Goal: Task Accomplishment & Management: Manage account settings

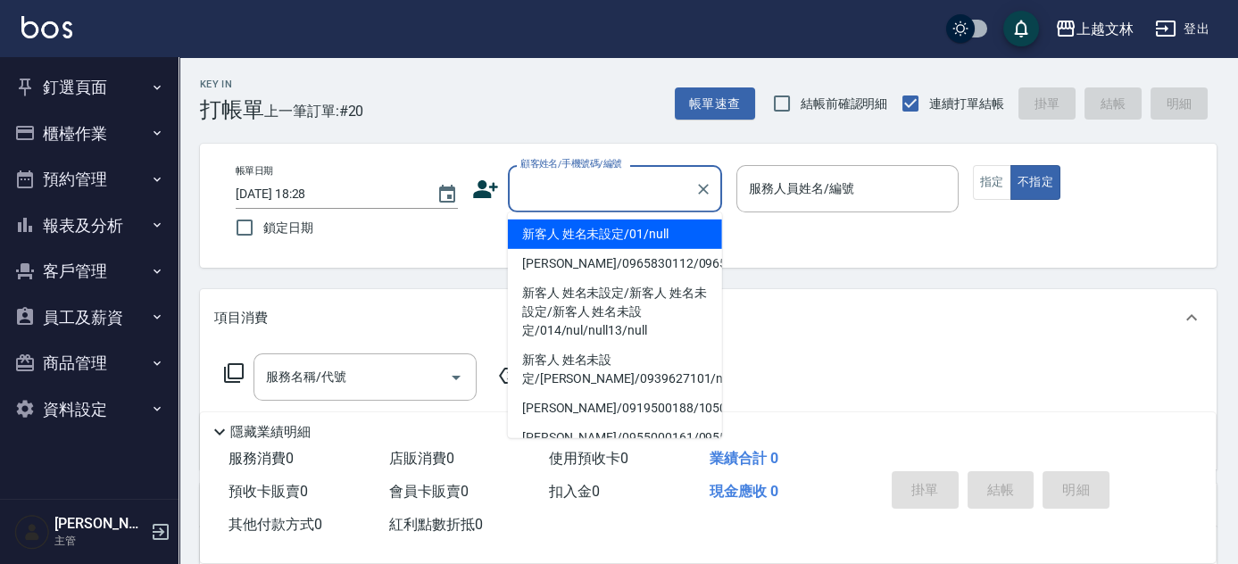
click at [576, 186] on input "顧客姓名/手機號碼/編號" at bounding box center [601, 188] width 171 height 31
type input "新客人 姓名未設定/01/null"
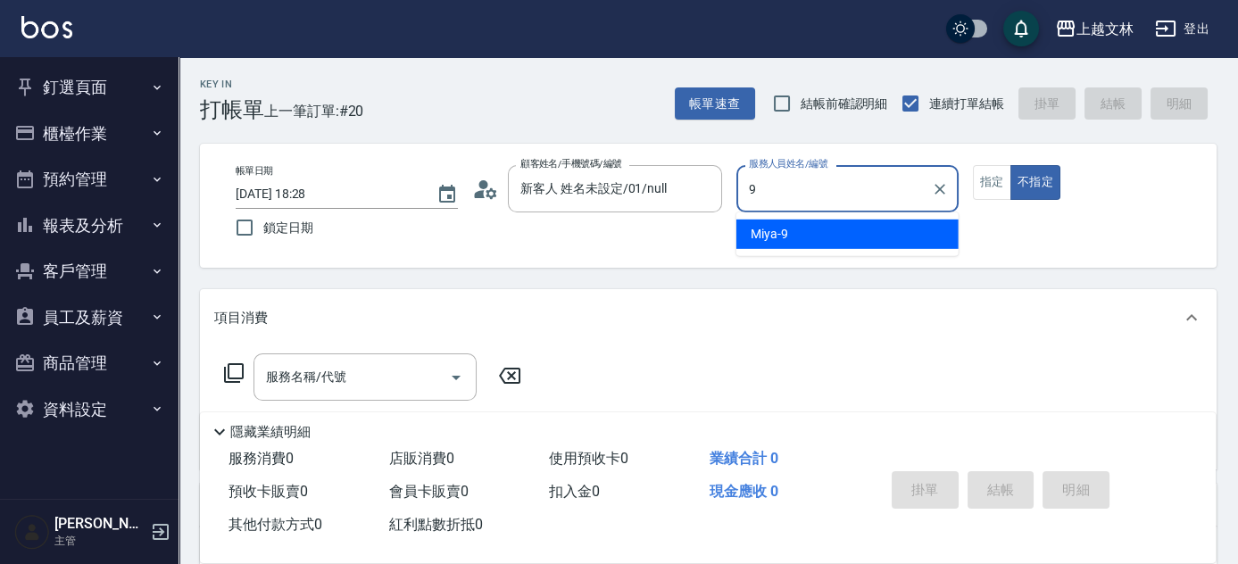
type input "Miya-9"
type button "false"
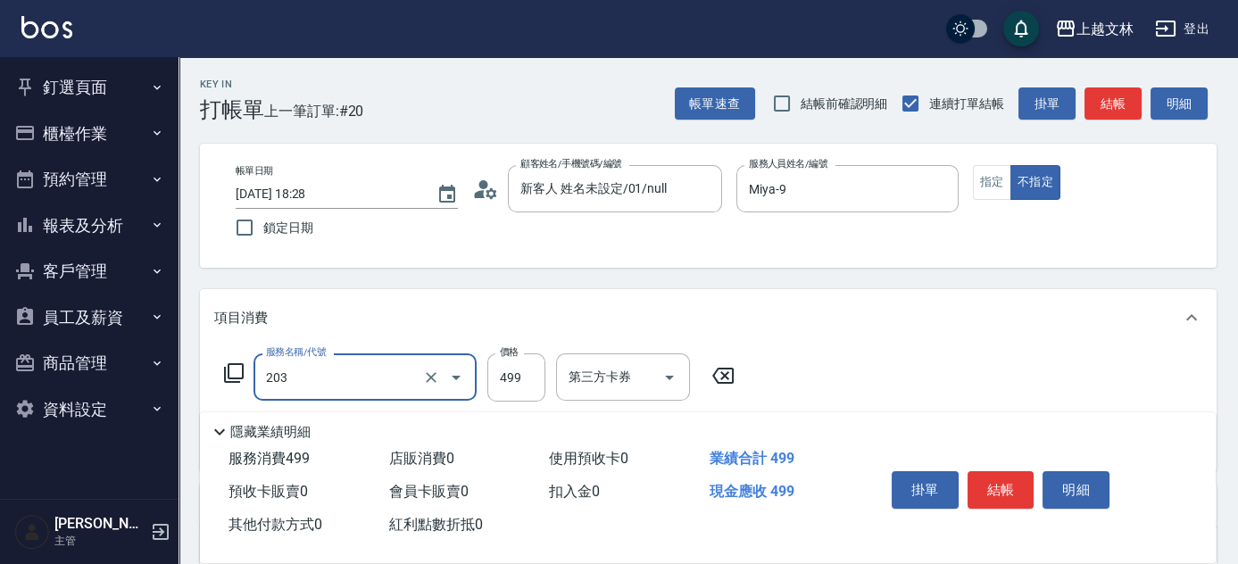
type input "B級洗+剪(203)"
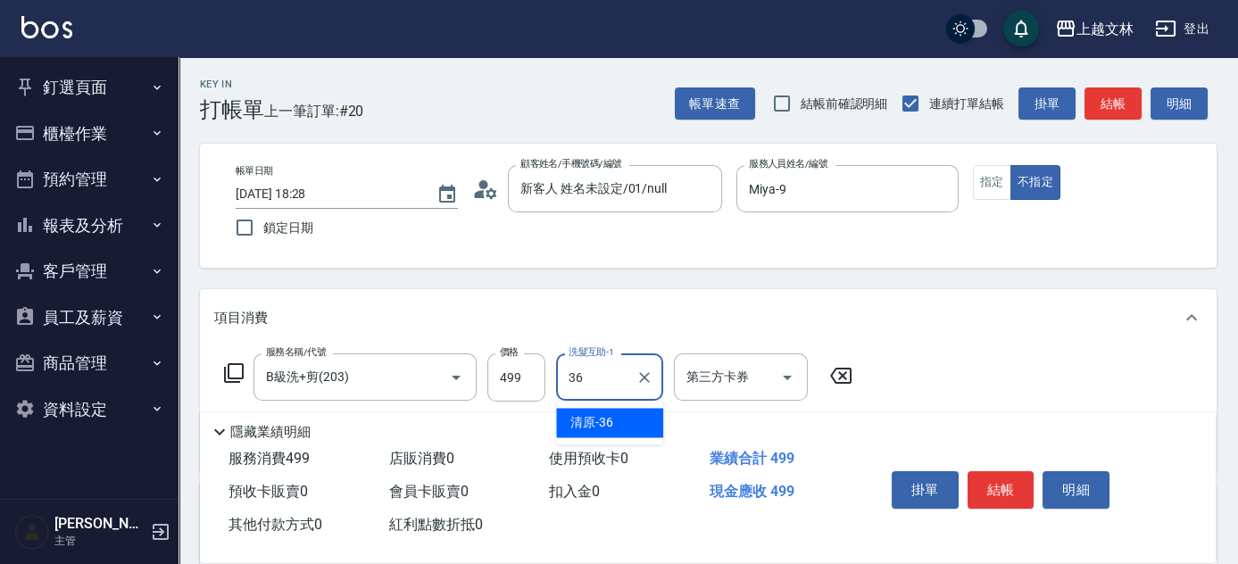
type input "清原-36"
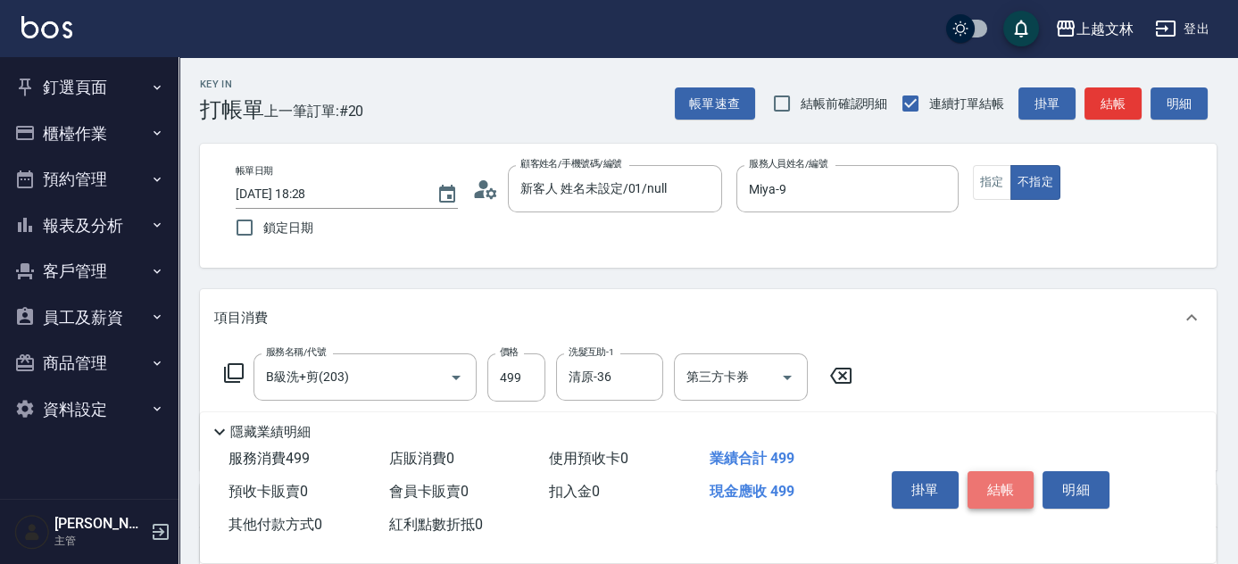
click at [1002, 486] on button "結帳" at bounding box center [1001, 489] width 67 height 37
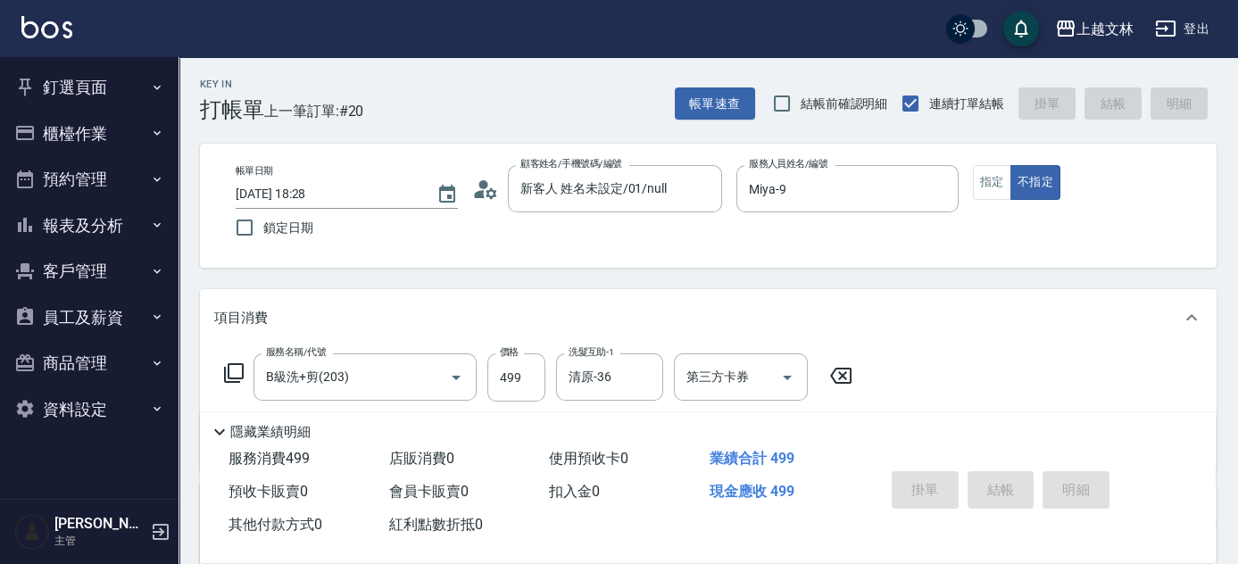
type input "[DATE] 19:02"
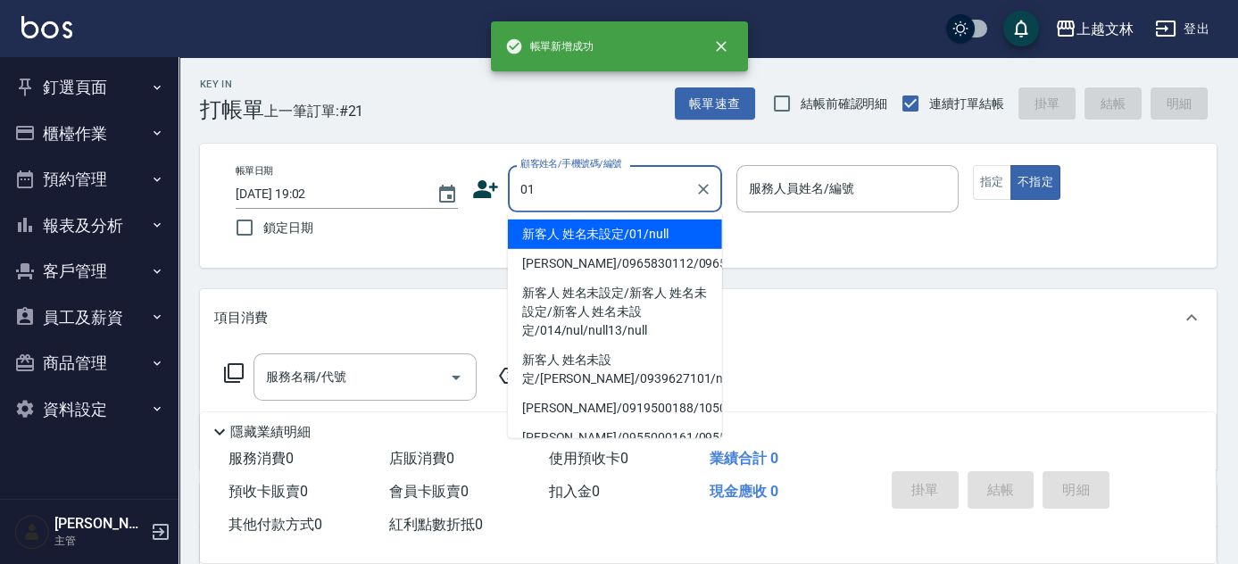
type input "新客人 姓名未設定/01/null"
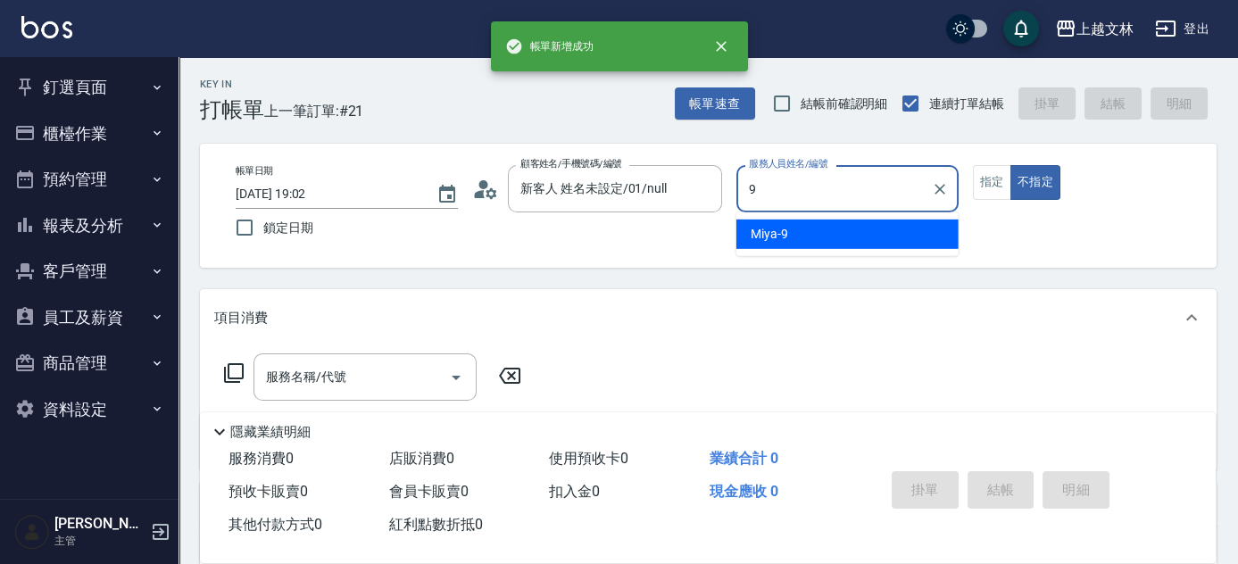
type input "Miya-9"
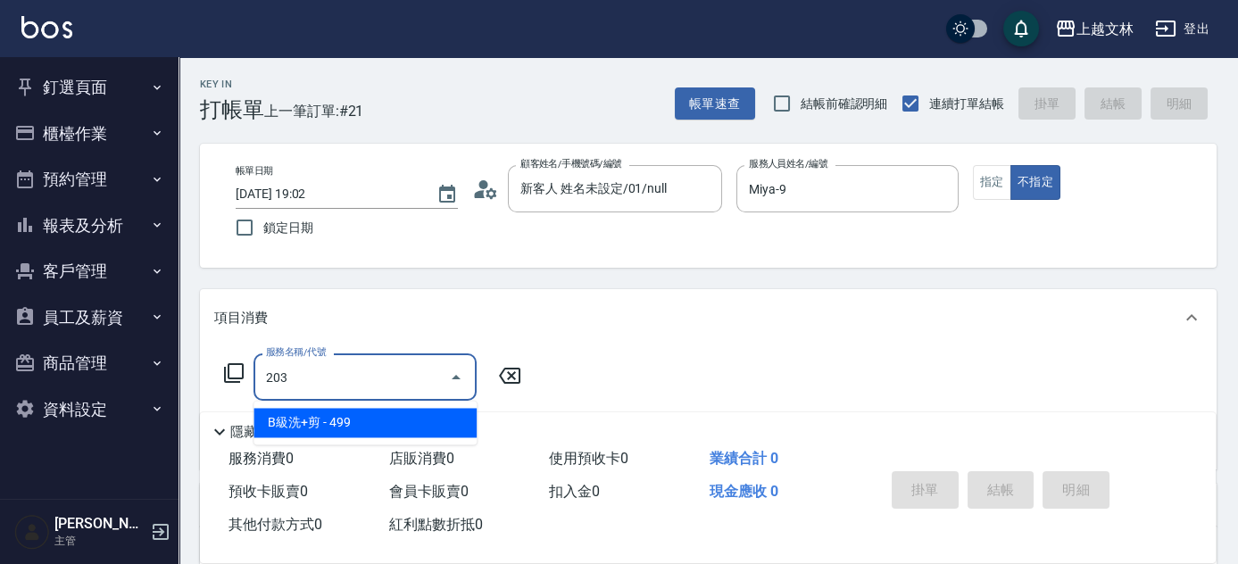
type input "B級洗+剪(203)"
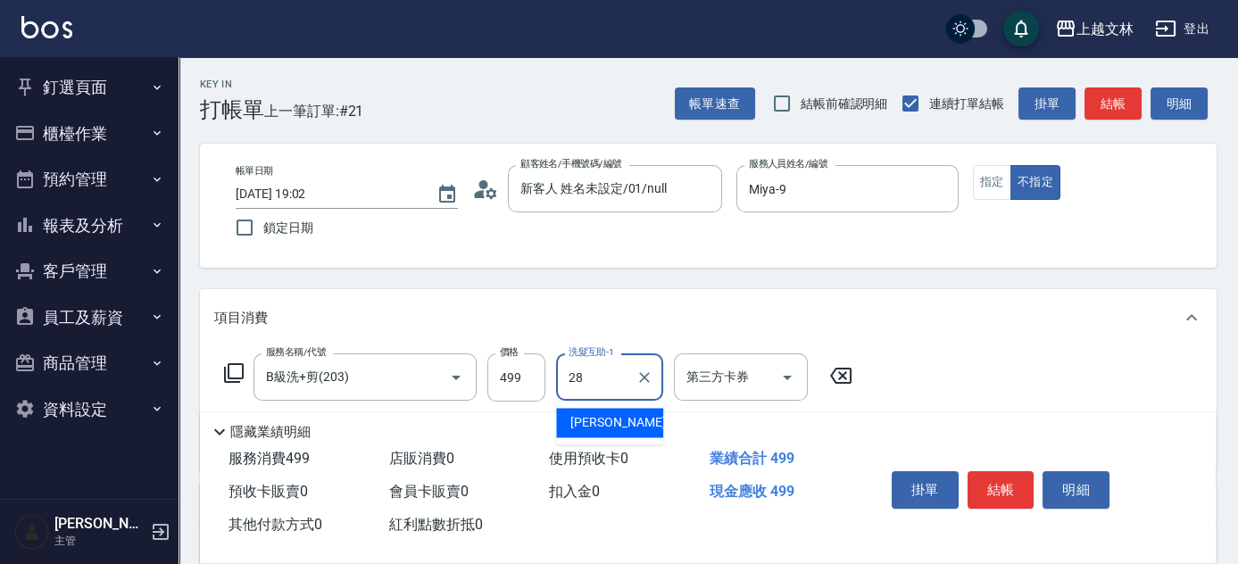
type input "[PERSON_NAME]-28"
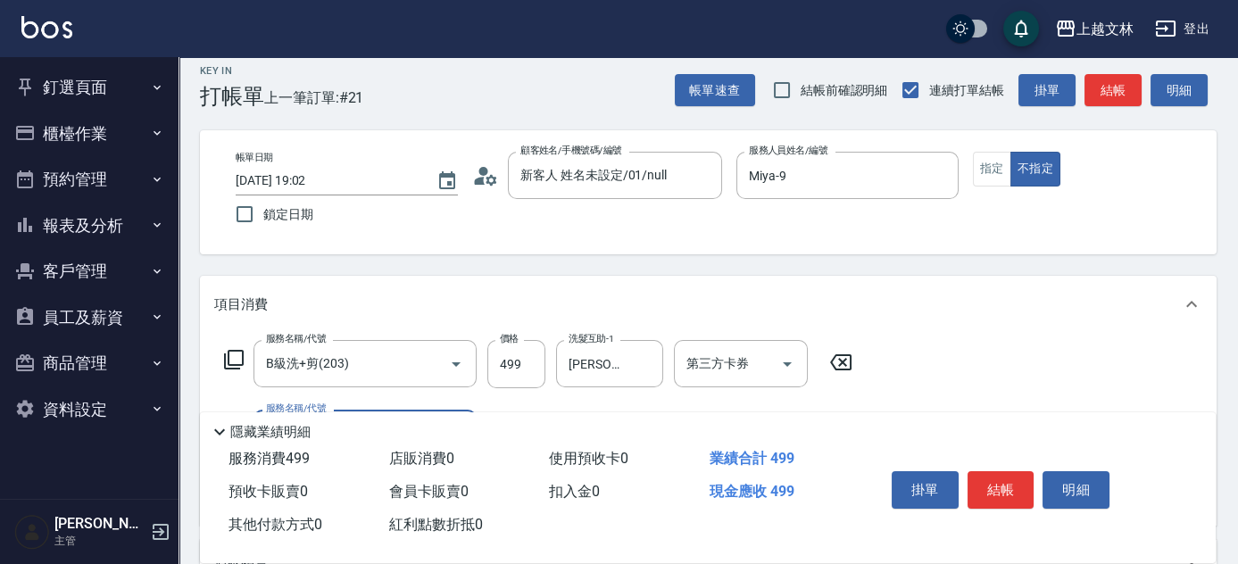
scroll to position [44, 0]
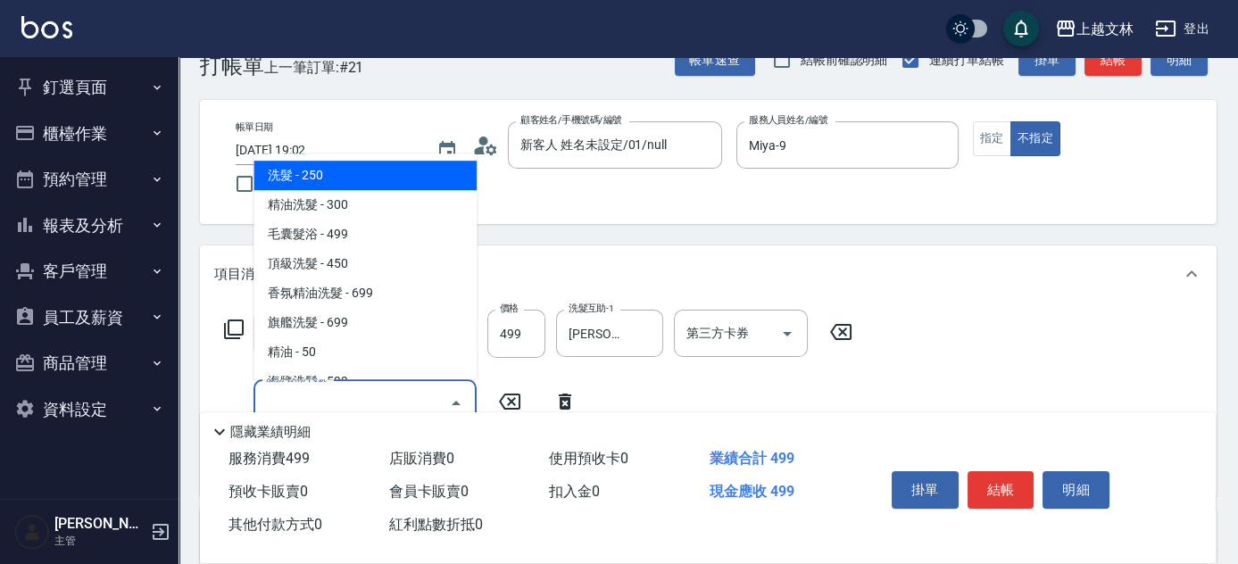
drag, startPoint x: 437, startPoint y: 393, endPoint x: 437, endPoint y: 382, distance: 10.8
click at [437, 393] on input "服務名稱/代號" at bounding box center [352, 402] width 180 height 31
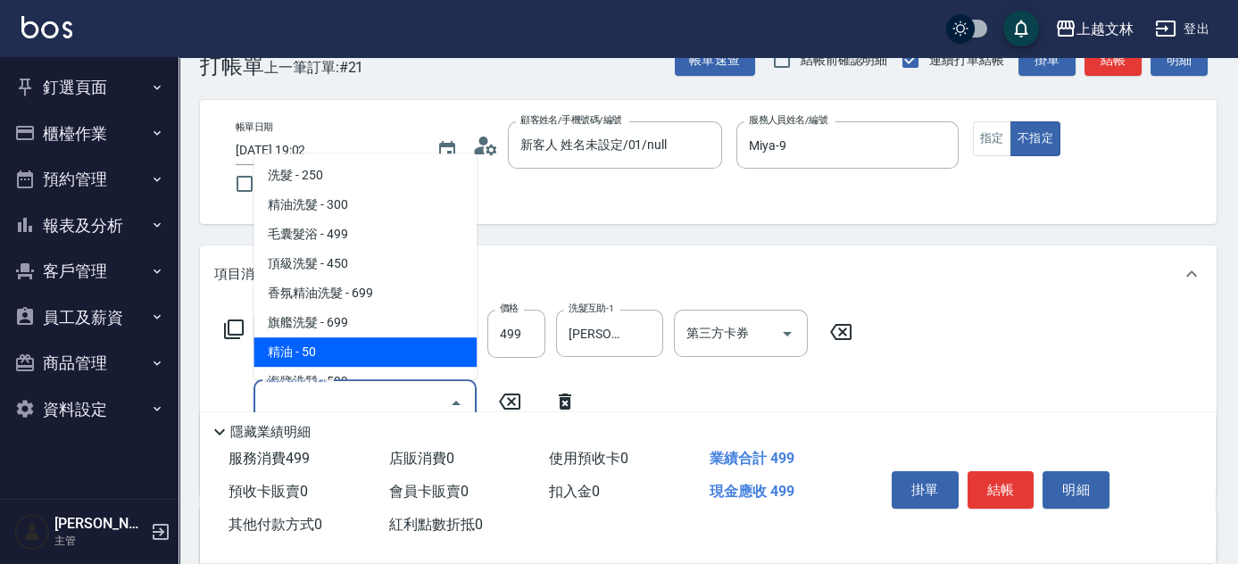
click at [387, 342] on span "精油 - 50" at bounding box center [365, 351] width 223 height 29
type input "精油(107)"
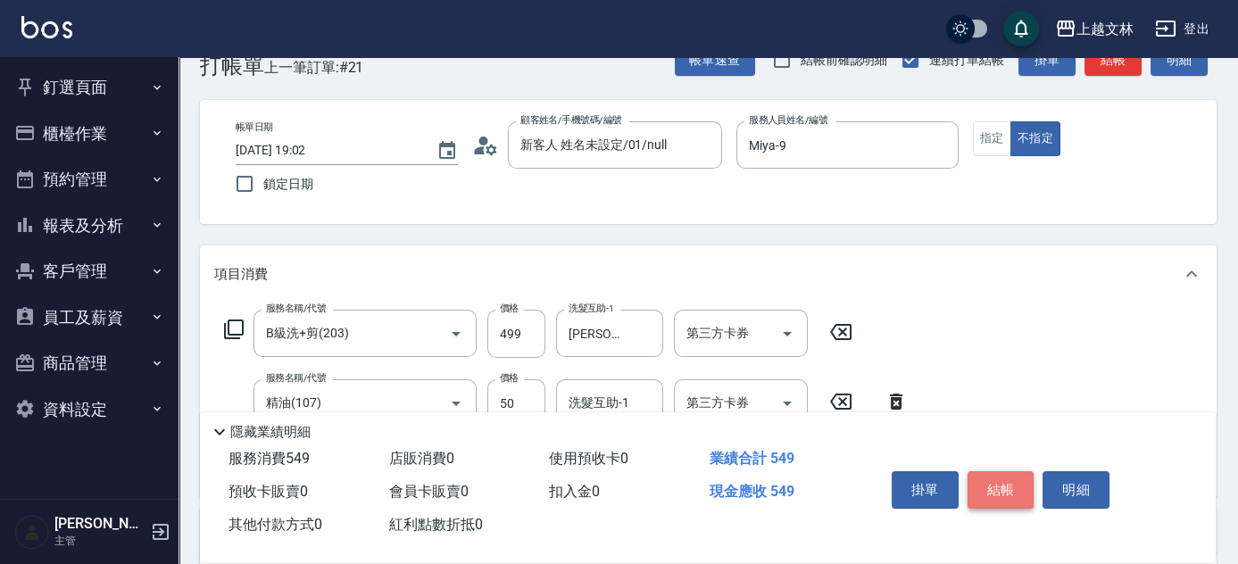
click at [993, 478] on button "結帳" at bounding box center [1001, 489] width 67 height 37
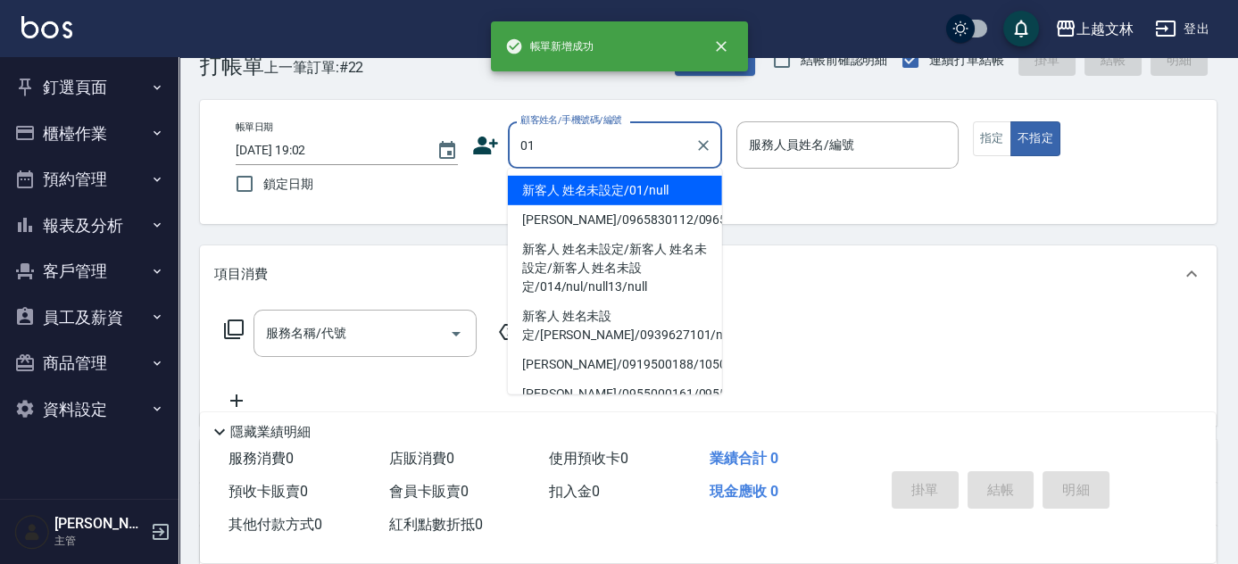
type input "新客人 姓名未設定/01/null"
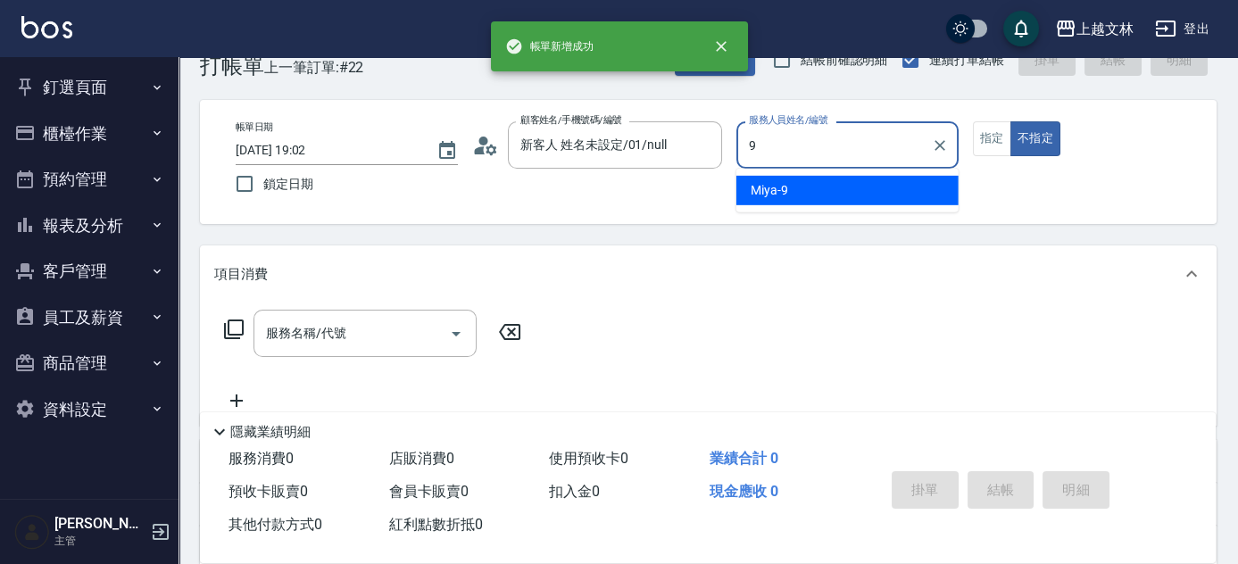
type input "Miya-9"
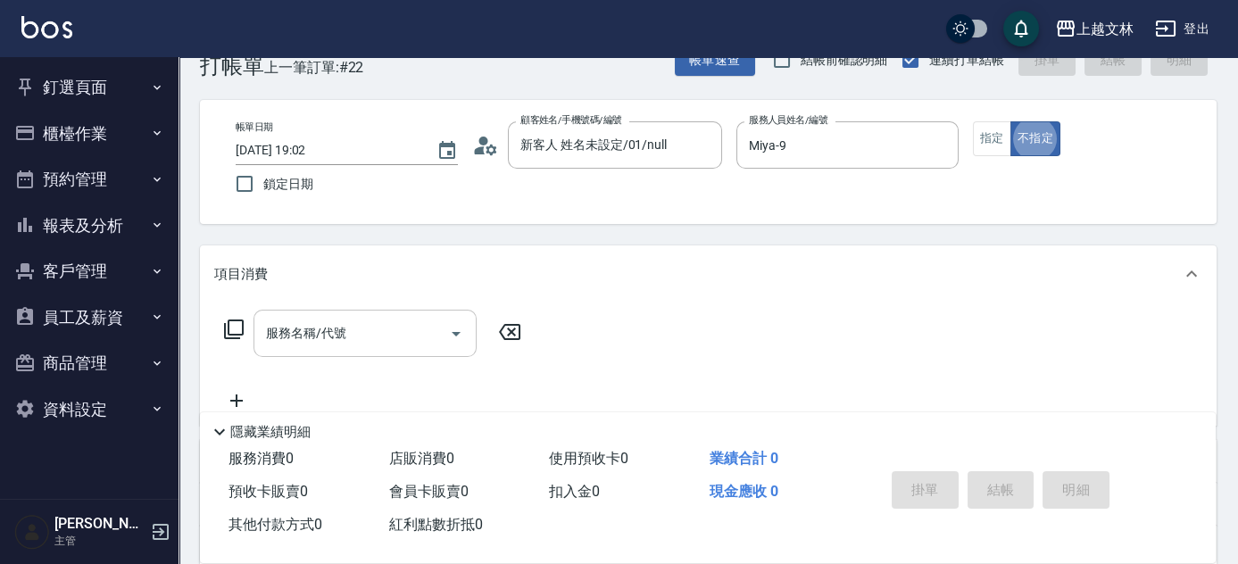
click at [292, 337] on div "服務名稱/代號 服務名稱/代號" at bounding box center [365, 333] width 223 height 47
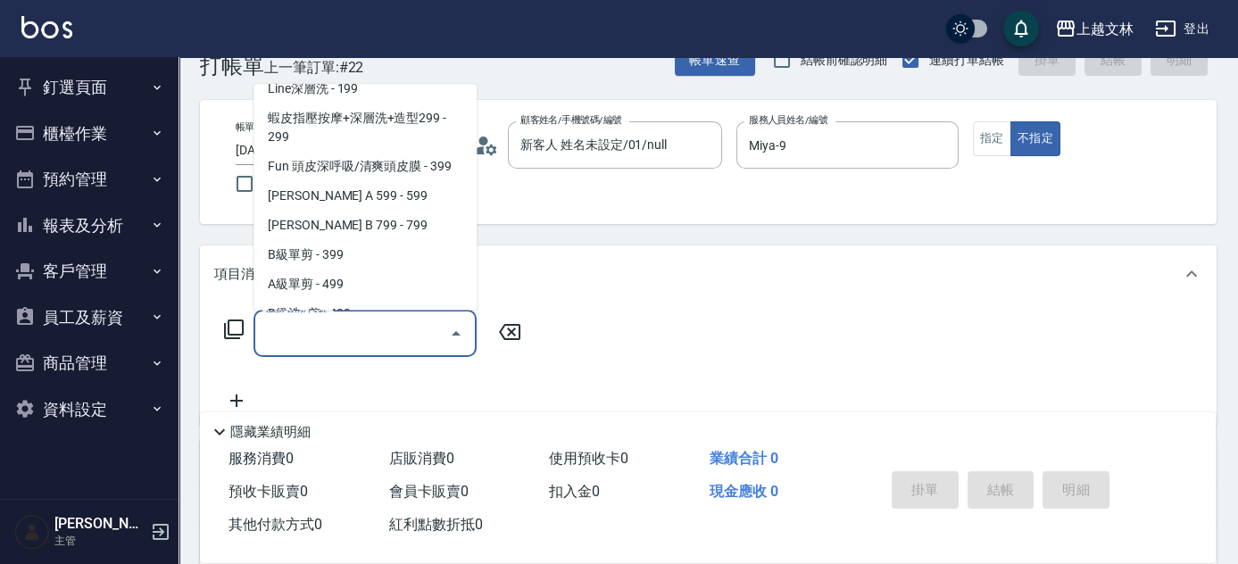
scroll to position [354, 0]
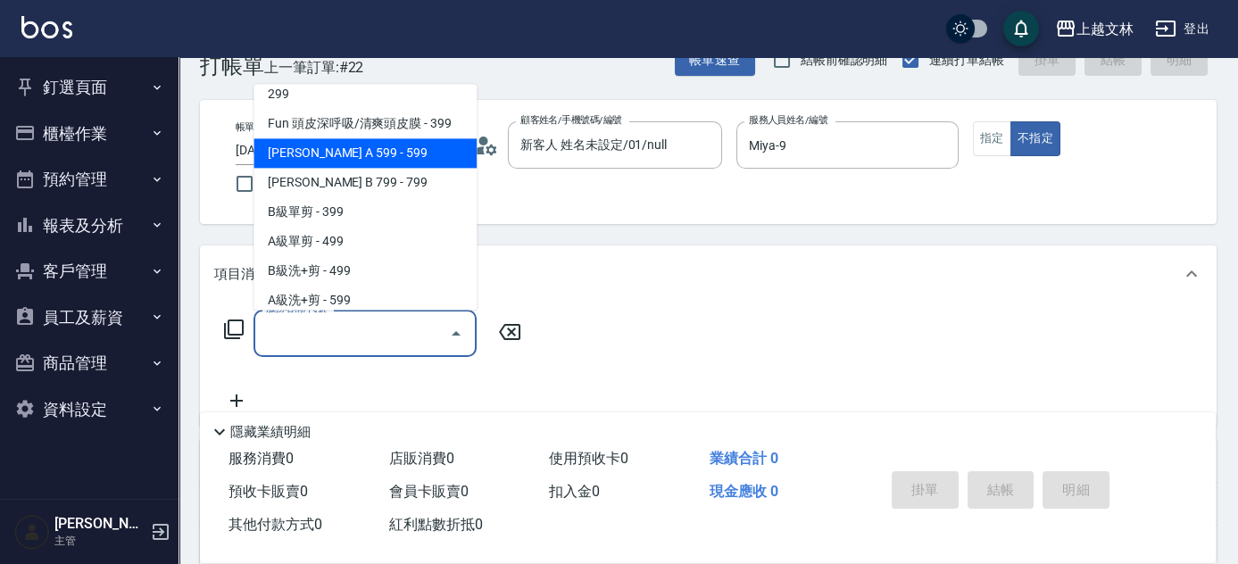
click at [424, 159] on span "[PERSON_NAME] A 599 - 599" at bounding box center [365, 153] width 223 height 29
type input "[PERSON_NAME] A 599(118)"
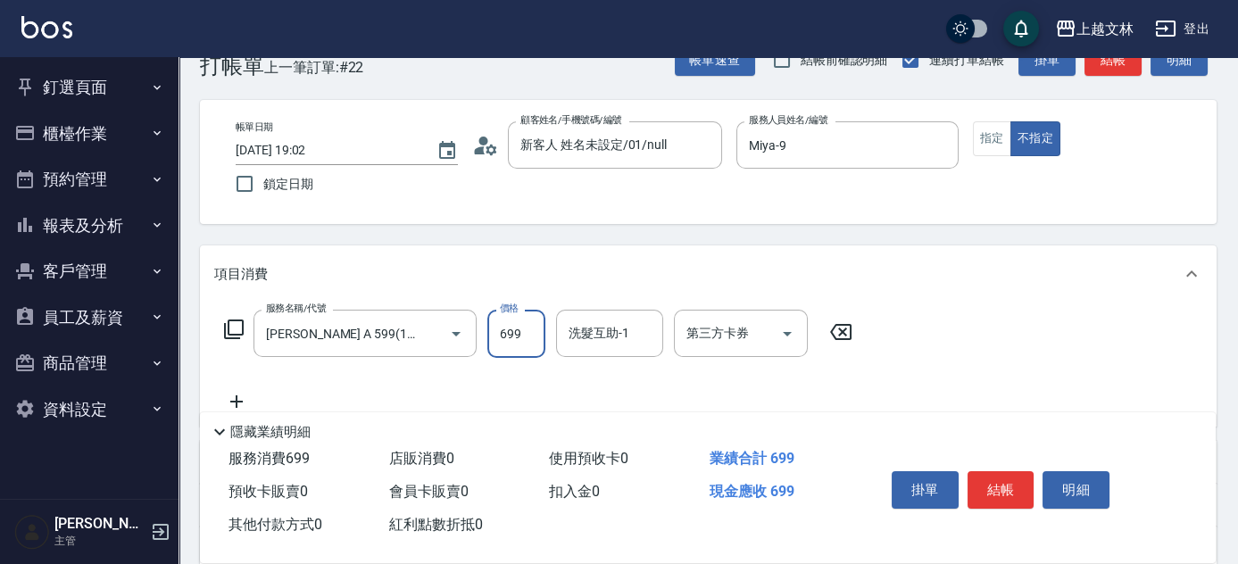
type input "699"
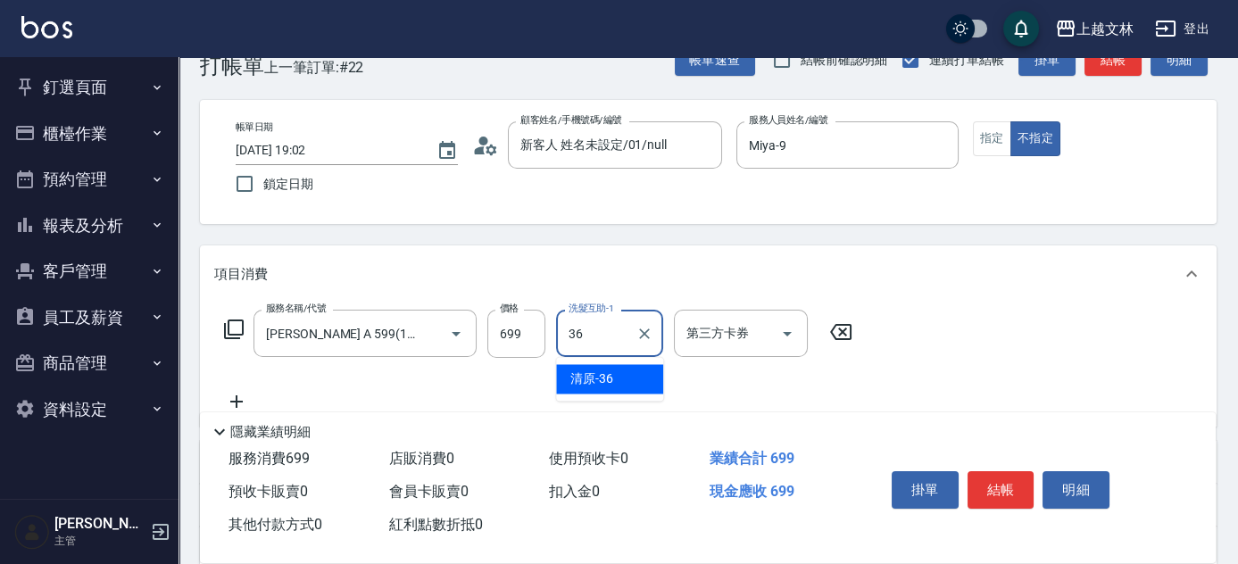
type input "清原-36"
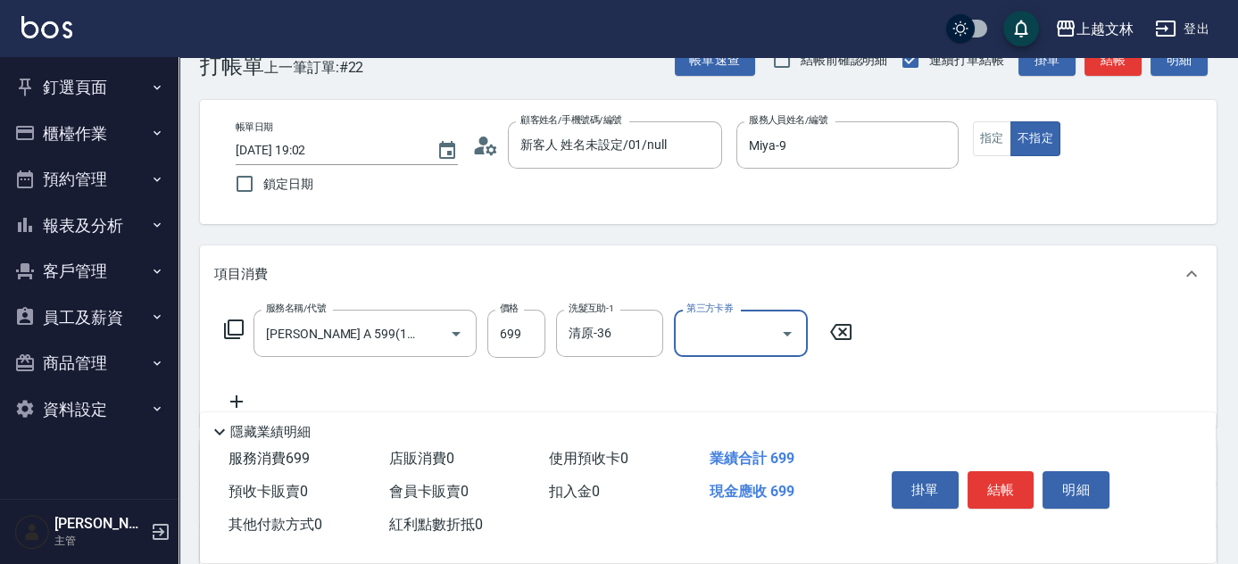
click at [999, 485] on button "結帳" at bounding box center [1001, 489] width 67 height 37
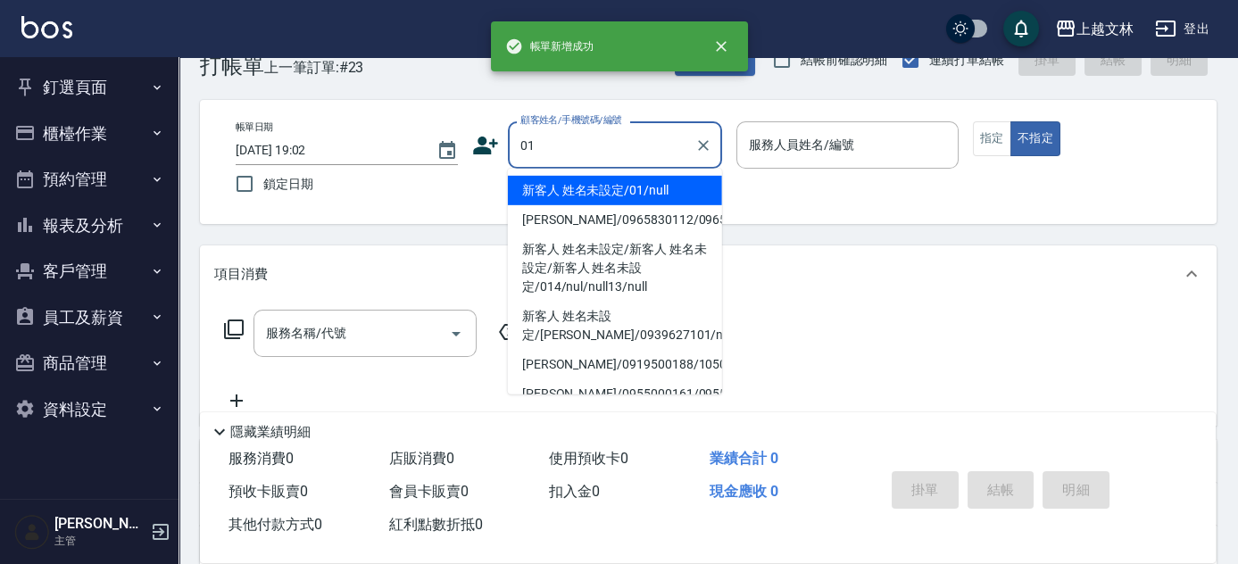
type input "01"
type input "9"
type input "新客人 姓名未設定/01/null"
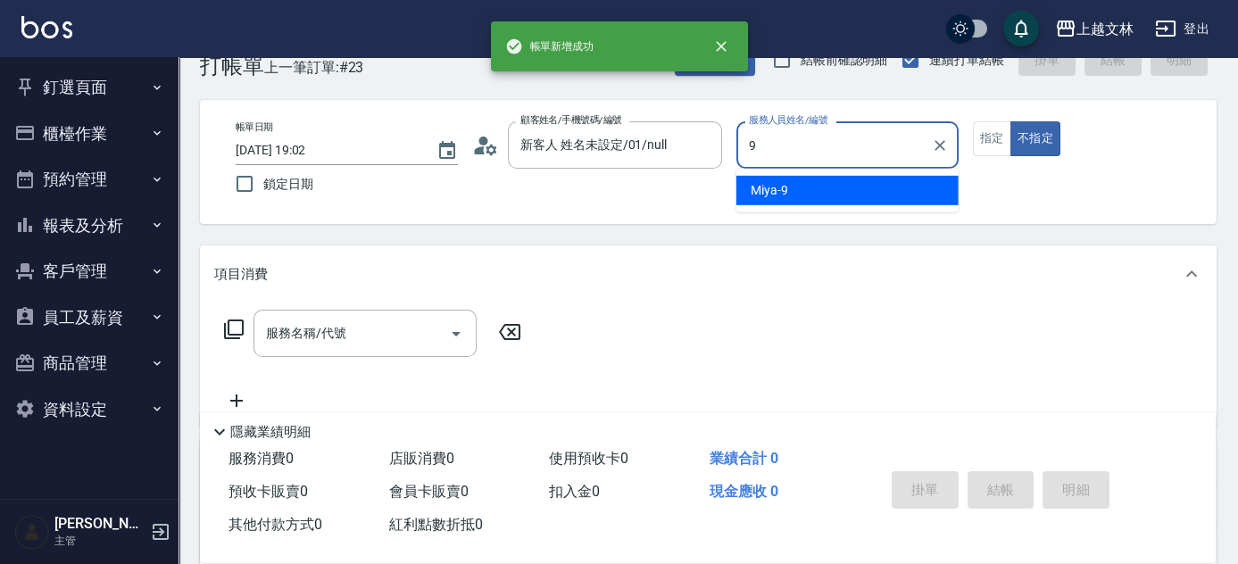
type input "Miya-9"
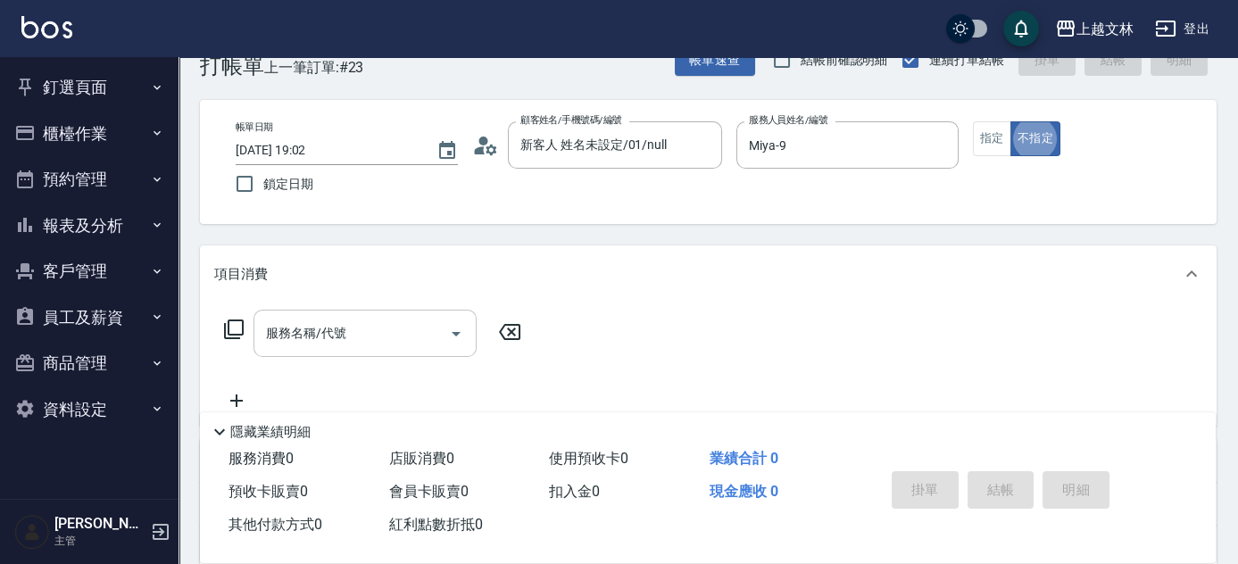
click at [333, 347] on input "服務名稱/代號" at bounding box center [352, 333] width 180 height 31
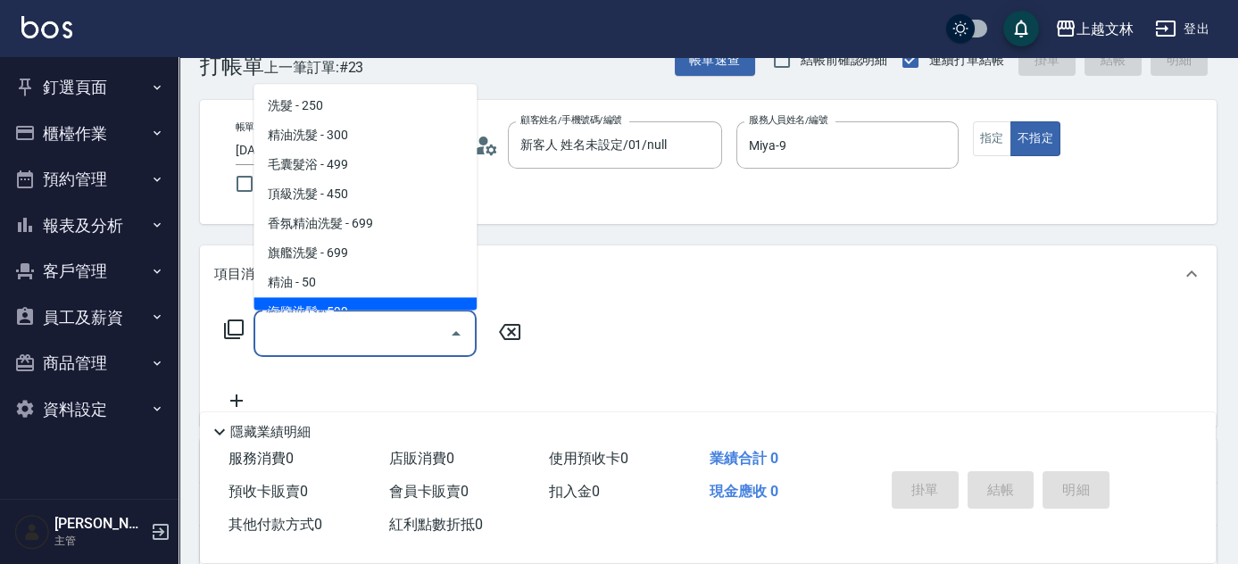
click at [367, 299] on span "海鹽洗髮 - 599" at bounding box center [365, 312] width 223 height 29
type input "海鹽洗髮(110)"
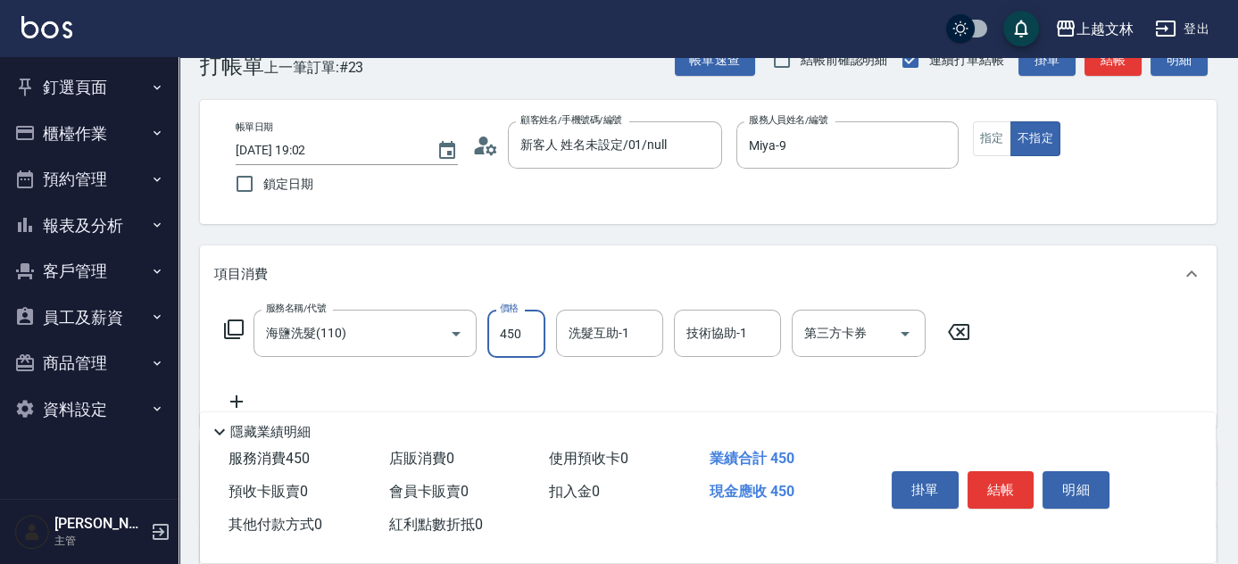
type input "450"
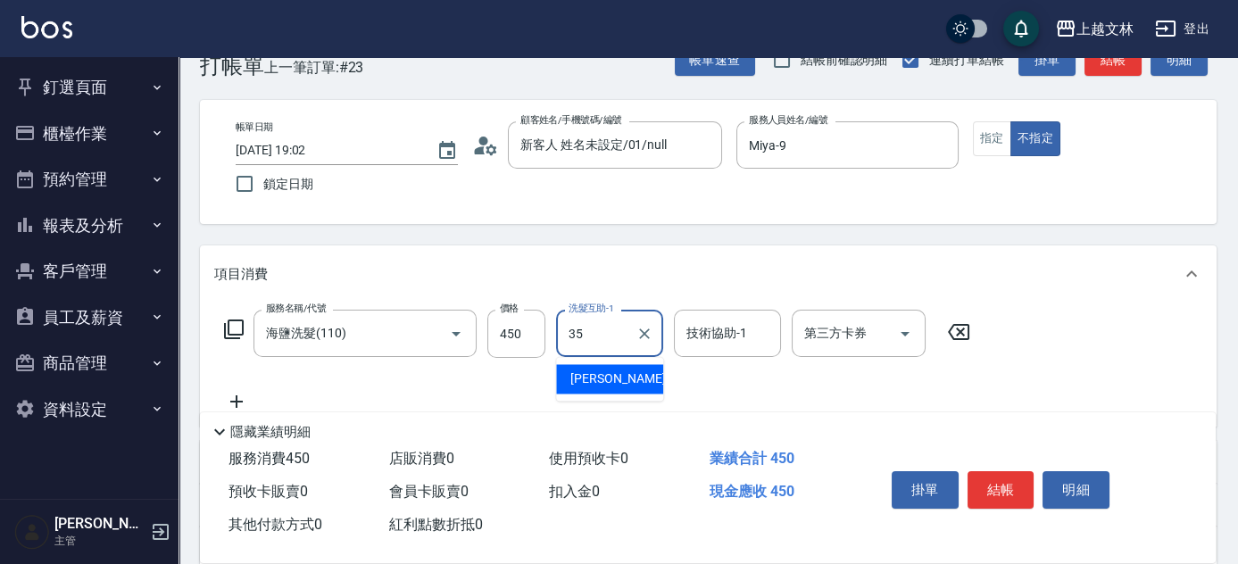
type input "[PERSON_NAME]-35"
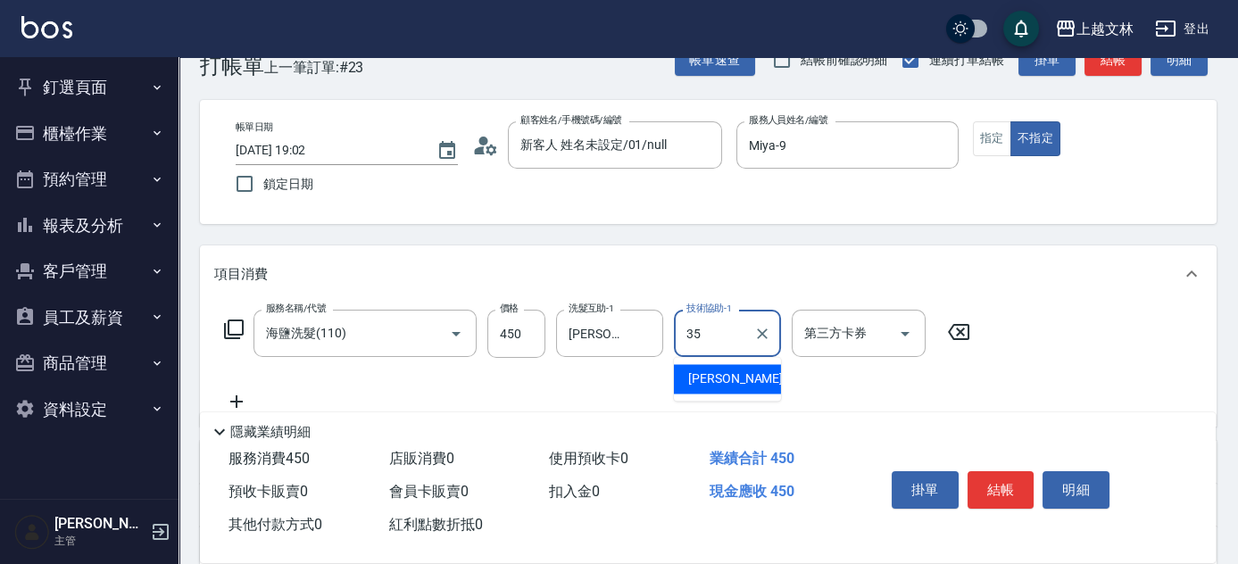
type input "[PERSON_NAME]-35"
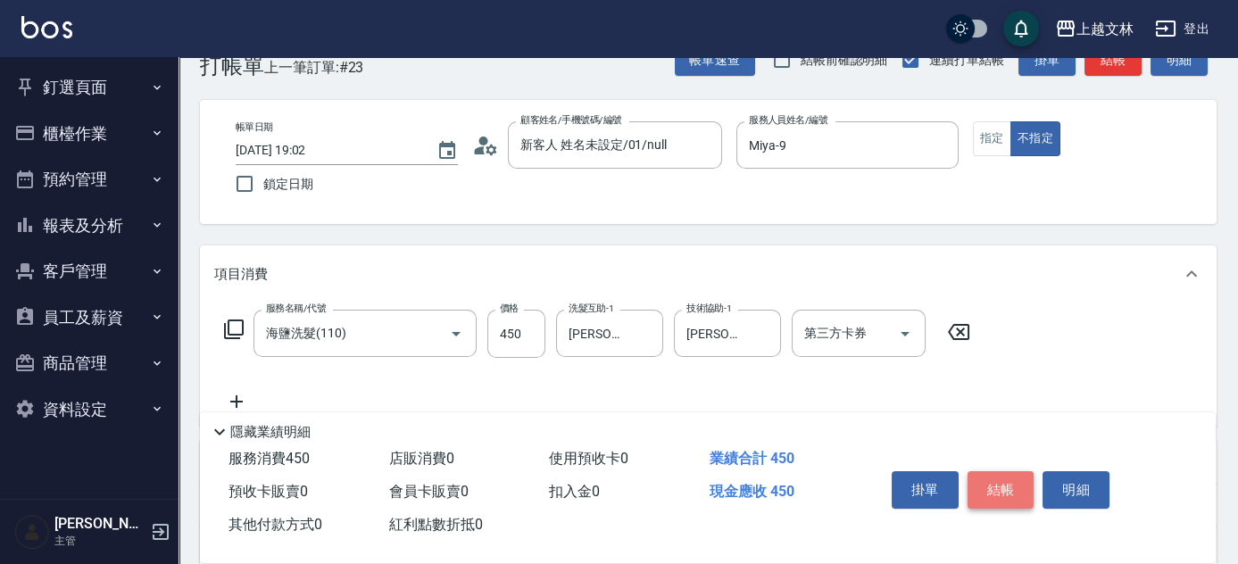
click at [990, 486] on button "結帳" at bounding box center [1001, 489] width 67 height 37
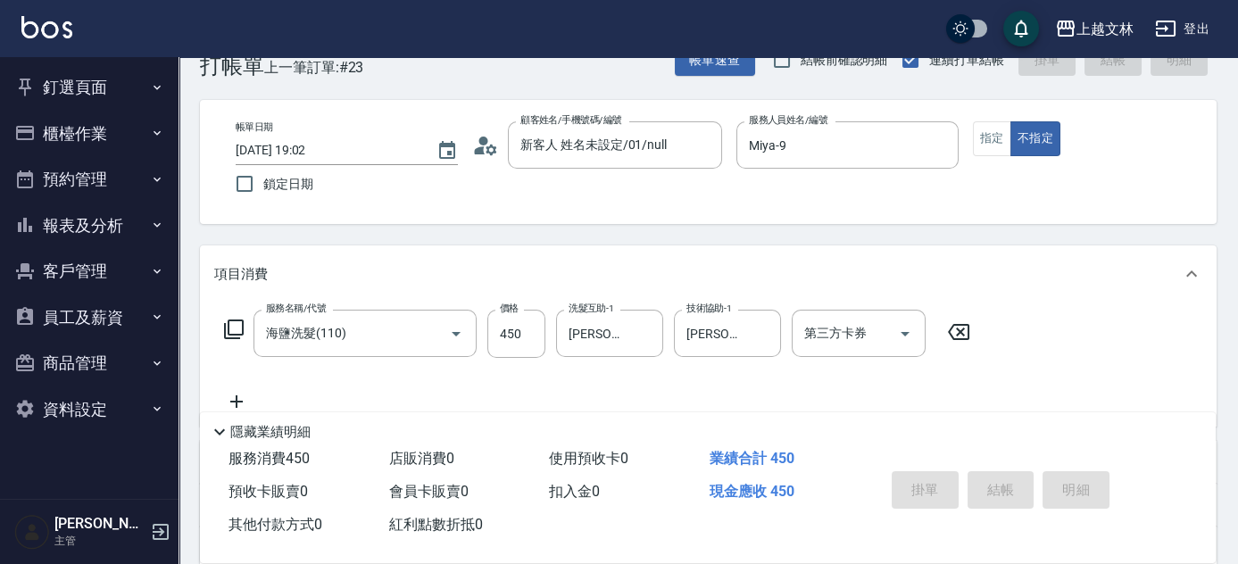
type input "[DATE] 19:03"
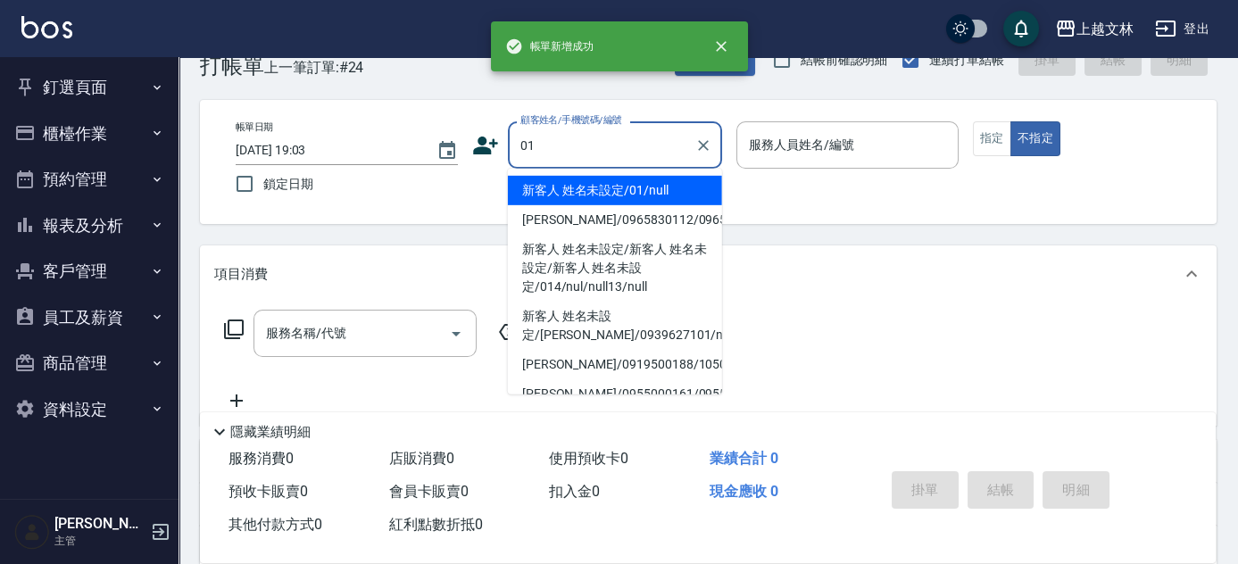
type input "01"
type input "9"
type input "新客人 姓名未設定/01/null"
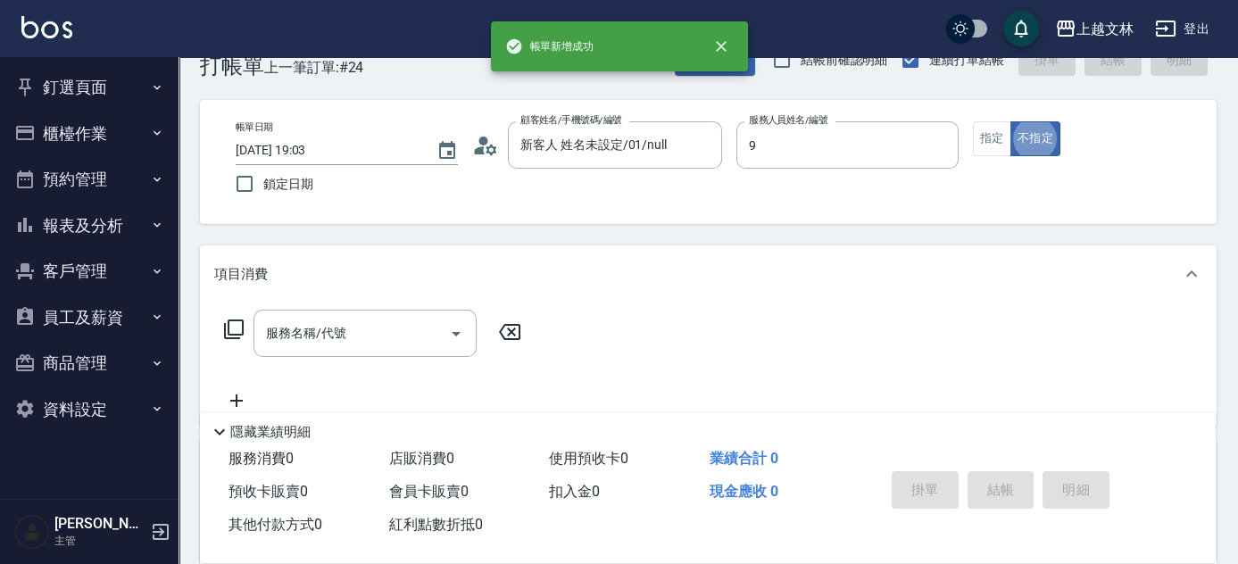
type input "Miya-9"
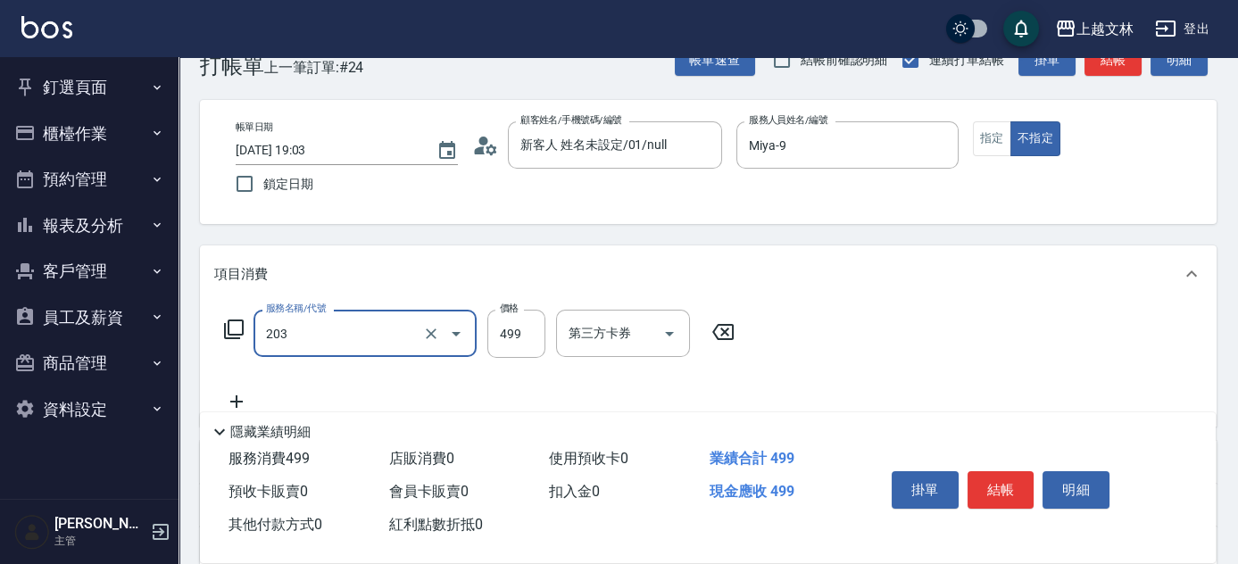
type input "B級洗+剪(203)"
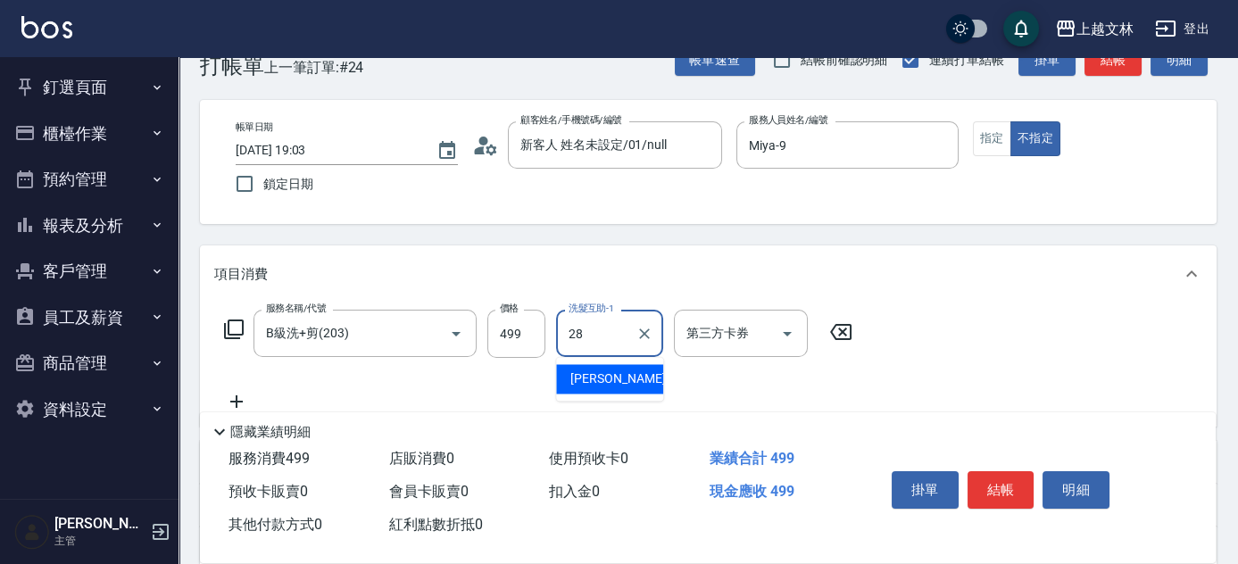
type input "[PERSON_NAME]-28"
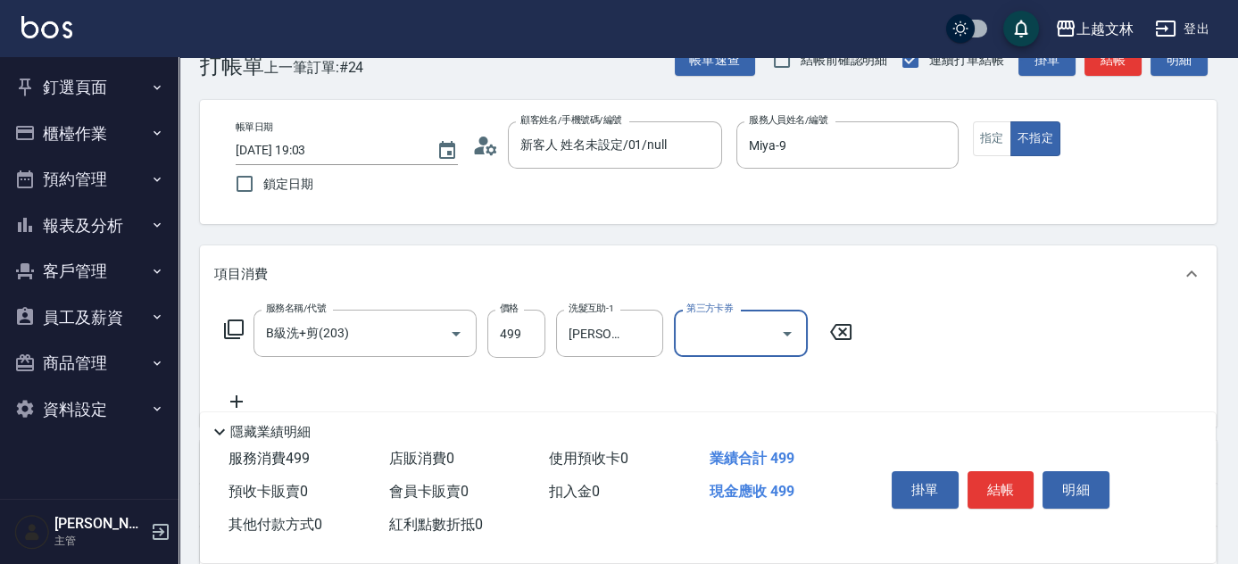
click at [1006, 486] on button "結帳" at bounding box center [1001, 489] width 67 height 37
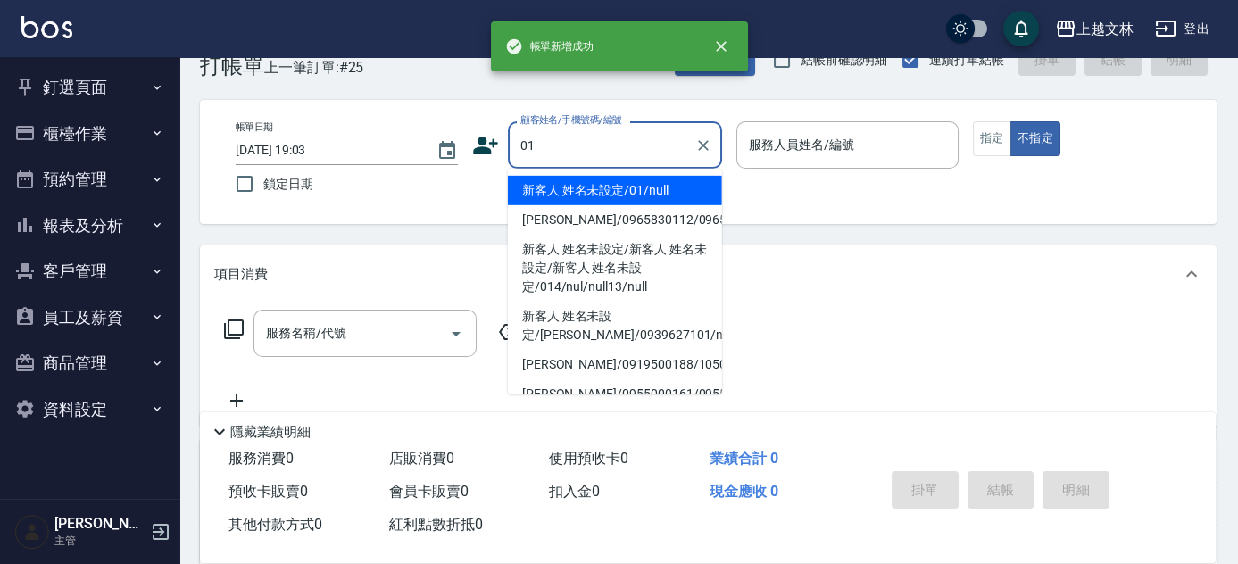
type input "01"
type input "9"
type input "新客人 姓名未設定/01/null"
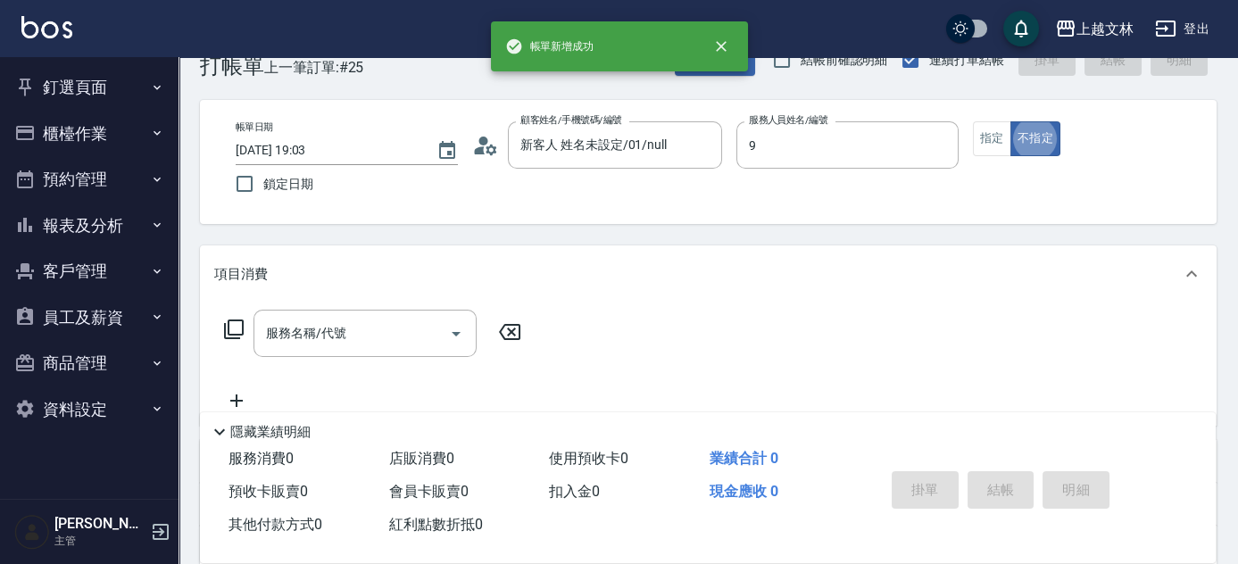
type input "Miya-9"
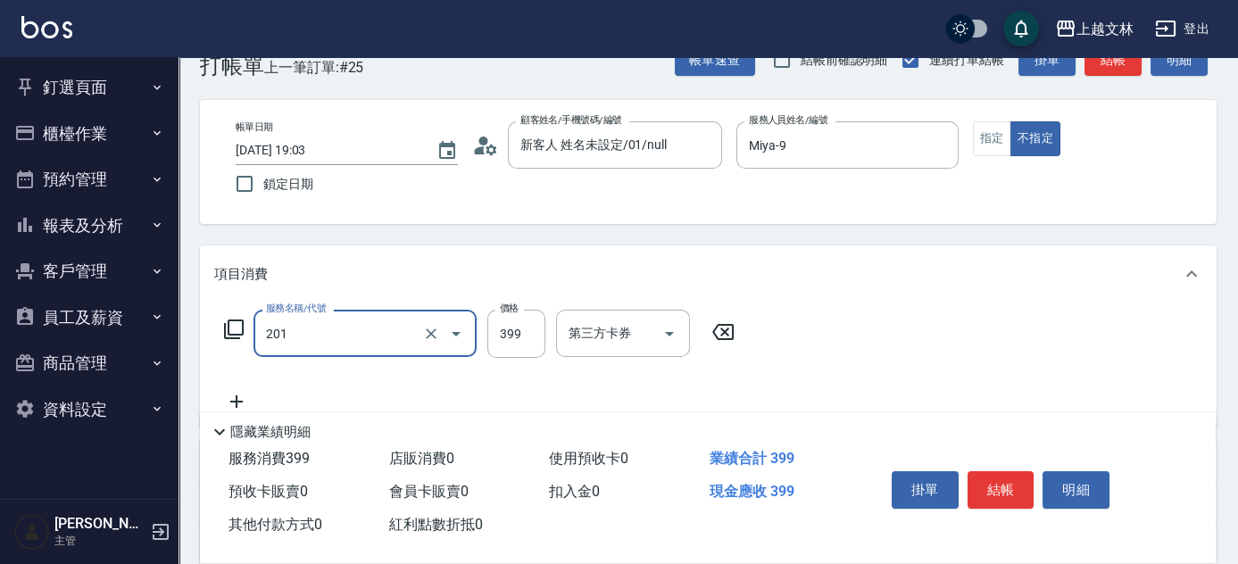
type input "B級單剪(201)"
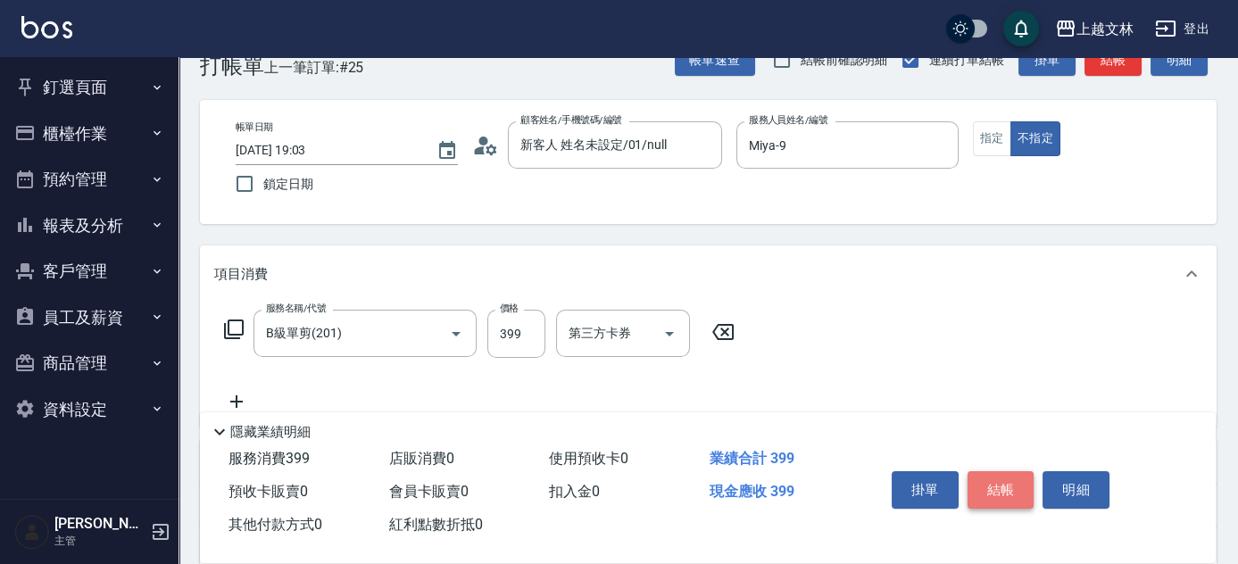
click at [1014, 487] on button "結帳" at bounding box center [1001, 489] width 67 height 37
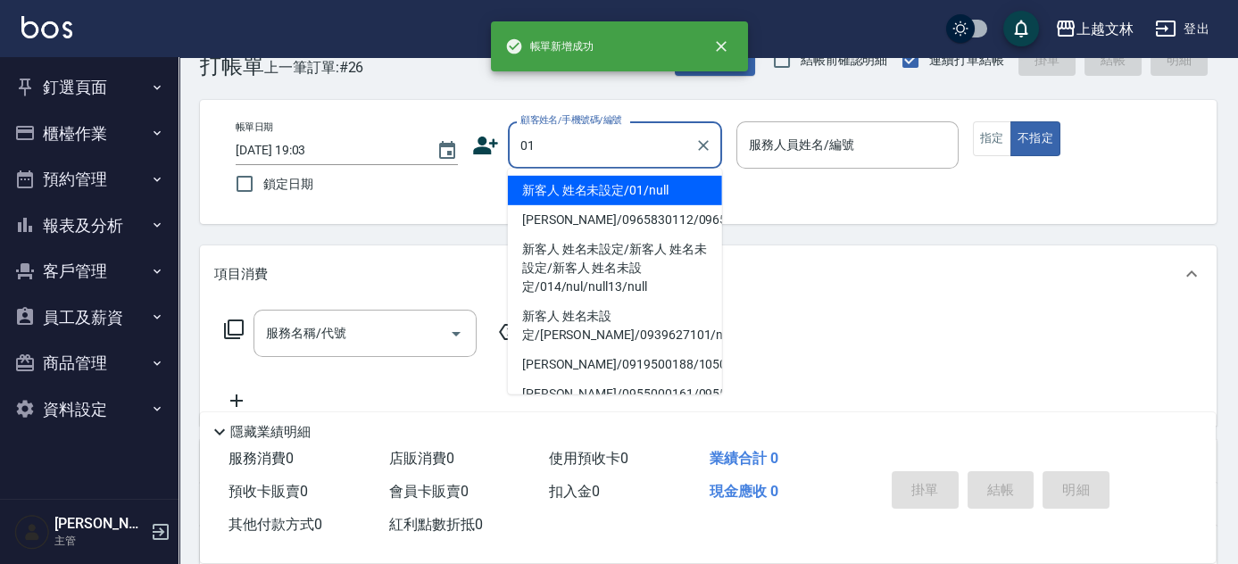
type input "01"
type input "9"
type input "新客人 姓名未設定/01/null"
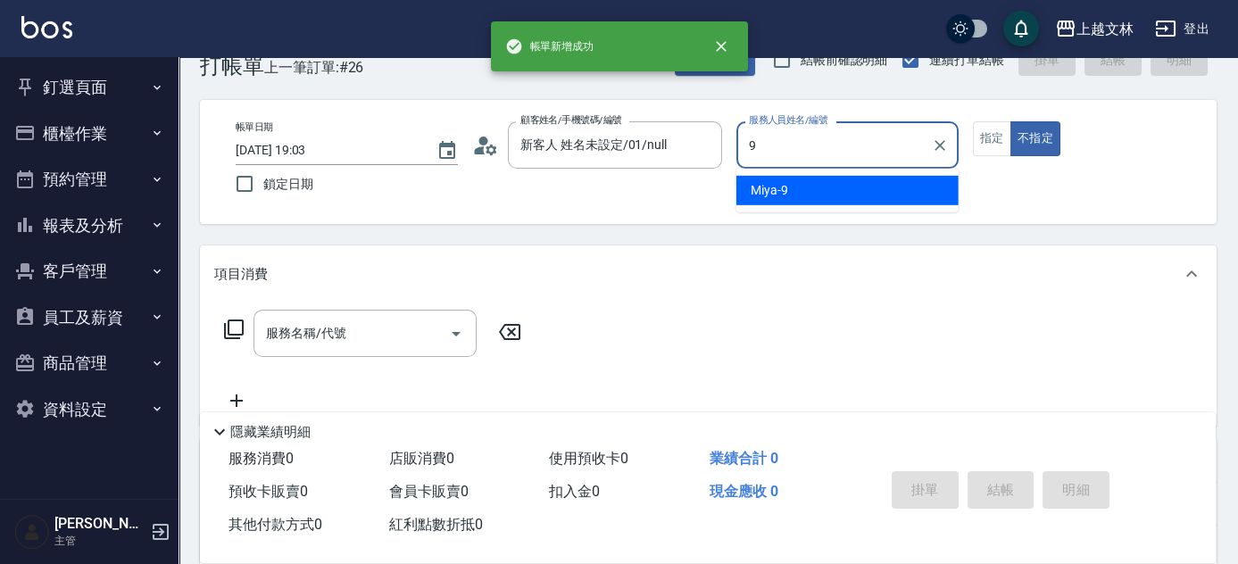
type input "Miya-9"
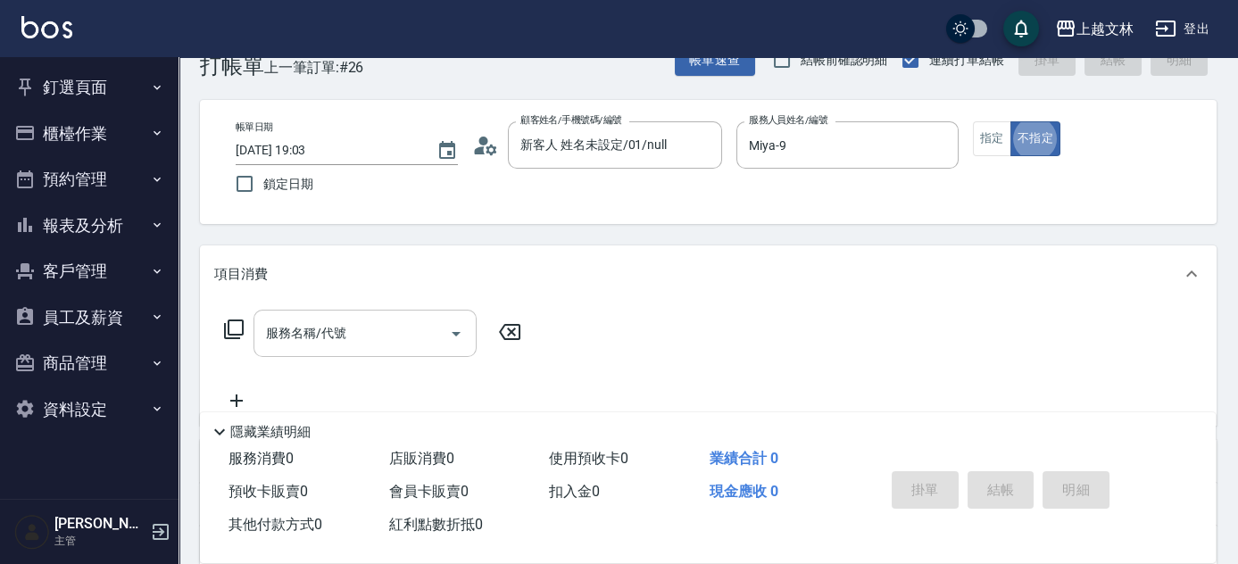
click at [419, 318] on input "服務名稱/代號" at bounding box center [352, 333] width 180 height 31
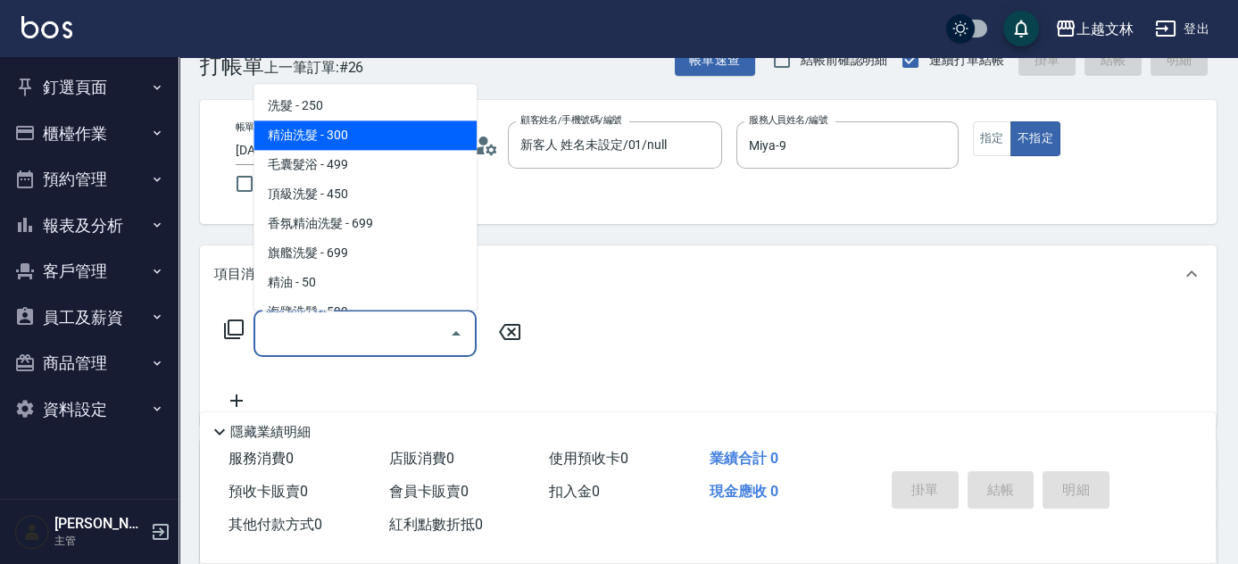
click at [405, 137] on span "精油洗髮 - 300" at bounding box center [365, 135] width 223 height 29
type input "精油洗髮(102)"
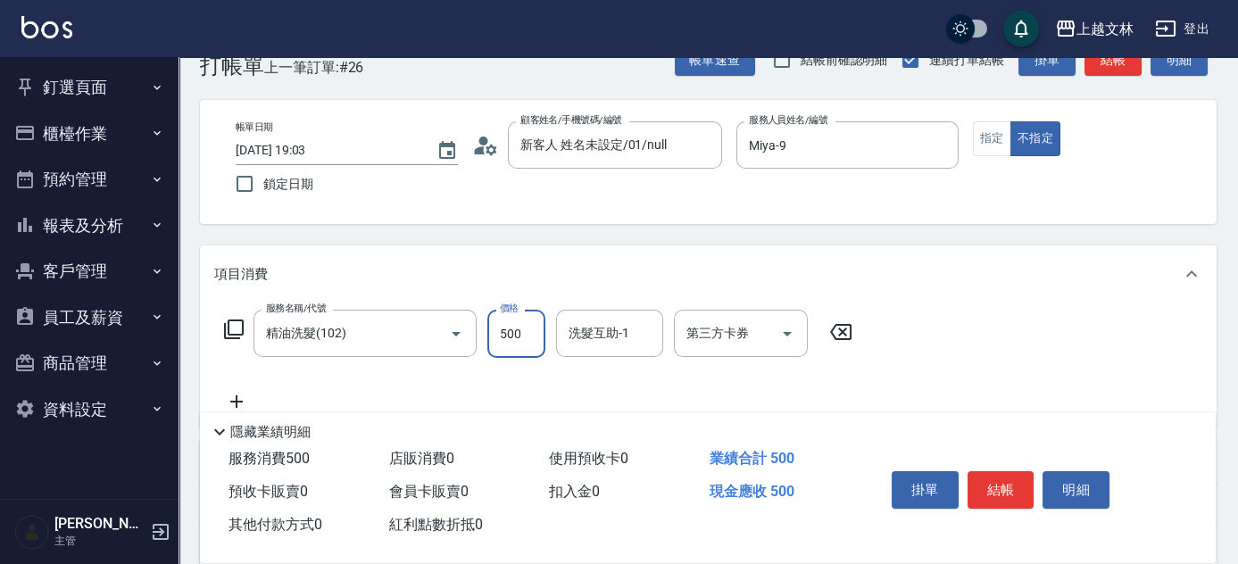
type input "500"
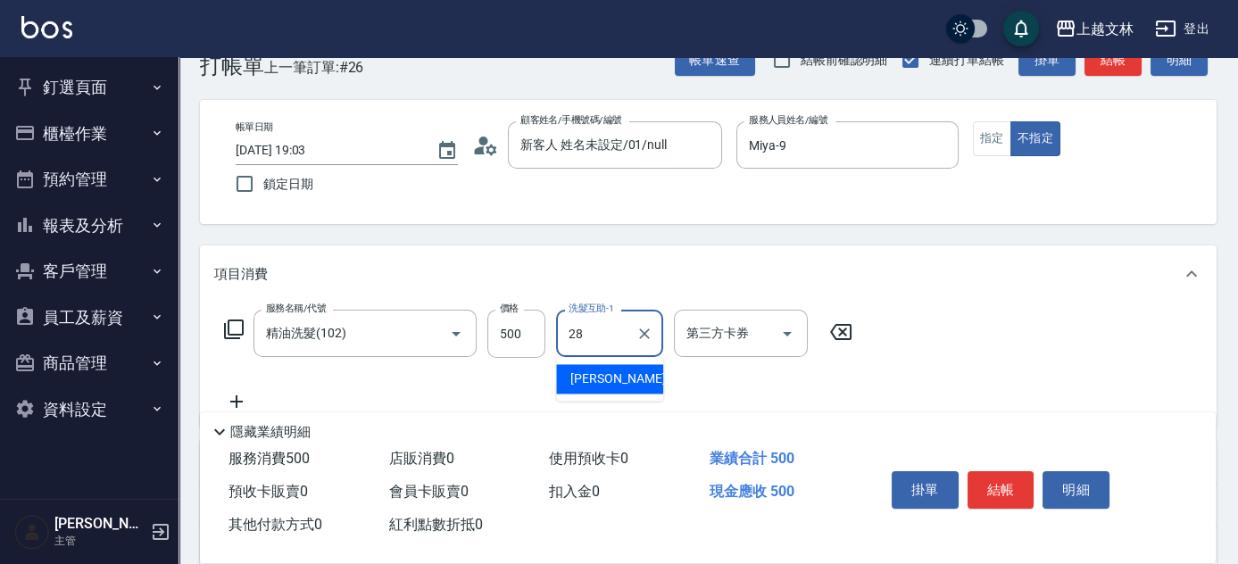
type input "[PERSON_NAME]-28"
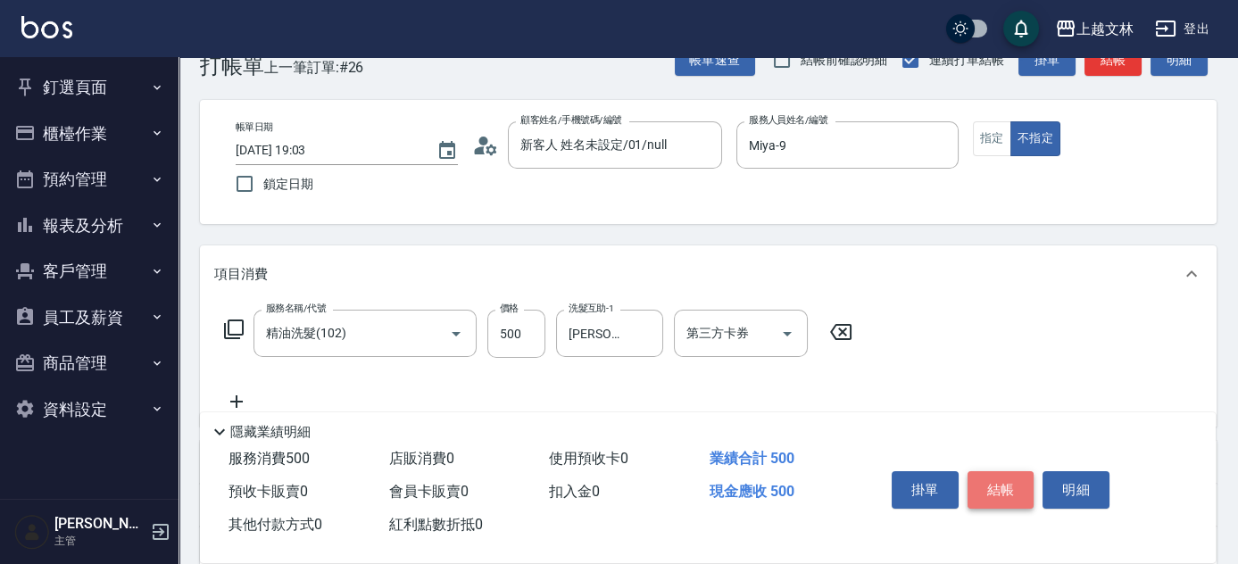
click at [1012, 478] on button "結帳" at bounding box center [1001, 489] width 67 height 37
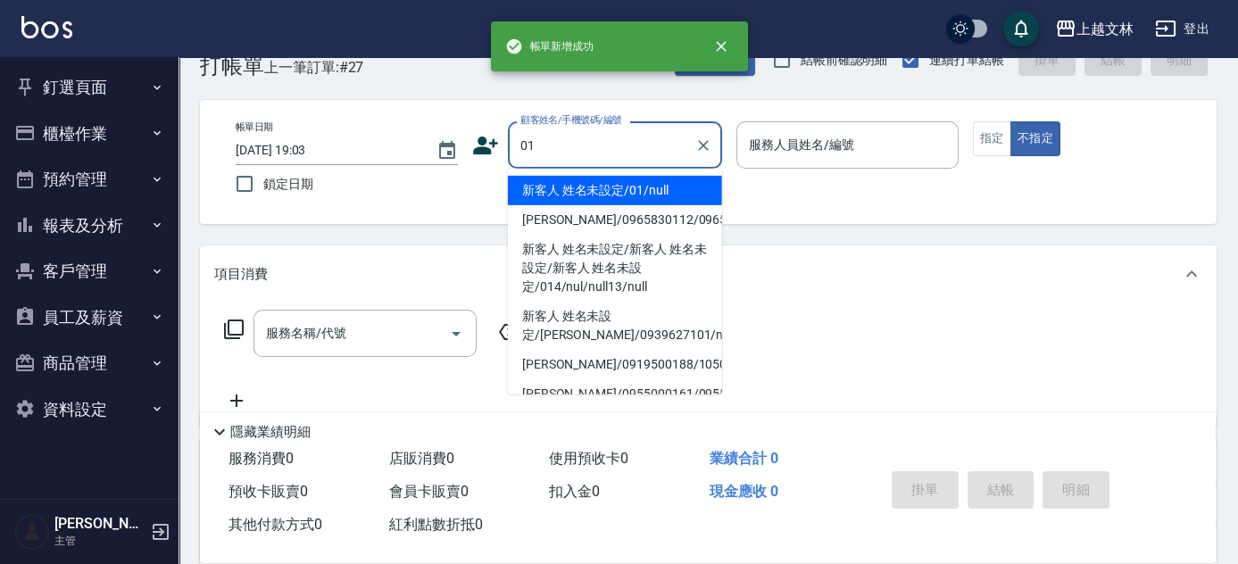
type input "01"
type input "9"
type input "新客人 姓名未設定/01/null"
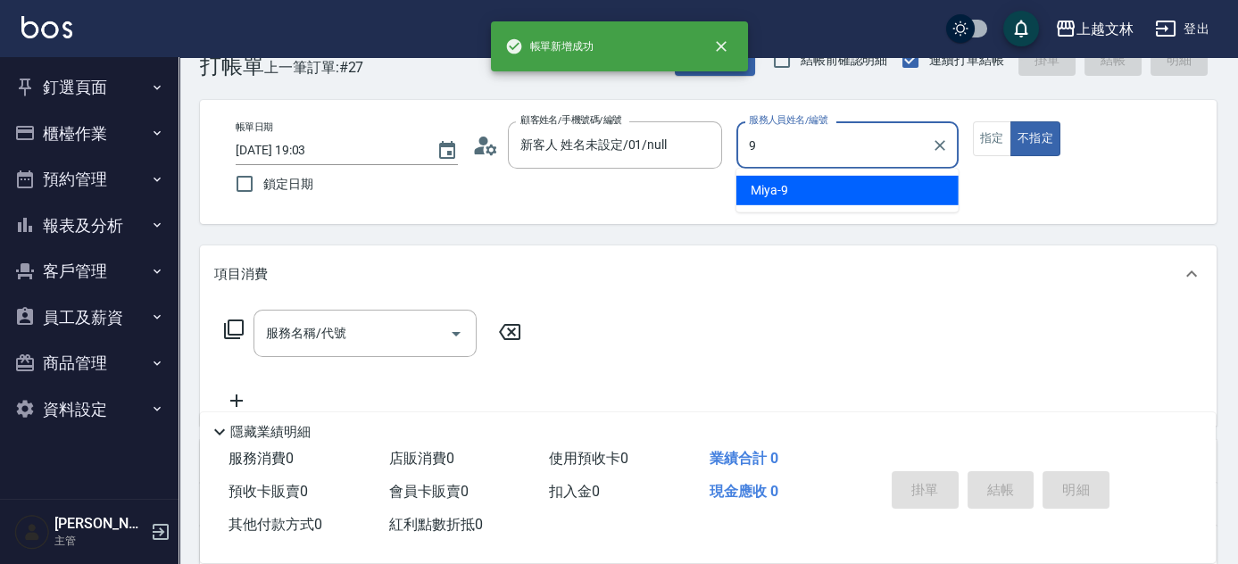
type input "Miya-9"
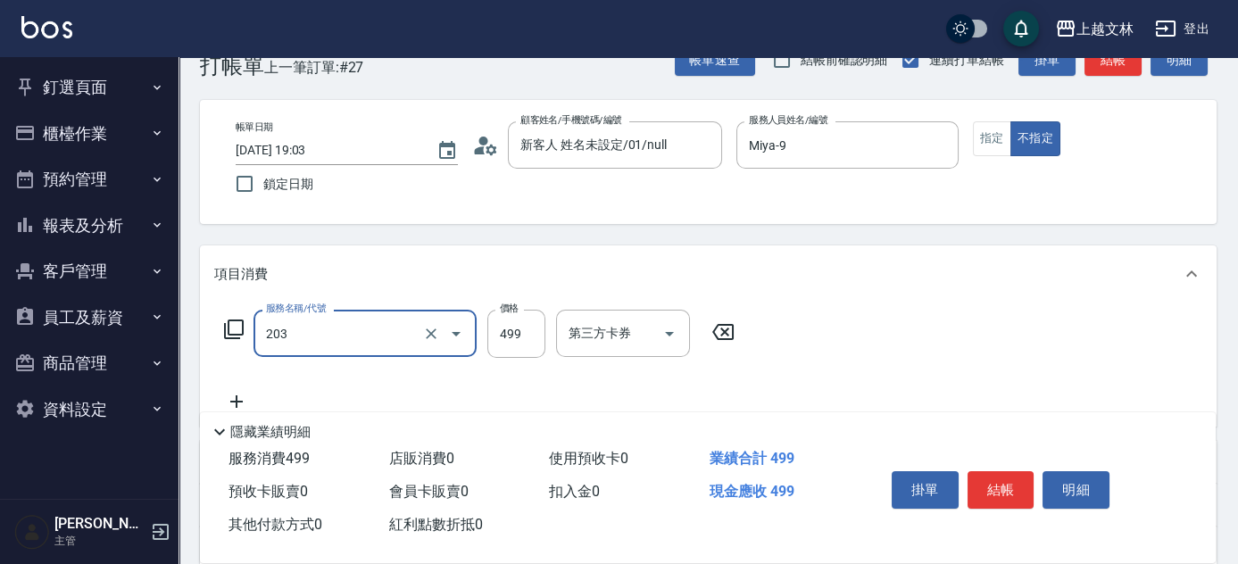
type input "B級洗+剪(203)"
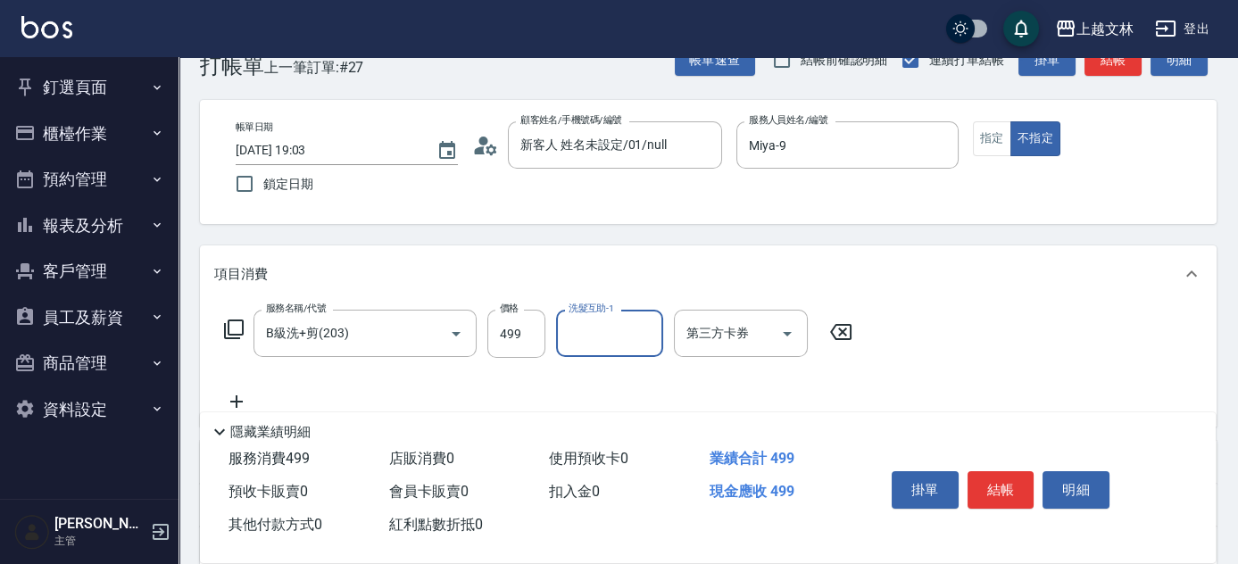
click at [1023, 477] on button "結帳" at bounding box center [1001, 489] width 67 height 37
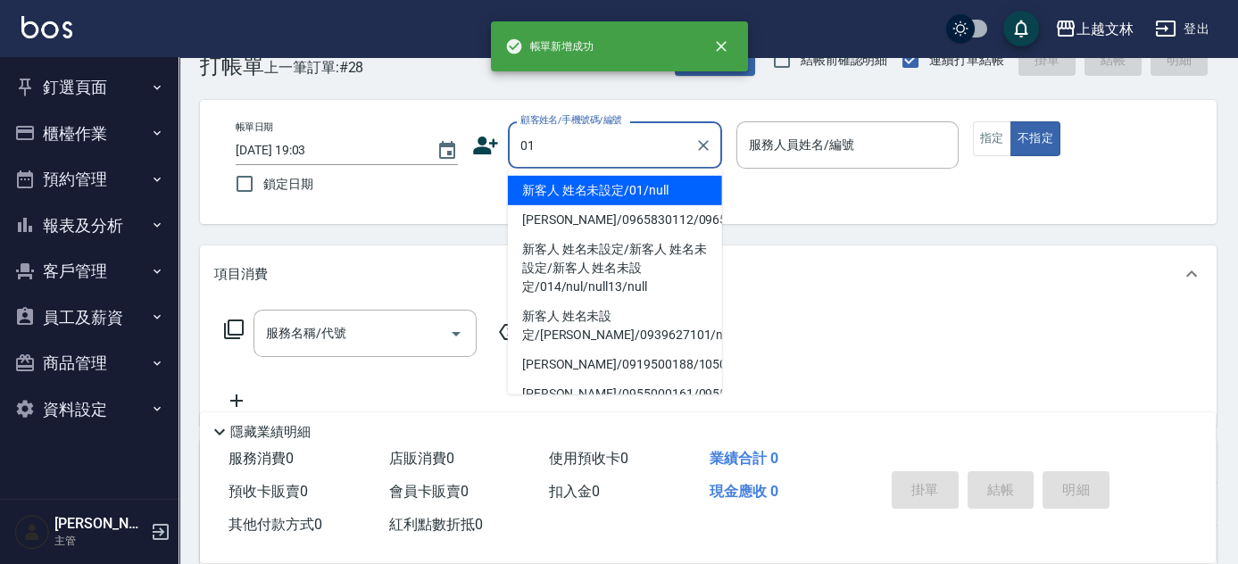
type input "01"
type input "9"
type input "新客人 姓名未設定/01/null"
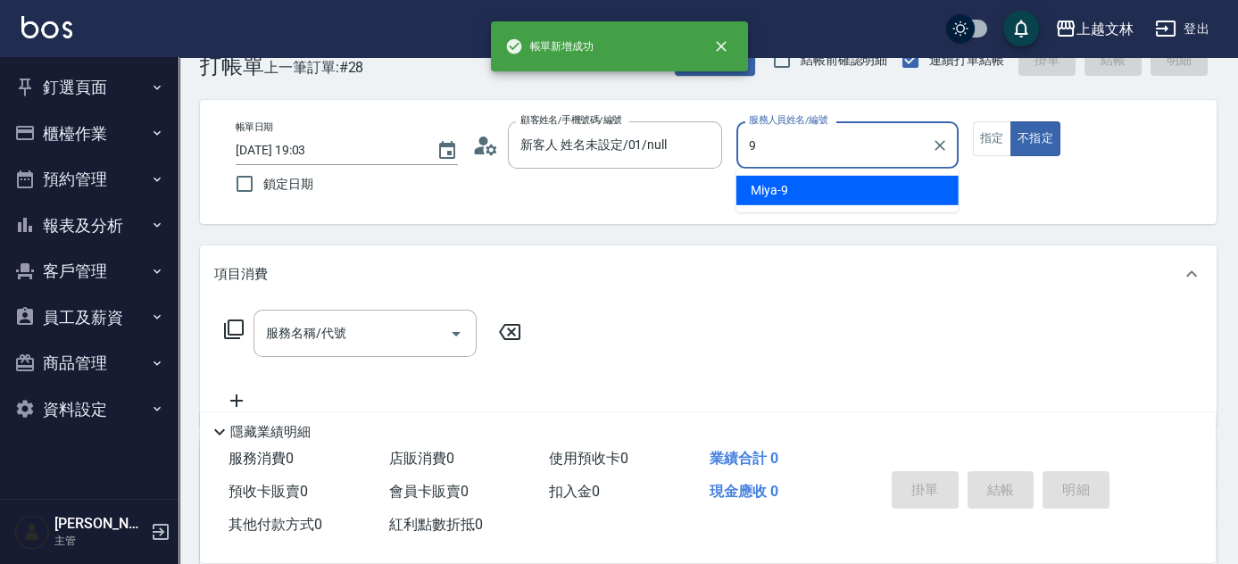
type input "Miya-9"
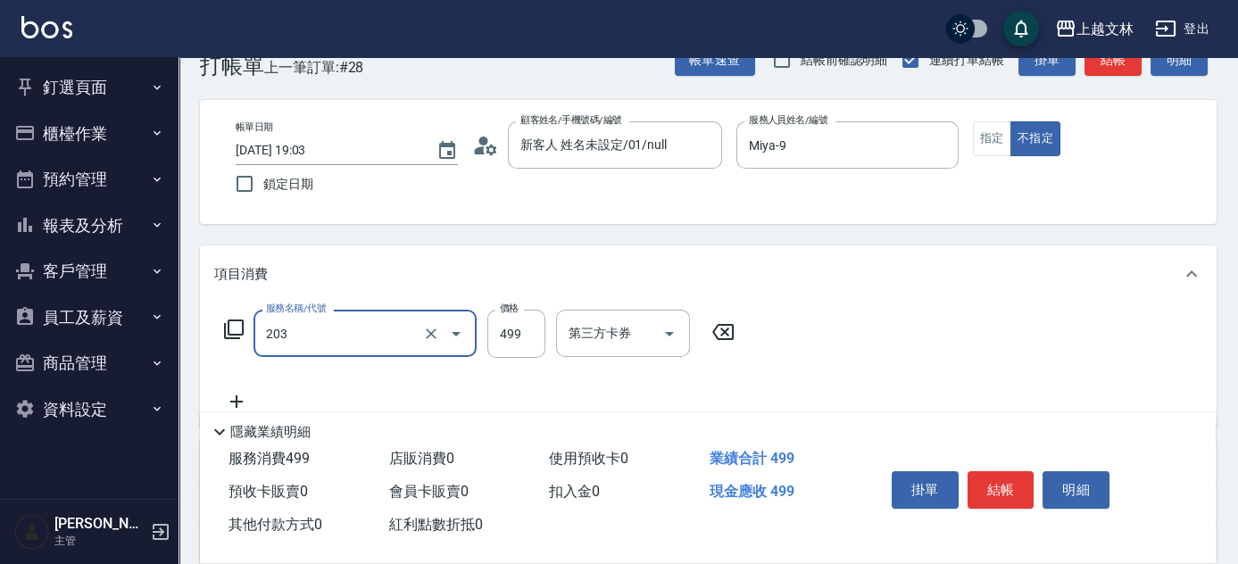
type input "B級洗+剪(203)"
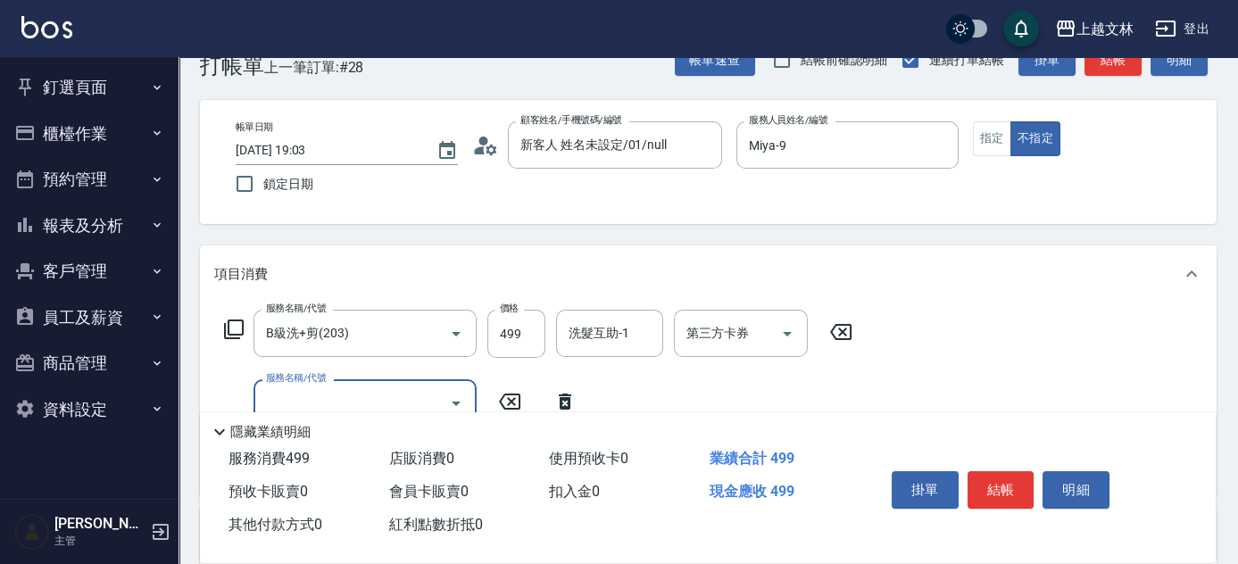
click at [416, 395] on input "服務名稱/代號" at bounding box center [352, 402] width 180 height 31
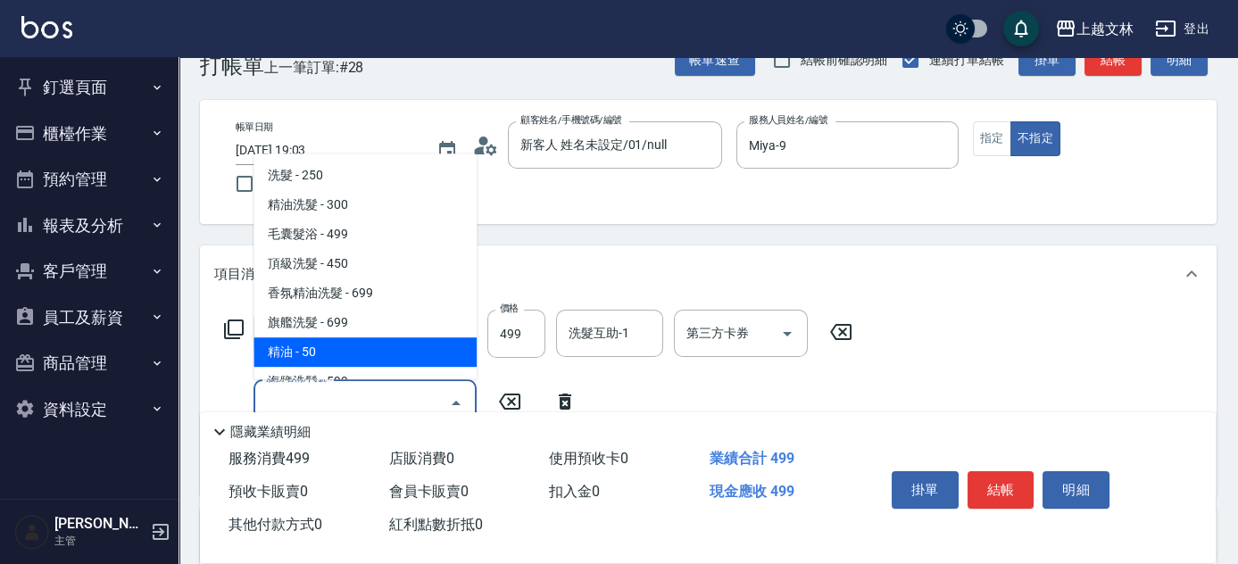
click at [413, 346] on span "精油 - 50" at bounding box center [365, 351] width 223 height 29
type input "精油(107)"
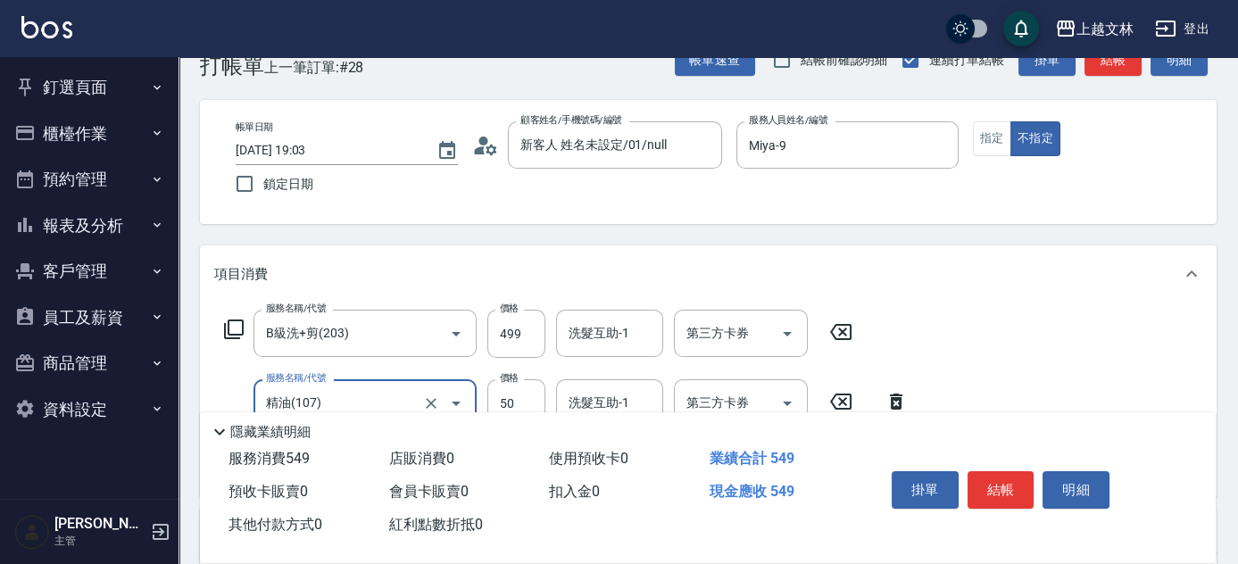
click at [1006, 478] on button "結帳" at bounding box center [1001, 489] width 67 height 37
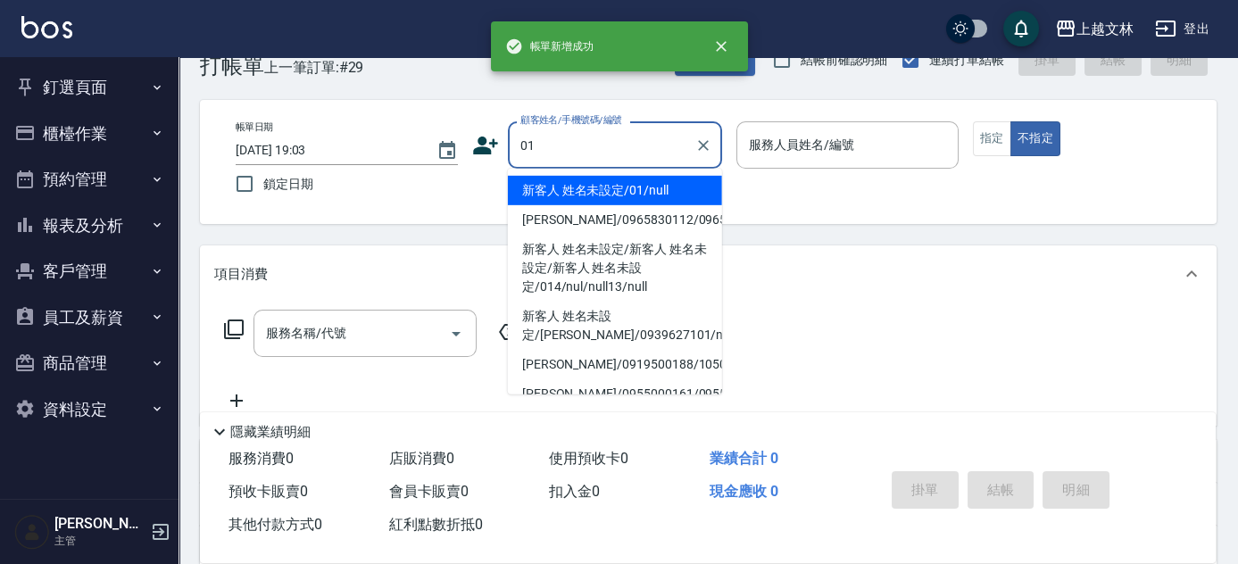
type input "01"
type input "9"
type input "新客人 姓名未設定/01/null"
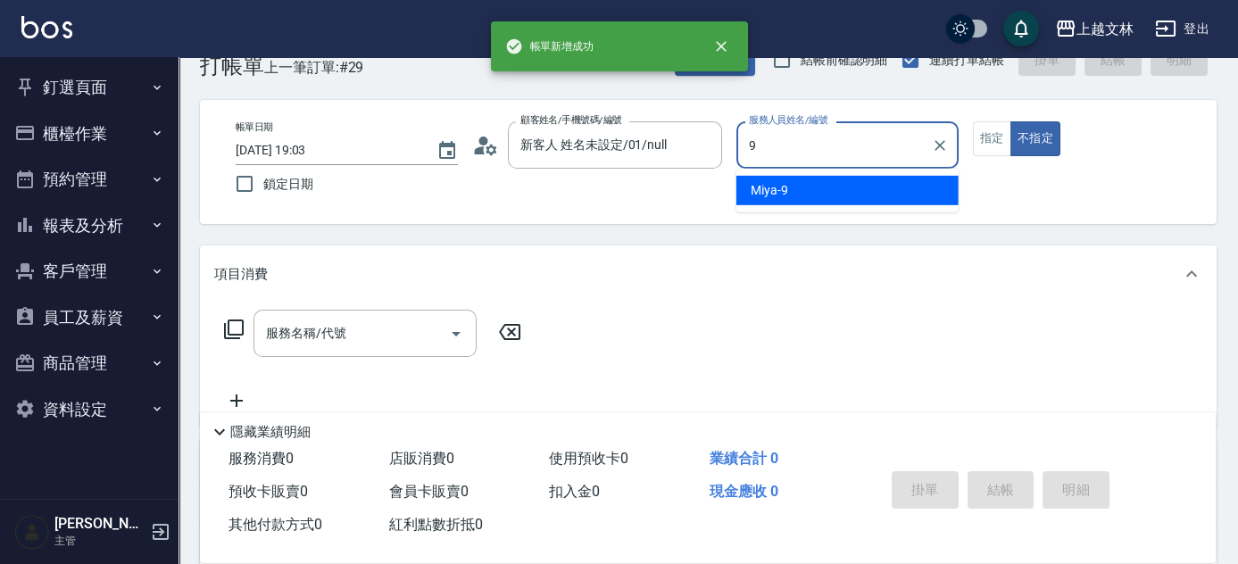
type input "Miya-9"
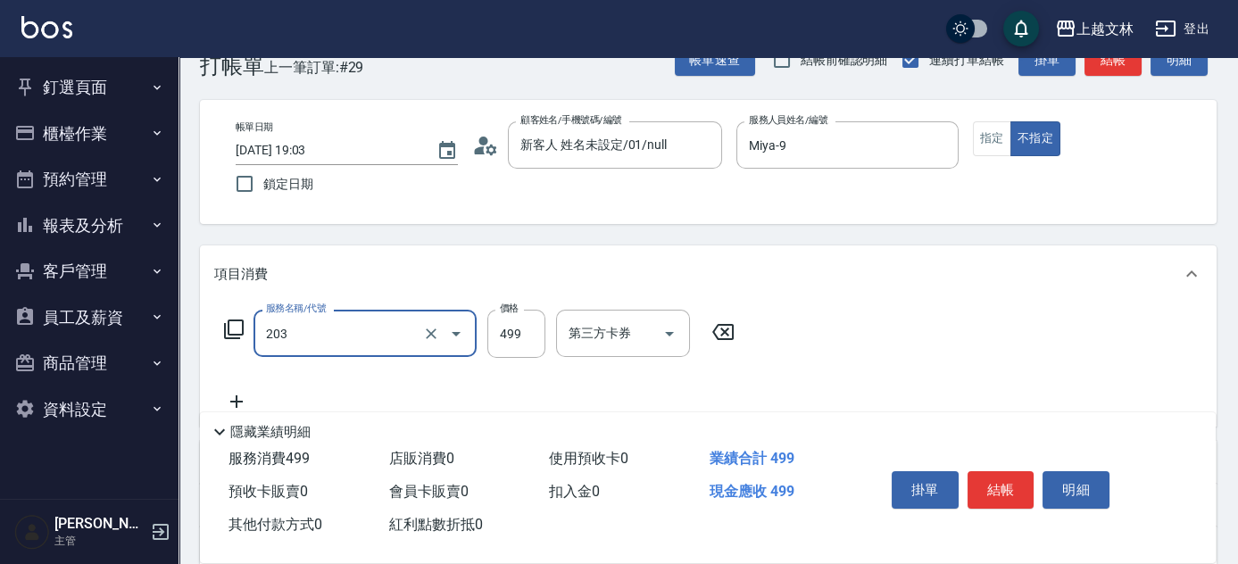
type input "B級洗+剪(203)"
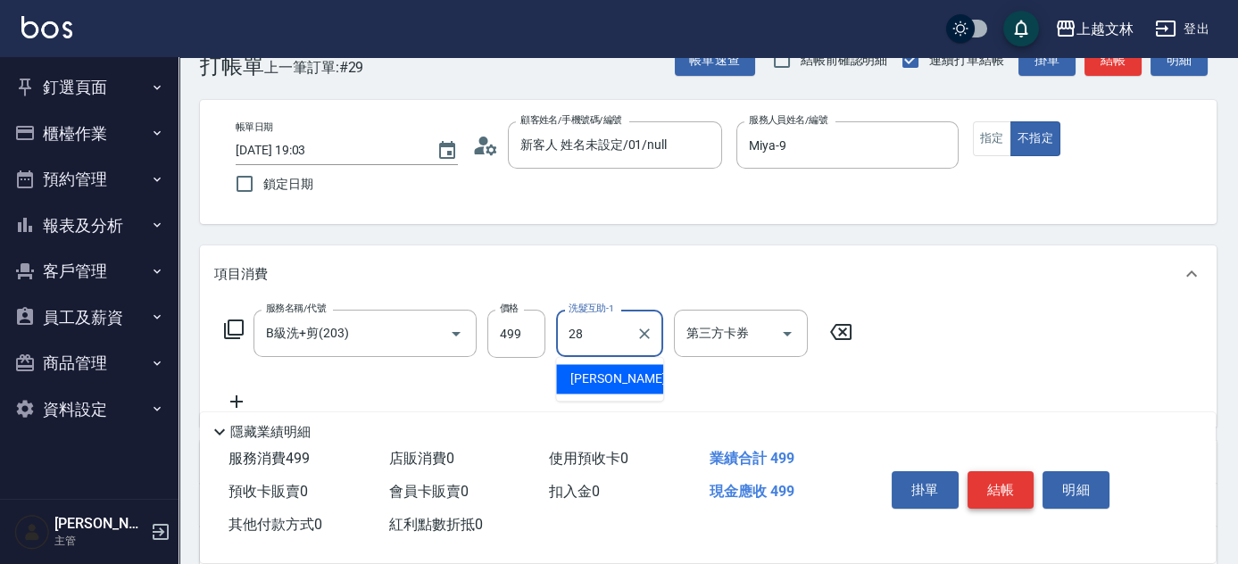
type input "[PERSON_NAME]-28"
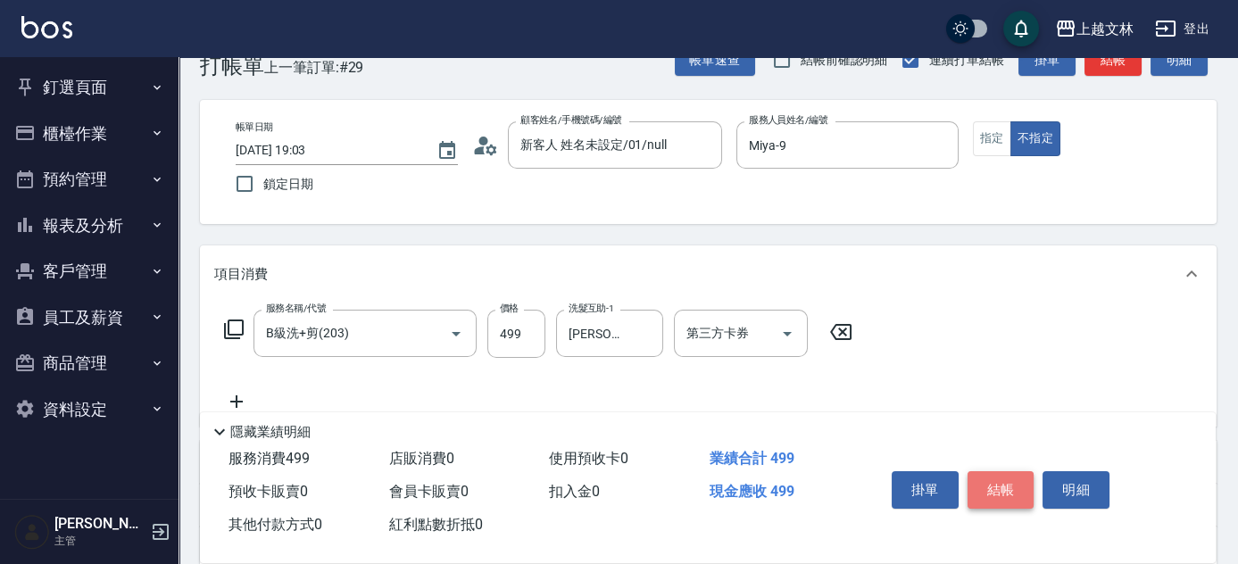
click at [1021, 479] on button "結帳" at bounding box center [1001, 489] width 67 height 37
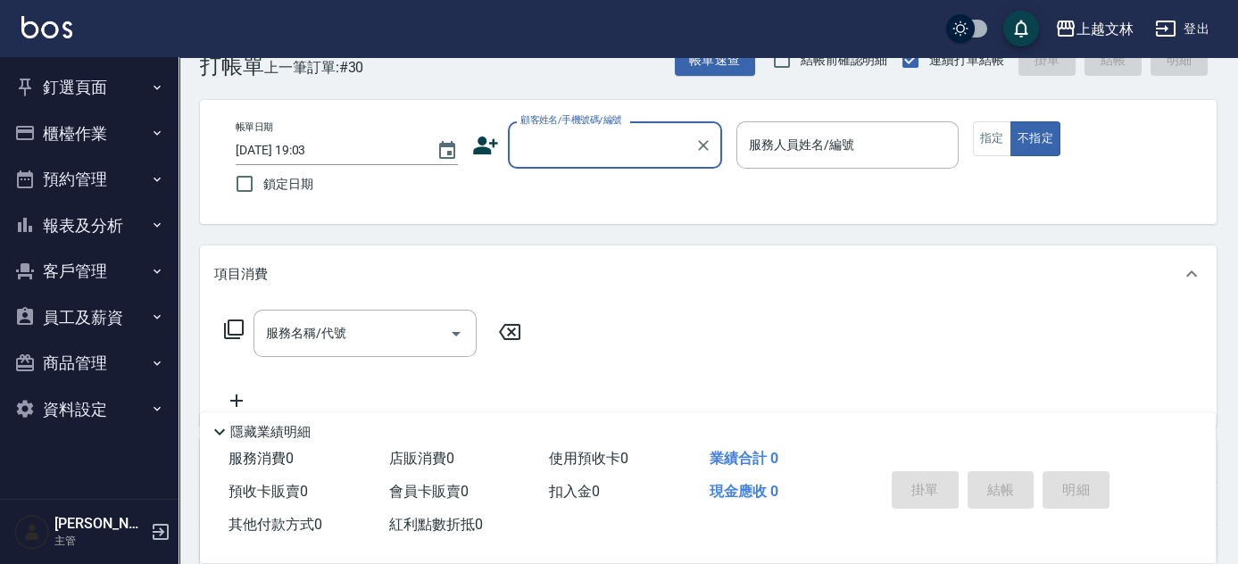
click at [126, 219] on button "報表及分析" at bounding box center [89, 226] width 164 height 46
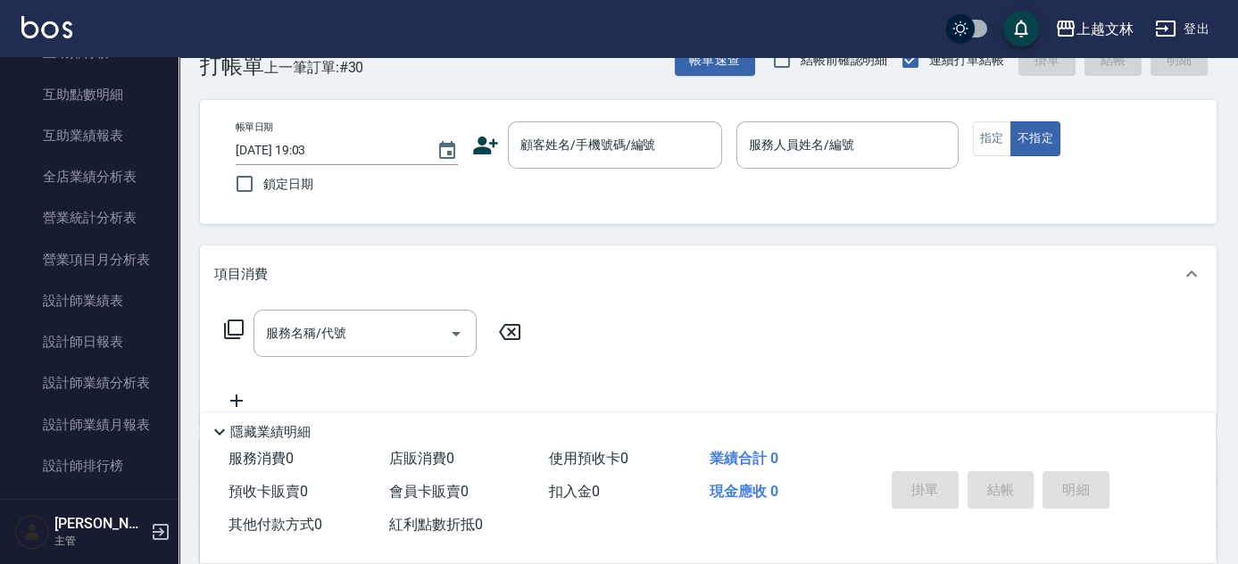
scroll to position [440, 0]
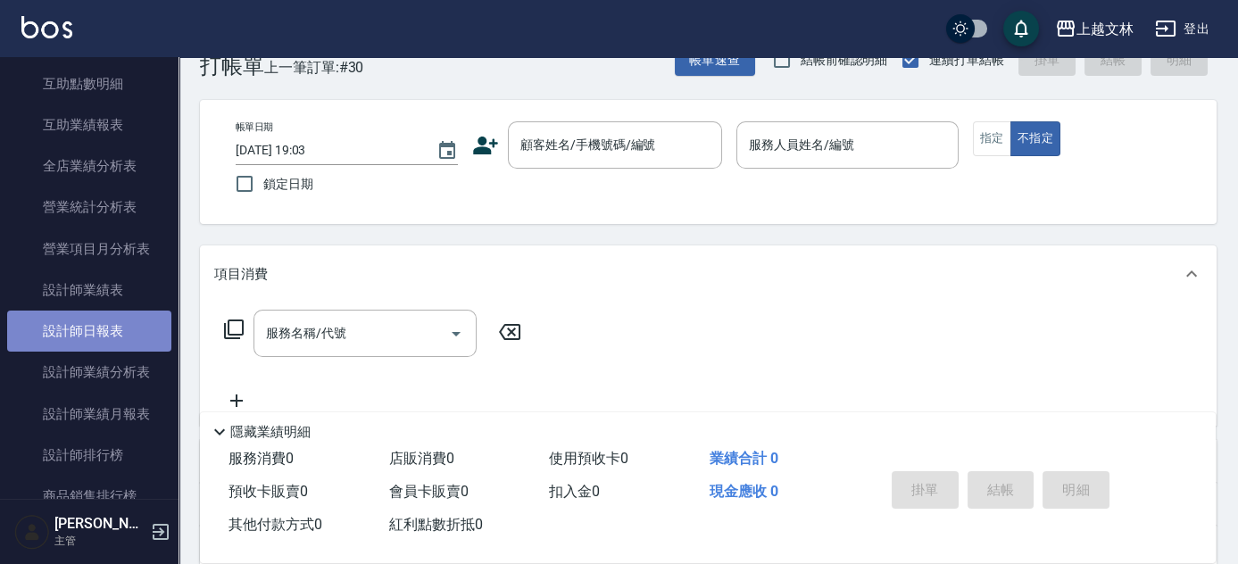
click at [95, 337] on link "設計師日報表" at bounding box center [89, 331] width 164 height 41
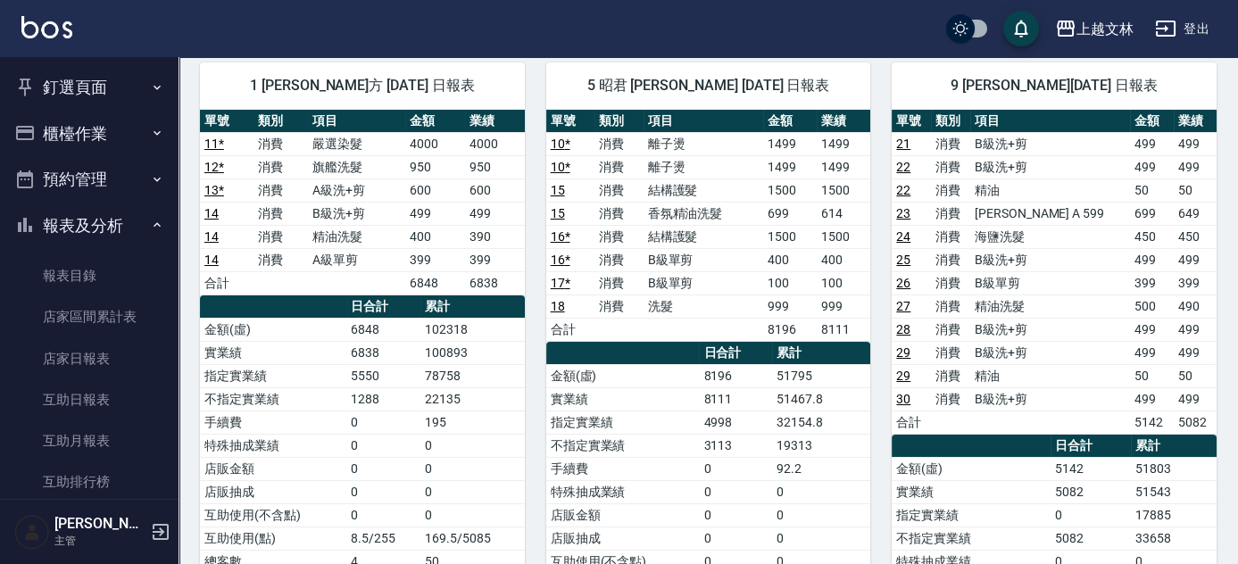
scroll to position [137, 0]
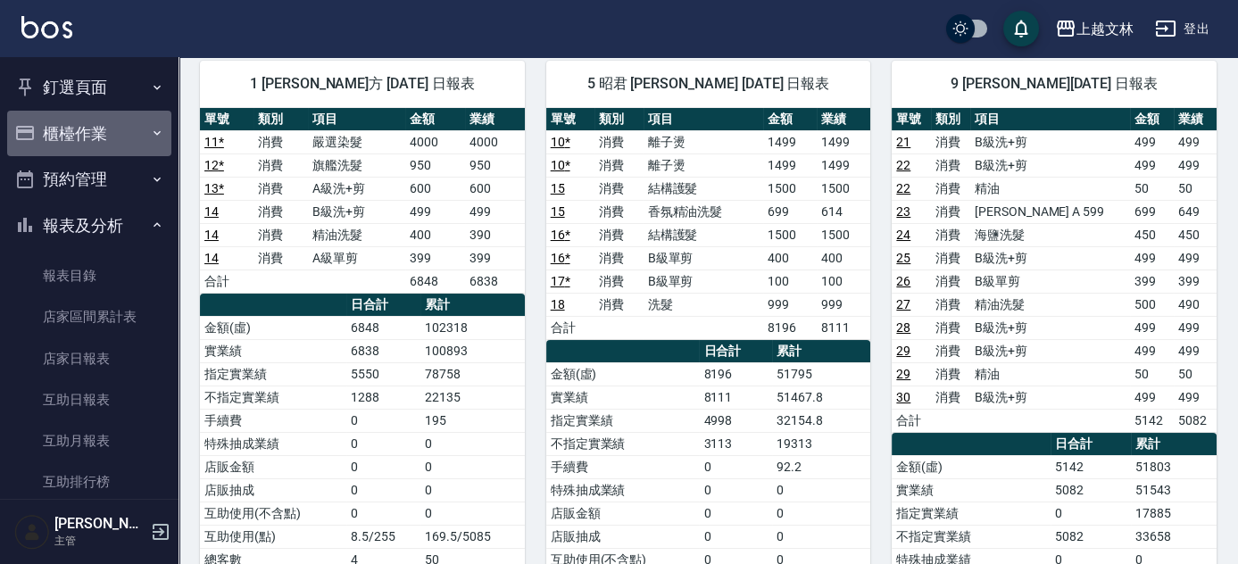
click at [92, 137] on button "櫃檯作業" at bounding box center [89, 134] width 164 height 46
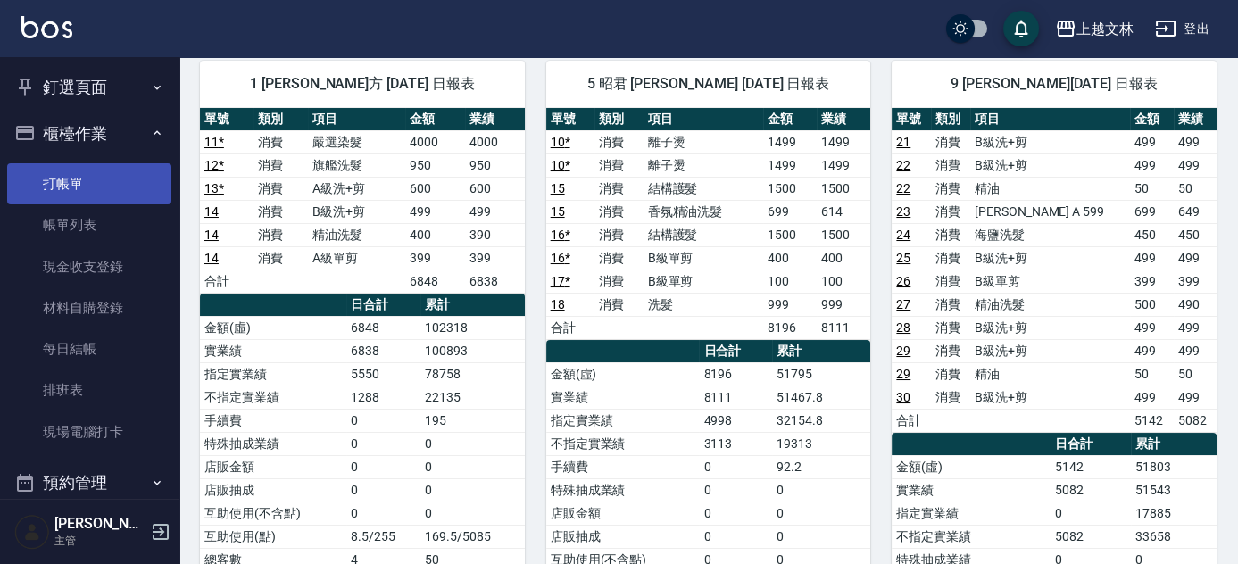
click at [121, 187] on link "打帳單" at bounding box center [89, 183] width 164 height 41
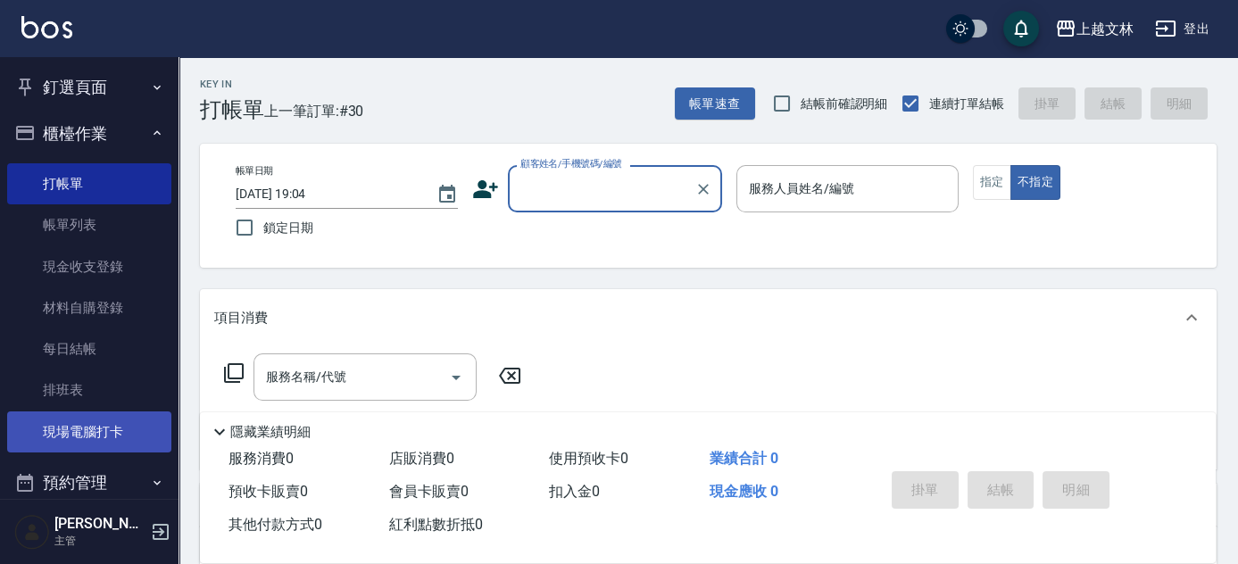
click at [143, 424] on link "現場電腦打卡" at bounding box center [89, 432] width 164 height 41
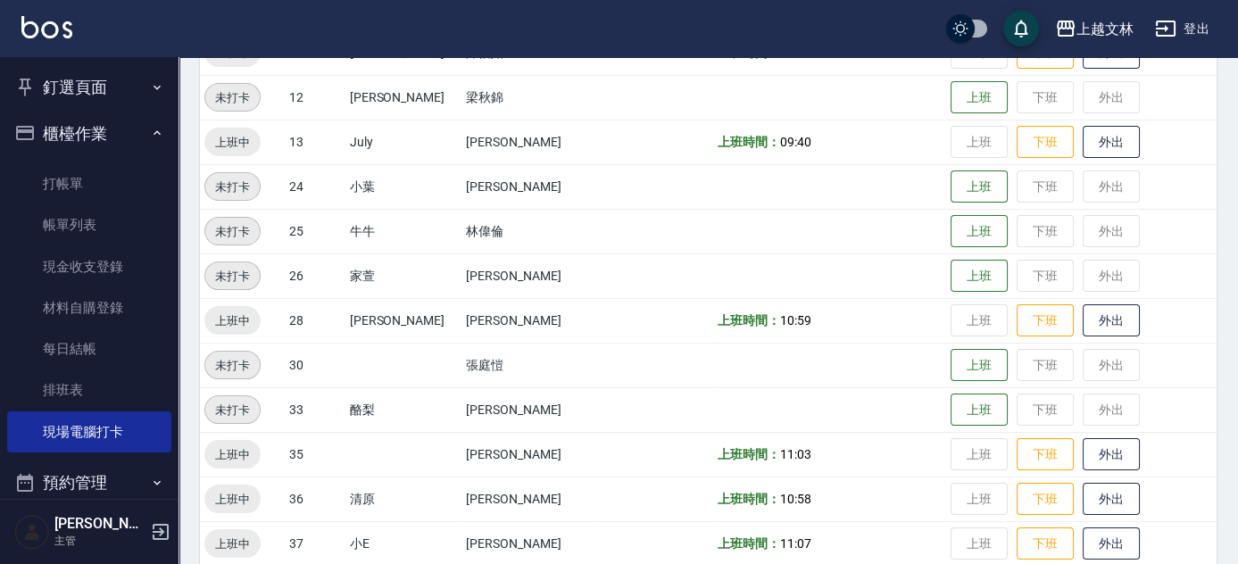
scroll to position [576, 0]
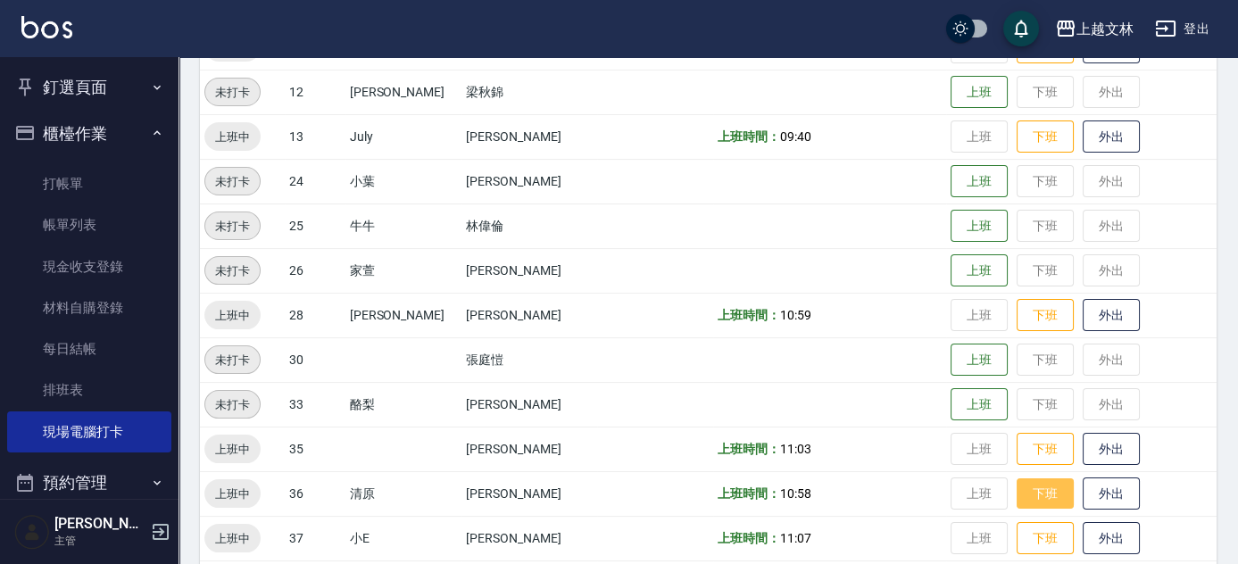
click at [1036, 493] on button "下班" at bounding box center [1045, 494] width 57 height 31
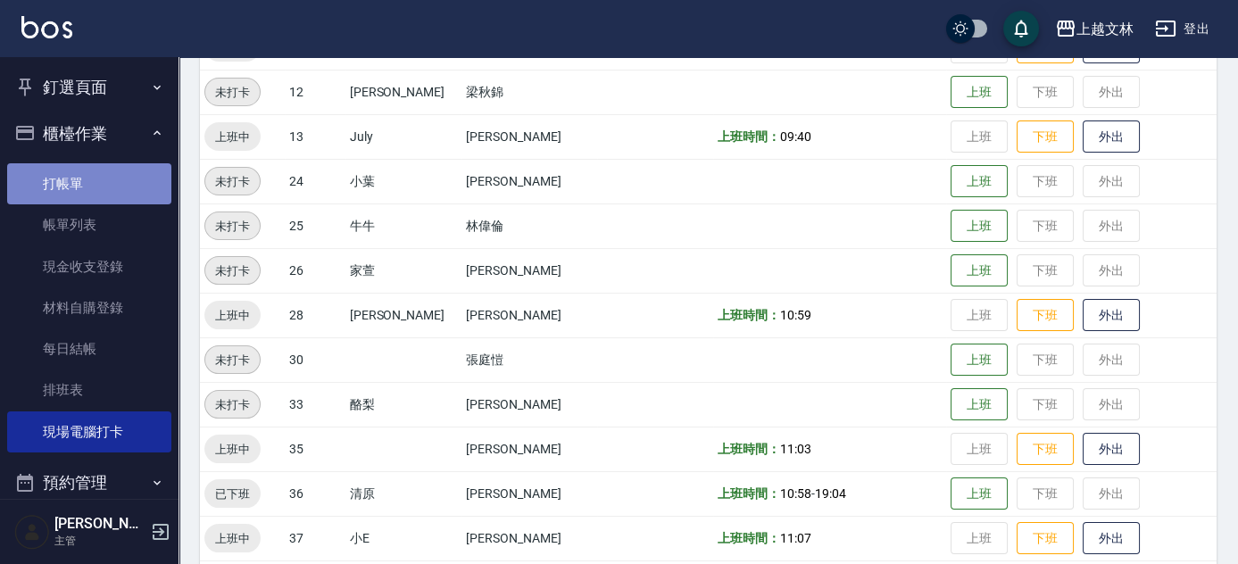
click at [118, 185] on link "打帳單" at bounding box center [89, 183] width 164 height 41
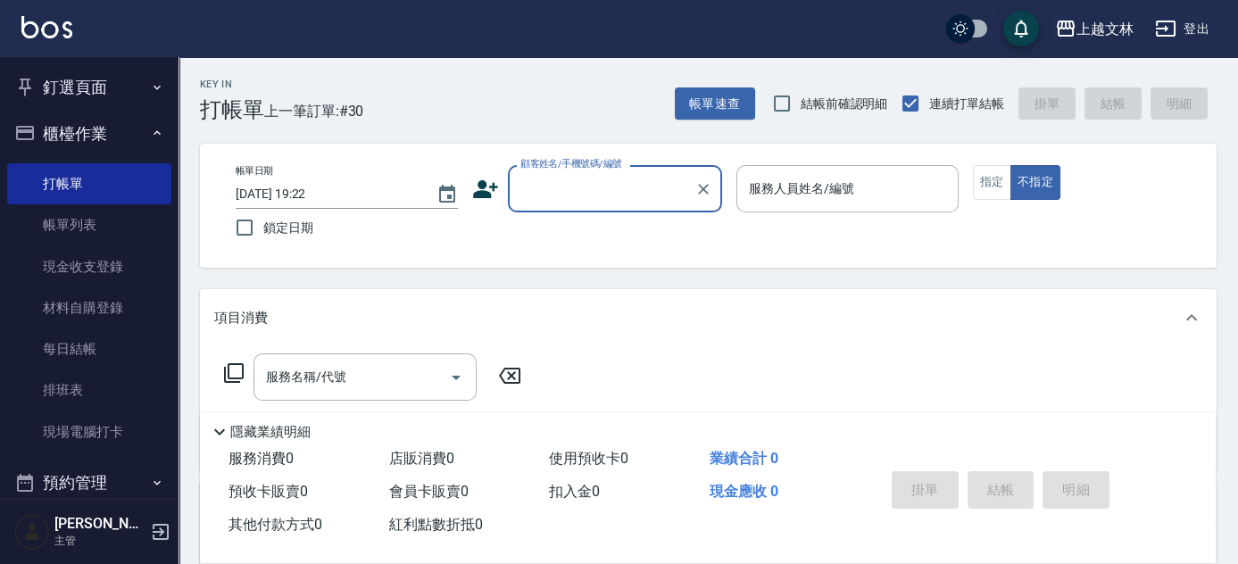
click at [576, 205] on div "顧客姓名/手機號碼/編號" at bounding box center [615, 188] width 214 height 47
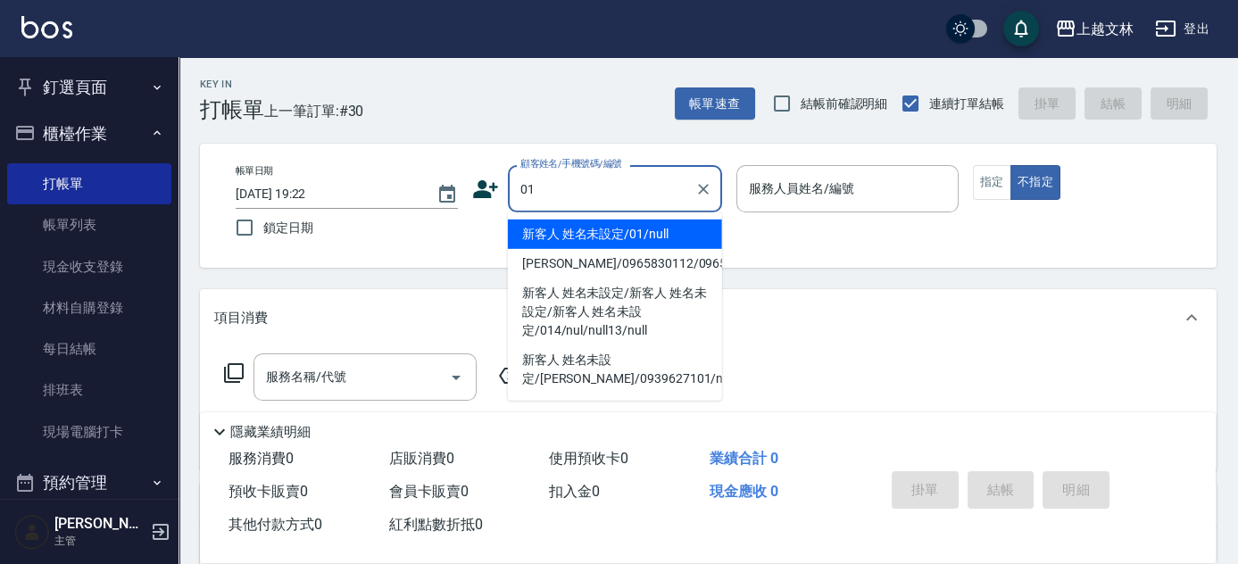
type input "新客人 姓名未設定/01/null"
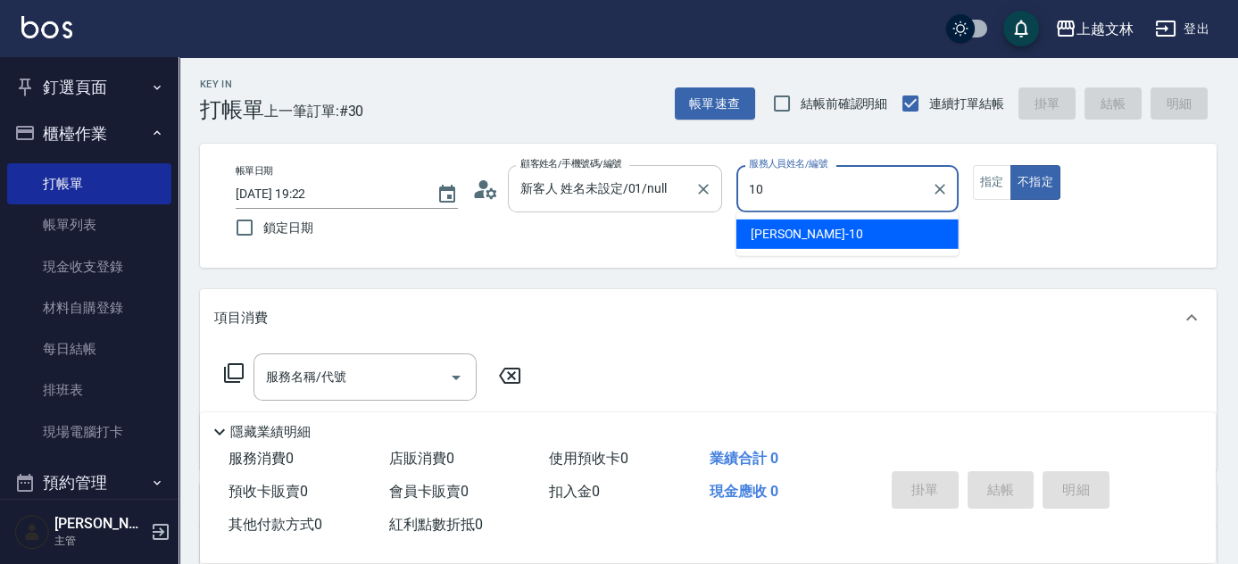
type input "[PERSON_NAME]-10"
type button "false"
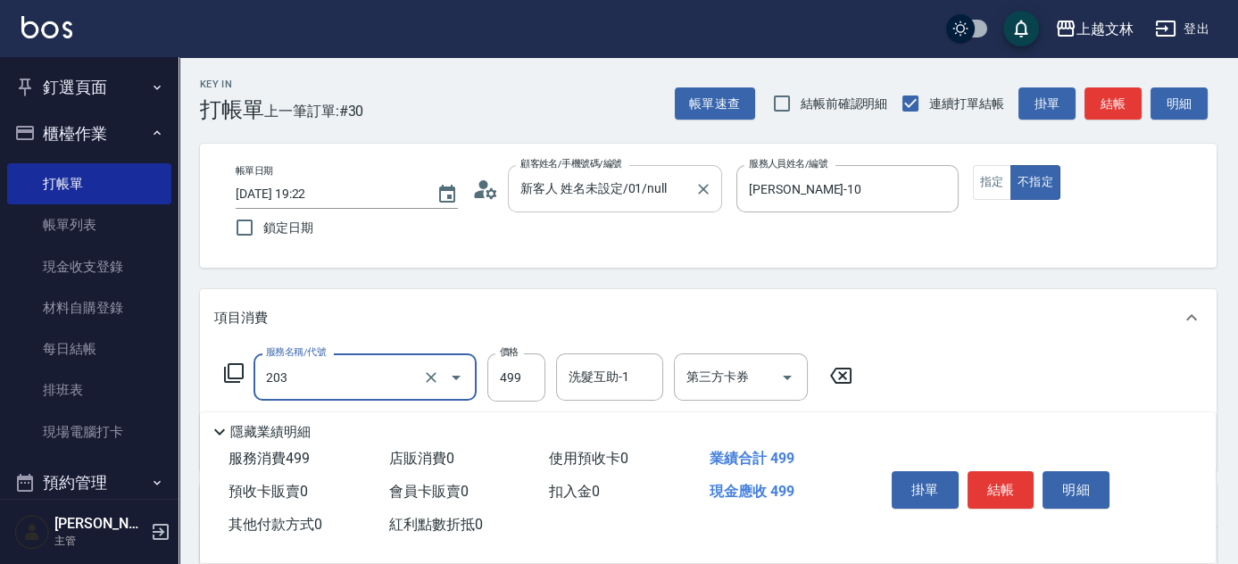
type input "B級洗+剪(203)"
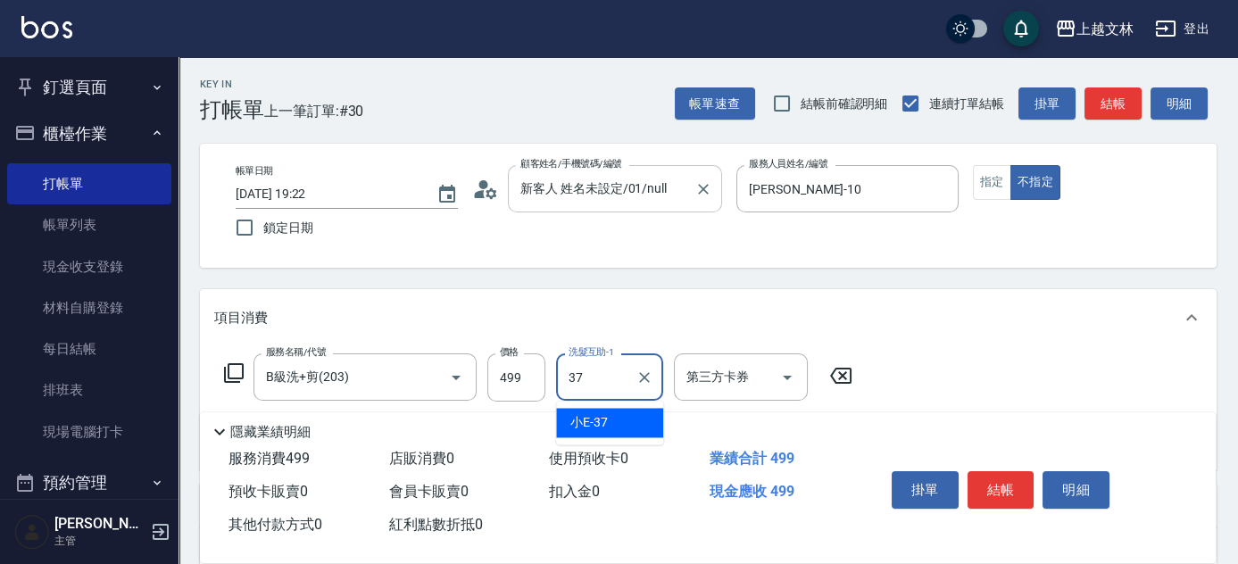
type input "小E-37"
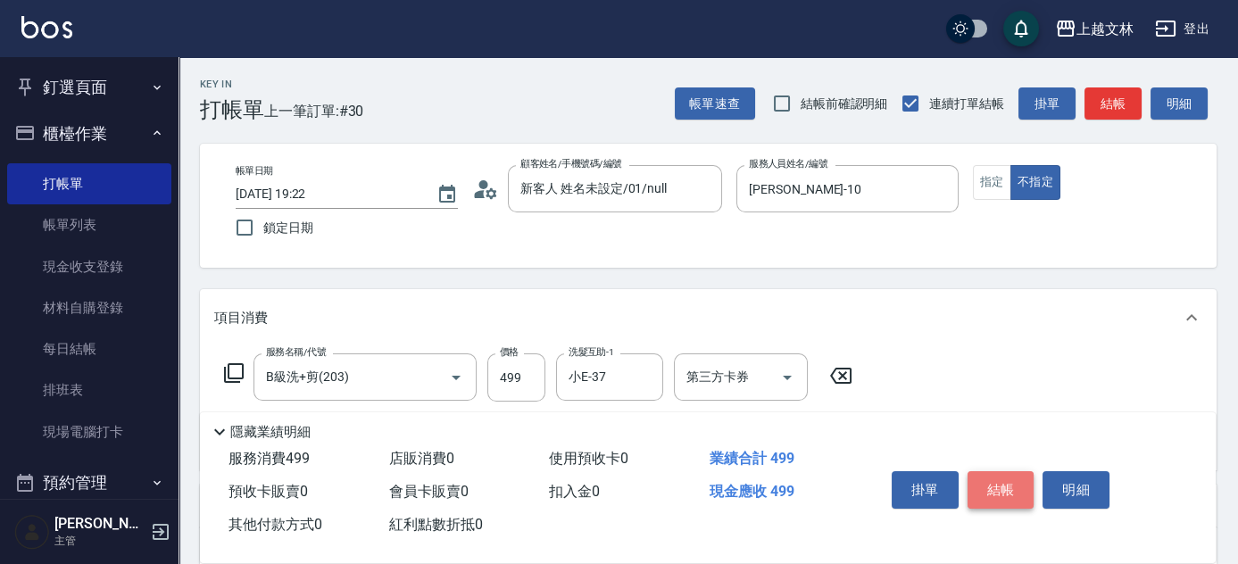
drag, startPoint x: 1004, startPoint y: 479, endPoint x: 1014, endPoint y: 492, distance: 15.9
click at [1012, 489] on button "結帳" at bounding box center [1001, 489] width 67 height 37
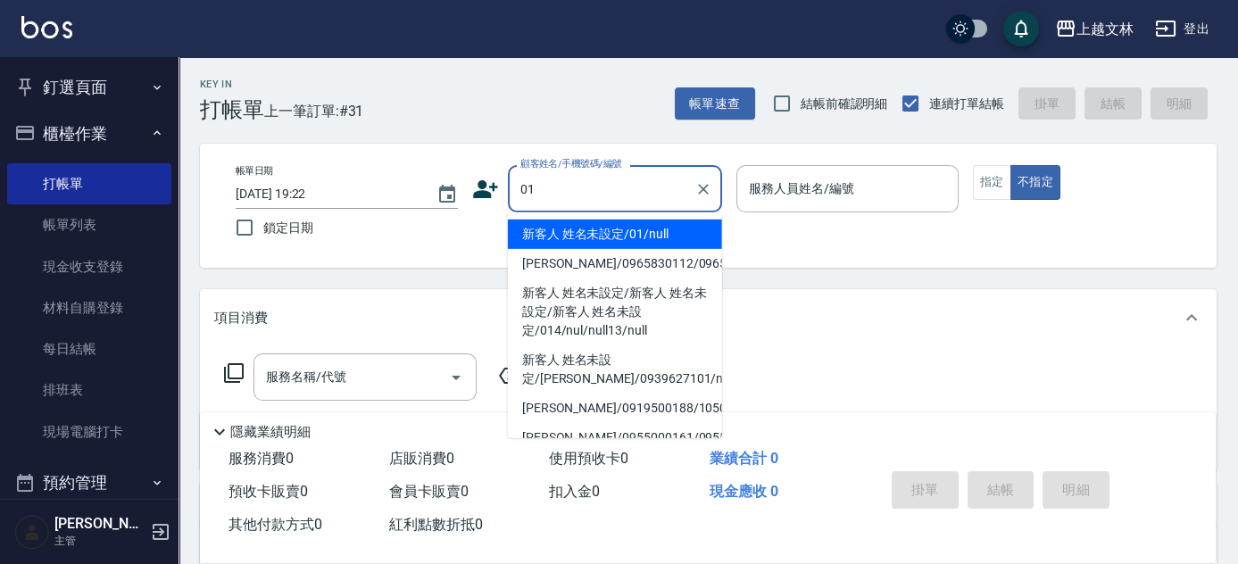
type input "新客人 姓名未設定/01/null"
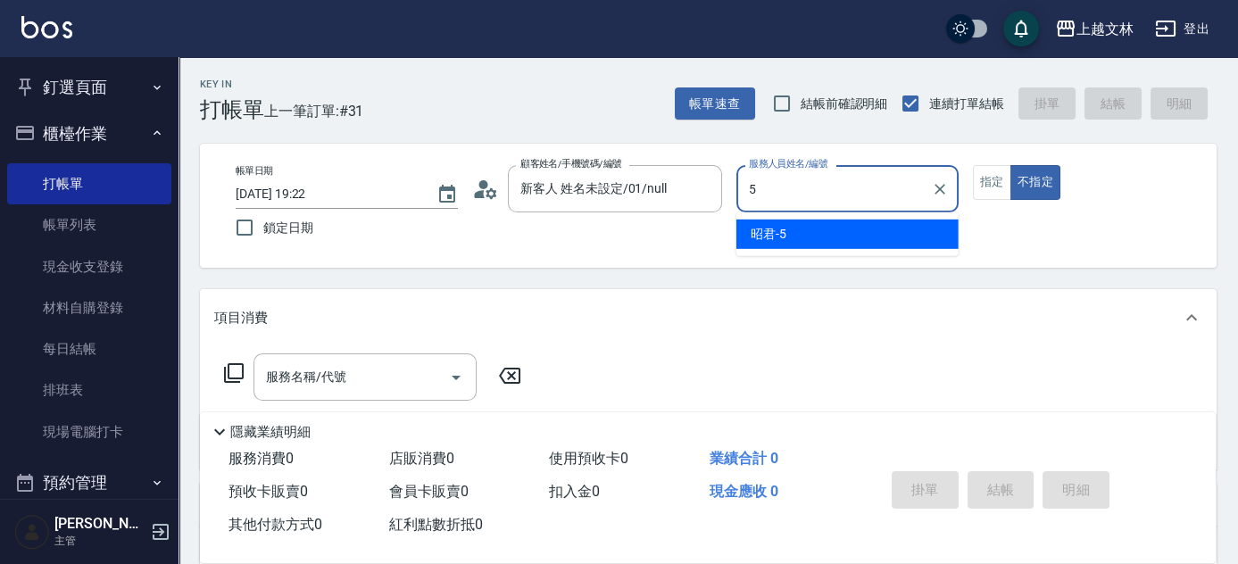
type input "昭君-5"
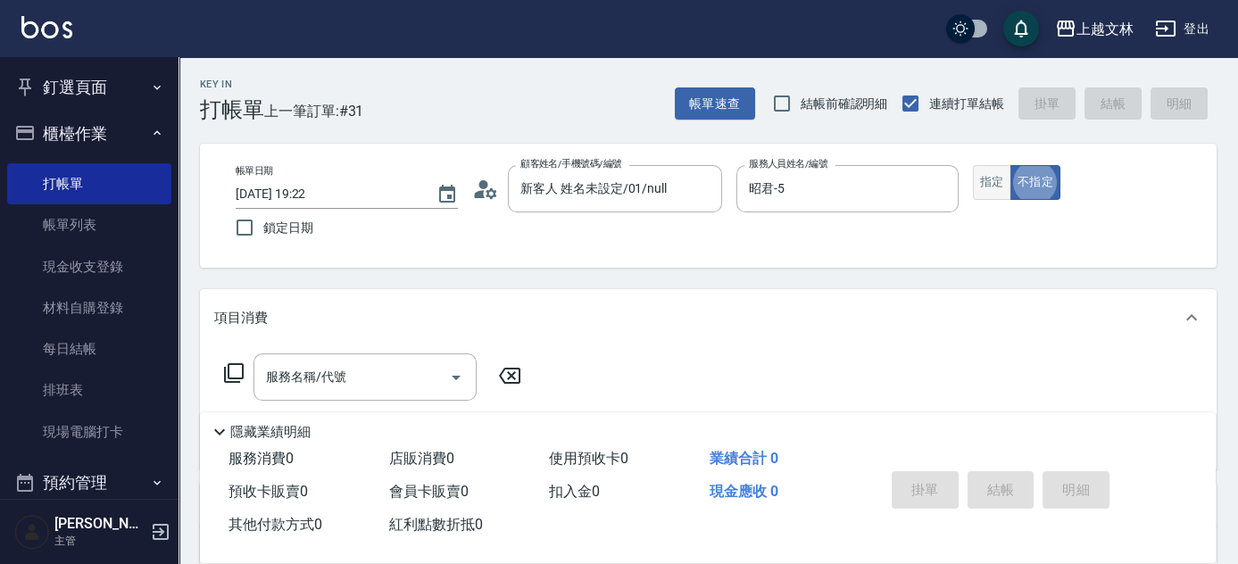
click at [1000, 192] on button "指定" at bounding box center [992, 182] width 38 height 35
click at [329, 378] on div "服務名稱/代號 服務名稱/代號" at bounding box center [365, 377] width 223 height 47
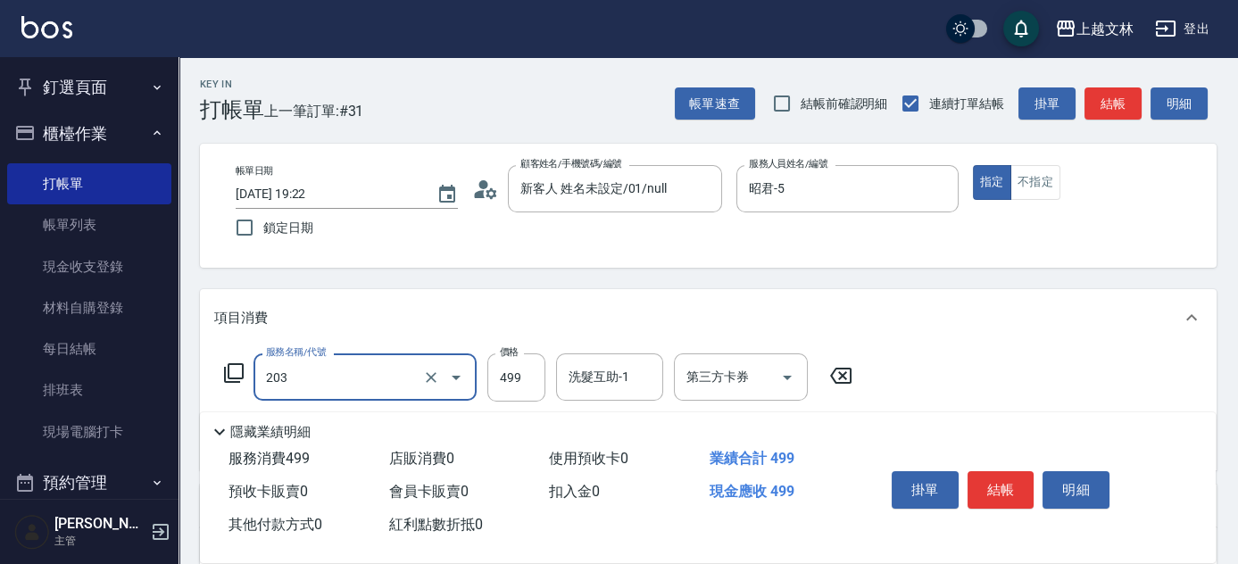
type input "B級洗+剪(203)"
type input "500"
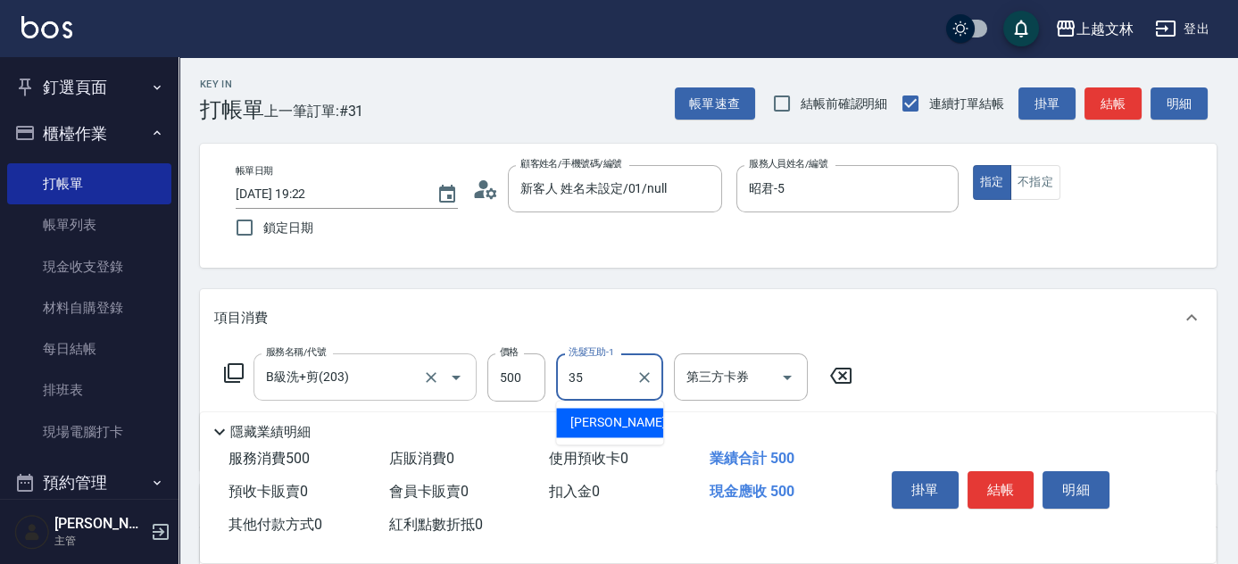
type input "[PERSON_NAME]-35"
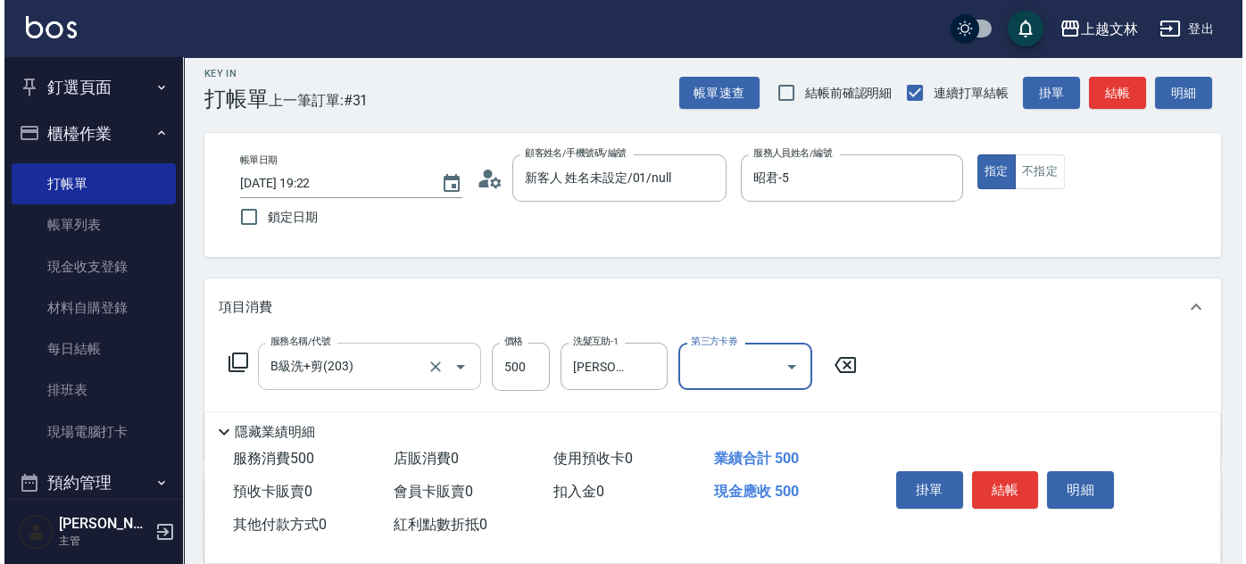
scroll to position [80, 0]
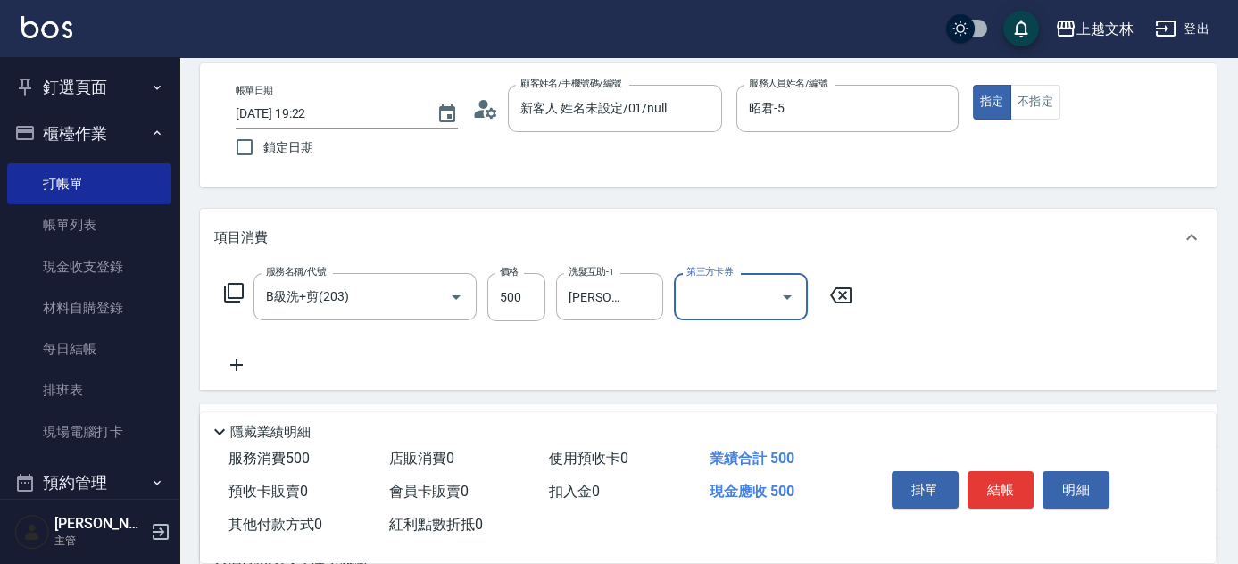
click at [239, 363] on icon at bounding box center [236, 364] width 45 height 21
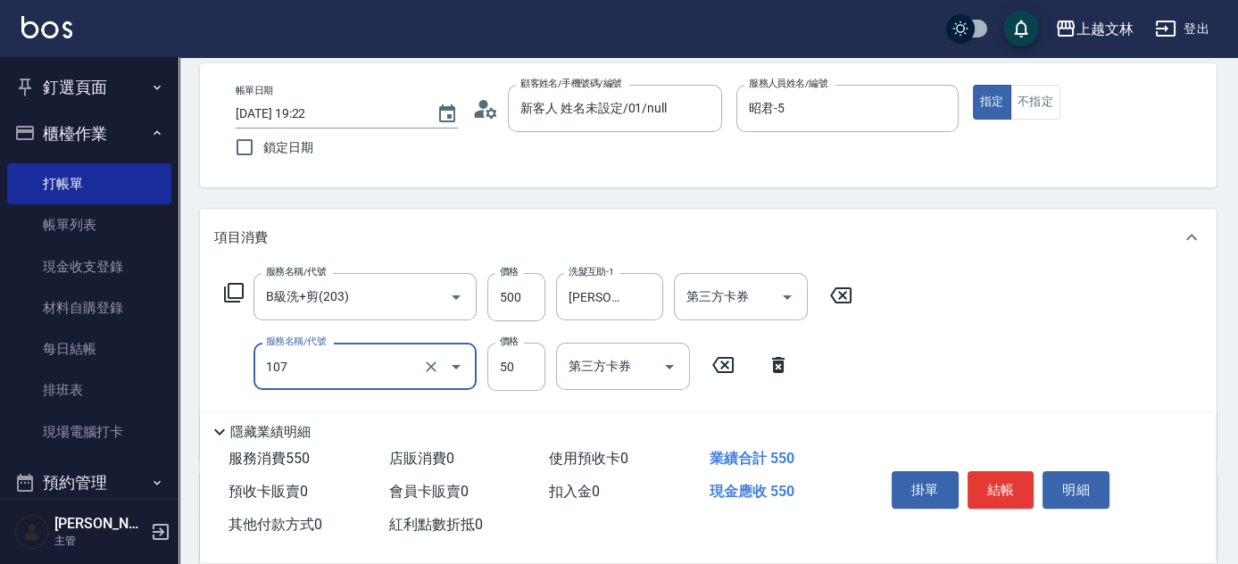
type input "精油(107)"
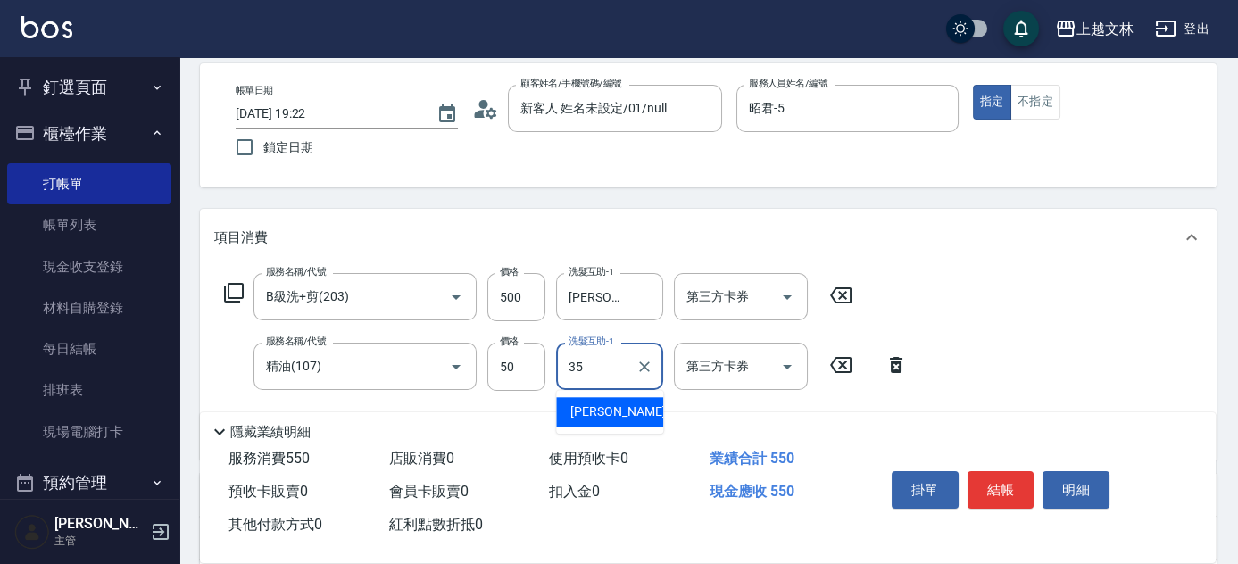
type input "[PERSON_NAME]-35"
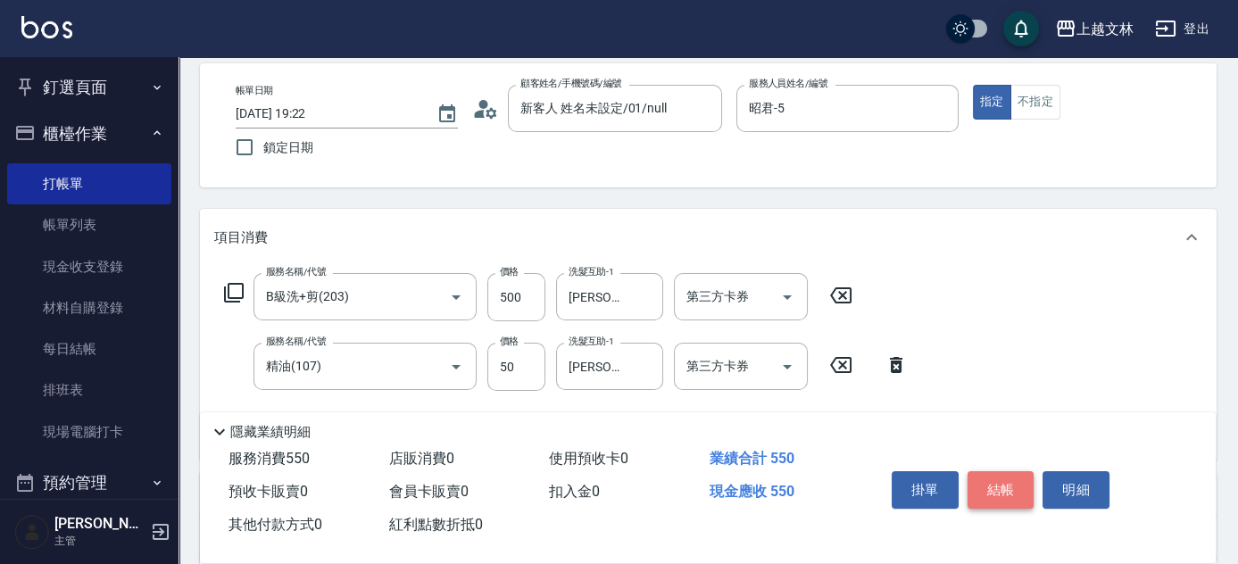
click at [1023, 488] on button "結帳" at bounding box center [1001, 489] width 67 height 37
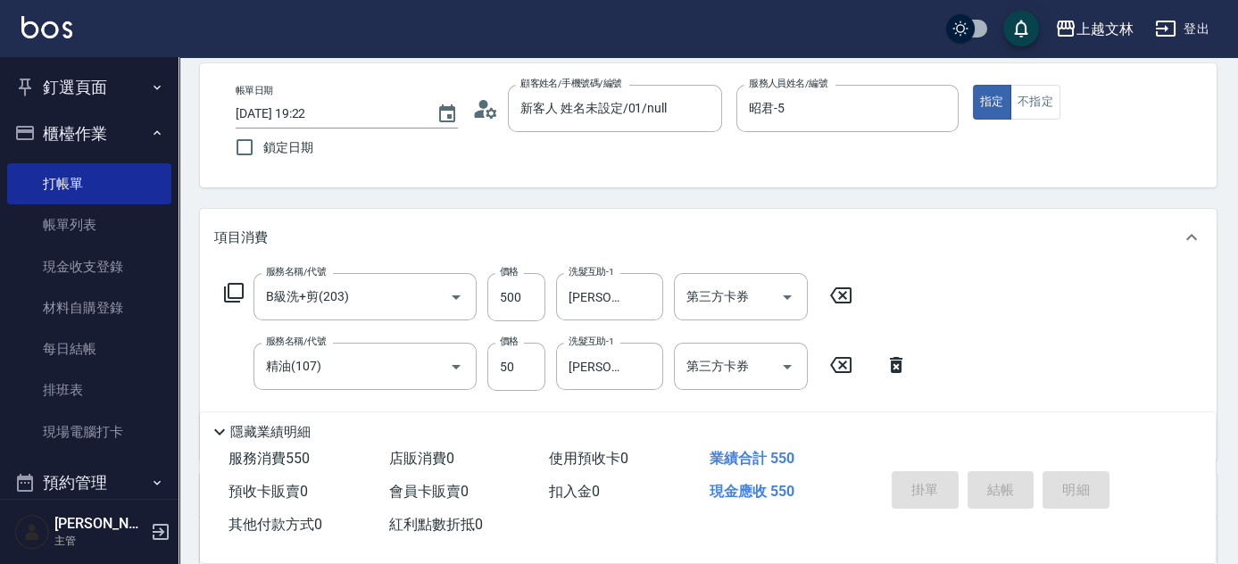
type input "[DATE] 19:24"
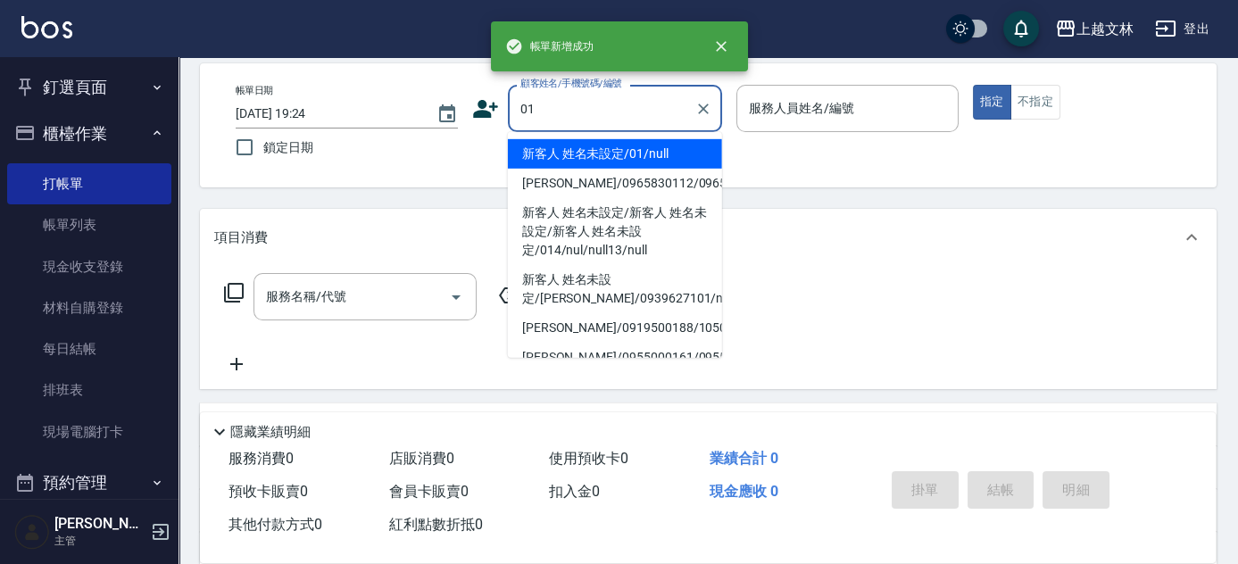
type input "新客人 姓名未設定/01/null"
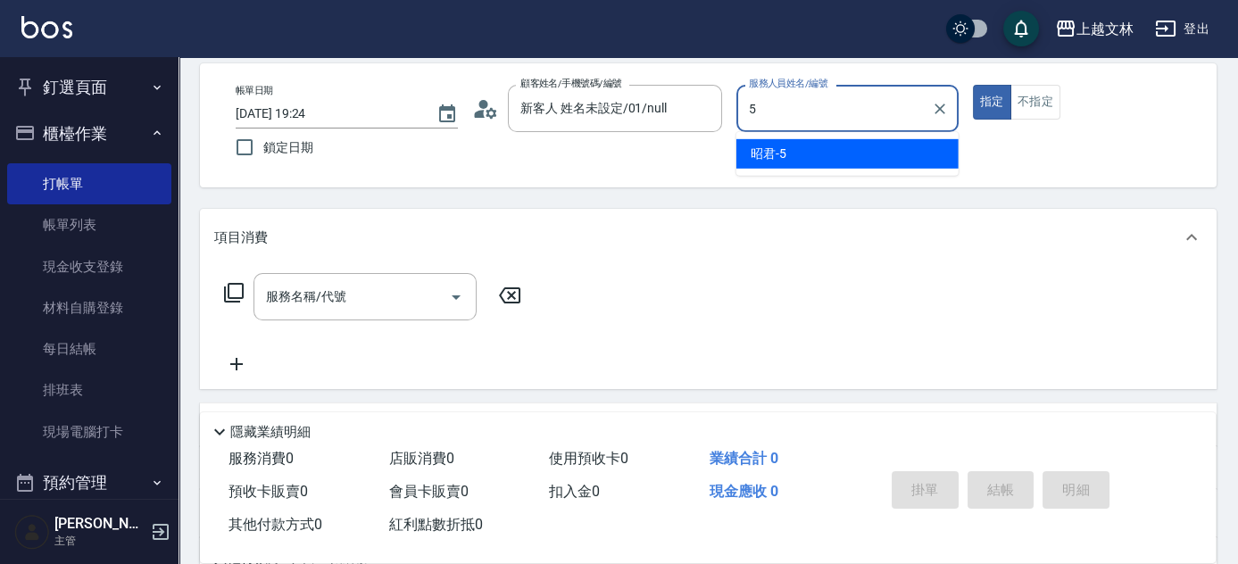
type input "5"
type button "true"
type input "昭君-5"
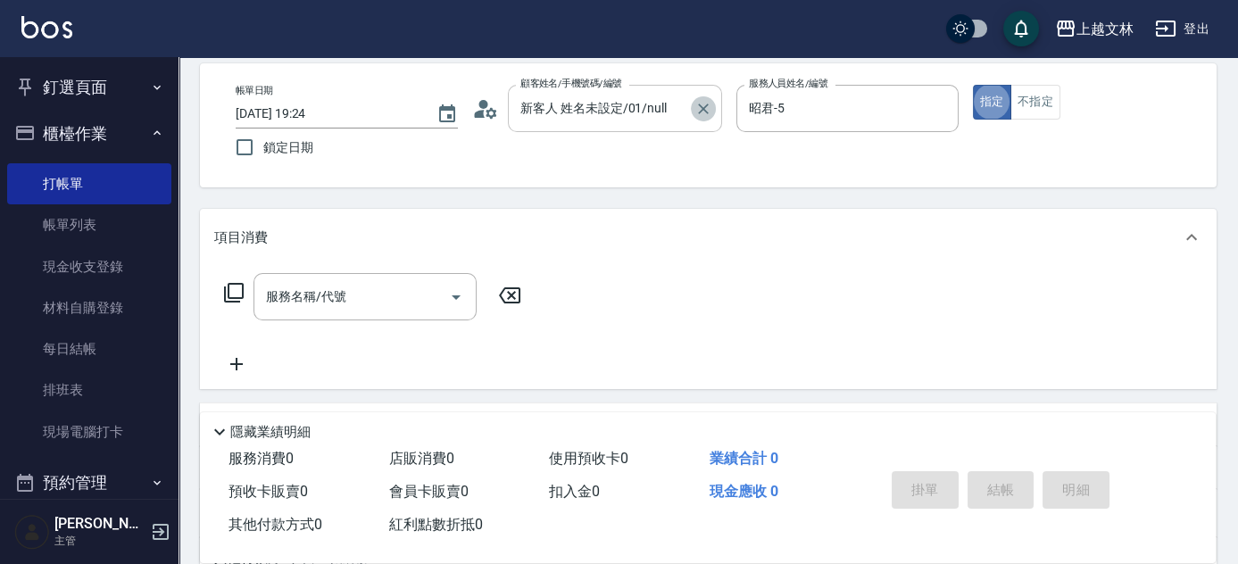
click at [703, 109] on icon "Clear" at bounding box center [703, 109] width 11 height 11
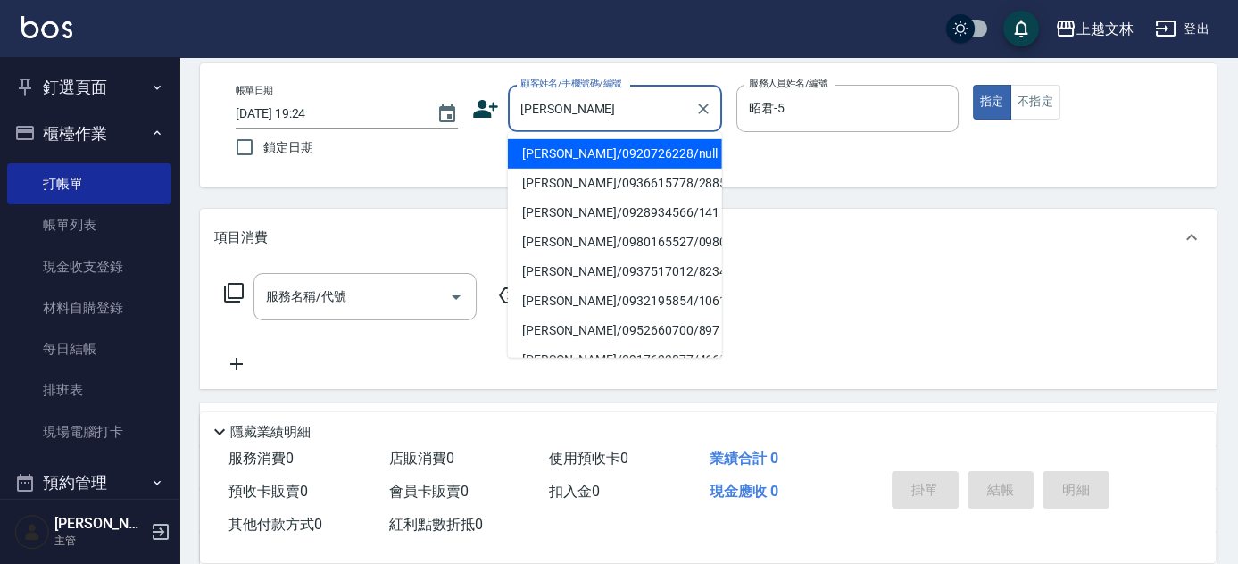
click at [628, 99] on input "[PERSON_NAME]" at bounding box center [601, 108] width 171 height 31
click at [612, 159] on li "[PERSON_NAME]/0920726228/null" at bounding box center [615, 153] width 214 height 29
type input "[PERSON_NAME]/0920726228/null"
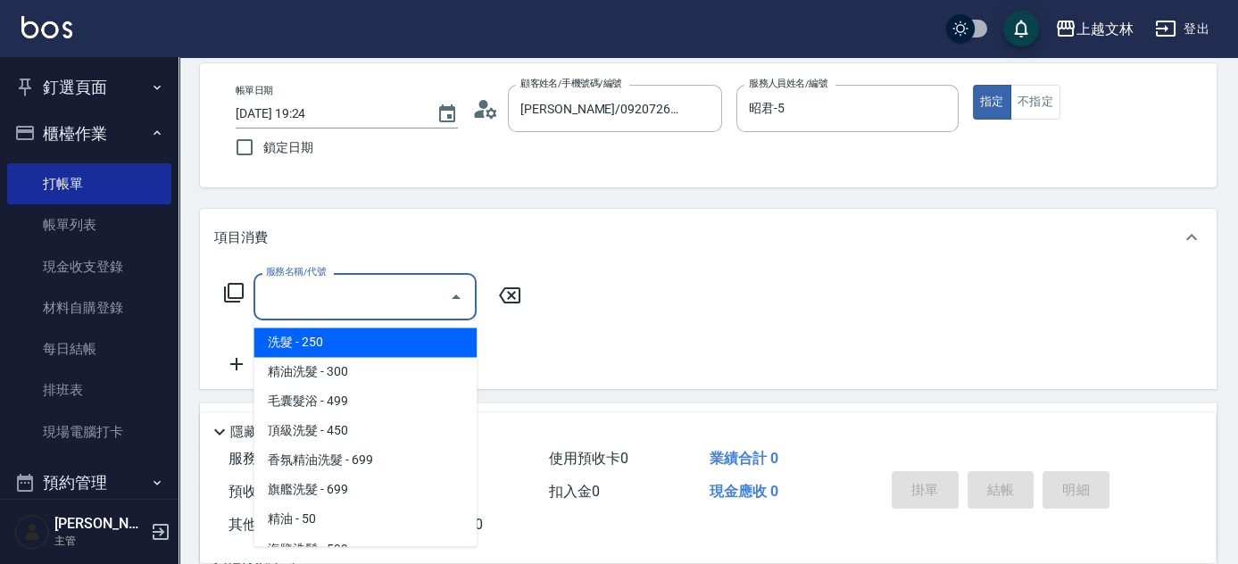
click at [377, 292] on input "服務名稱/代號" at bounding box center [352, 296] width 180 height 31
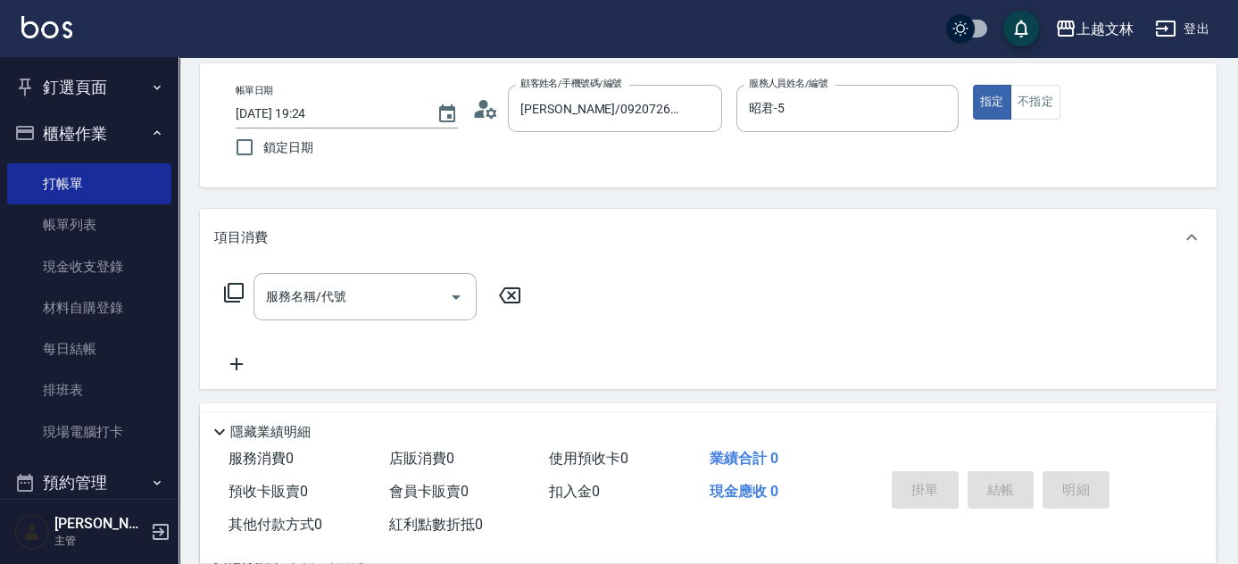
click at [238, 292] on icon at bounding box center [233, 292] width 21 height 21
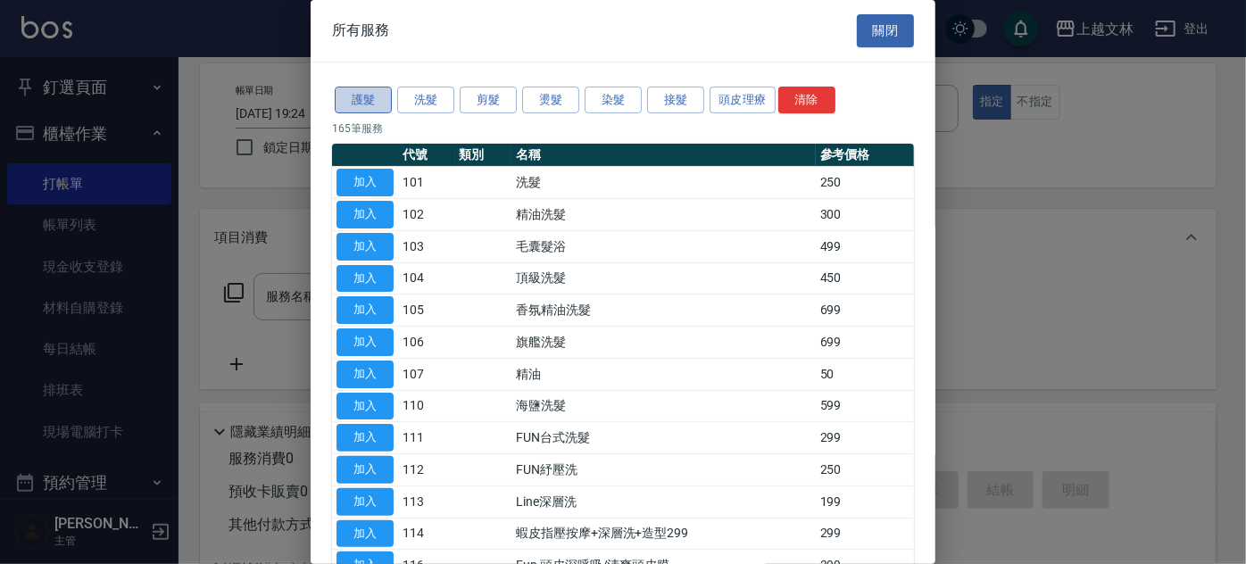
click at [363, 104] on button "護髮" at bounding box center [363, 101] width 57 height 28
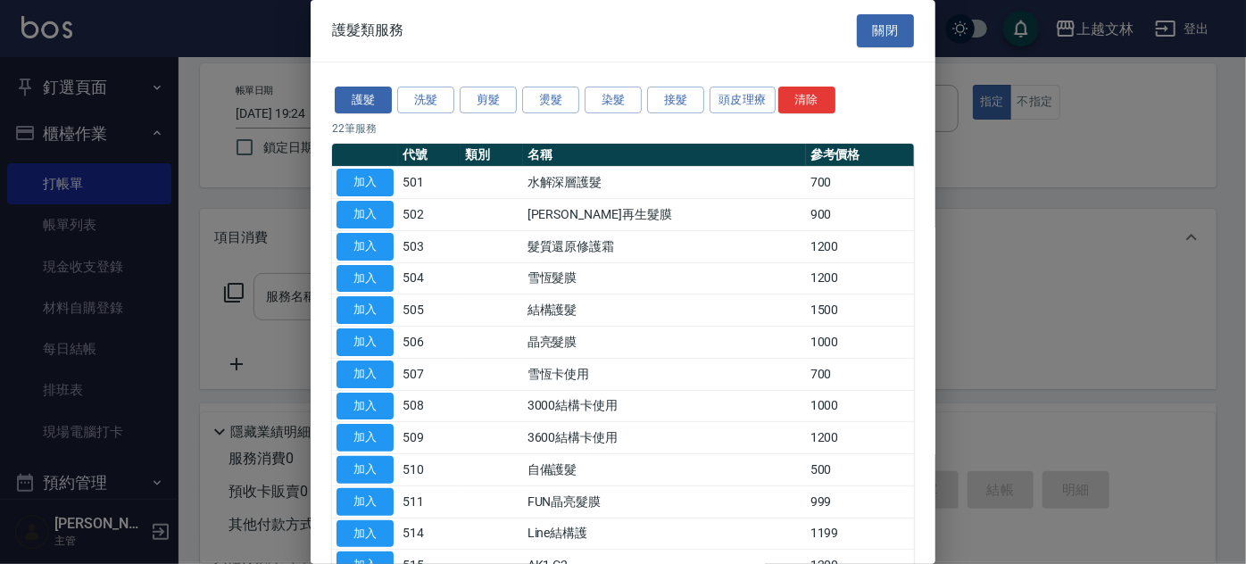
click at [376, 306] on button "加入" at bounding box center [365, 310] width 57 height 28
type input "結構護髮(505)"
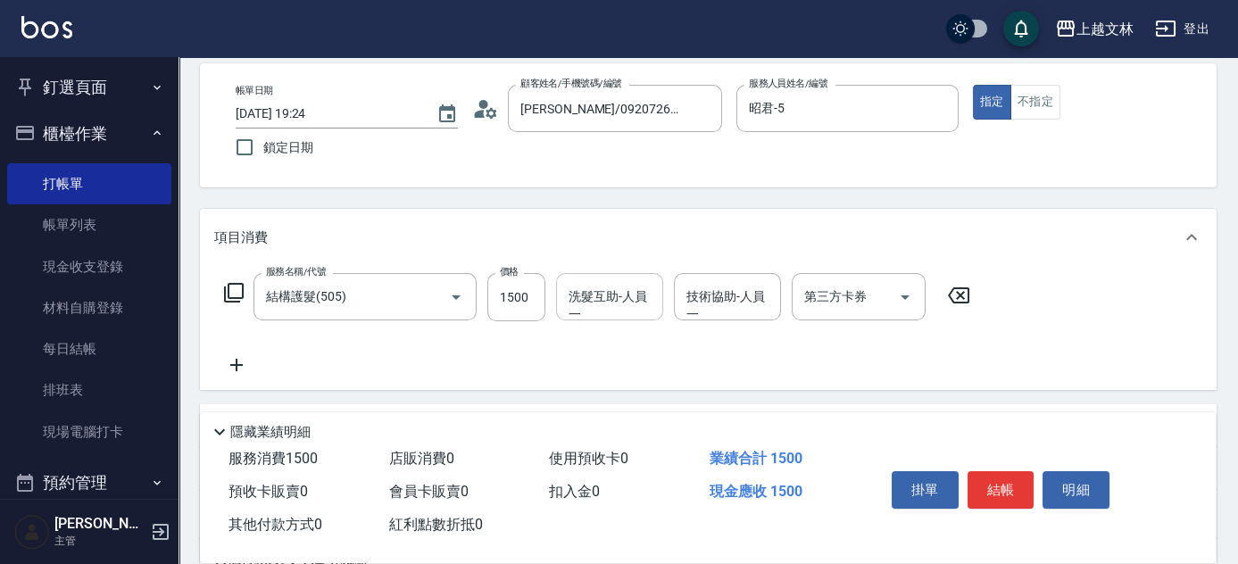
click at [618, 307] on div "洗髮互助-人員一 洗髮互助-人員一" at bounding box center [609, 296] width 107 height 47
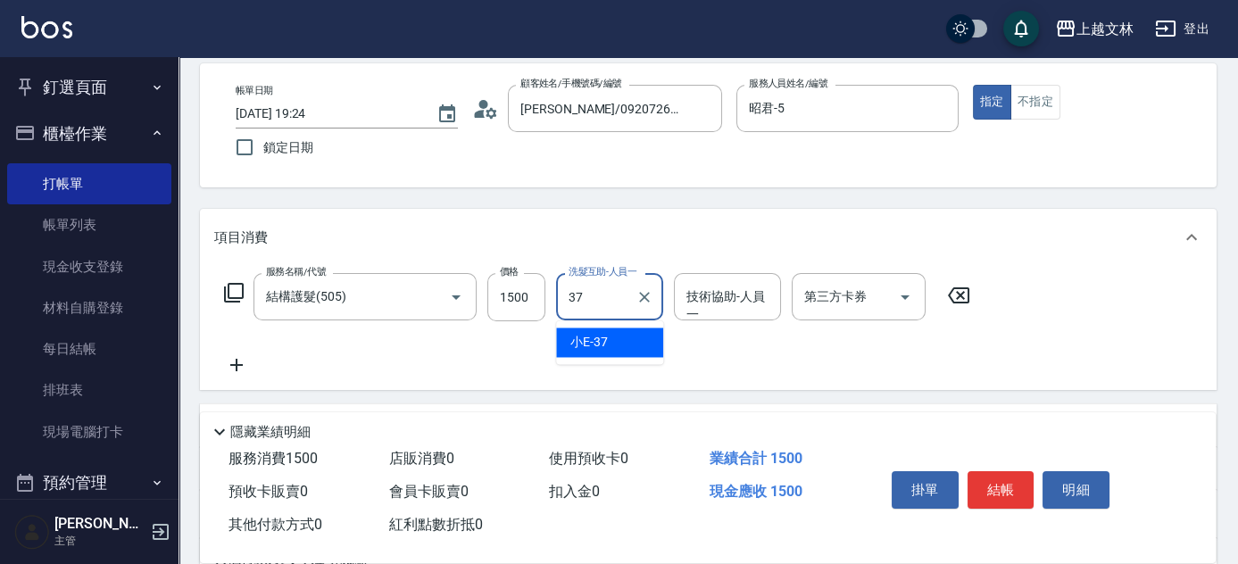
type input "小E-37"
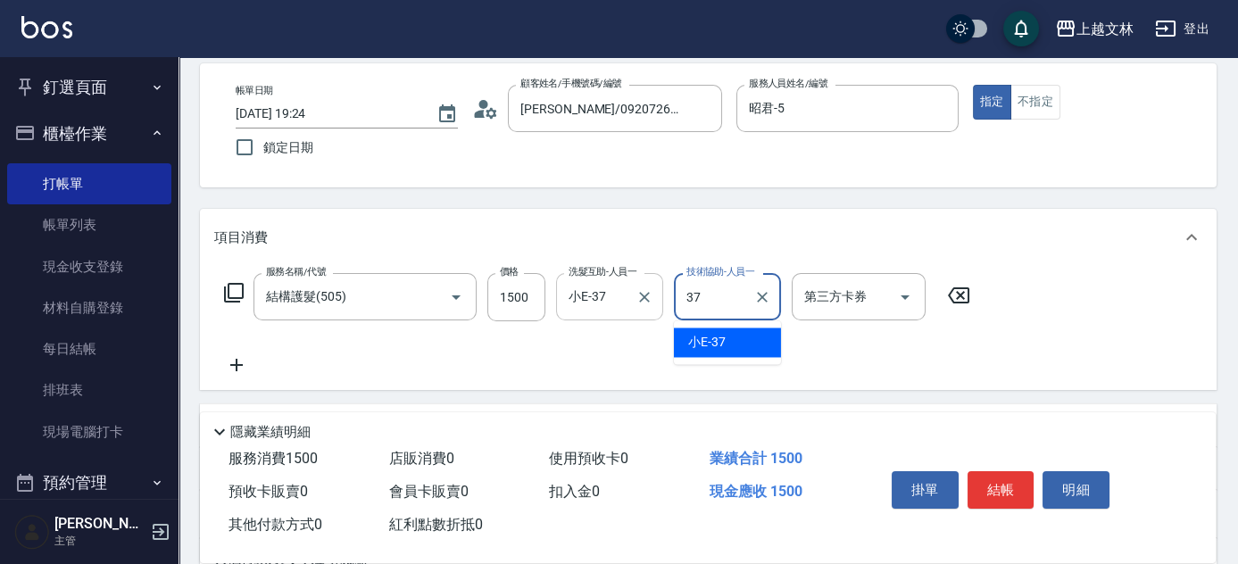
type input "小E-37"
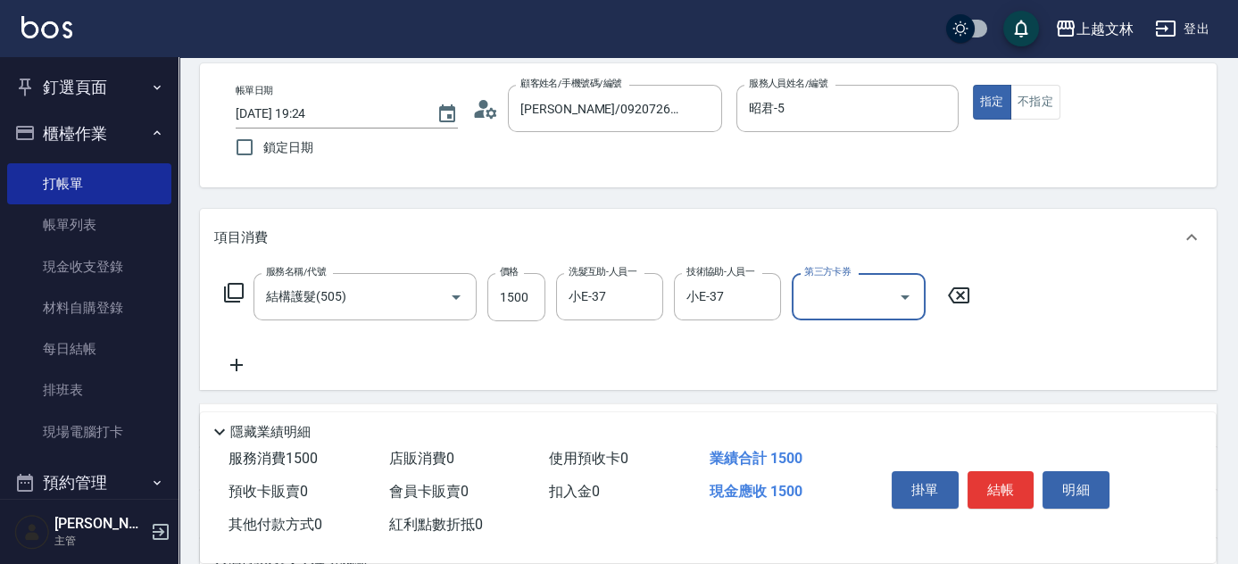
click at [237, 283] on icon at bounding box center [234, 293] width 20 height 20
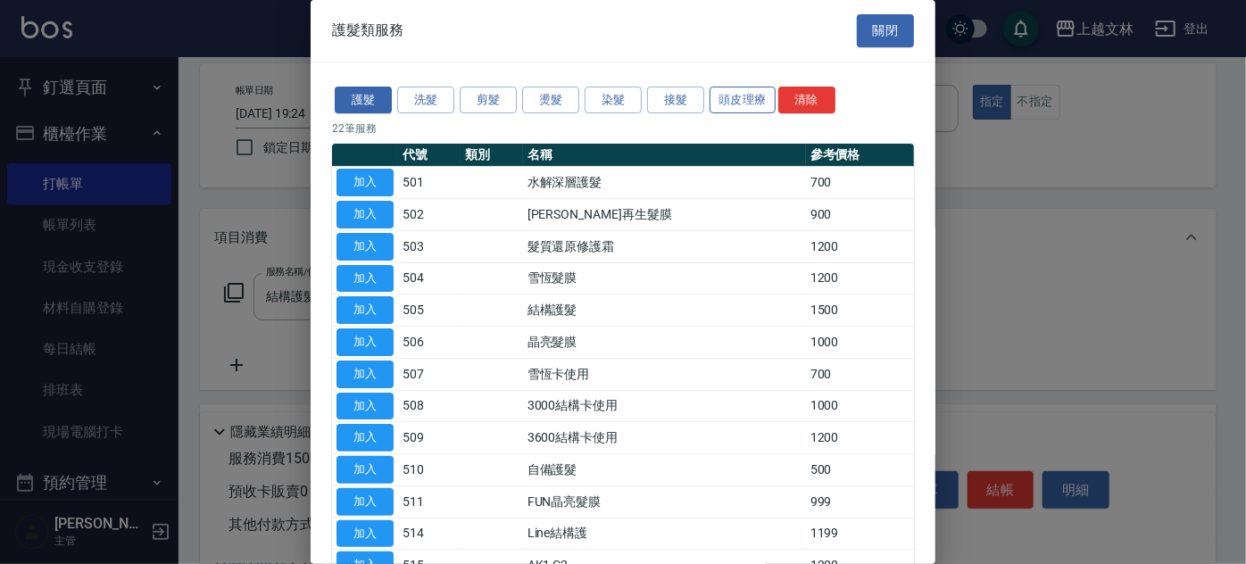
click at [722, 101] on button "頭皮理療" at bounding box center [743, 101] width 66 height 28
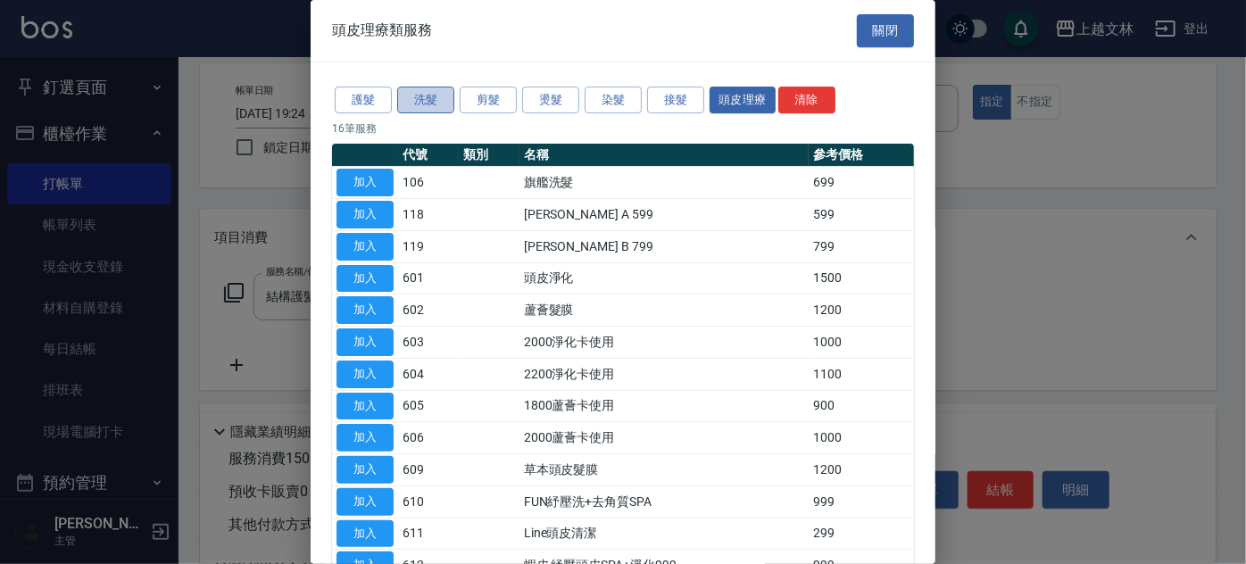
click at [440, 100] on button "洗髮" at bounding box center [425, 101] width 57 height 28
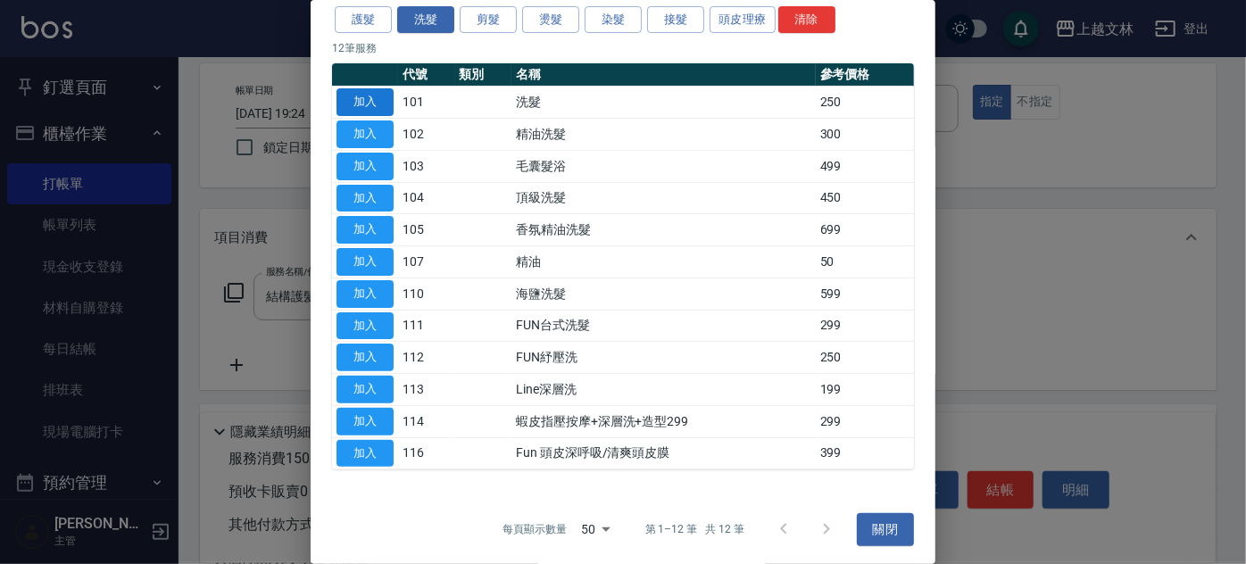
click at [376, 104] on button "加入" at bounding box center [365, 102] width 57 height 28
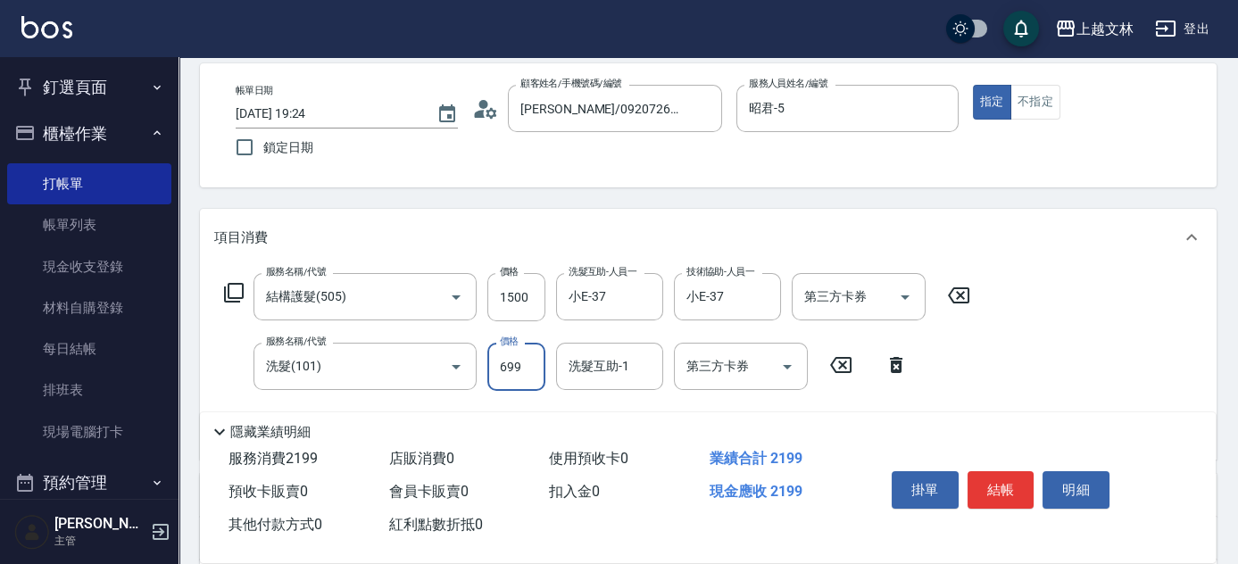
type input "699"
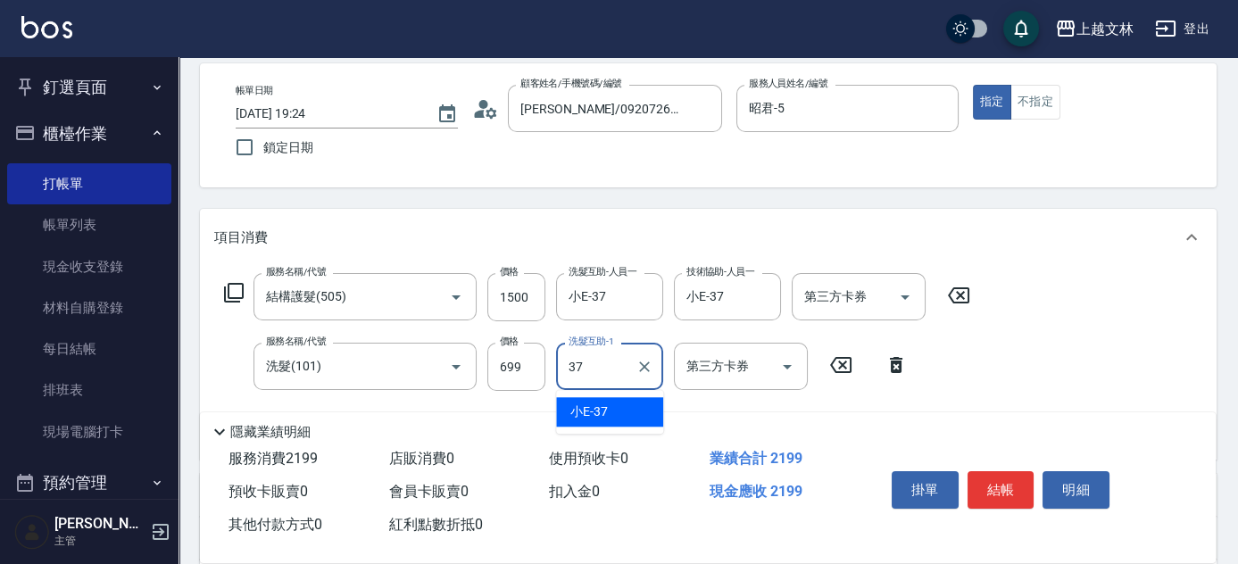
type input "小E-37"
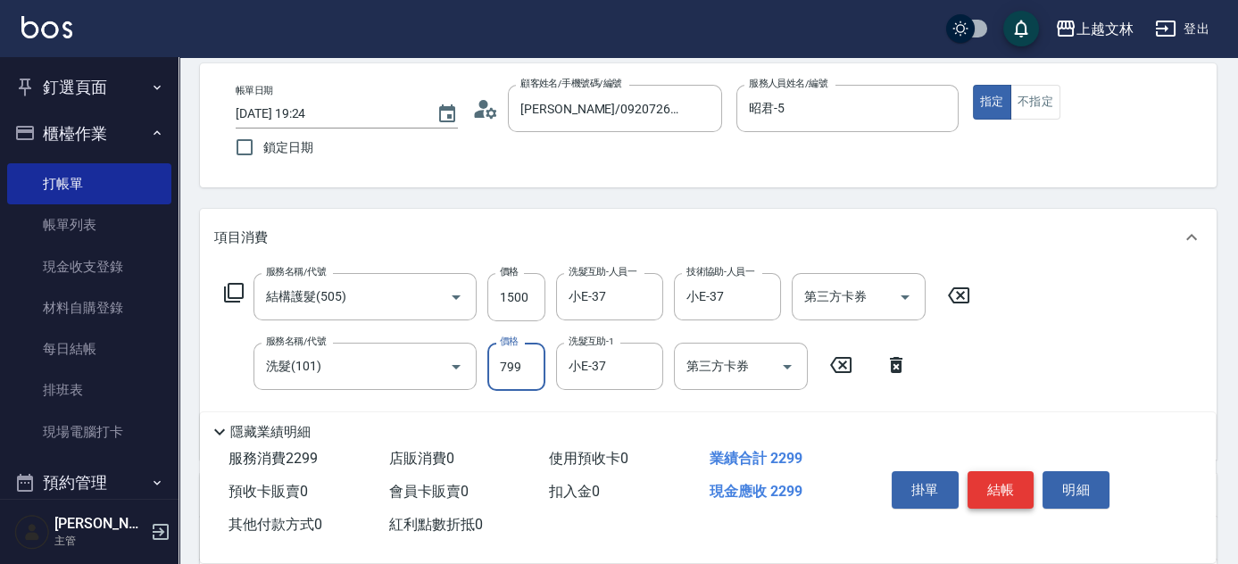
type input "799"
click at [985, 485] on button "結帳" at bounding box center [1001, 489] width 67 height 37
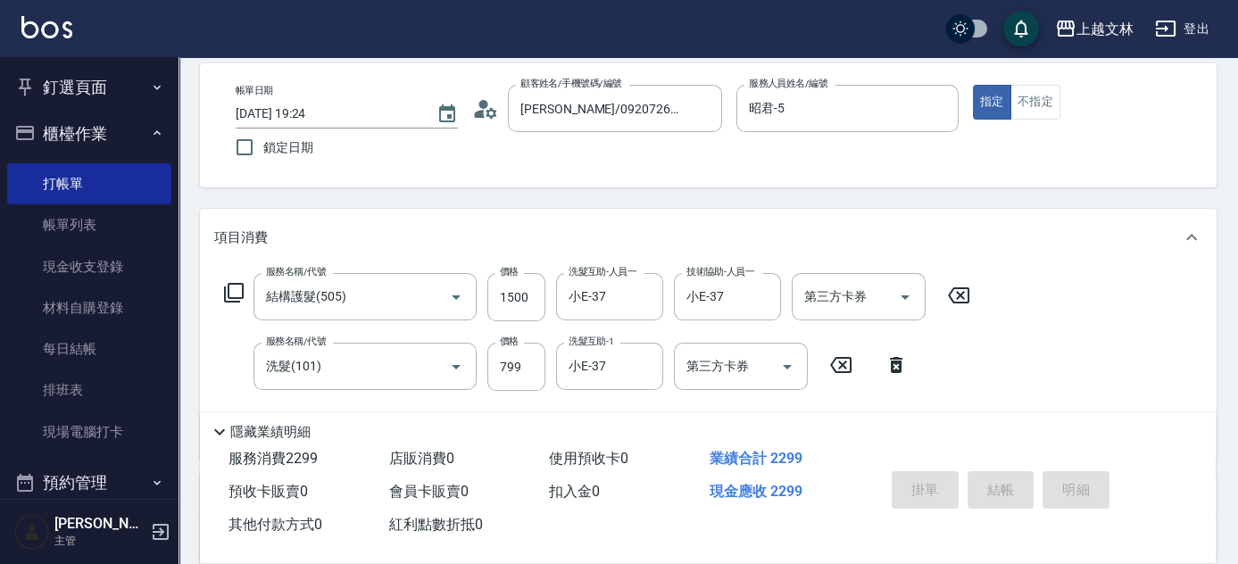
type input "[DATE] 19:25"
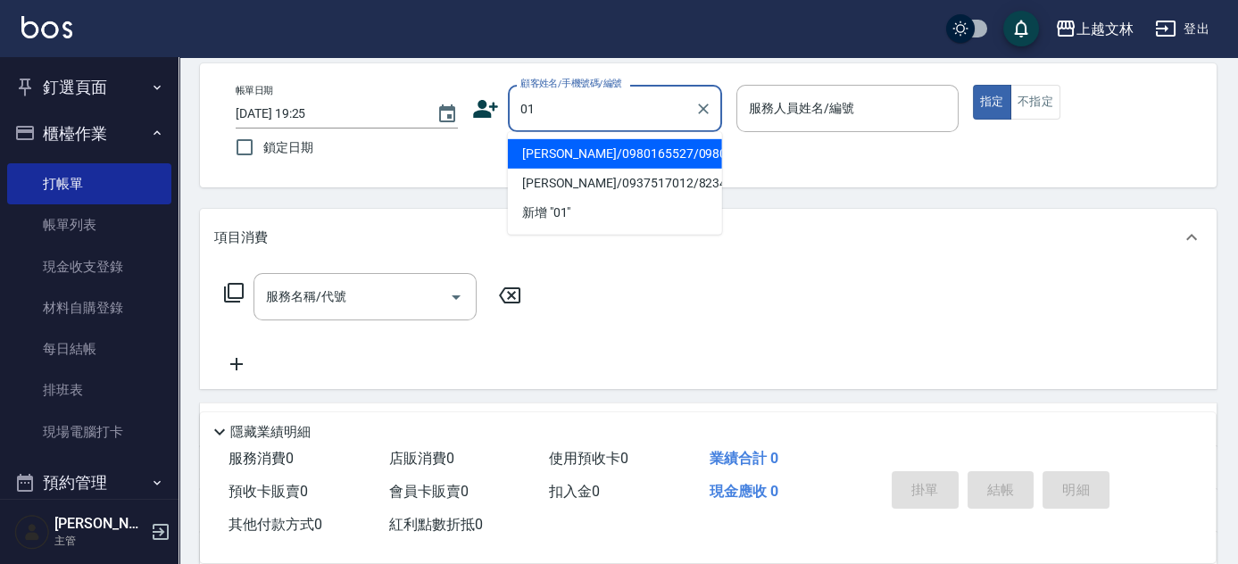
type input "[PERSON_NAME]/0980165527/0980165527"
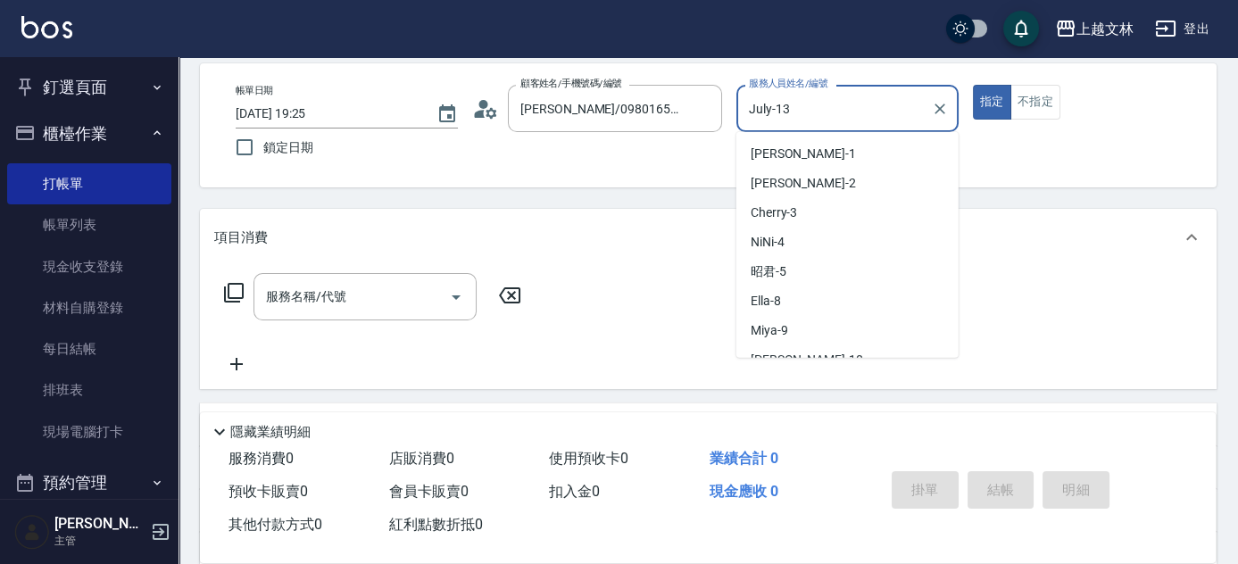
type input "July-13"
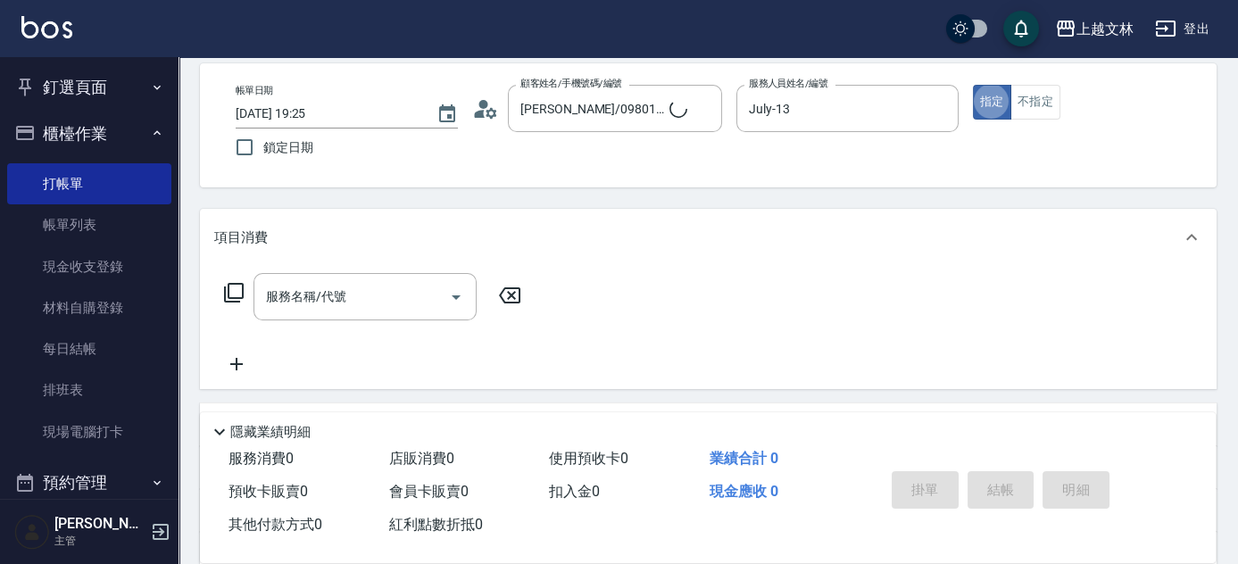
type input "新客人 姓名未設定/01/null"
click at [939, 111] on icon "Clear" at bounding box center [940, 109] width 18 height 18
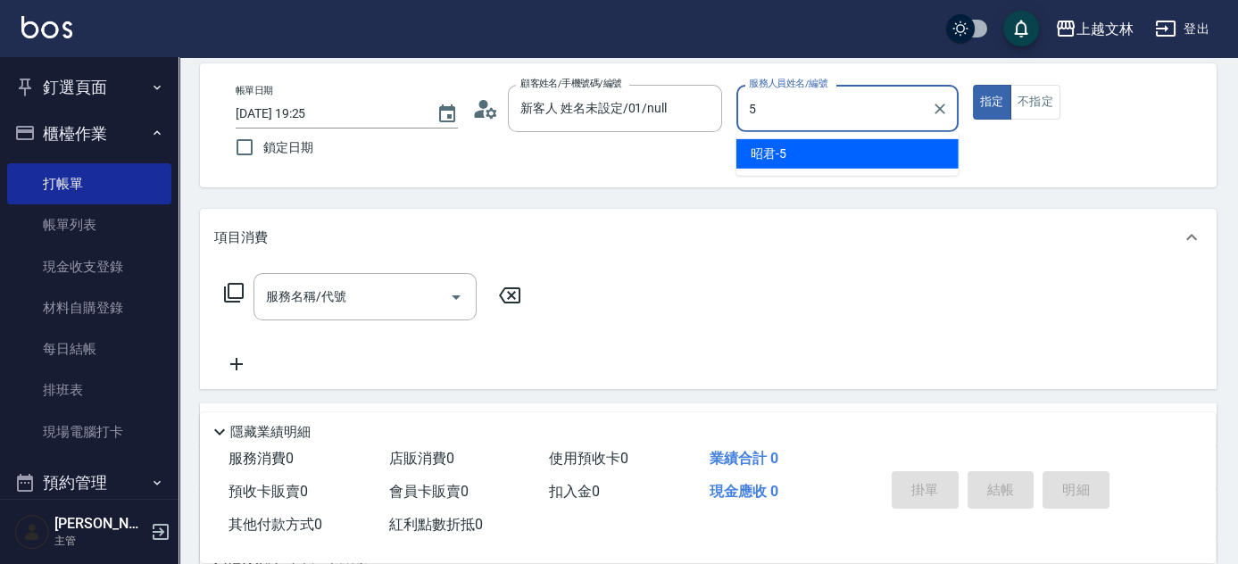
type input "昭君-5"
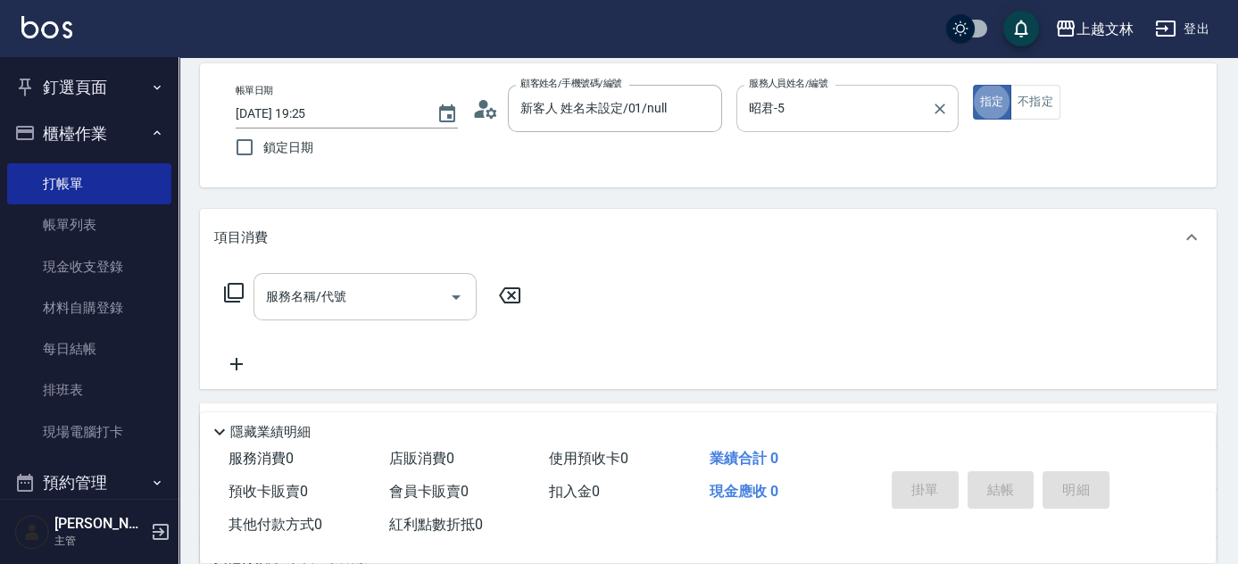
click at [389, 307] on input "服務名稱/代號" at bounding box center [352, 296] width 180 height 31
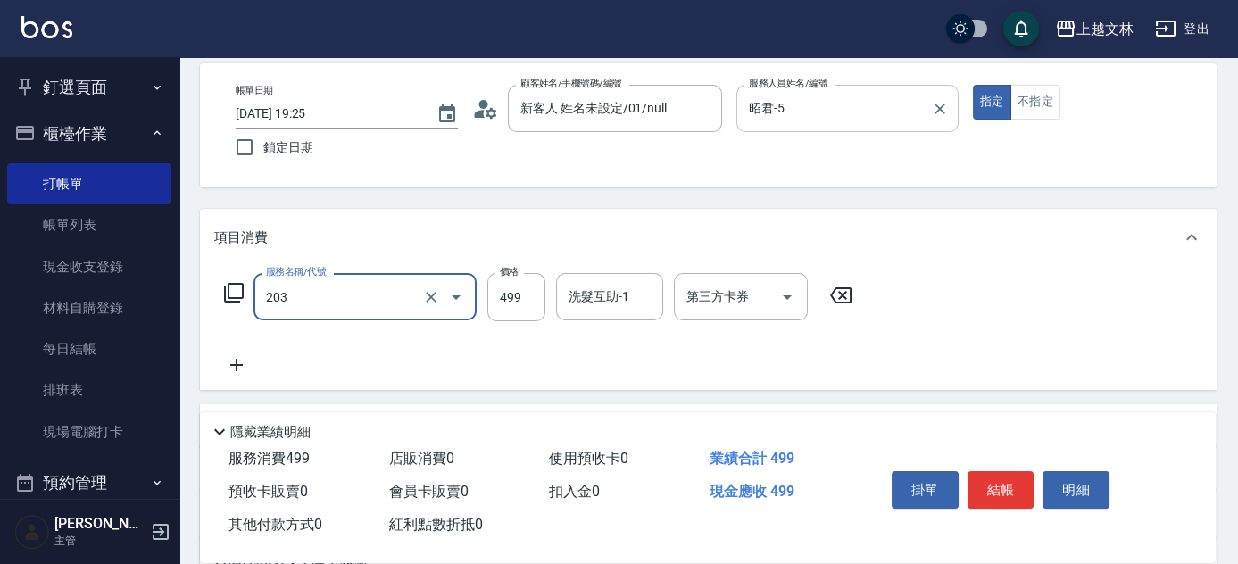
type input "B級洗+剪(203)"
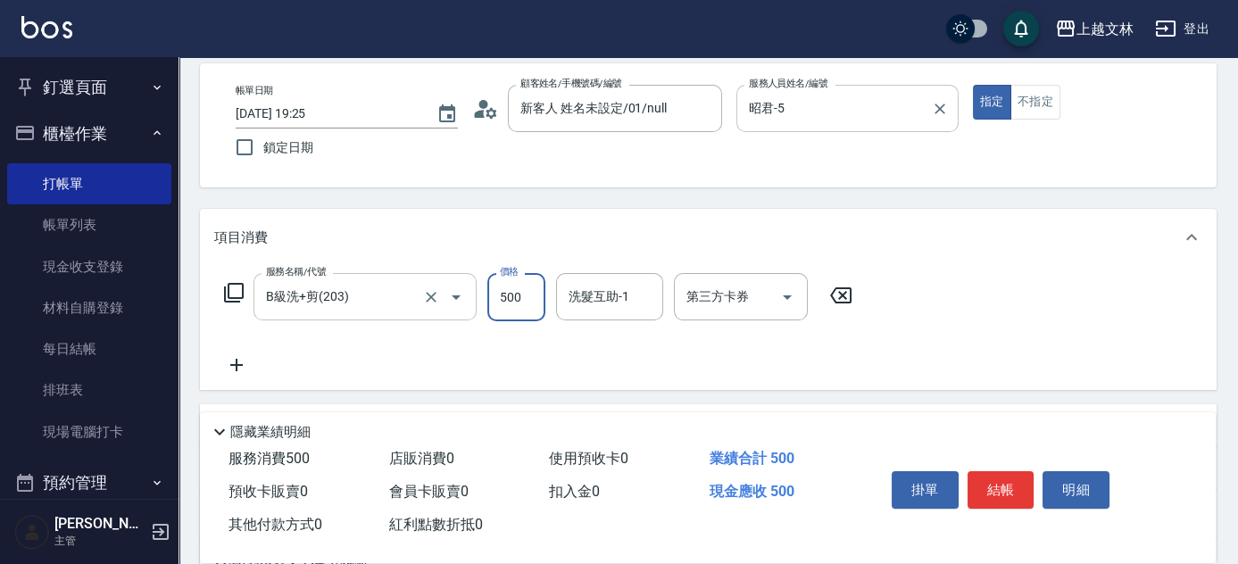
type input "500"
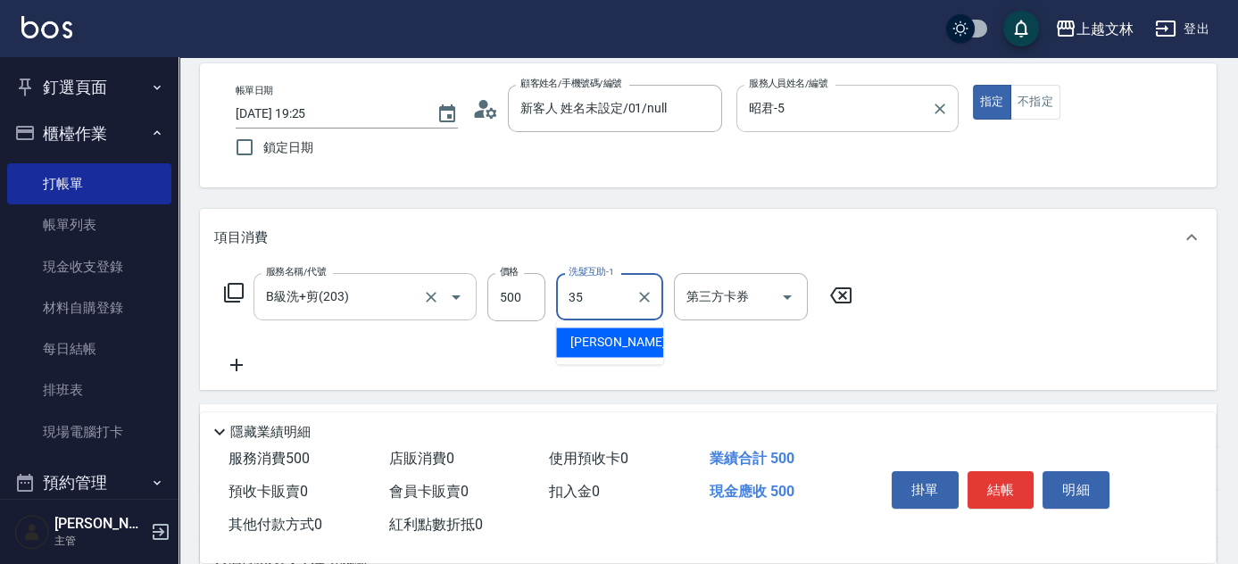
type input "[PERSON_NAME]-35"
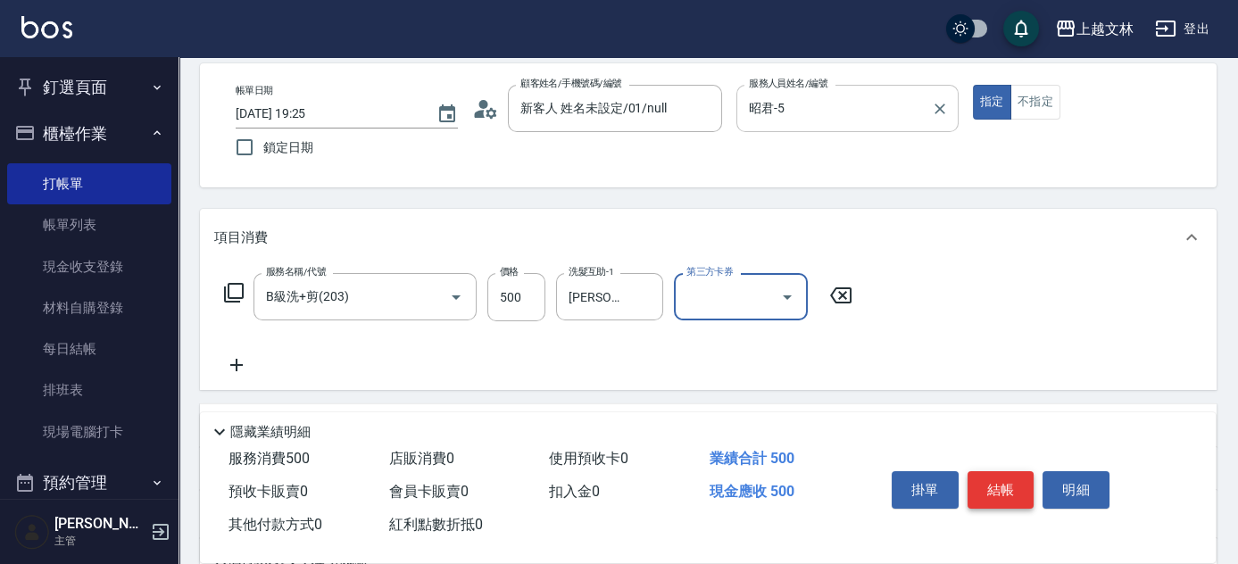
click at [1012, 490] on button "結帳" at bounding box center [1001, 489] width 67 height 37
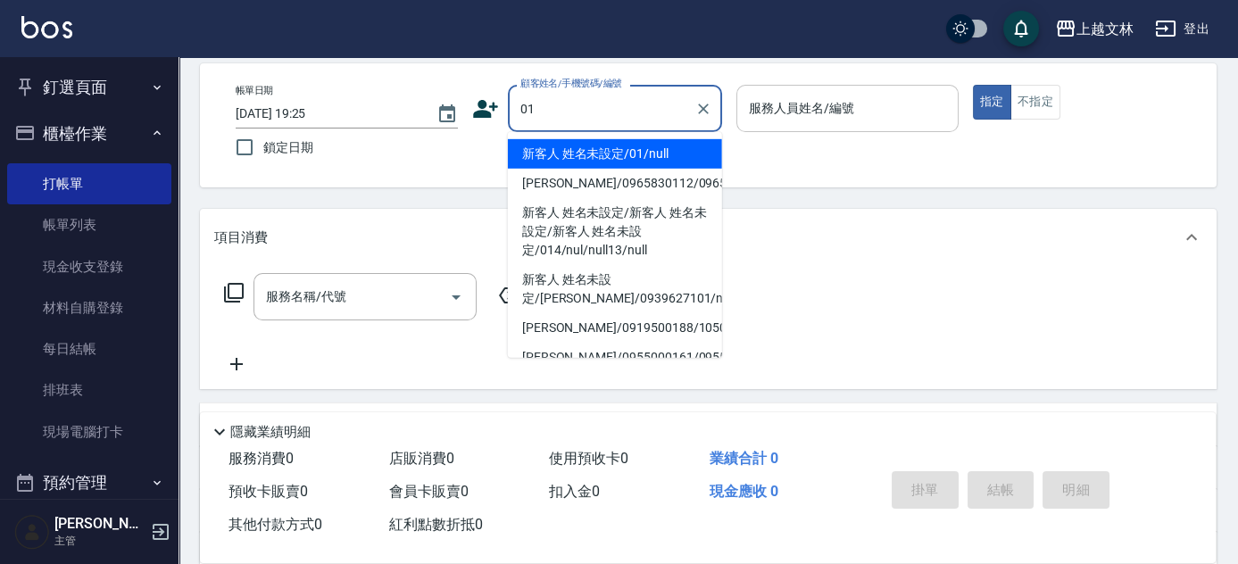
type input "新客人 姓名未設定/01/null"
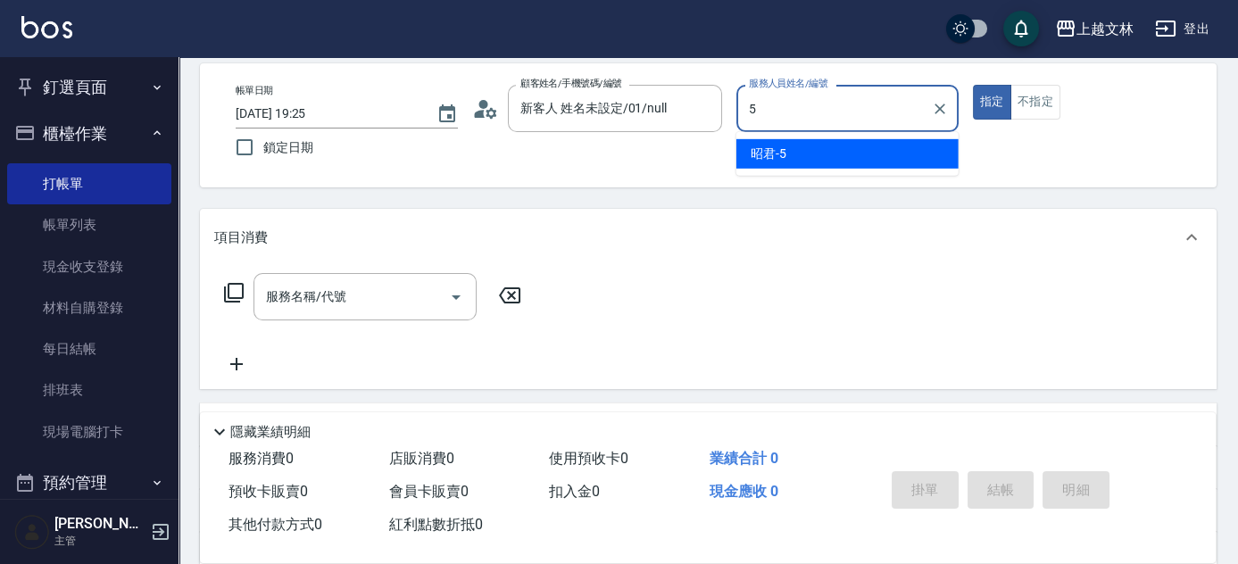
type input "昭君-5"
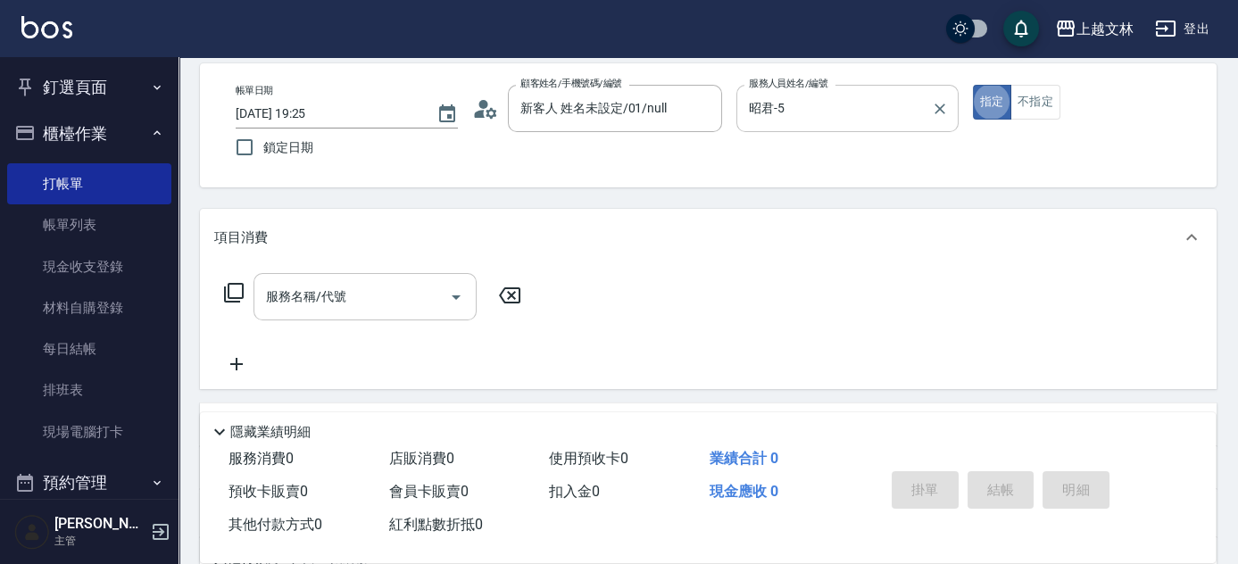
click at [391, 298] on input "服務名稱/代號" at bounding box center [352, 296] width 180 height 31
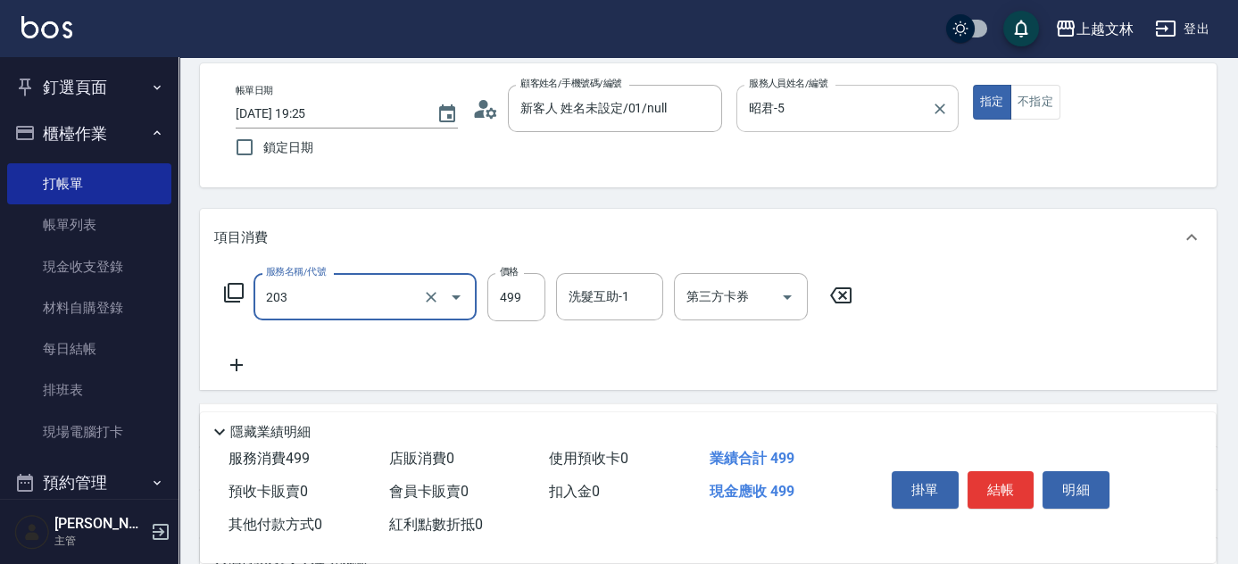
type input "B級洗+剪(203)"
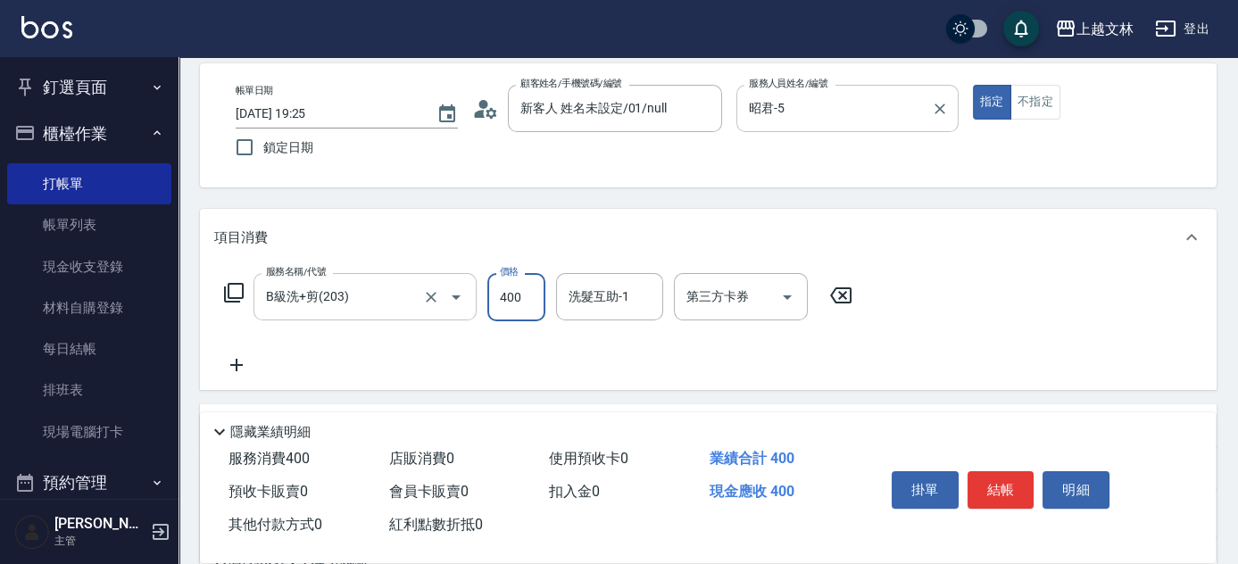
type input "400"
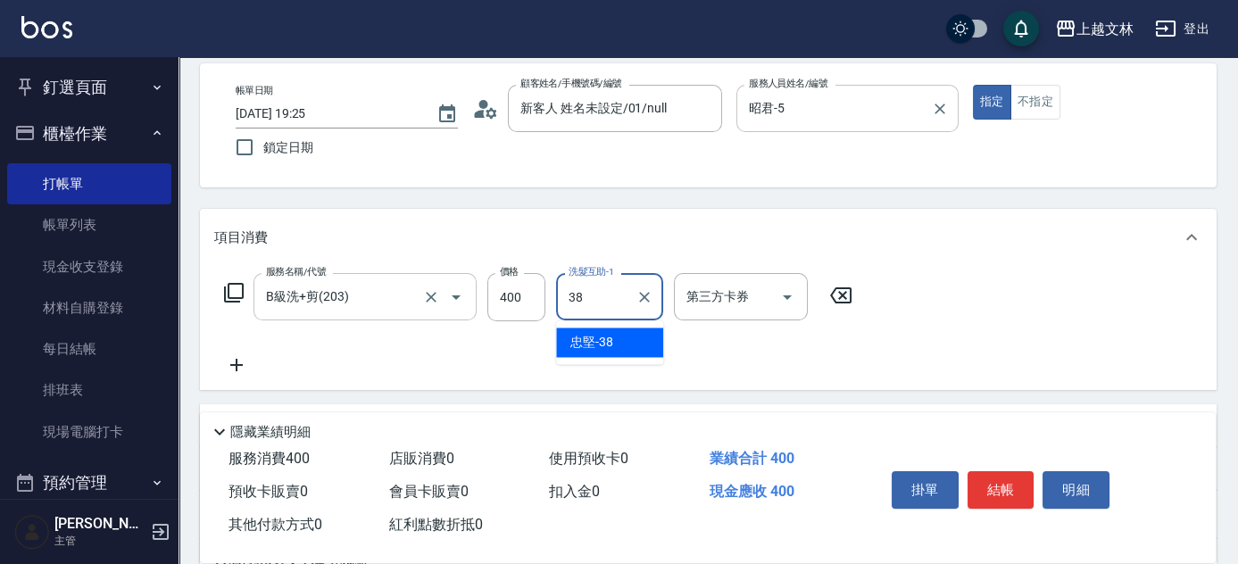
type input "3"
type input "小巫-43"
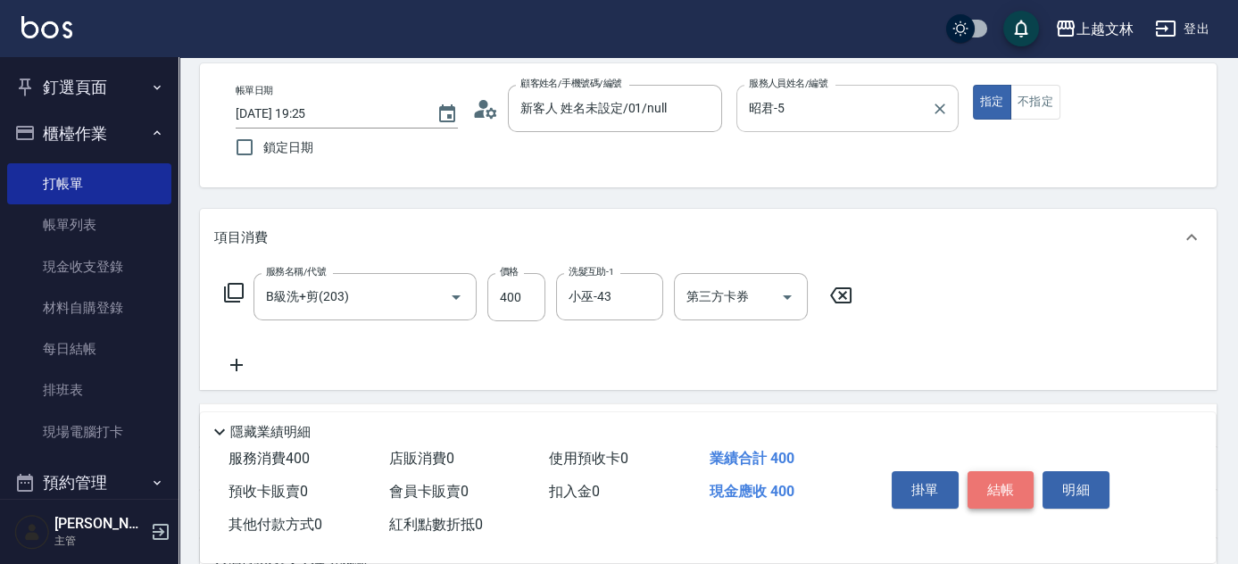
click at [1004, 485] on button "結帳" at bounding box center [1001, 489] width 67 height 37
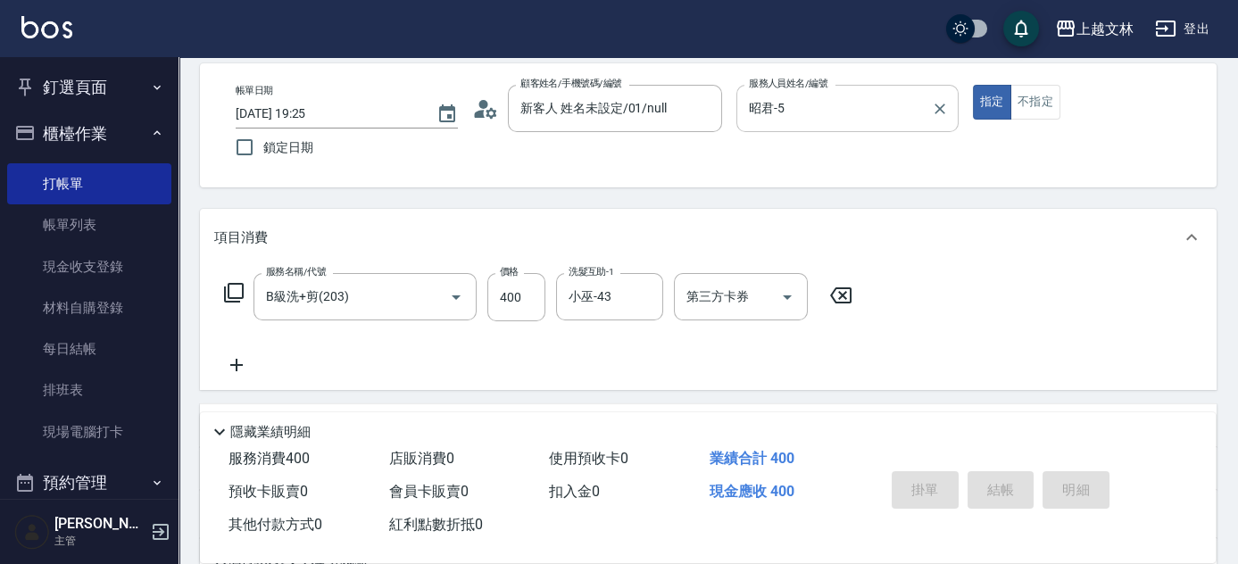
type input "[DATE] 19:26"
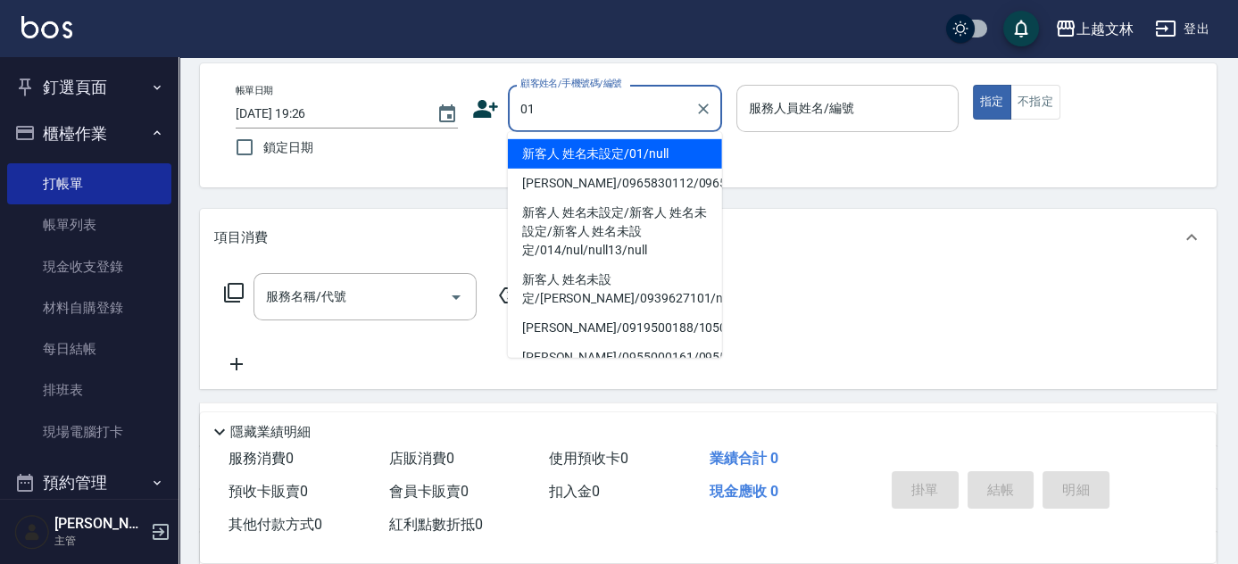
type input "新客人 姓名未設定/01/null"
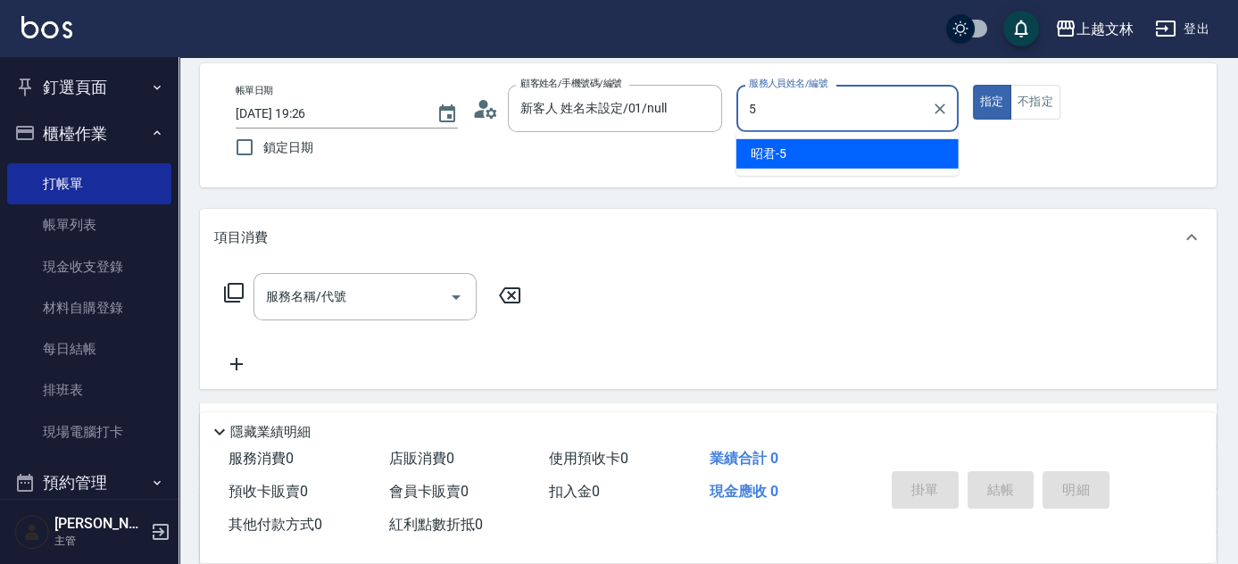
type input "昭君-5"
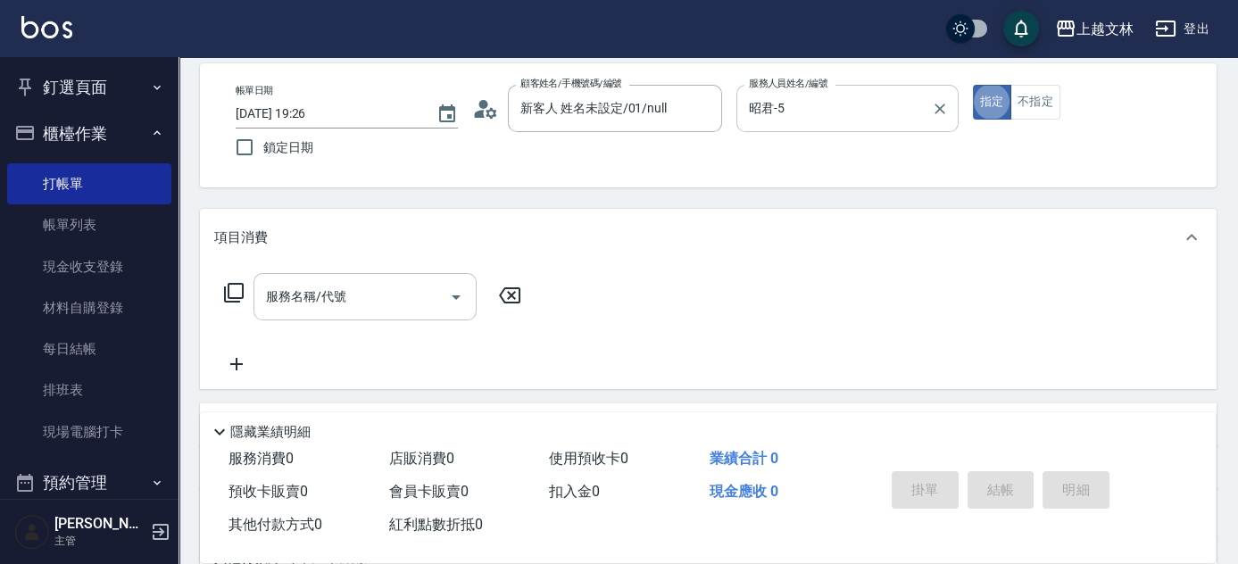
click at [337, 311] on input "服務名稱/代號" at bounding box center [352, 296] width 180 height 31
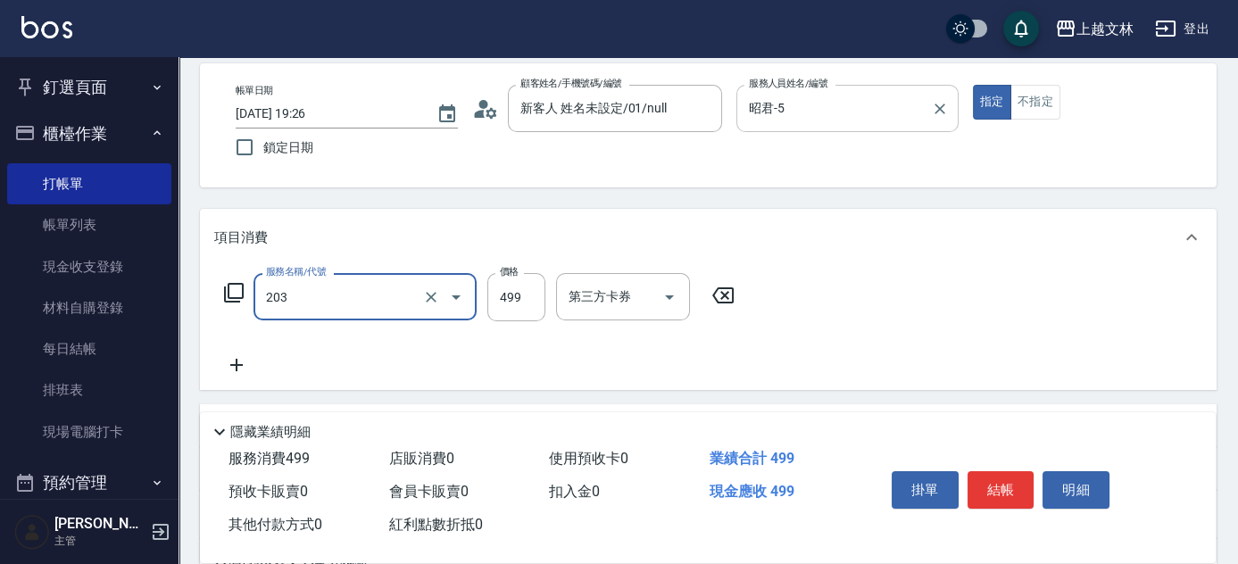
type input "B級洗+剪(203)"
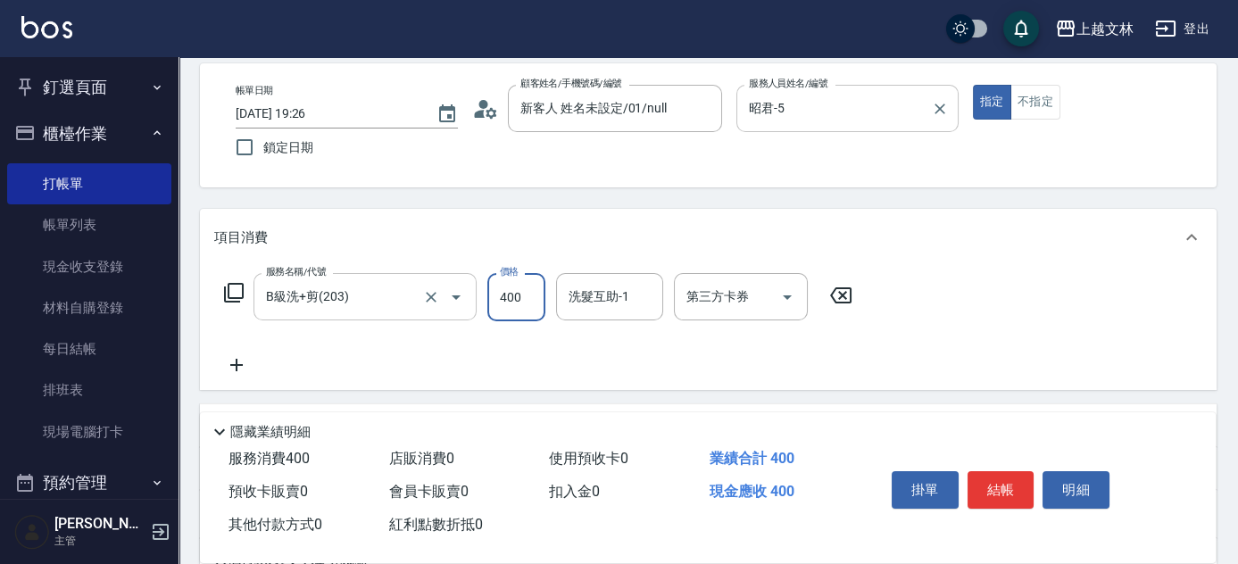
type input "400"
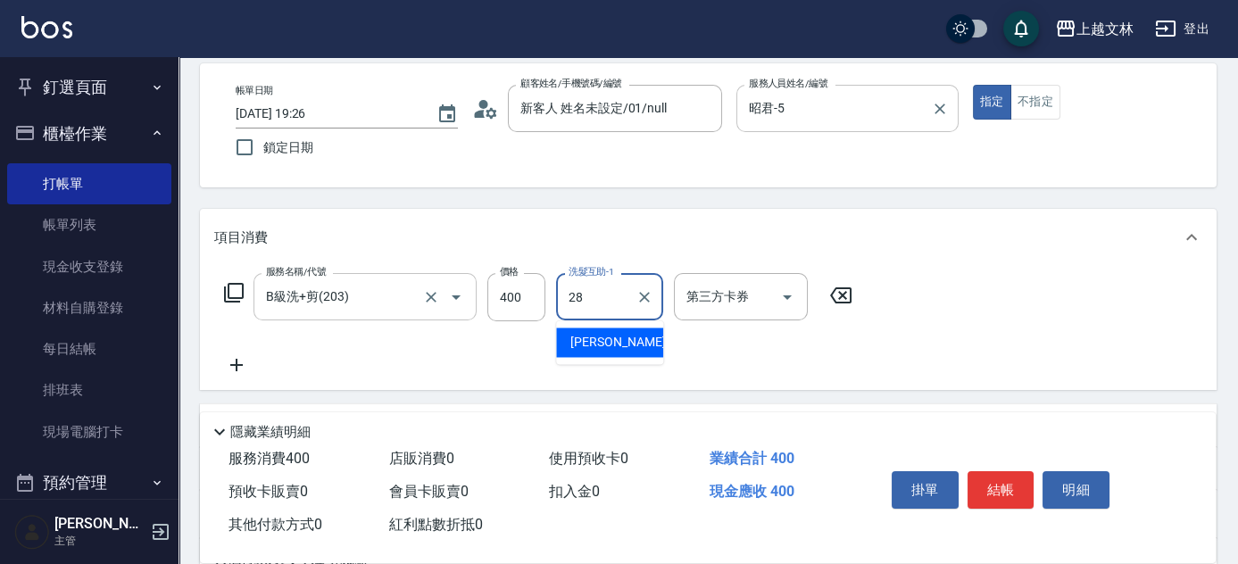
type input "[PERSON_NAME]-28"
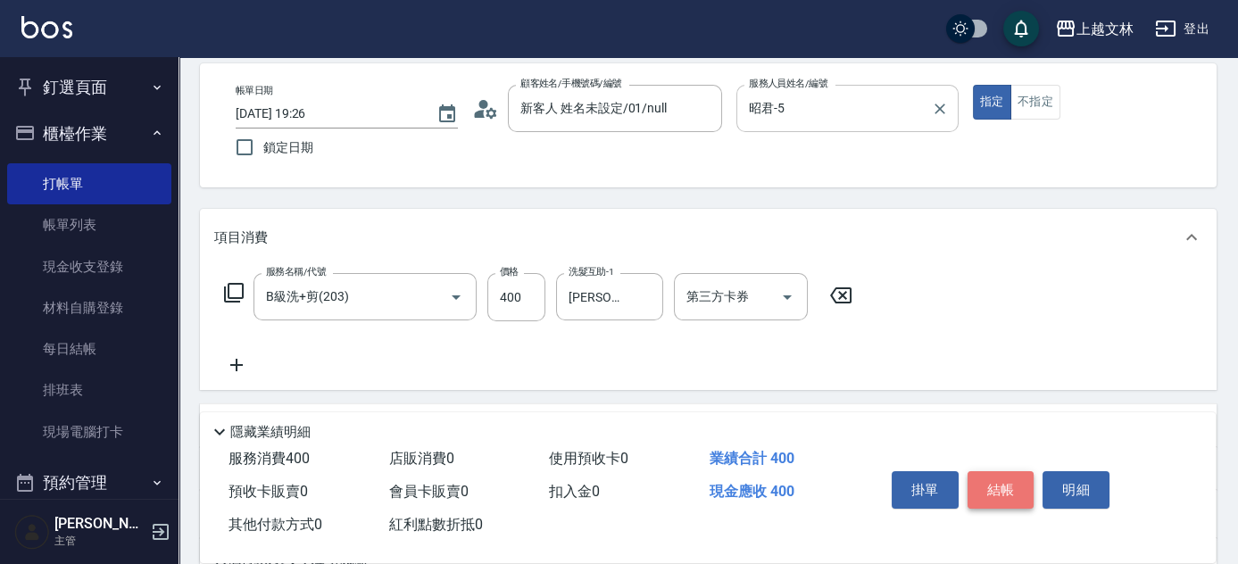
click at [1009, 490] on button "結帳" at bounding box center [1001, 489] width 67 height 37
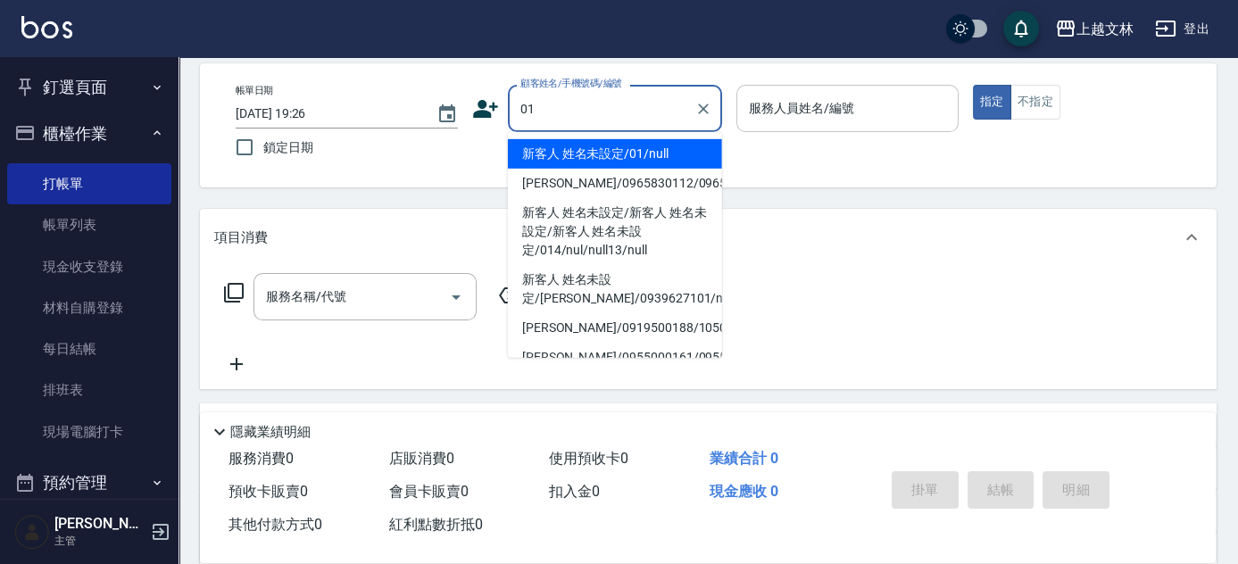
type input "新客人 姓名未設定/01/null"
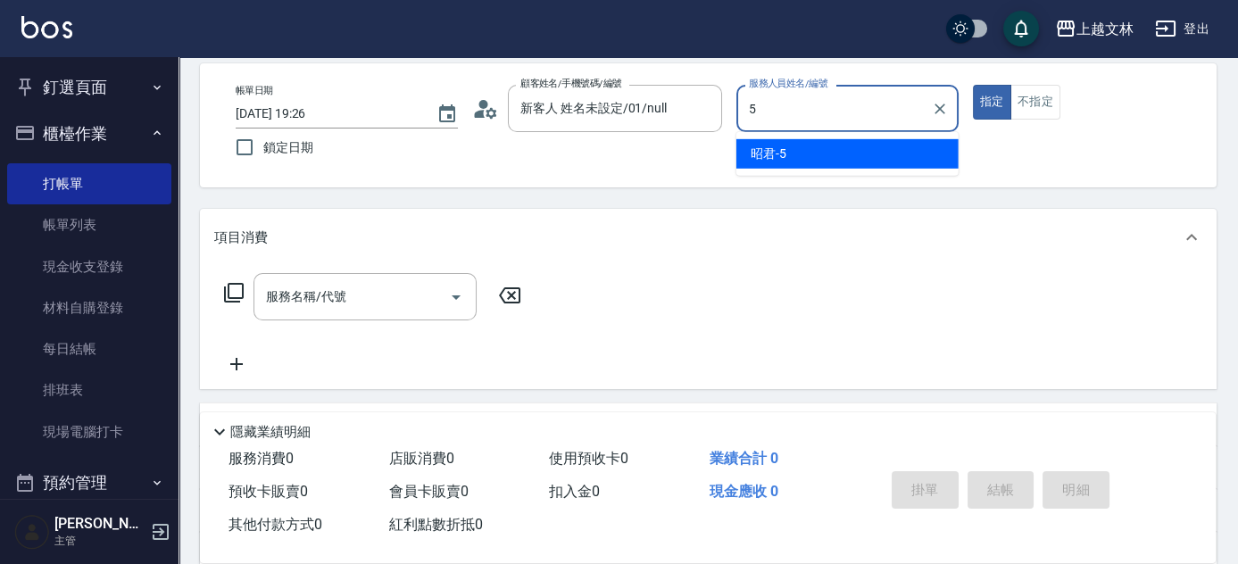
type input "昭君-5"
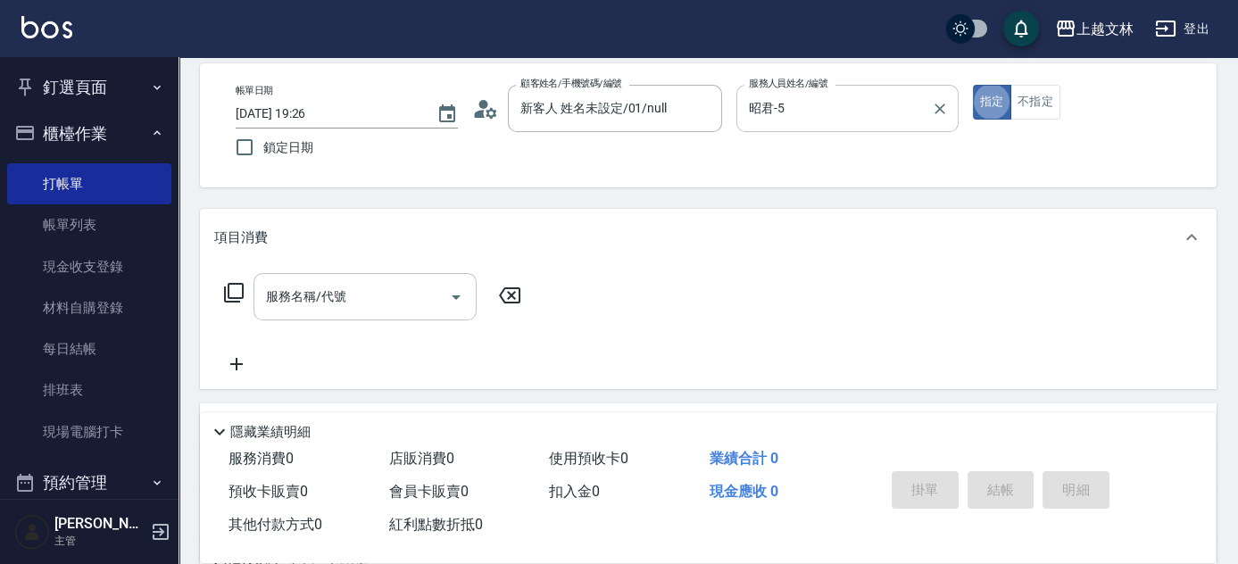
click at [353, 295] on input "服務名稱/代號" at bounding box center [352, 296] width 180 height 31
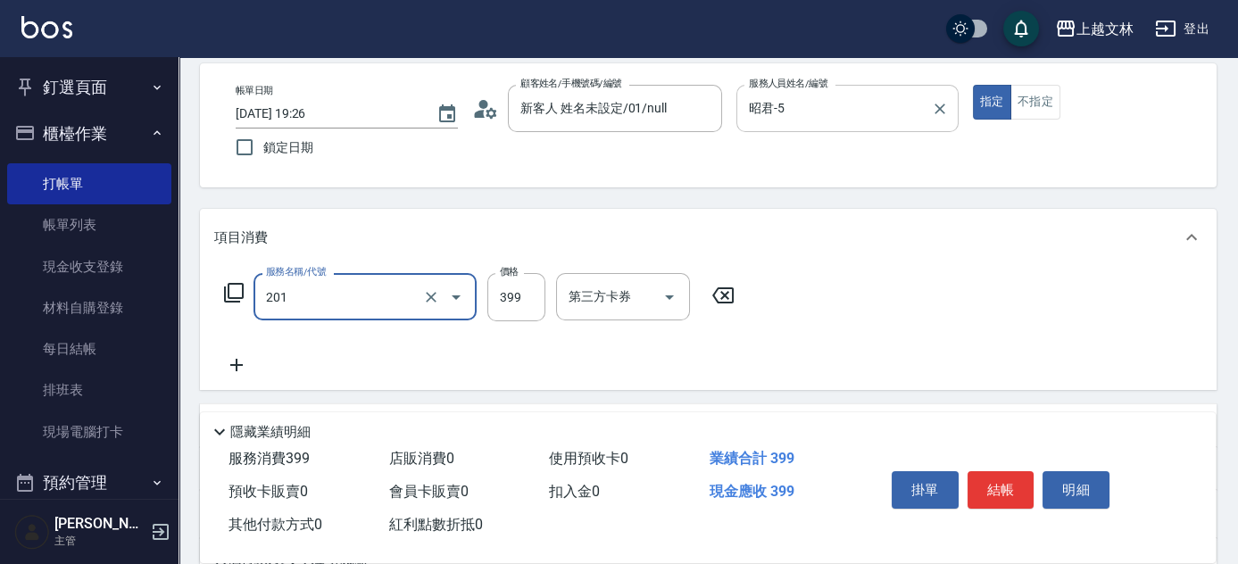
type input "B級單剪(201)"
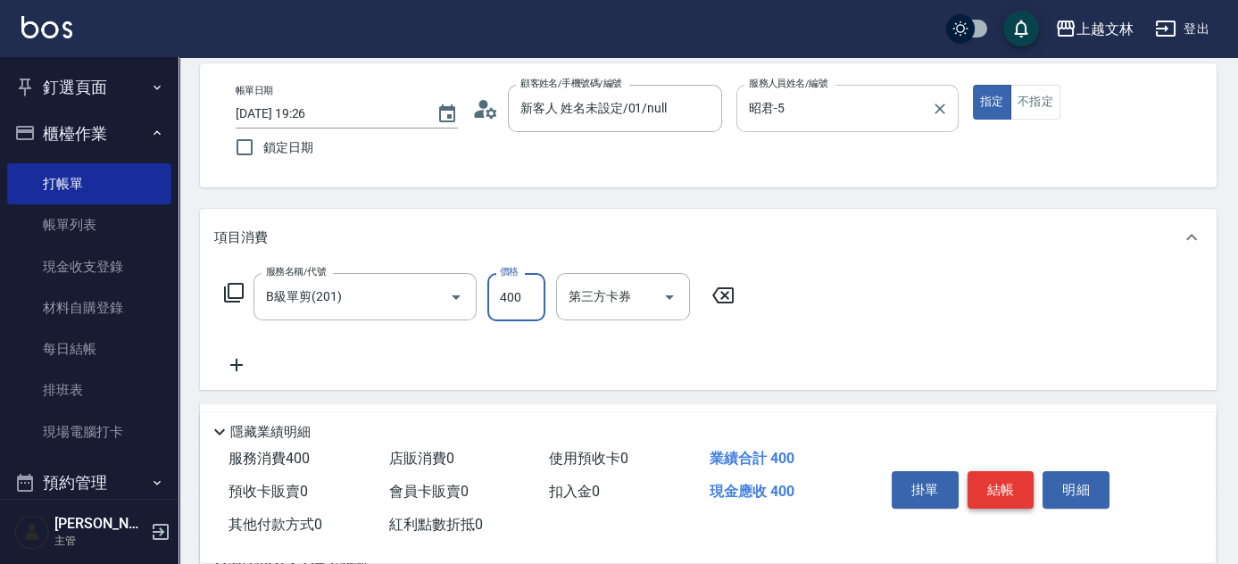
type input "400"
click at [994, 479] on button "結帳" at bounding box center [1001, 489] width 67 height 37
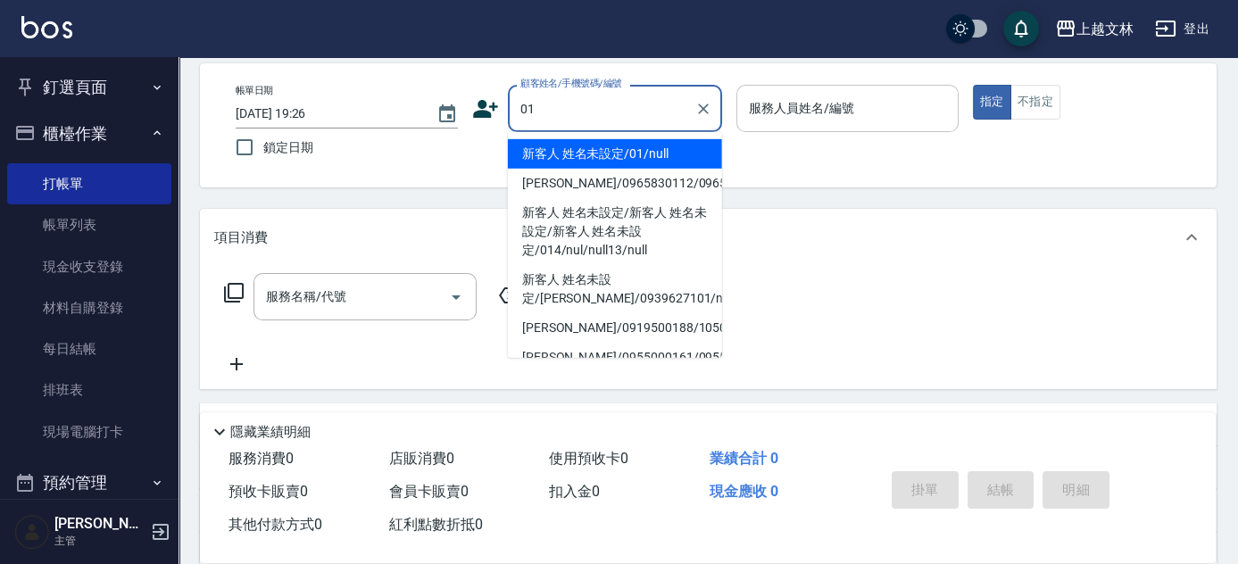
type input "新客人 姓名未設定/01/null"
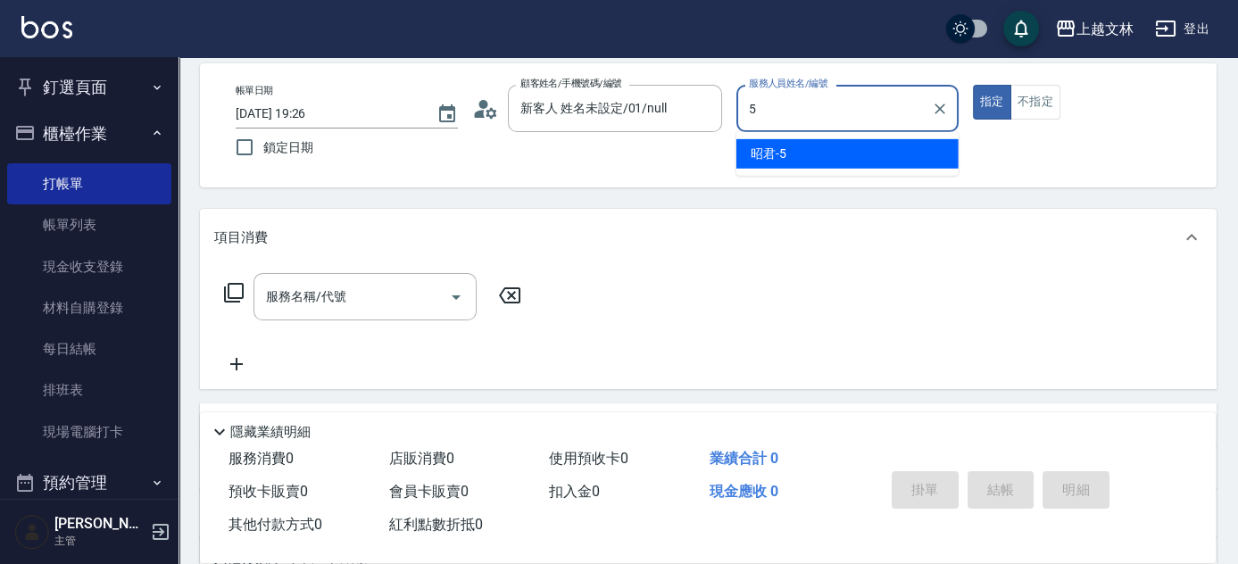
type input "昭君-5"
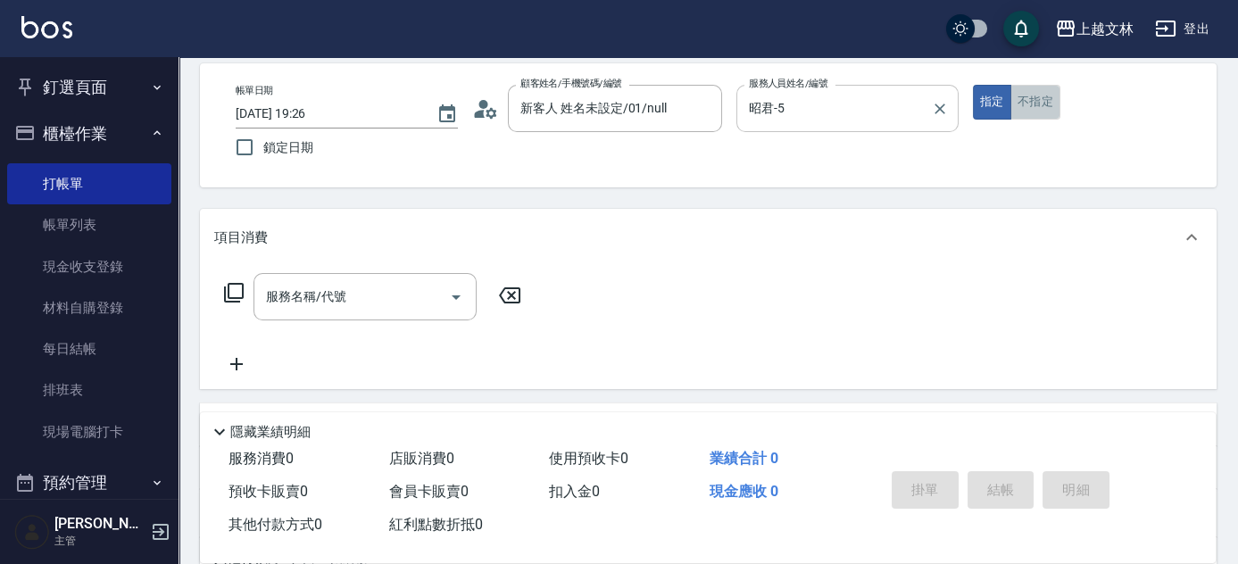
click at [1038, 103] on button "不指定" at bounding box center [1036, 102] width 50 height 35
click at [366, 292] on input "服務名稱/代號" at bounding box center [352, 296] width 180 height 31
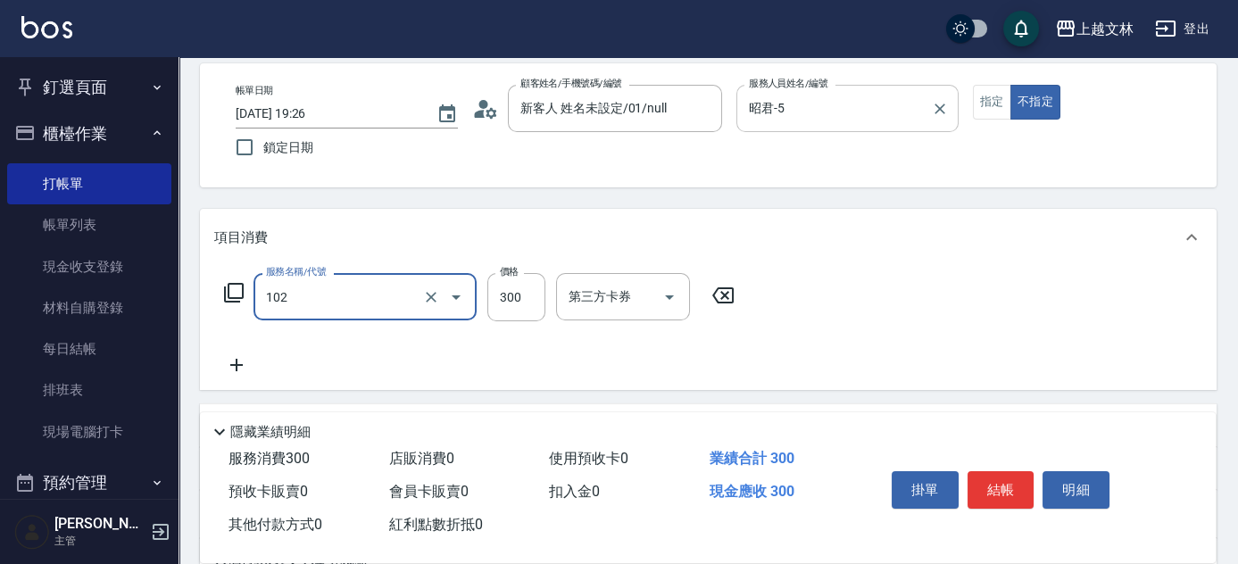
type input "精油洗髮(102)"
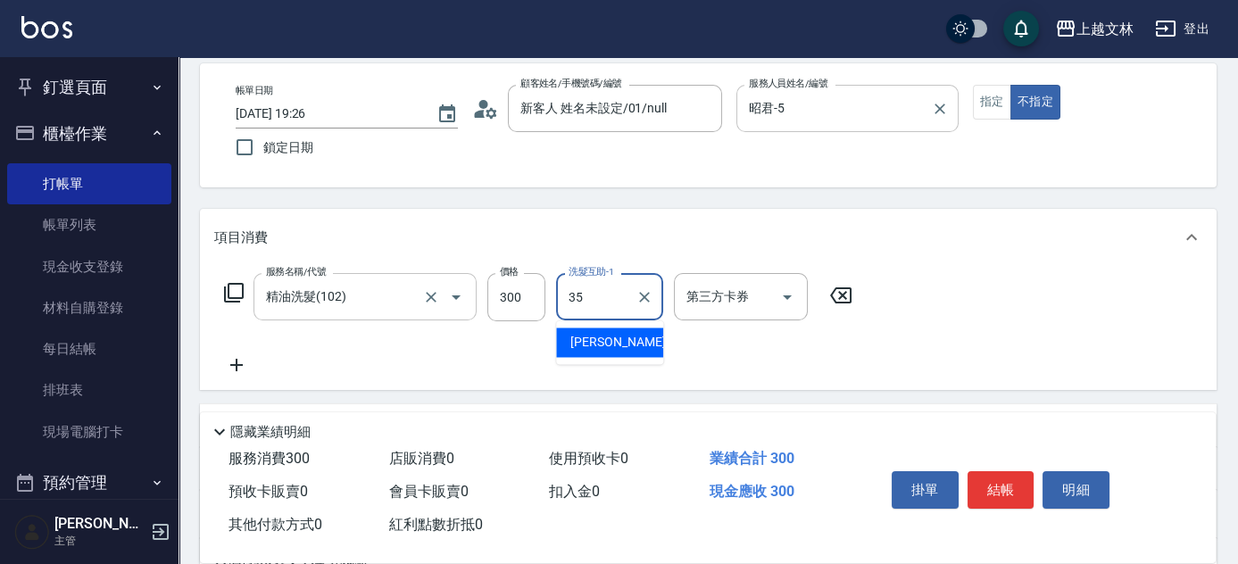
type input "[PERSON_NAME]-35"
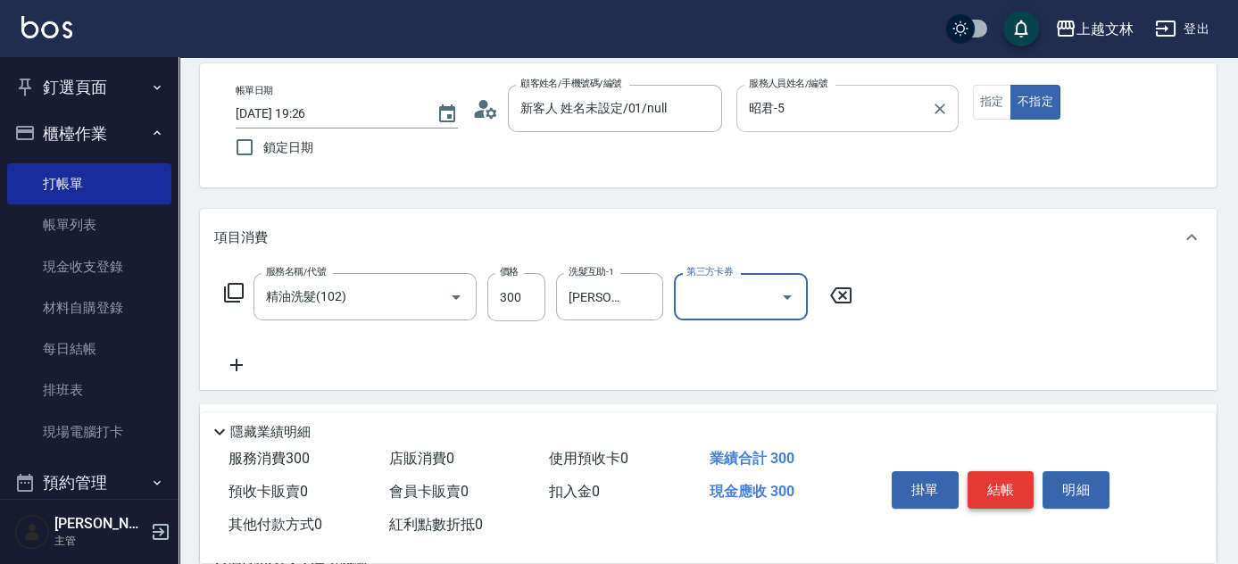
click at [1007, 490] on button "結帳" at bounding box center [1001, 489] width 67 height 37
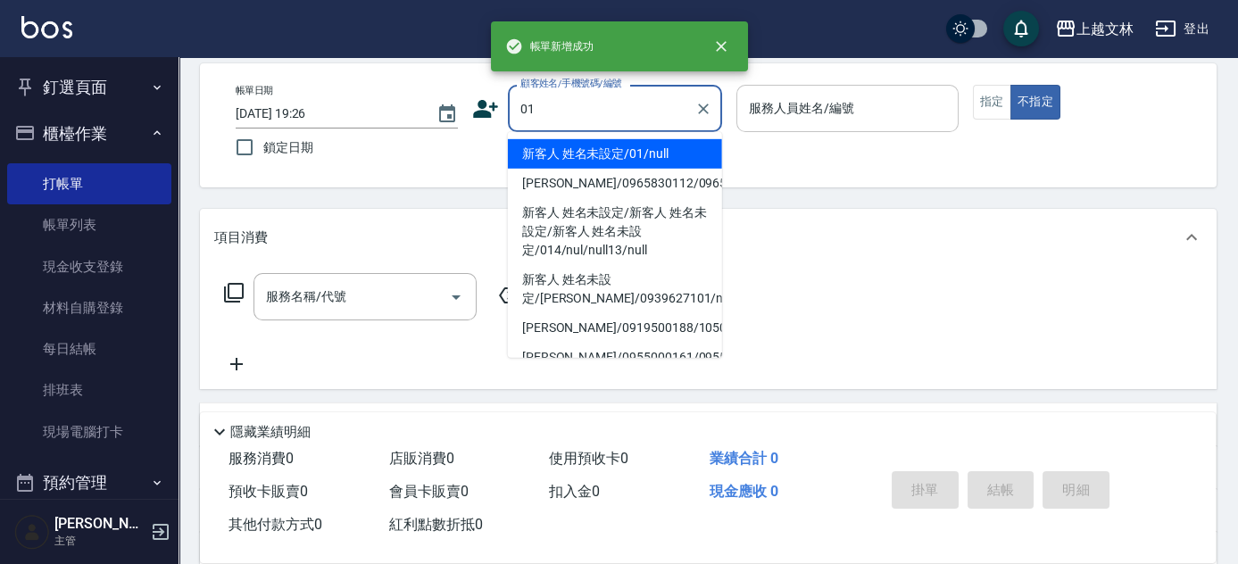
type input "新客人 姓名未設定/01/null"
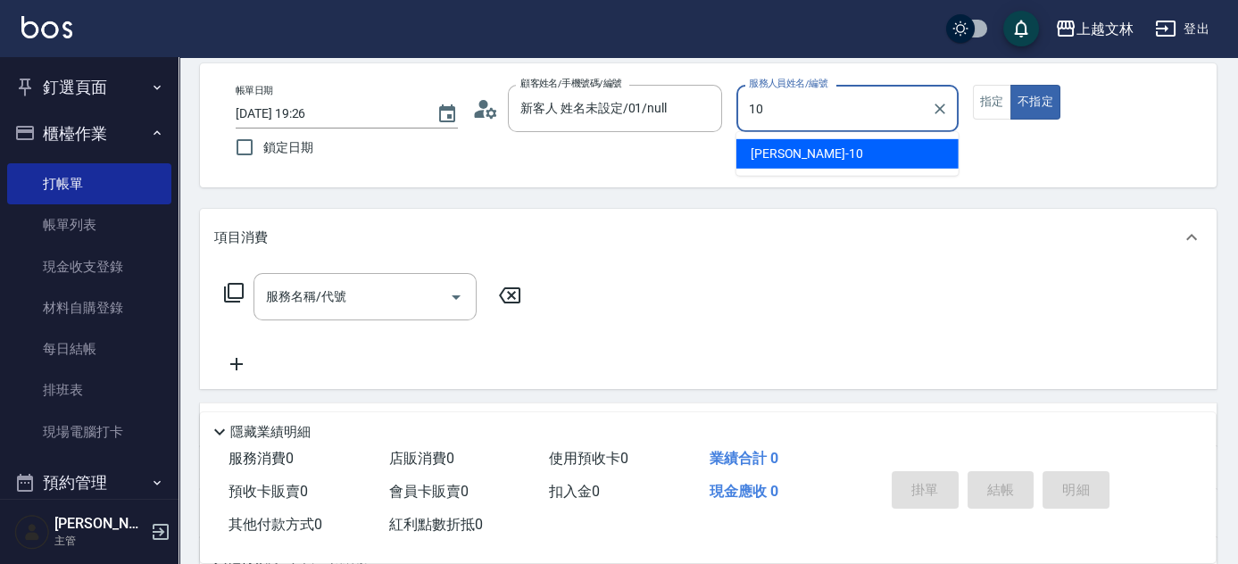
type input "[PERSON_NAME]-10"
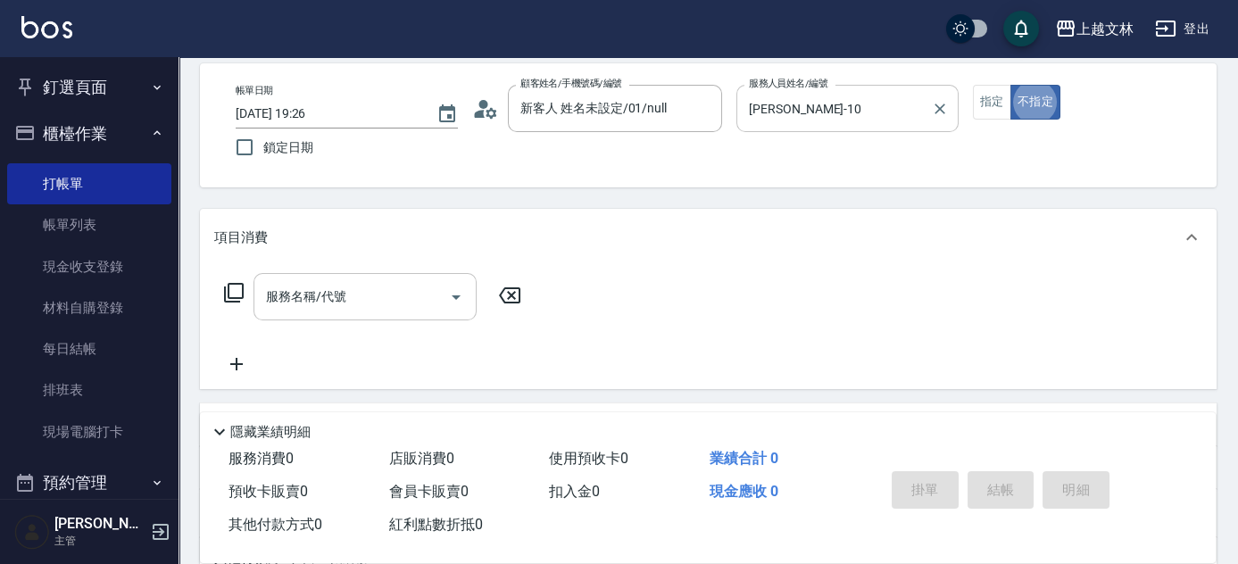
click at [414, 308] on input "服務名稱/代號" at bounding box center [352, 296] width 180 height 31
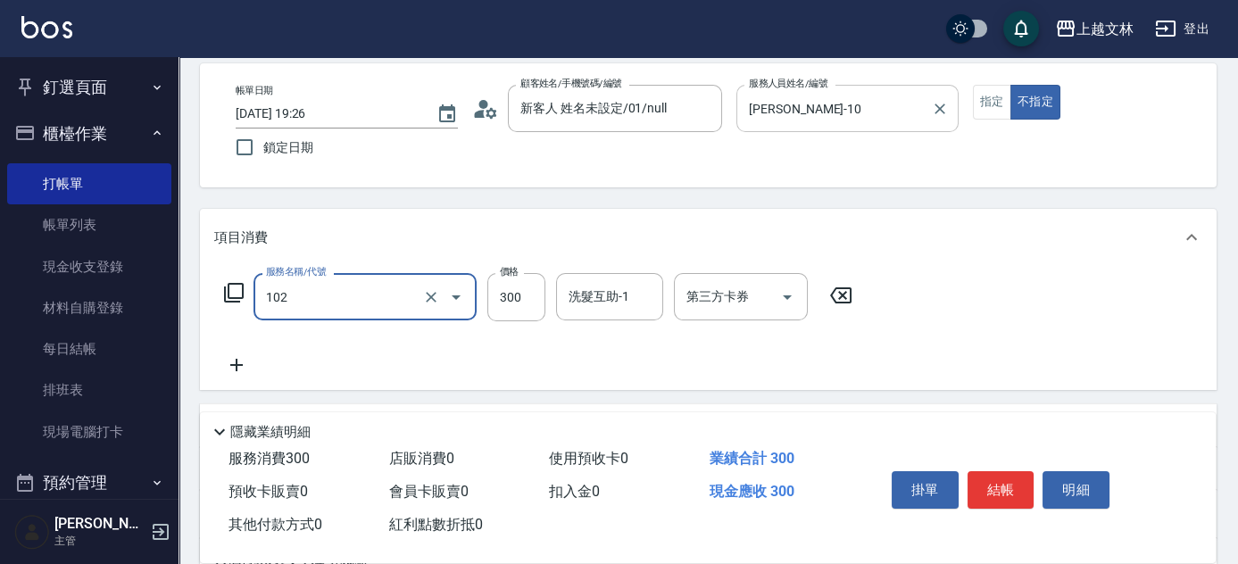
type input "精油洗髮(102)"
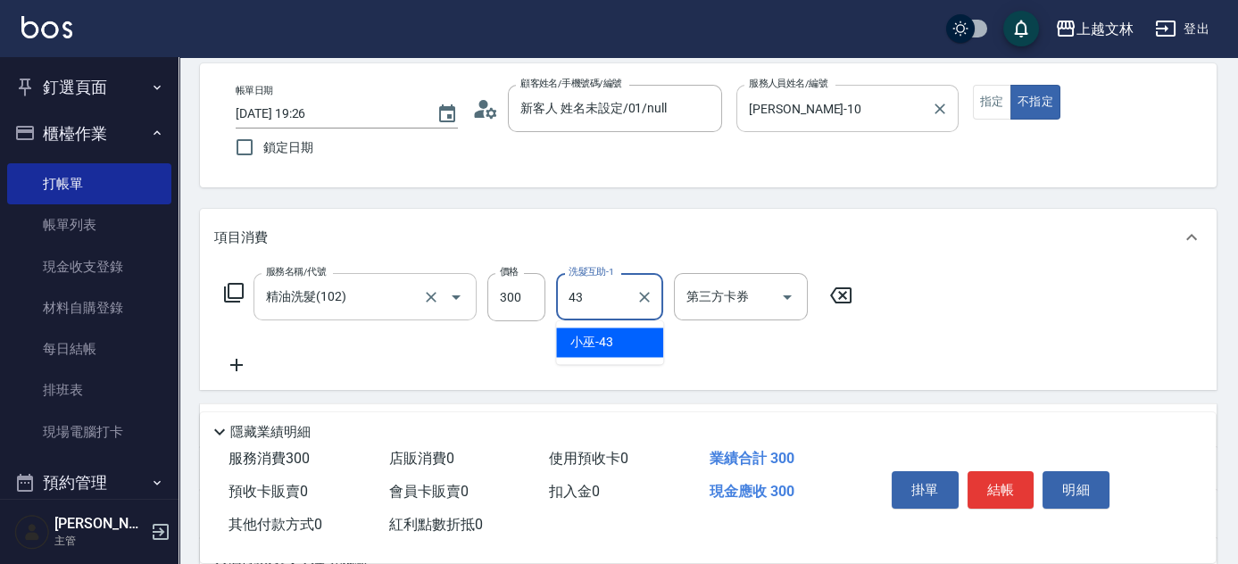
type input "小巫-43"
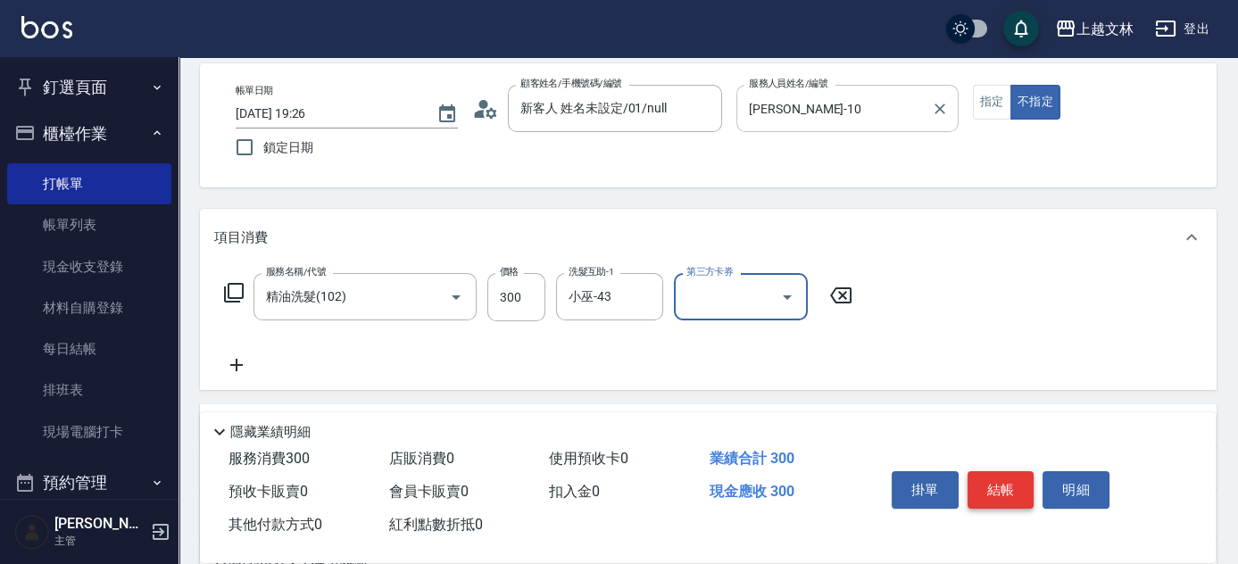
click at [1008, 493] on button "結帳" at bounding box center [1001, 489] width 67 height 37
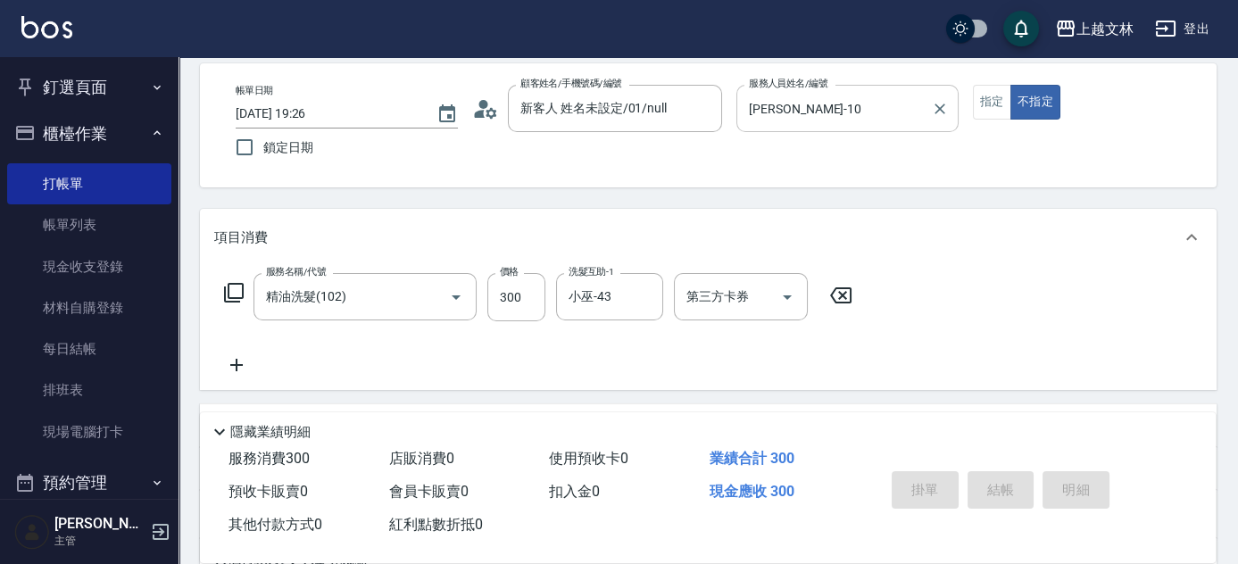
type input "[DATE] 19:27"
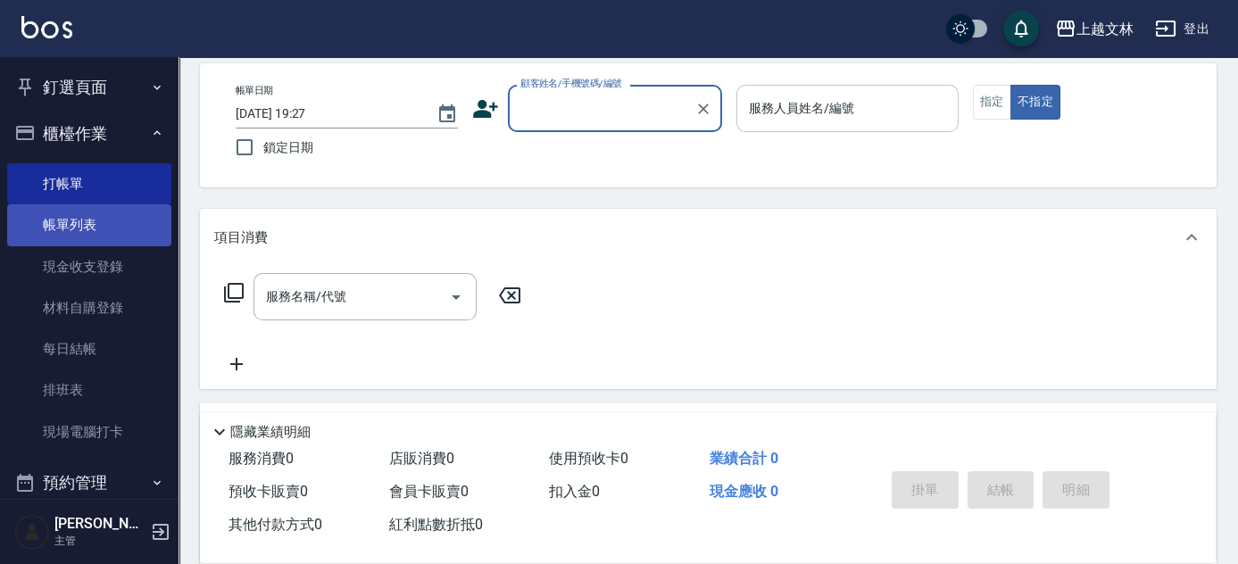
click at [74, 232] on link "帳單列表" at bounding box center [89, 224] width 164 height 41
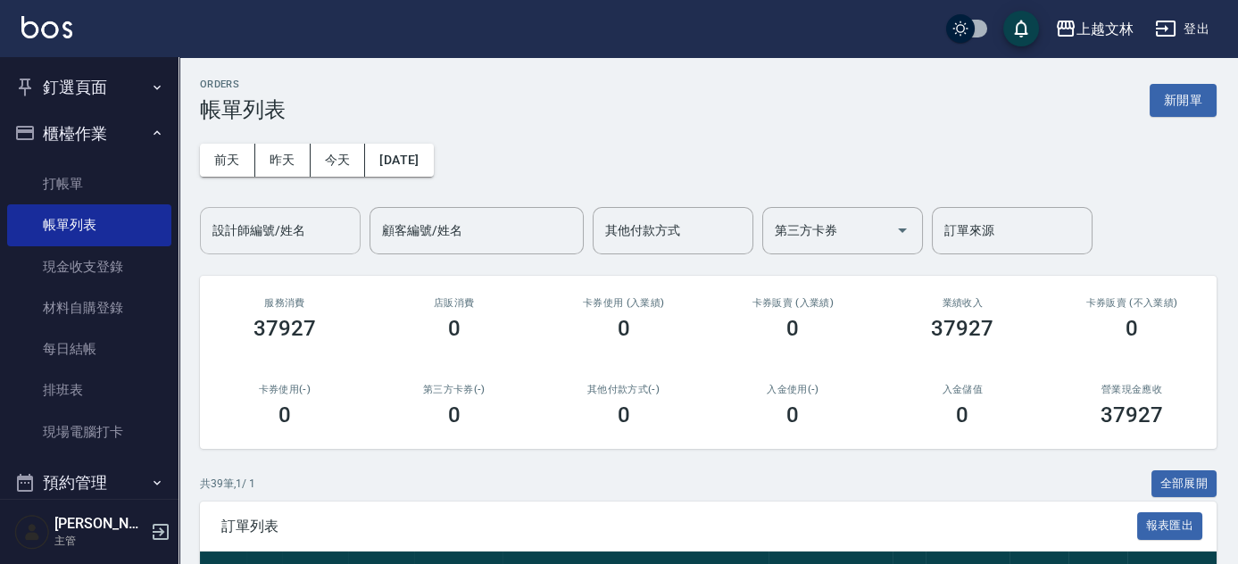
click at [276, 233] on div "設計師編號/姓名 設計師編號/姓名" at bounding box center [280, 230] width 161 height 47
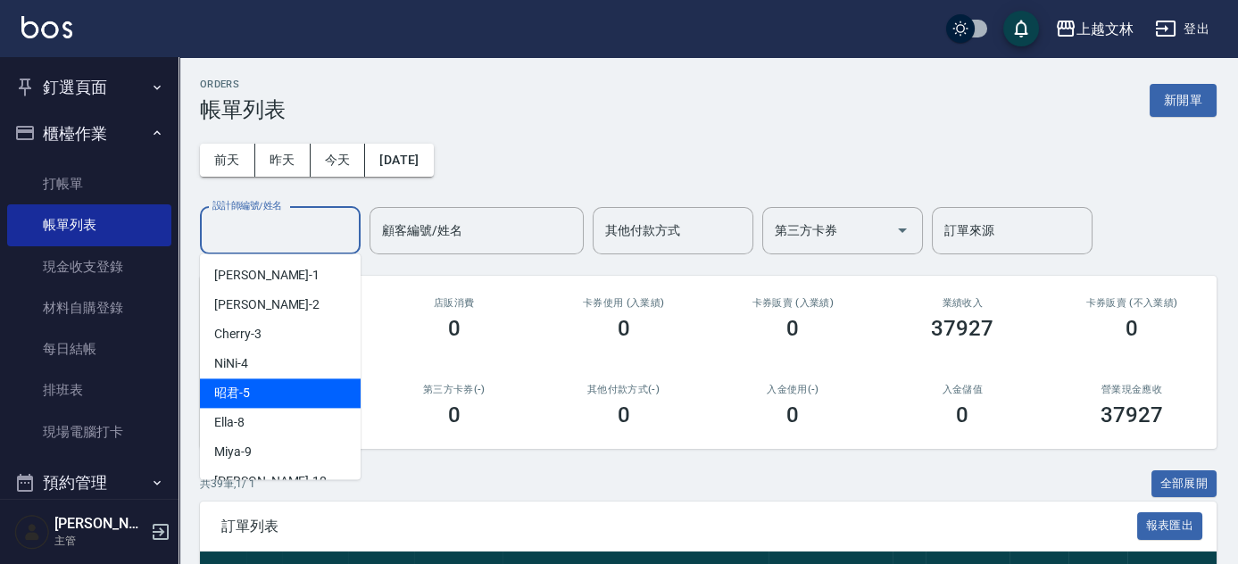
click at [266, 389] on div "昭君 -5" at bounding box center [280, 393] width 161 height 29
type input "昭君-5"
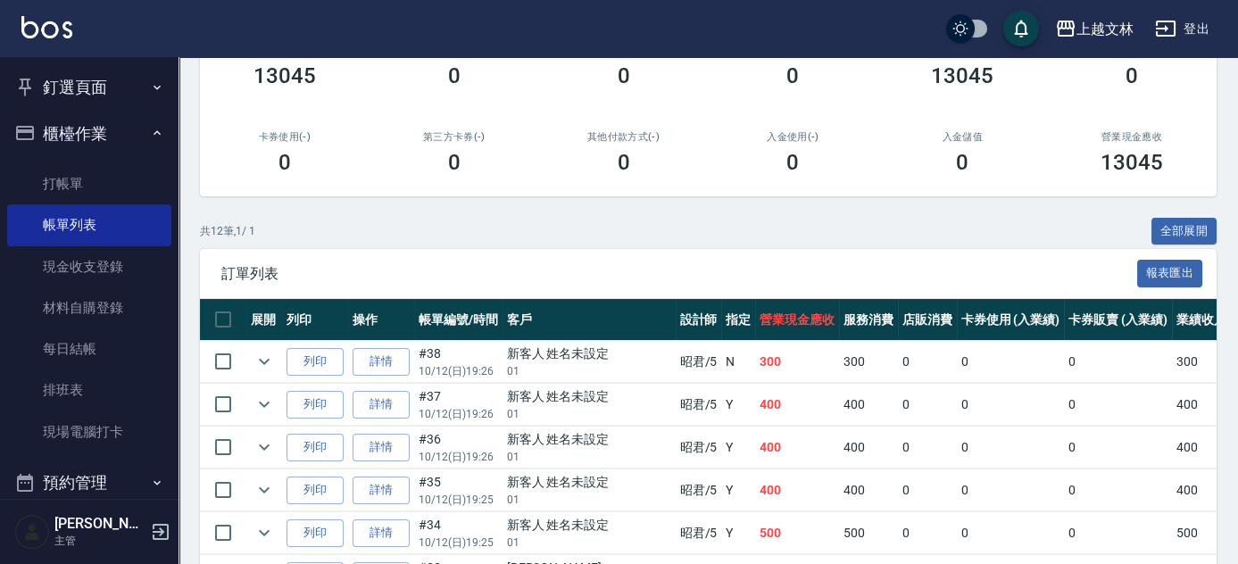
scroll to position [213, 0]
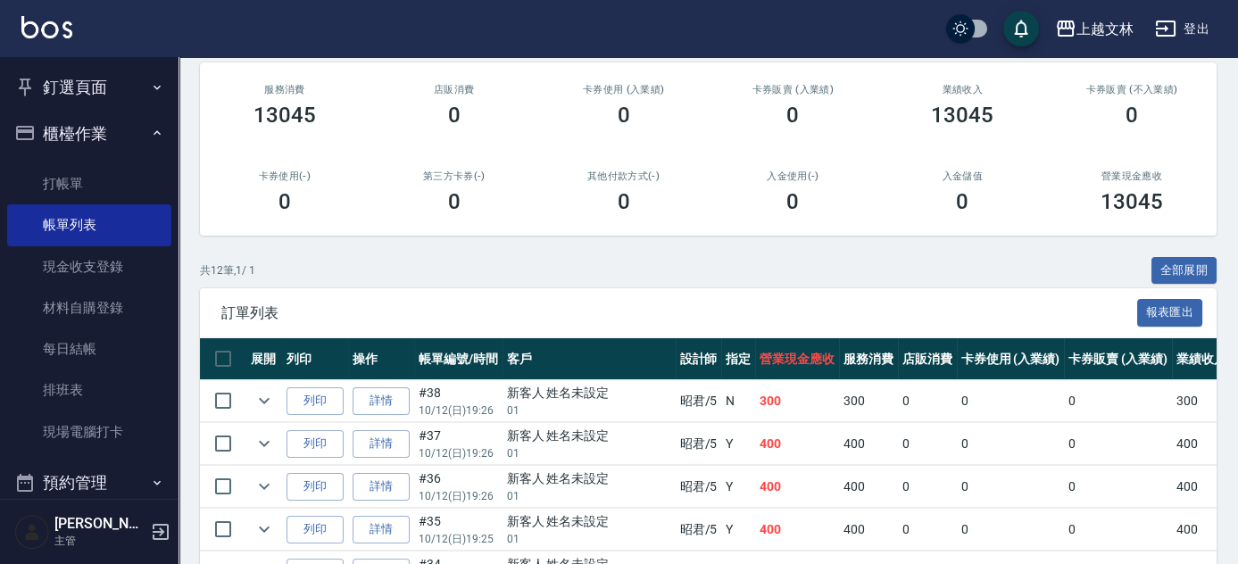
click at [69, 75] on button "釘選頁面" at bounding box center [89, 87] width 164 height 46
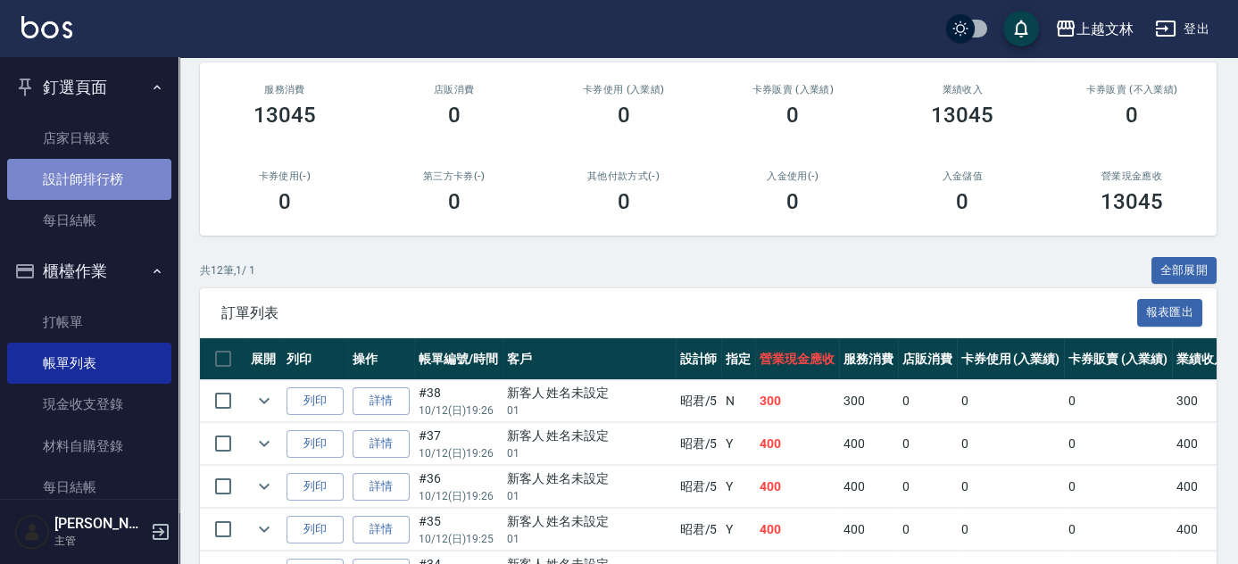
click at [112, 181] on link "設計師排行榜" at bounding box center [89, 179] width 164 height 41
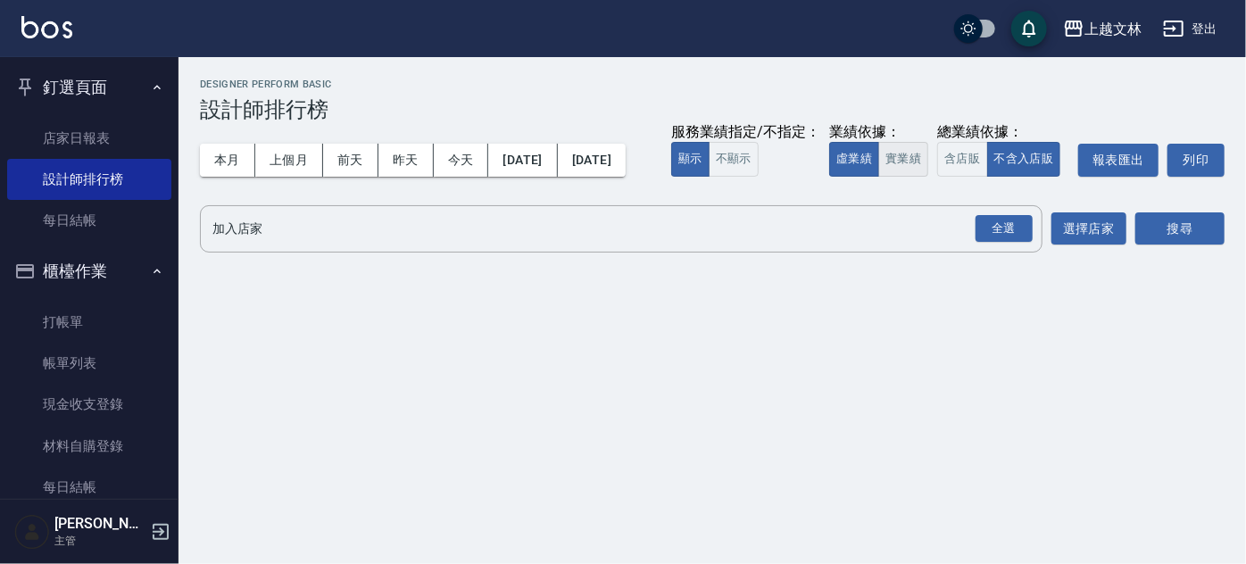
click at [878, 177] on button "實業績" at bounding box center [903, 159] width 50 height 35
click at [1009, 243] on div "全選" at bounding box center [1004, 229] width 57 height 28
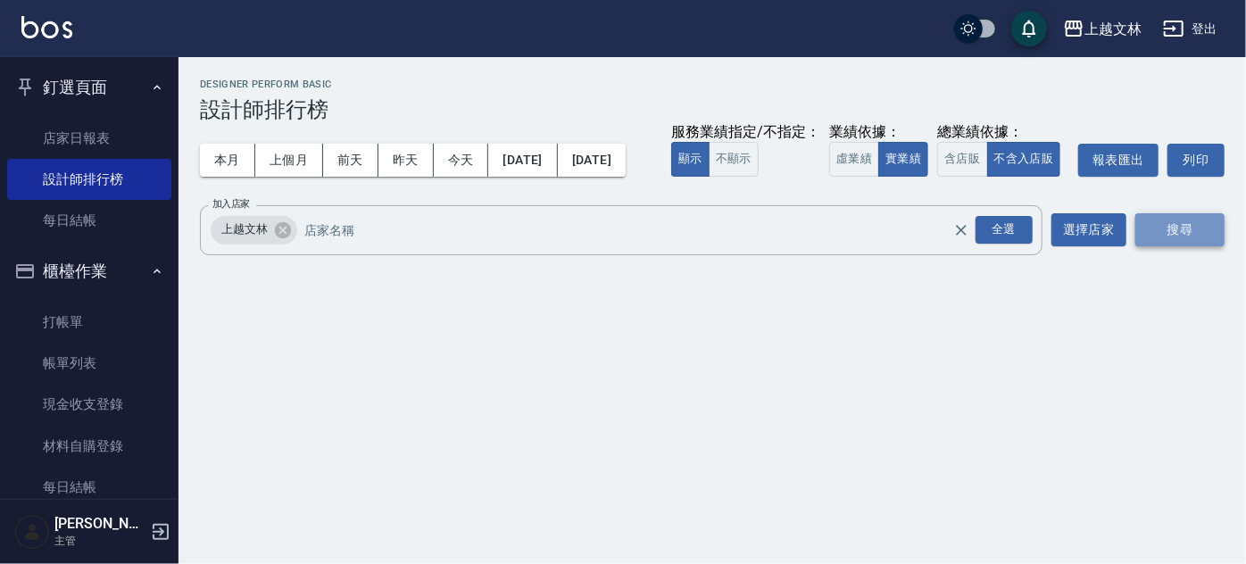
click at [1167, 246] on button "搜尋" at bounding box center [1180, 229] width 89 height 33
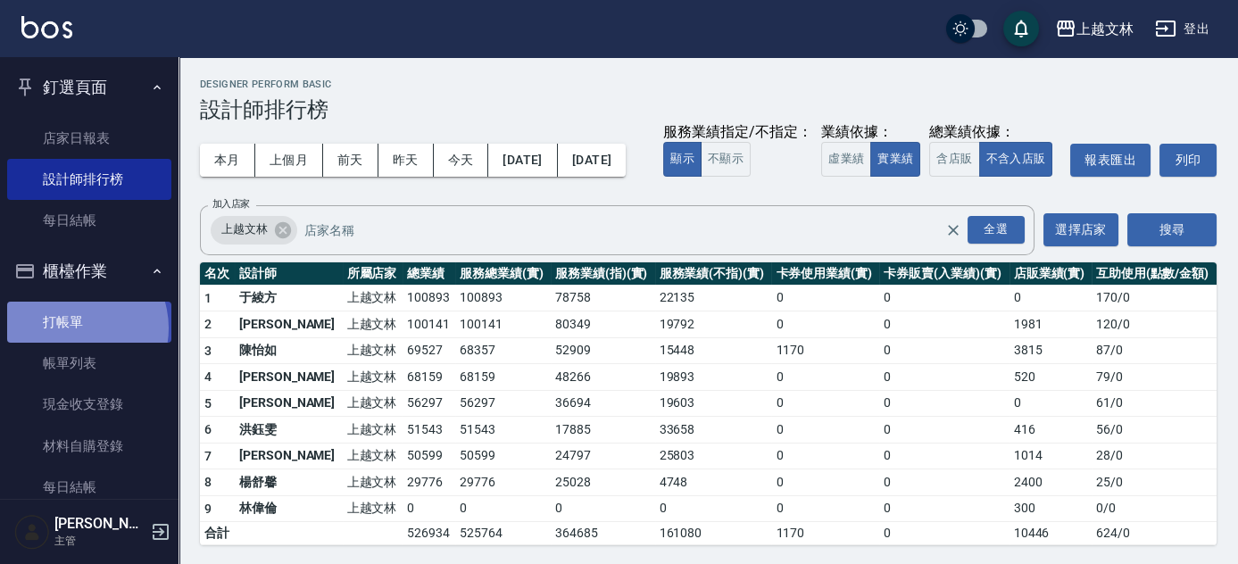
click at [73, 329] on link "打帳單" at bounding box center [89, 322] width 164 height 41
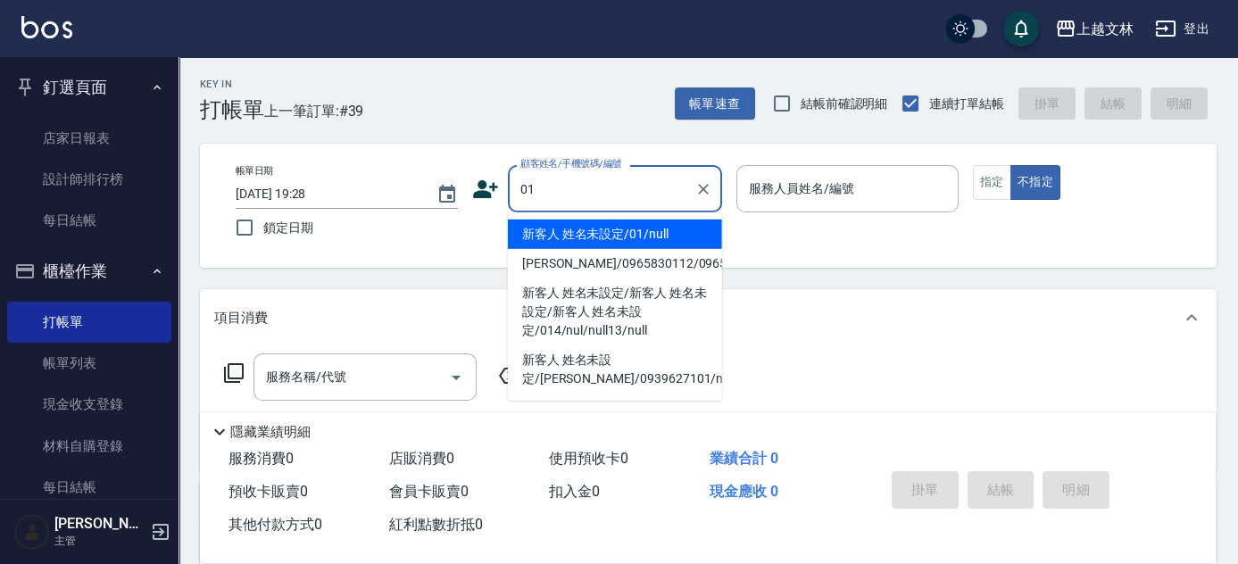
type input "新客人 姓名未設定/01/null"
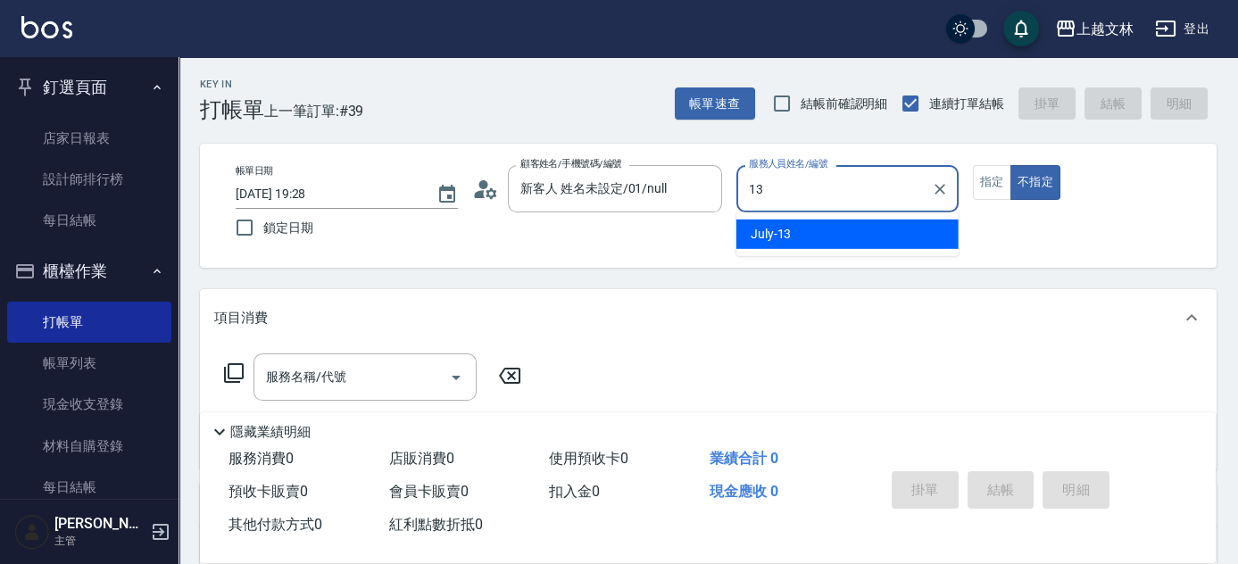
type input "13"
type button "false"
type input "July-13"
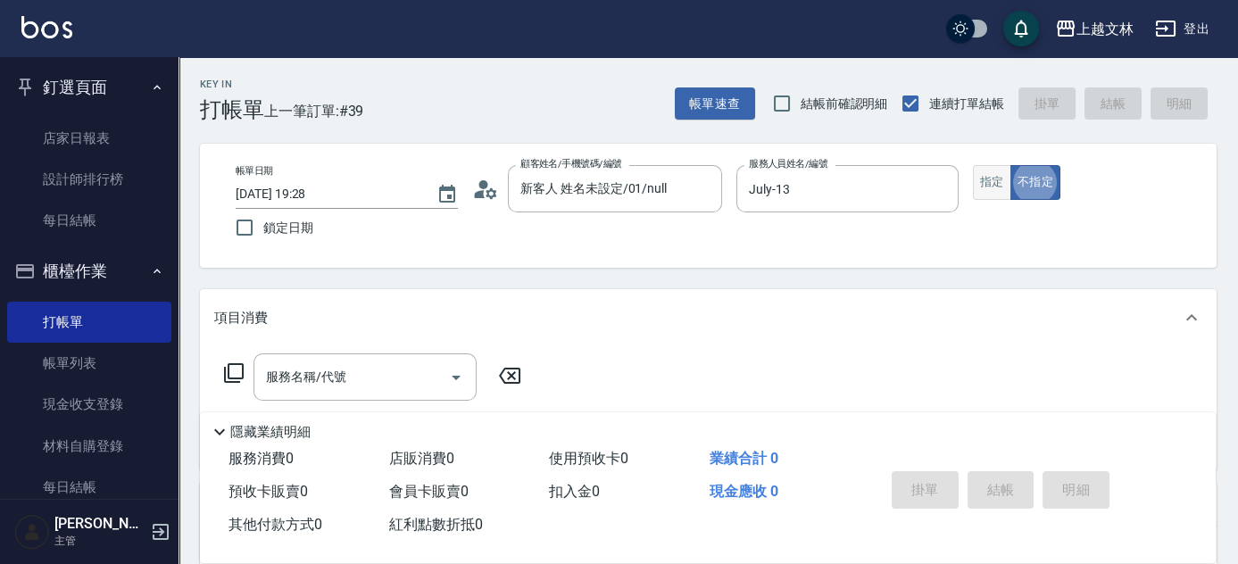
click at [996, 181] on button "指定" at bounding box center [992, 182] width 38 height 35
click at [336, 382] on div "服務名稱/代號 服務名稱/代號" at bounding box center [365, 377] width 223 height 47
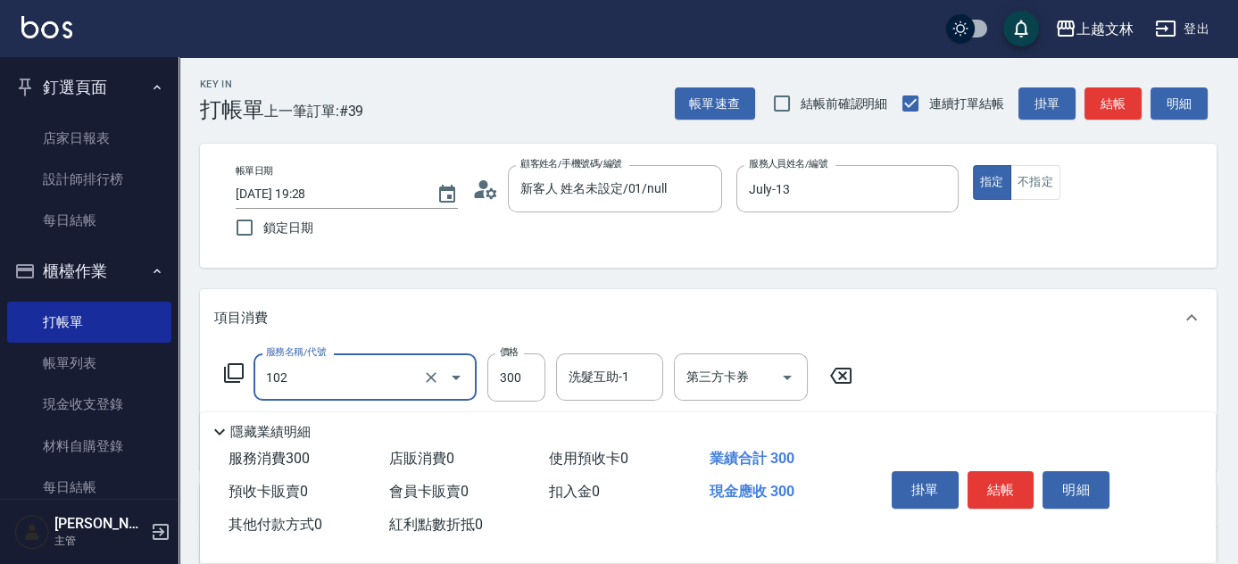
type input "精油洗髮(102)"
click at [999, 477] on button "結帳" at bounding box center [1001, 489] width 67 height 37
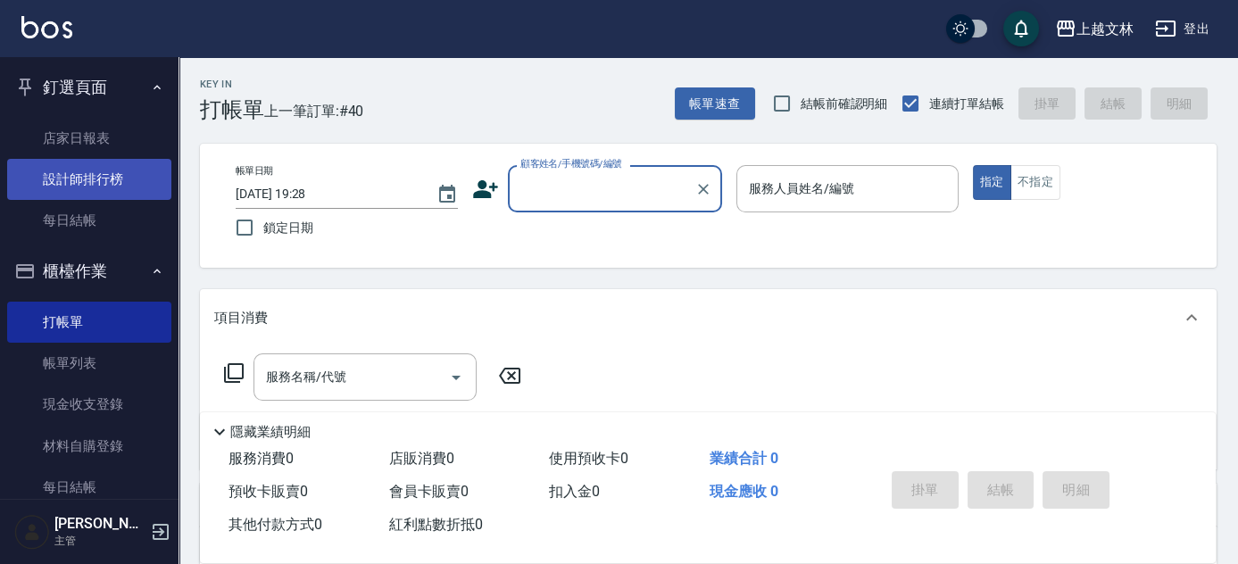
click at [92, 179] on link "設計師排行榜" at bounding box center [89, 179] width 164 height 41
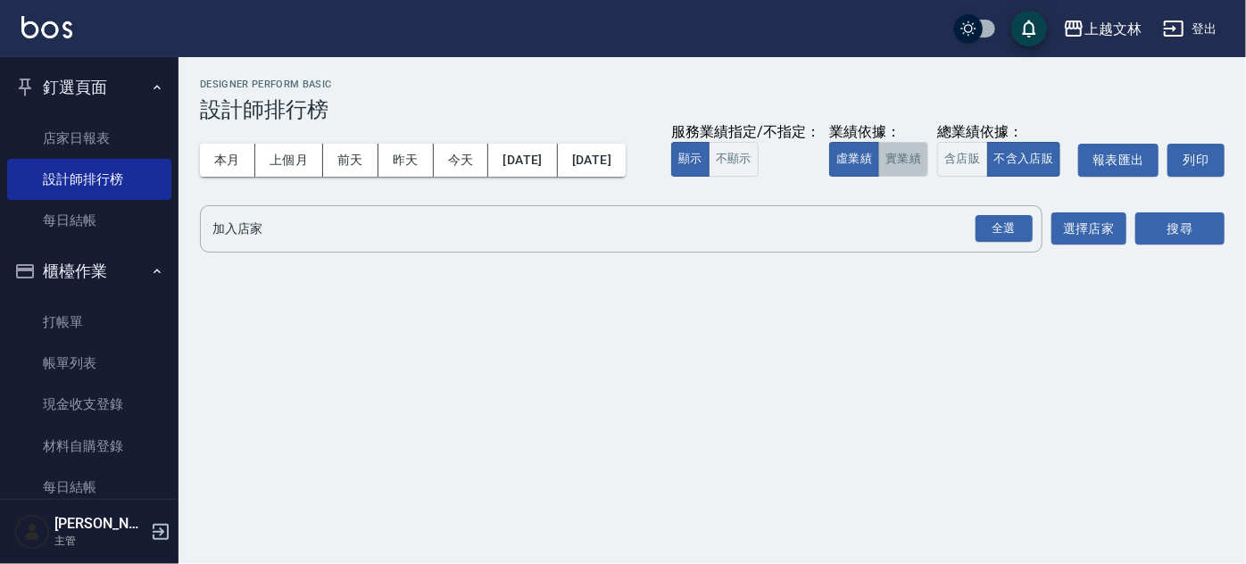
click at [878, 177] on button "實業績" at bounding box center [903, 159] width 50 height 35
click at [992, 243] on div "全選" at bounding box center [1004, 229] width 57 height 28
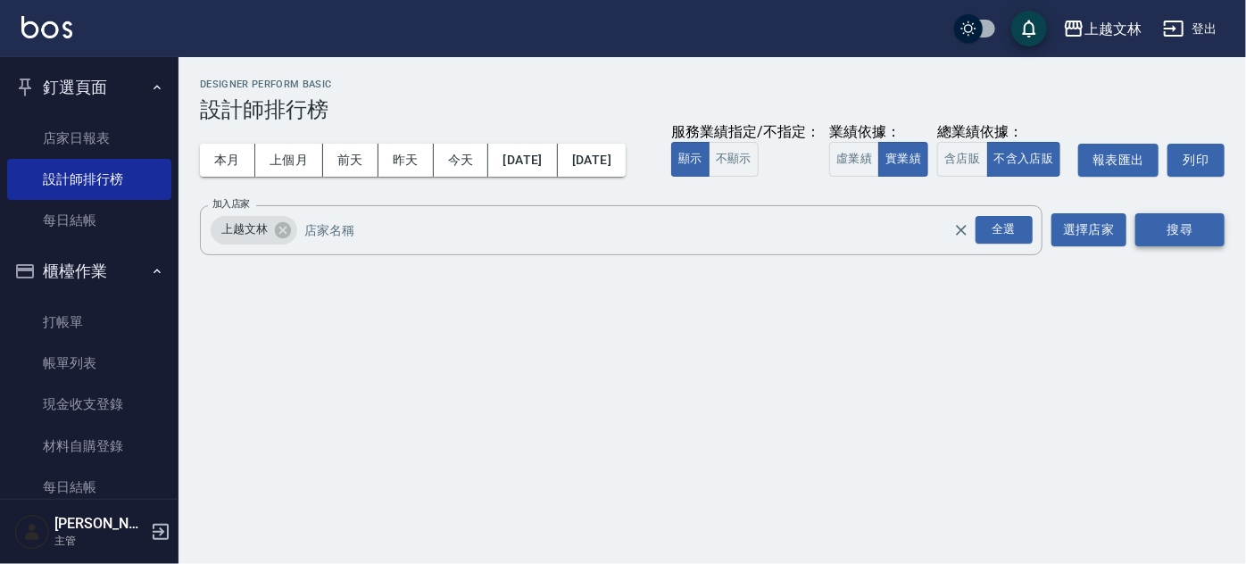
click at [1180, 246] on button "搜尋" at bounding box center [1180, 229] width 89 height 33
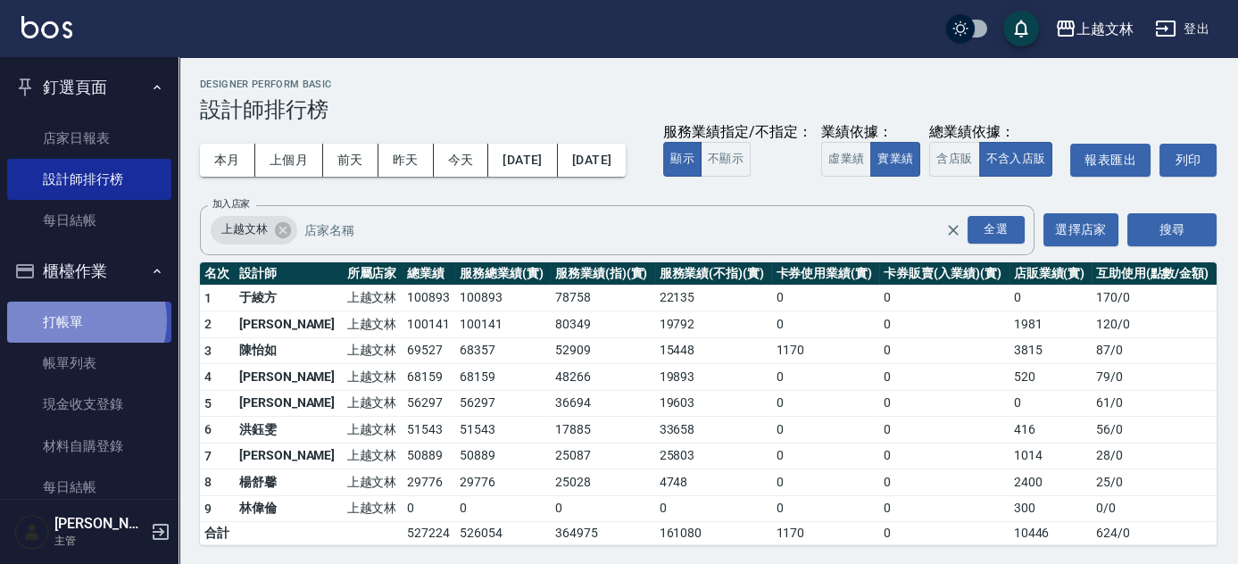
click at [73, 321] on link "打帳單" at bounding box center [89, 322] width 164 height 41
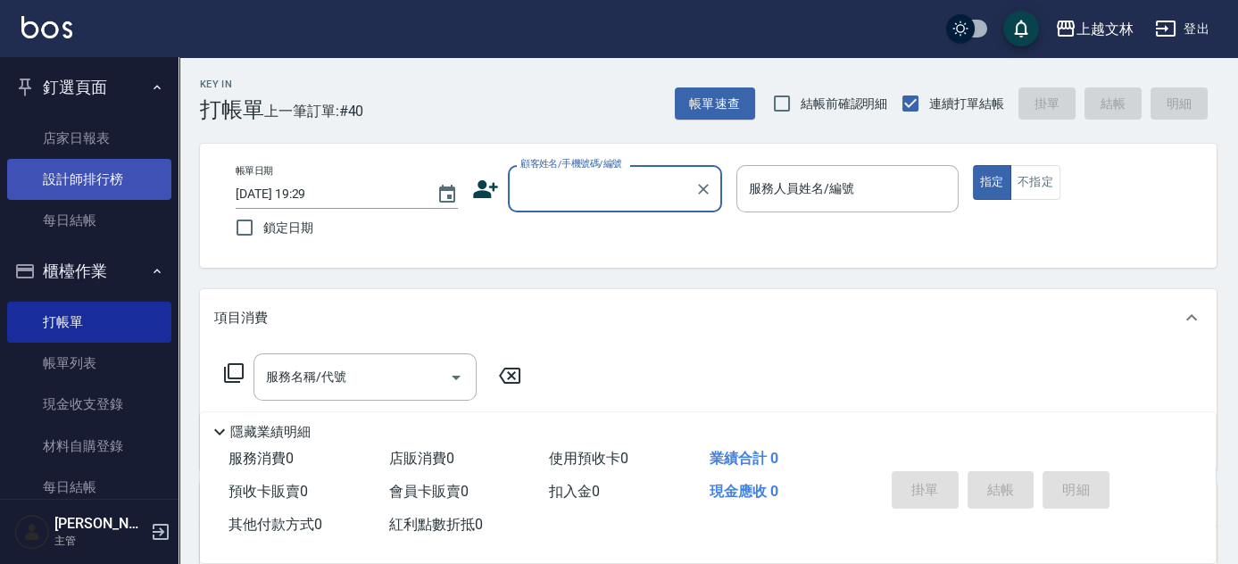
click at [94, 185] on link "設計師排行榜" at bounding box center [89, 179] width 164 height 41
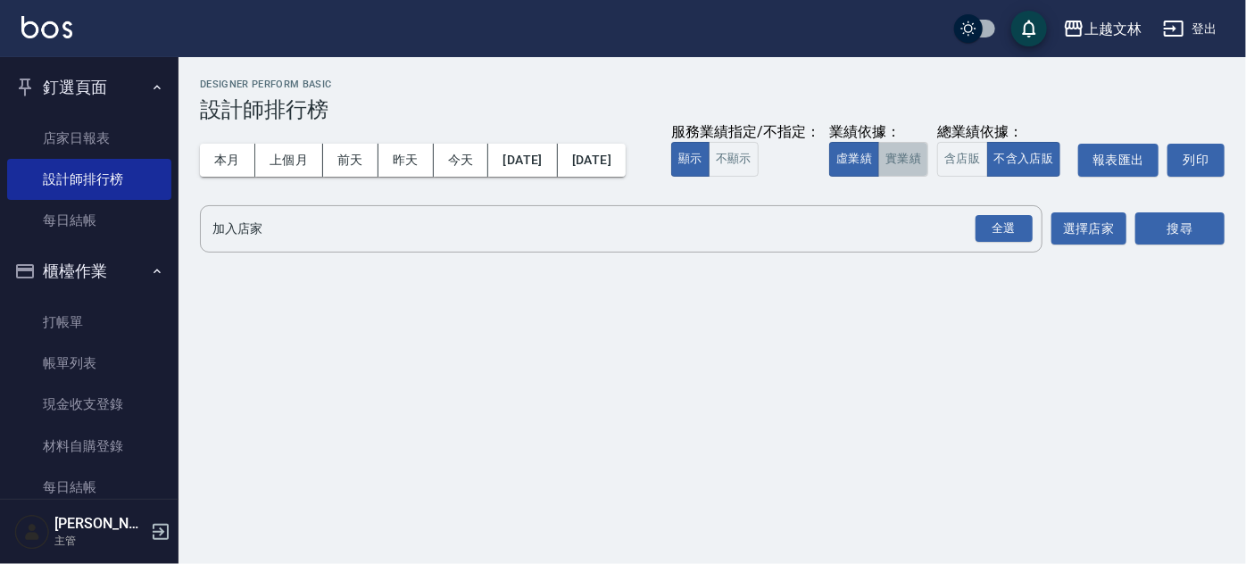
click at [878, 177] on button "實業績" at bounding box center [903, 159] width 50 height 35
click at [1008, 243] on div "全選" at bounding box center [1004, 229] width 57 height 28
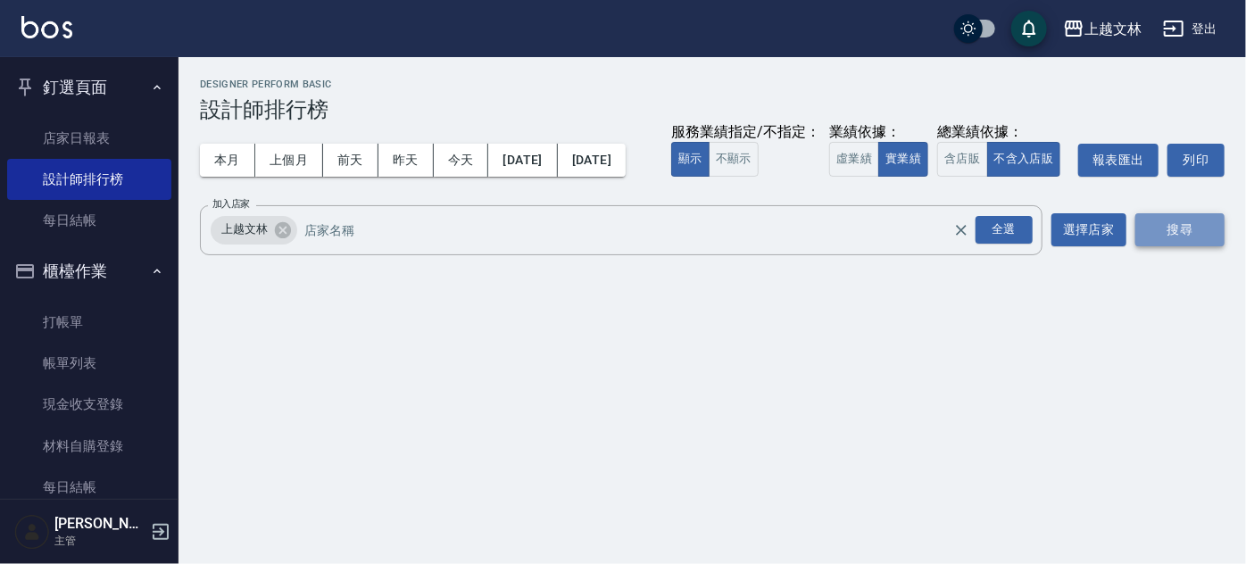
click at [1177, 246] on button "搜尋" at bounding box center [1180, 229] width 89 height 33
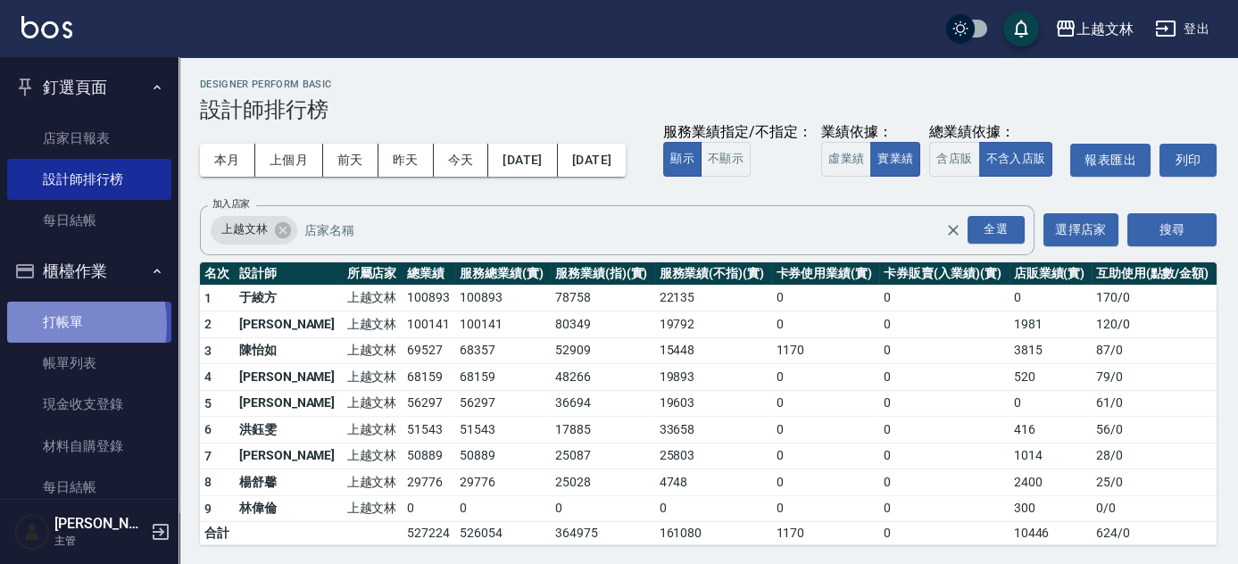
click at [43, 325] on link "打帳單" at bounding box center [89, 322] width 164 height 41
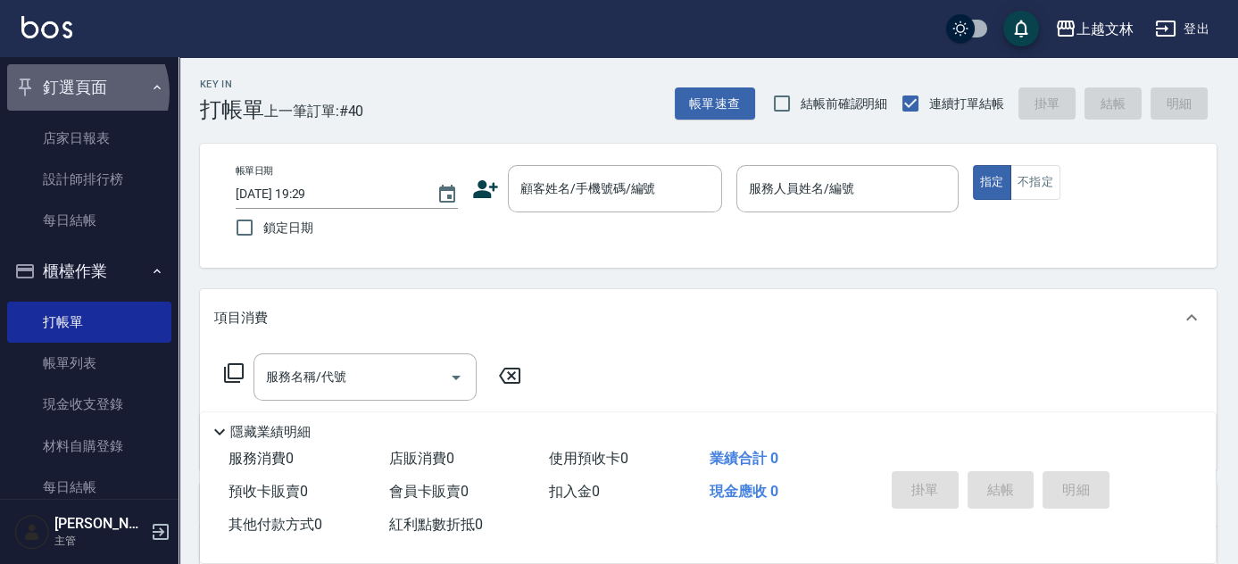
click at [81, 93] on button "釘選頁面" at bounding box center [89, 87] width 164 height 46
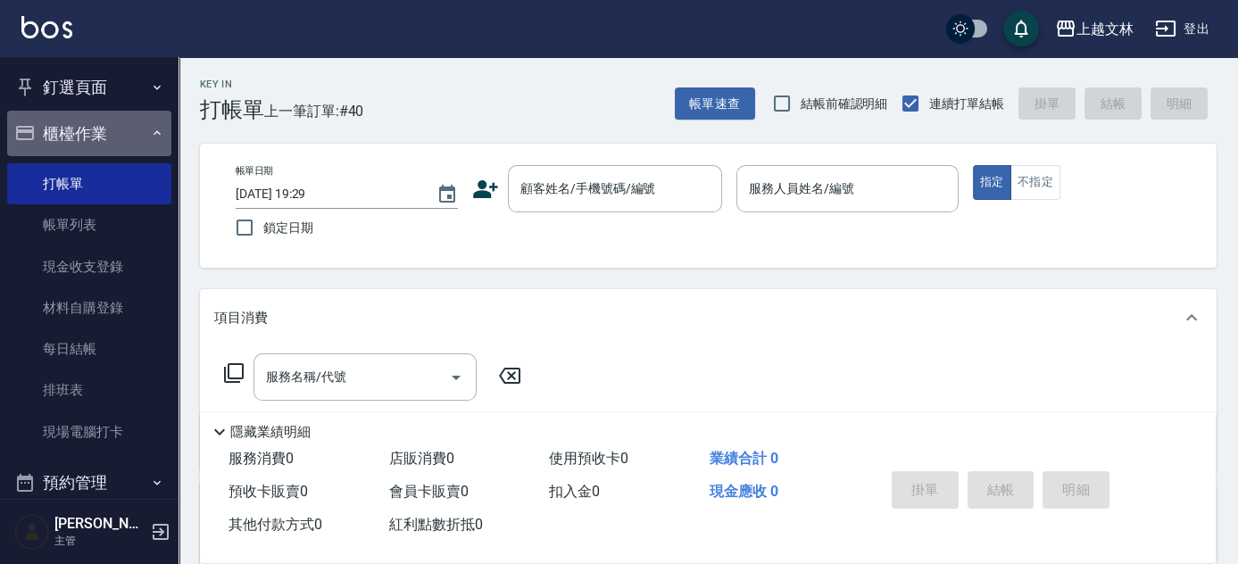
click at [92, 120] on button "櫃檯作業" at bounding box center [89, 134] width 164 height 46
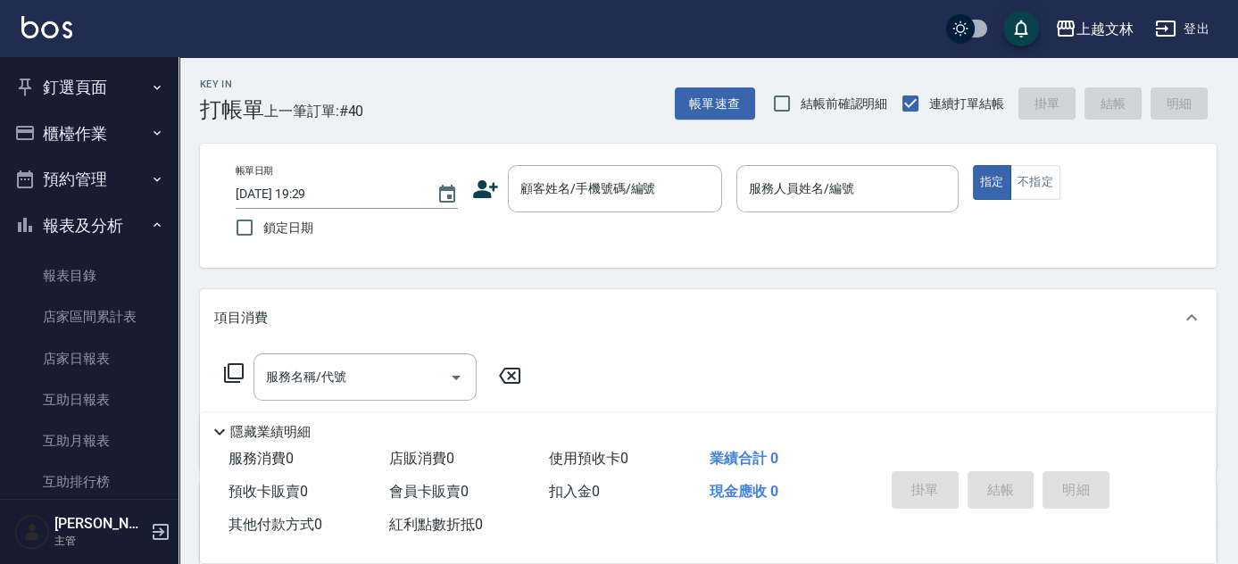
click at [112, 217] on button "報表及分析" at bounding box center [89, 226] width 164 height 46
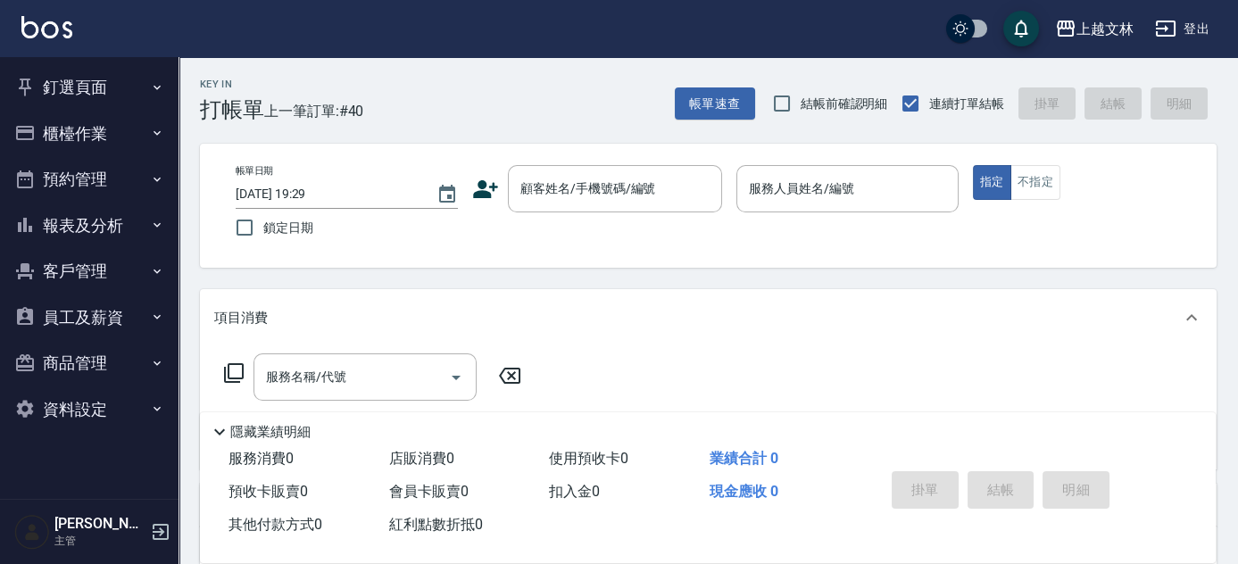
drag, startPoint x: 82, startPoint y: 91, endPoint x: 73, endPoint y: 94, distance: 9.3
click at [81, 89] on button "釘選頁面" at bounding box center [89, 87] width 164 height 46
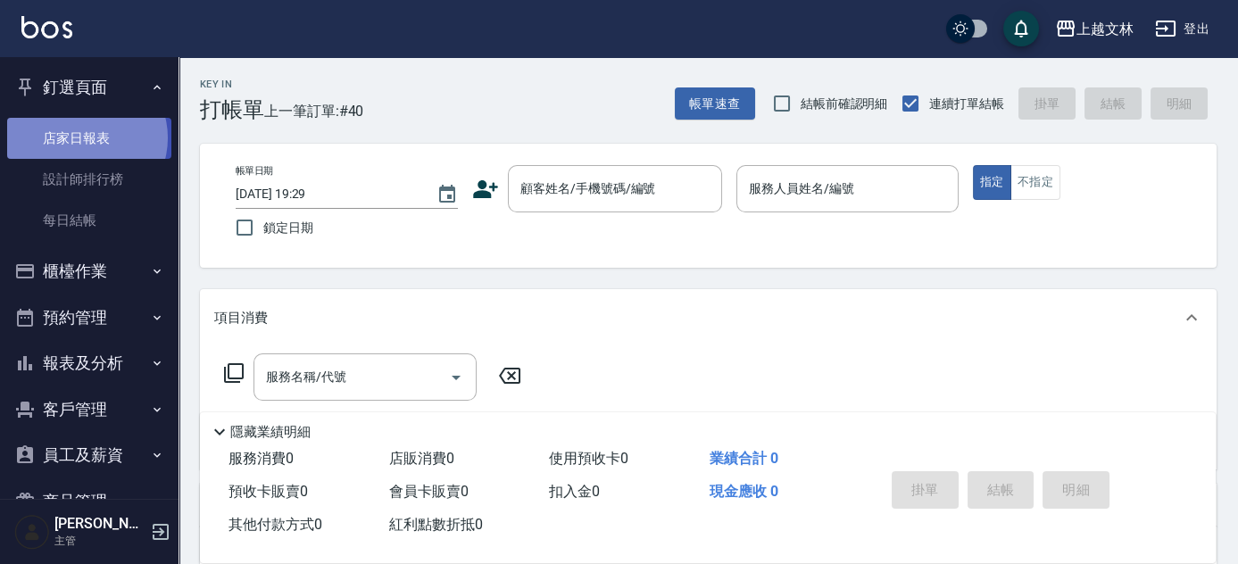
click at [86, 137] on link "店家日報表" at bounding box center [89, 138] width 164 height 41
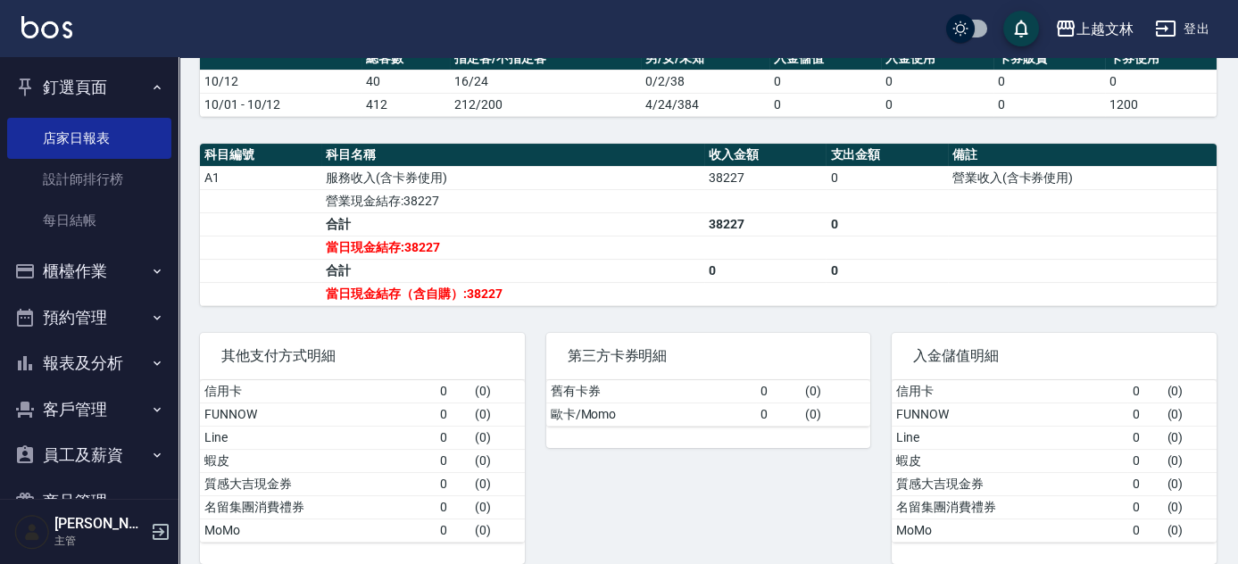
scroll to position [493, 0]
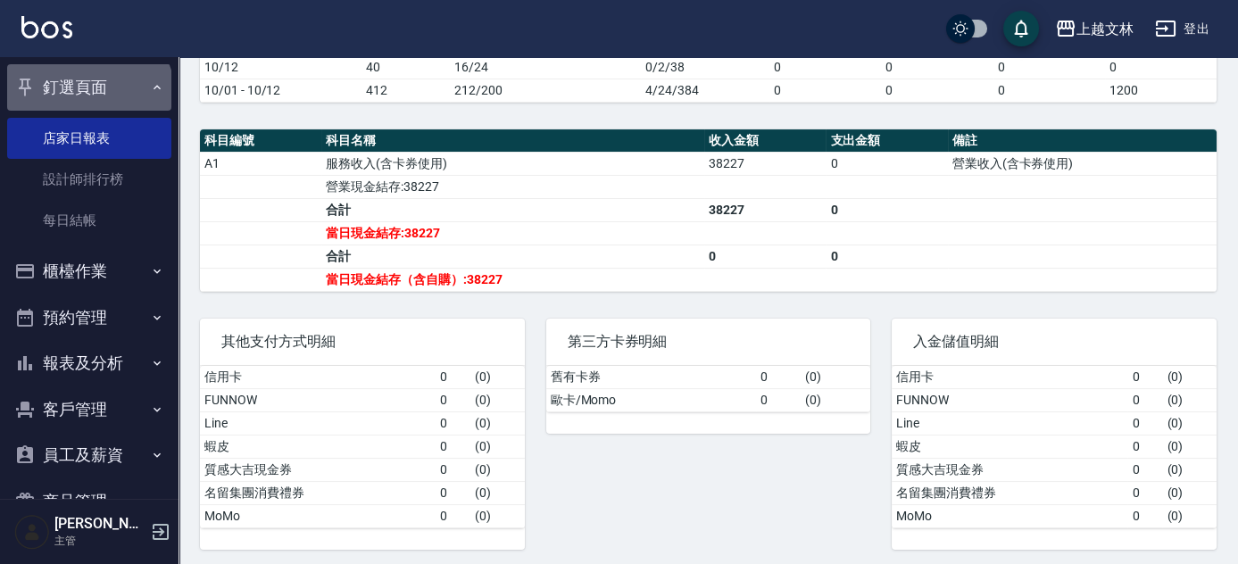
click at [87, 95] on button "釘選頁面" at bounding box center [89, 87] width 164 height 46
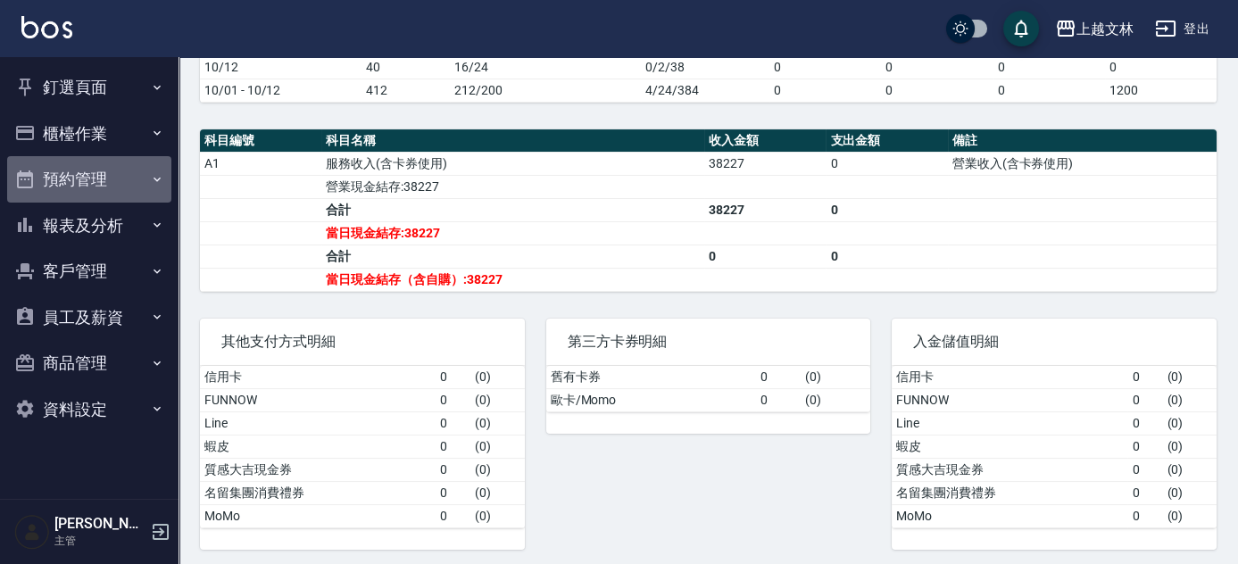
click at [99, 180] on button "預約管理" at bounding box center [89, 179] width 164 height 46
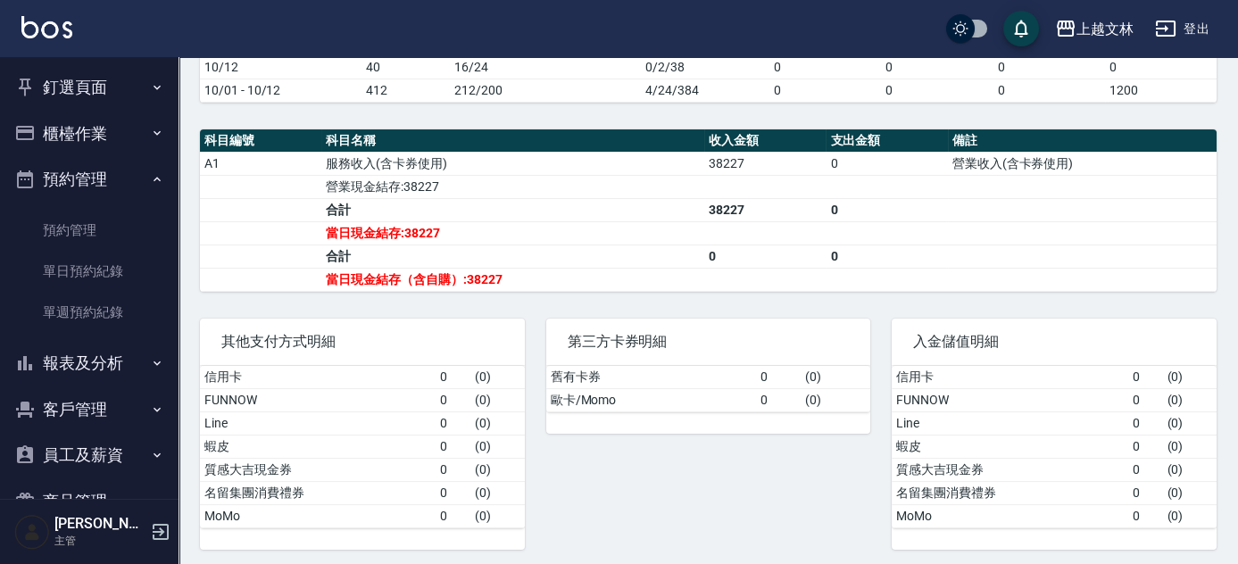
click at [112, 179] on button "預約管理" at bounding box center [89, 179] width 164 height 46
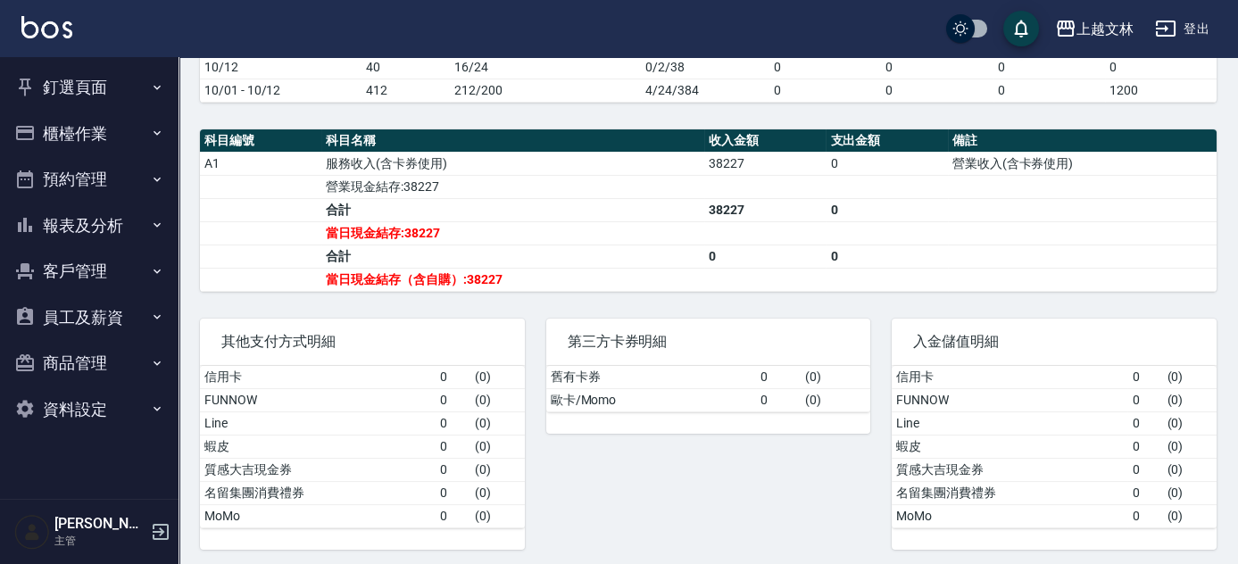
click at [117, 243] on button "報表及分析" at bounding box center [89, 226] width 164 height 46
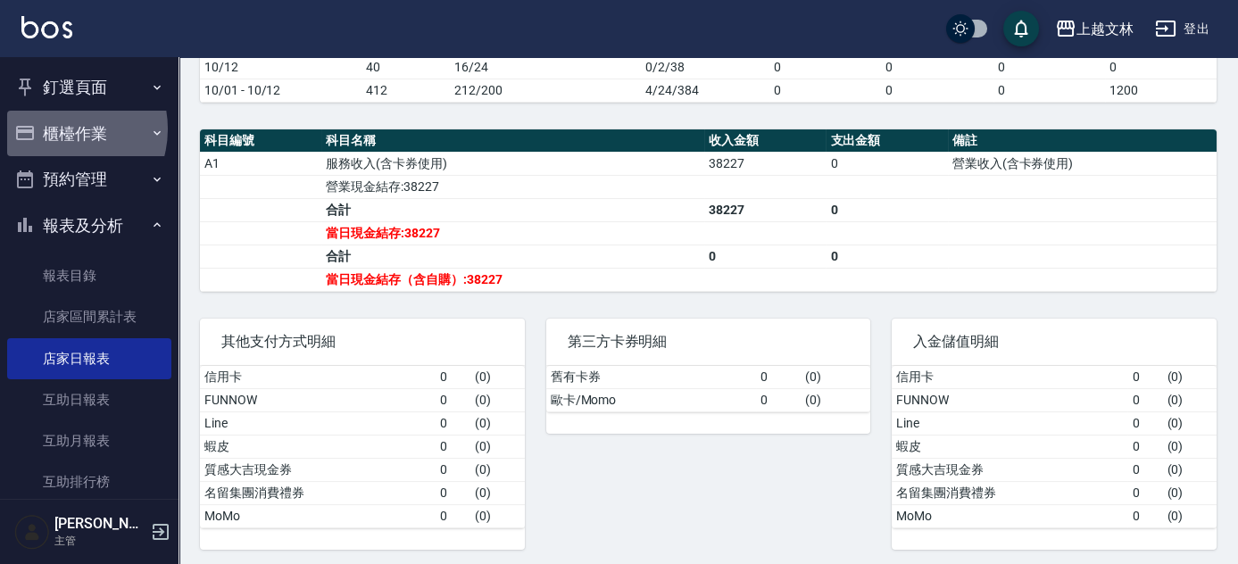
click at [62, 129] on button "櫃檯作業" at bounding box center [89, 134] width 164 height 46
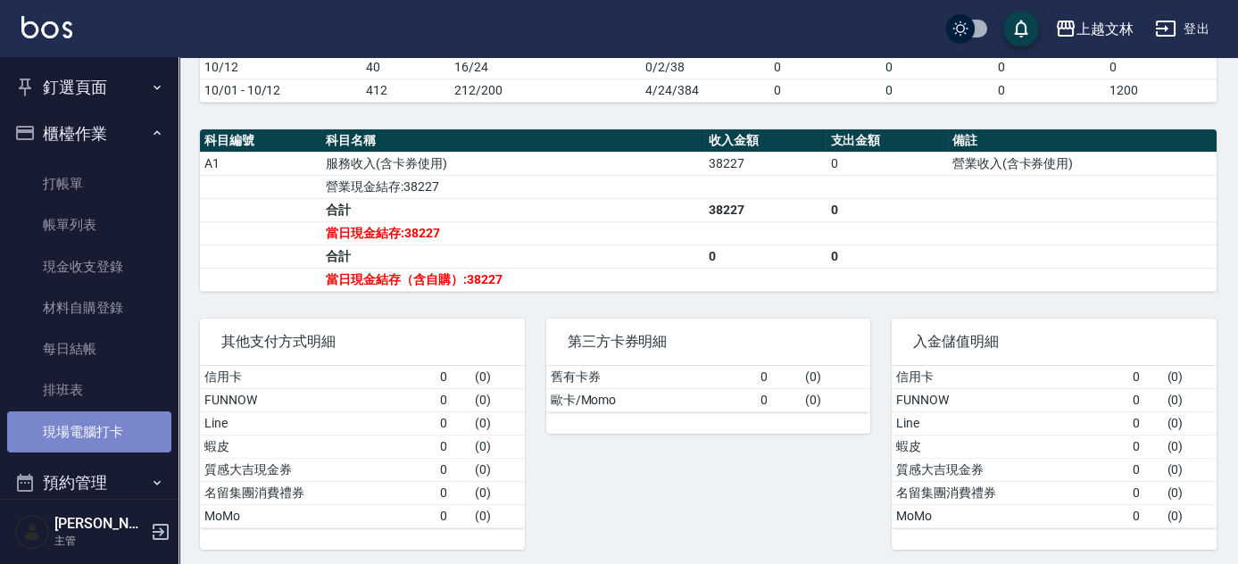
click at [107, 420] on link "現場電腦打卡" at bounding box center [89, 432] width 164 height 41
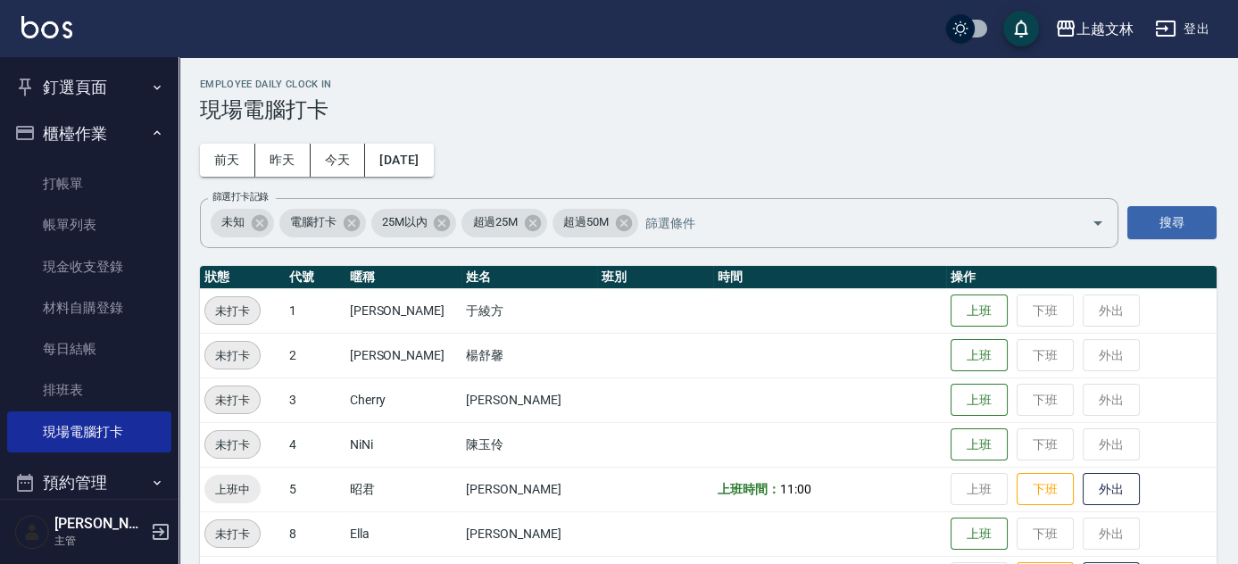
scroll to position [493, 0]
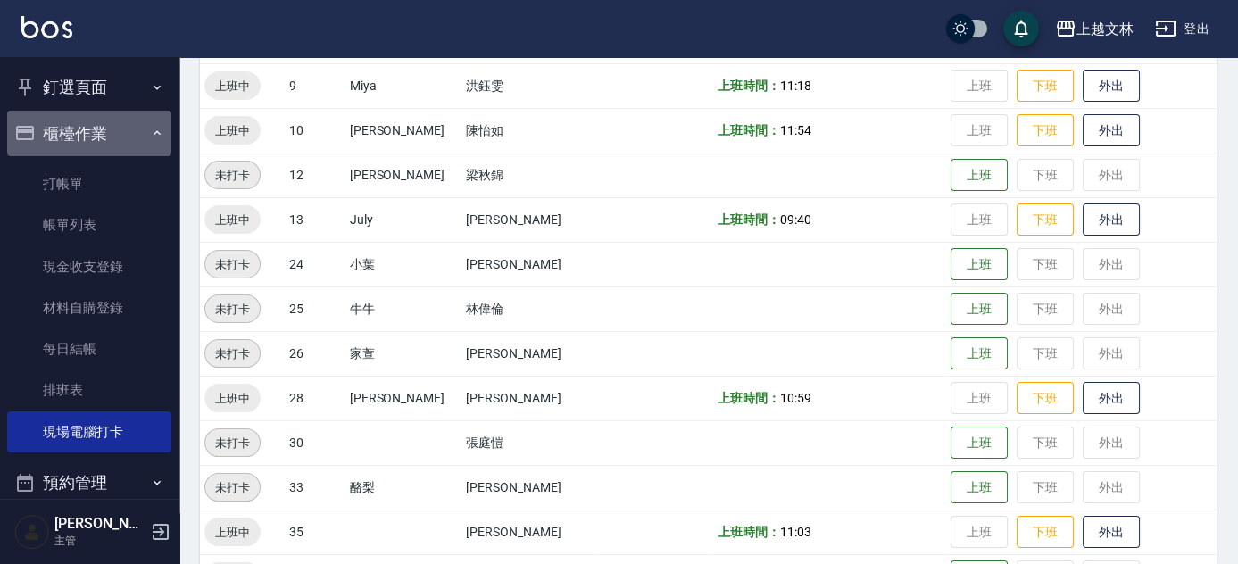
click at [121, 149] on button "櫃檯作業" at bounding box center [89, 134] width 164 height 46
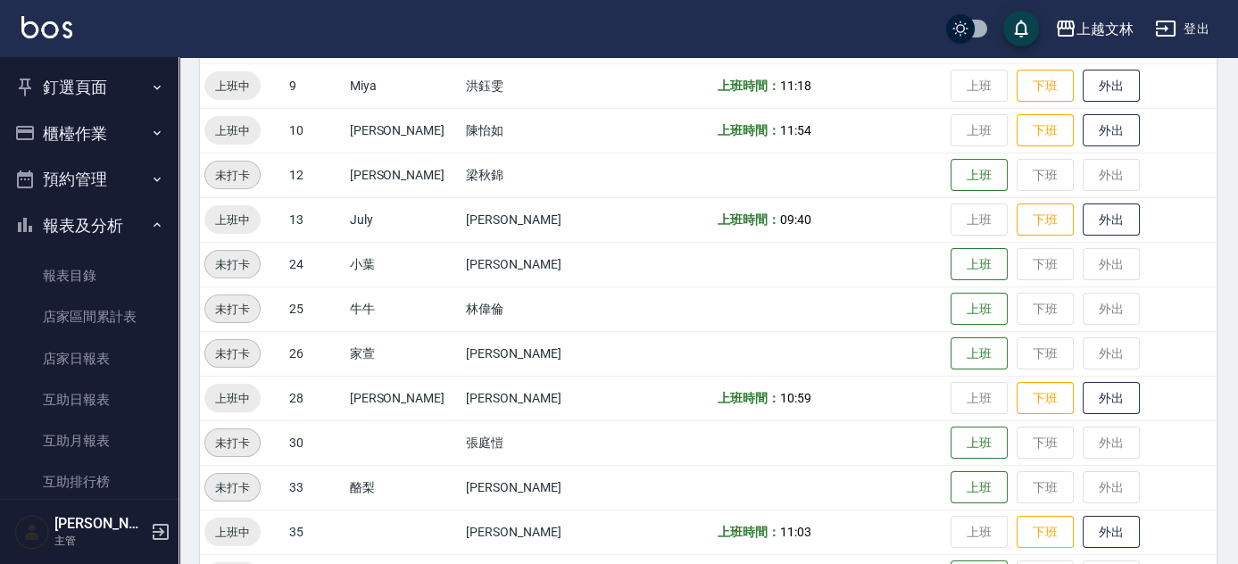
click at [126, 211] on button "報表及分析" at bounding box center [89, 226] width 164 height 46
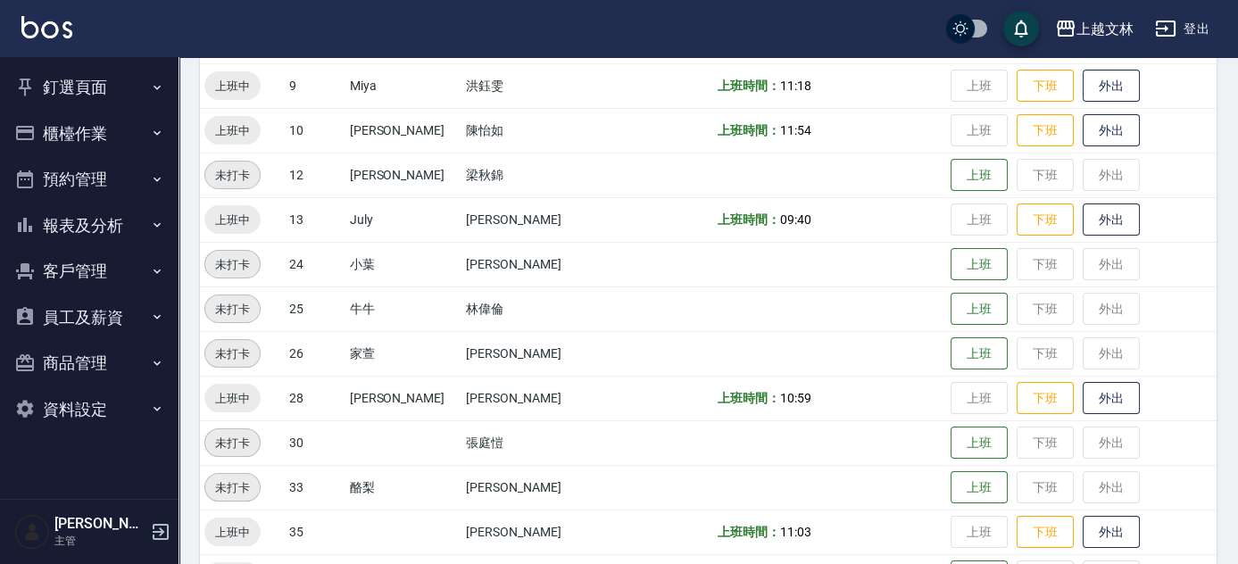
click at [157, 316] on icon "button" at bounding box center [157, 317] width 14 height 14
click at [140, 325] on button "員工及薪資" at bounding box center [89, 318] width 164 height 46
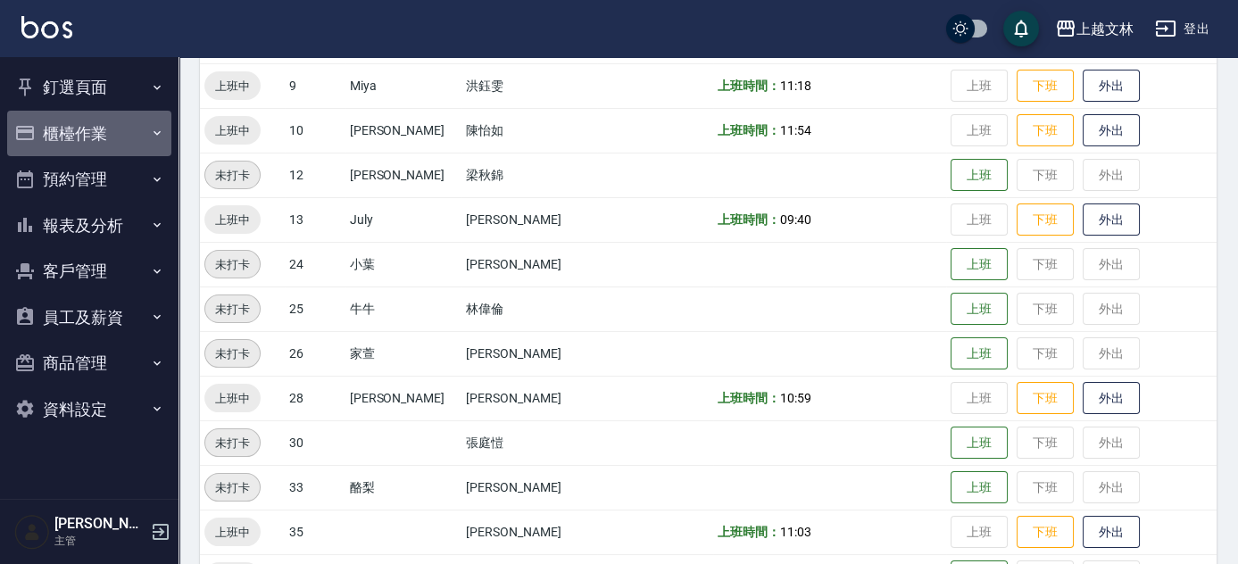
drag, startPoint x: 85, startPoint y: 132, endPoint x: 109, endPoint y: 135, distance: 24.3
click at [98, 133] on button "櫃檯作業" at bounding box center [89, 134] width 164 height 46
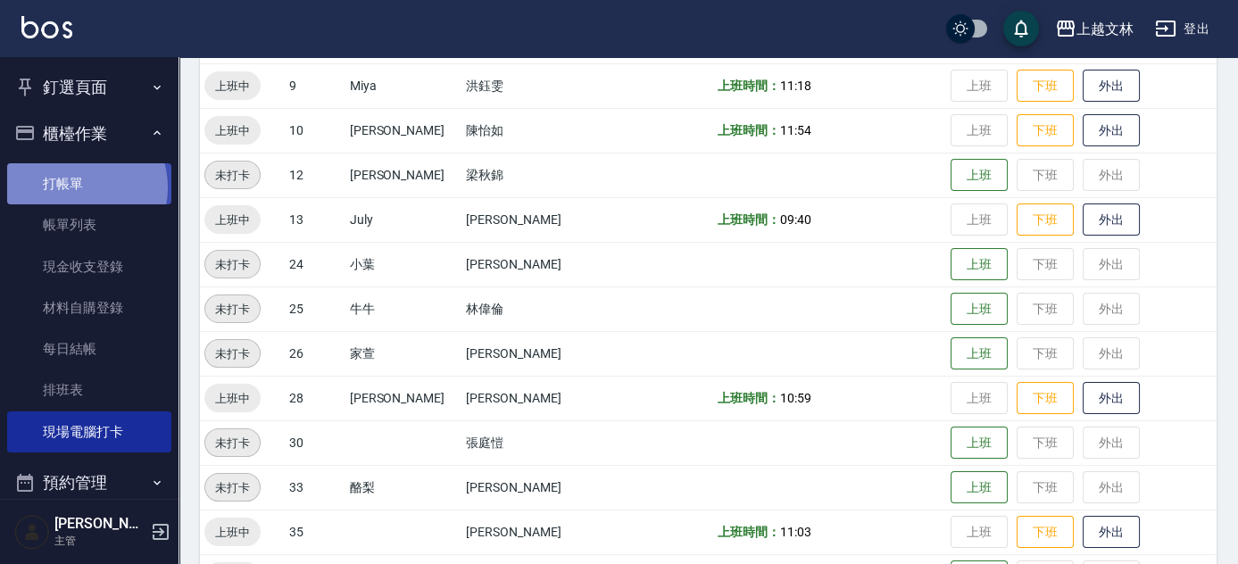
click at [75, 187] on link "打帳單" at bounding box center [89, 183] width 164 height 41
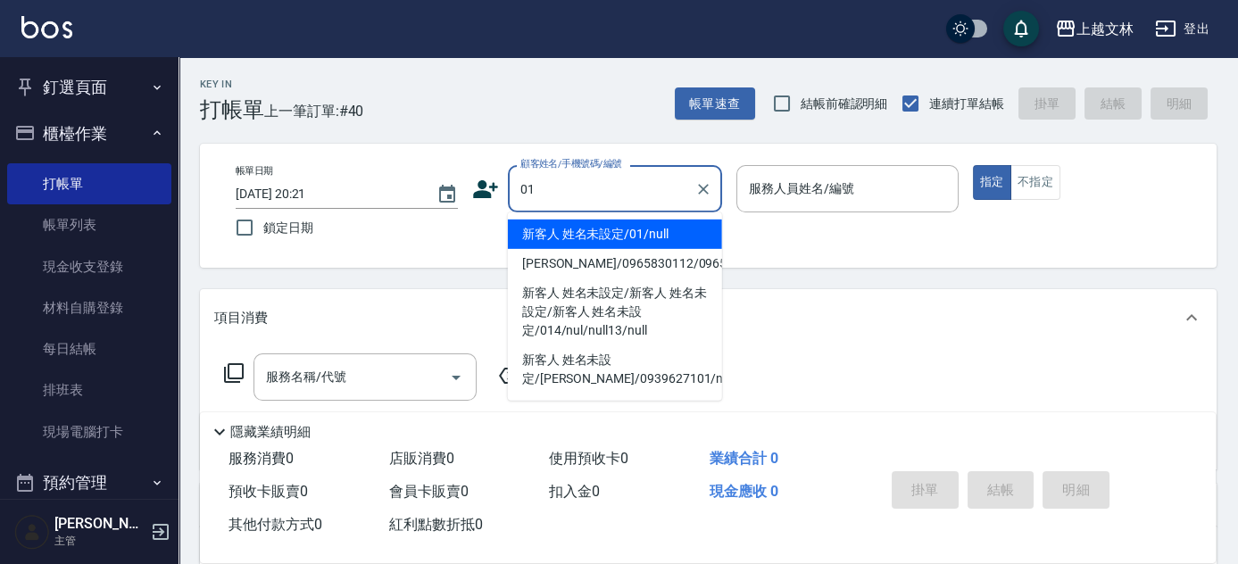
type input "新客人 姓名未設定/01/null"
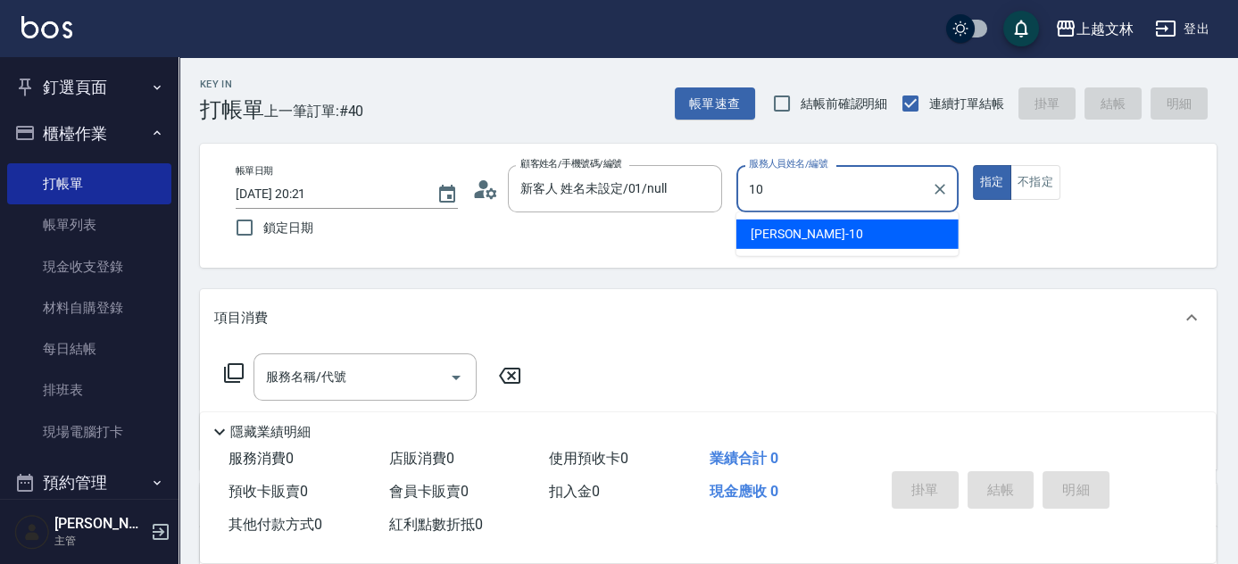
type input "[PERSON_NAME]-10"
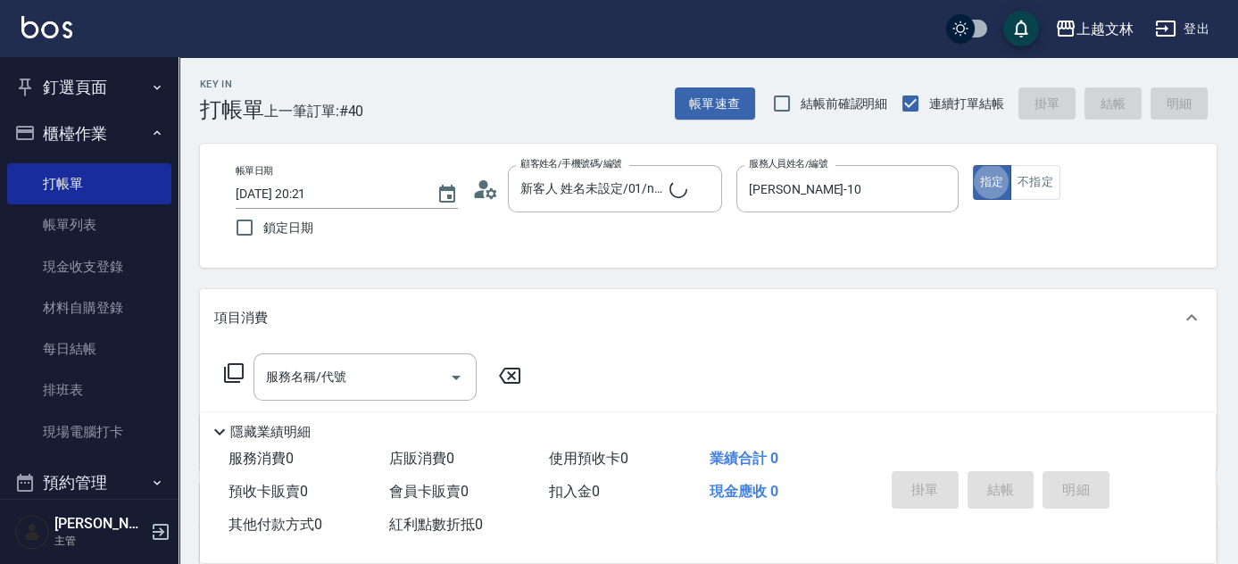
type button "true"
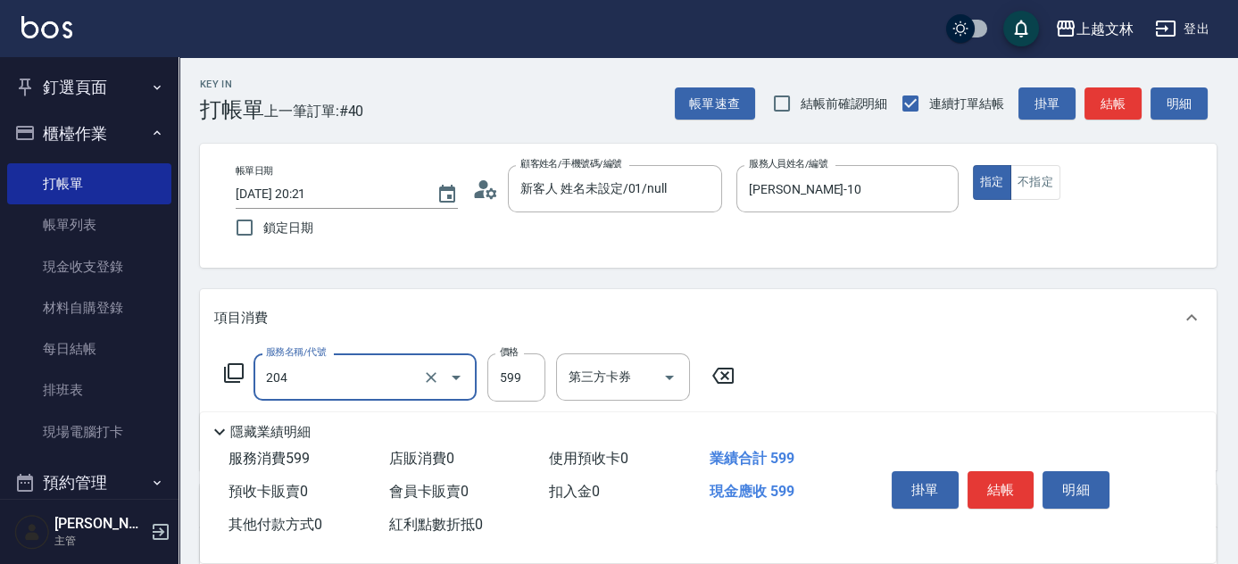
type input "A級洗+剪(204)"
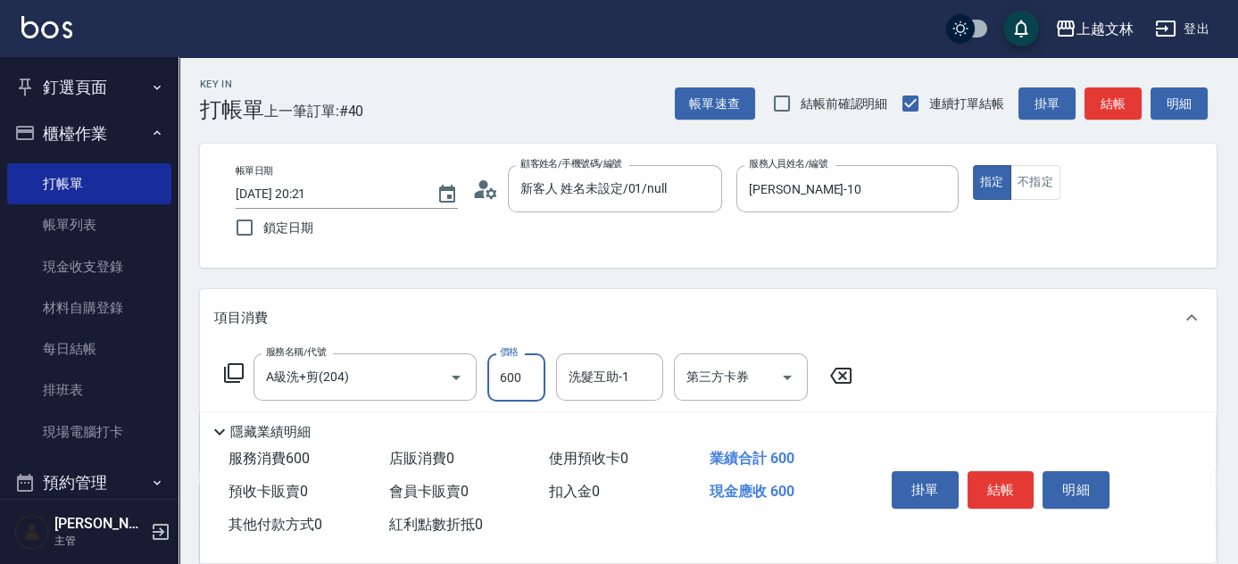
type input "600"
type input "精油(107)"
click at [1002, 486] on button "結帳" at bounding box center [1001, 489] width 67 height 37
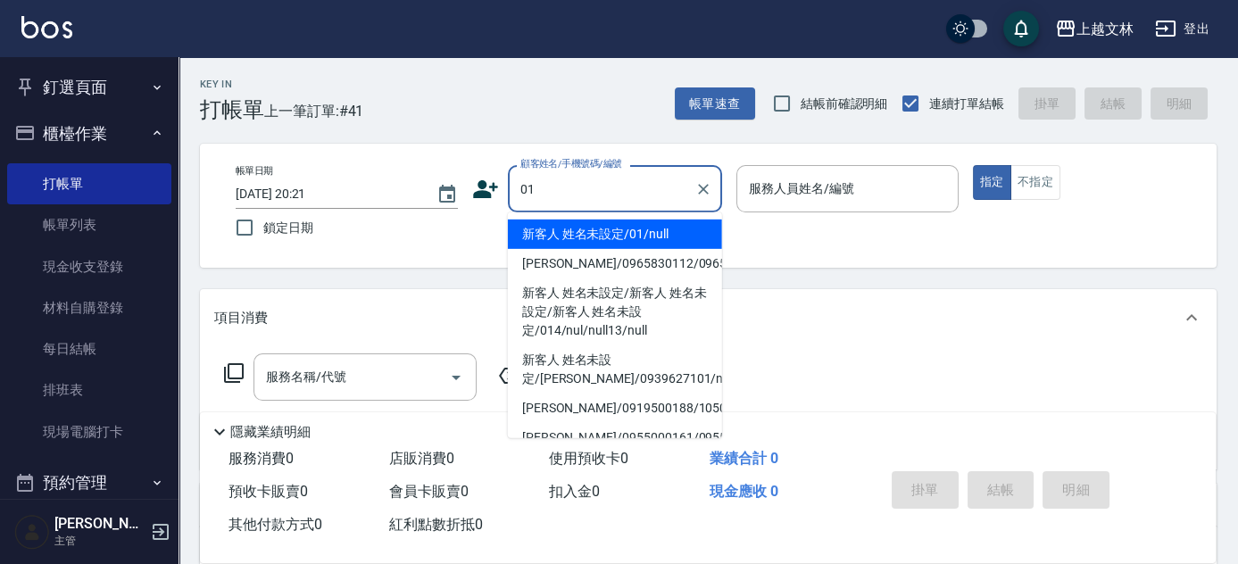
type input "新客人 姓名未設定/01/null"
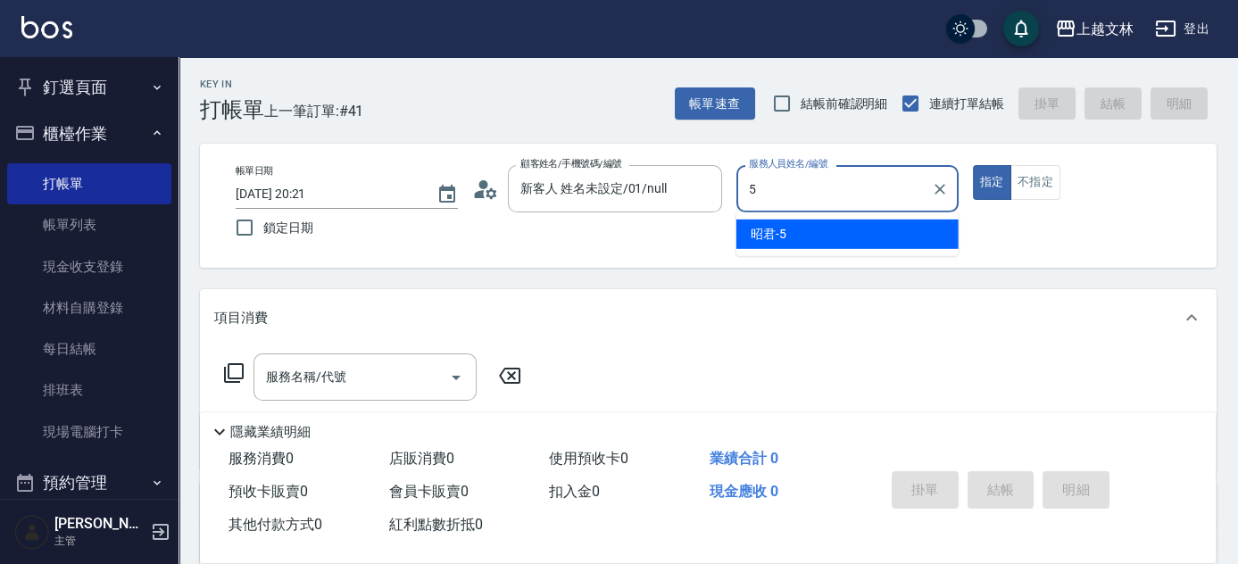
type input "昭君-5"
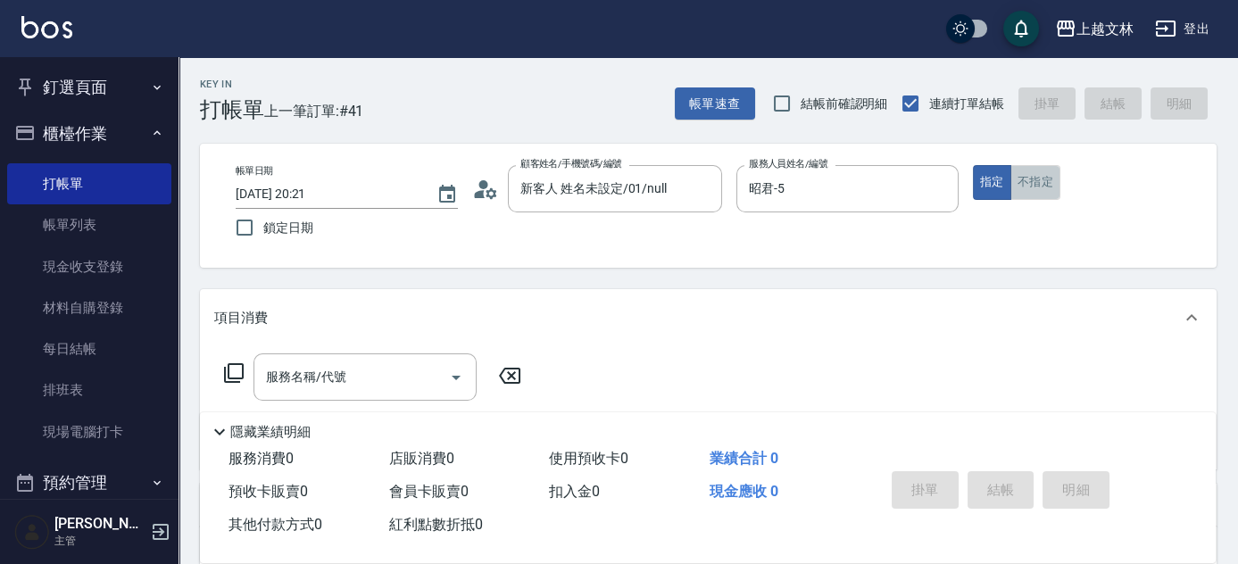
click at [1030, 178] on button "不指定" at bounding box center [1036, 182] width 50 height 35
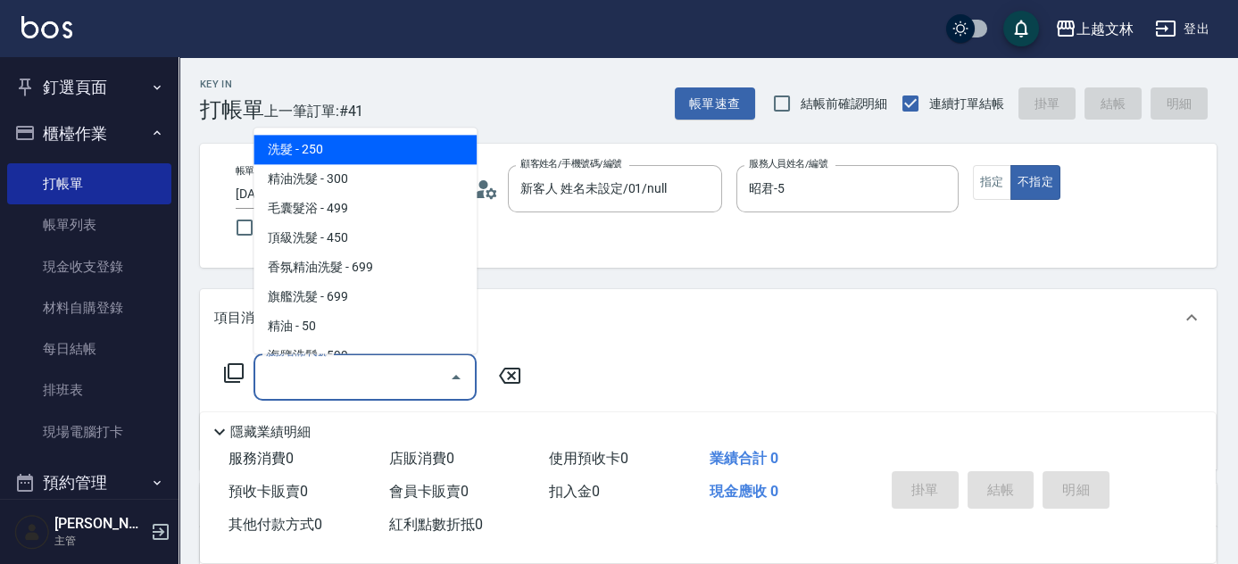
click at [338, 380] on div "服務名稱/代號 服務名稱/代號" at bounding box center [365, 377] width 223 height 47
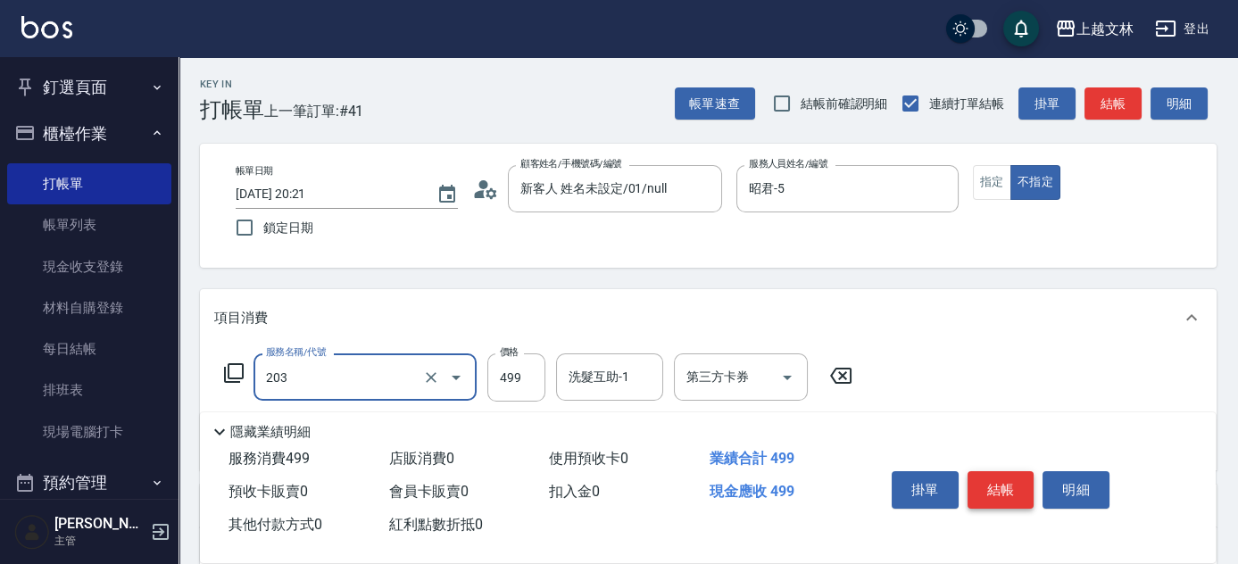
type input "B級洗+剪(203)"
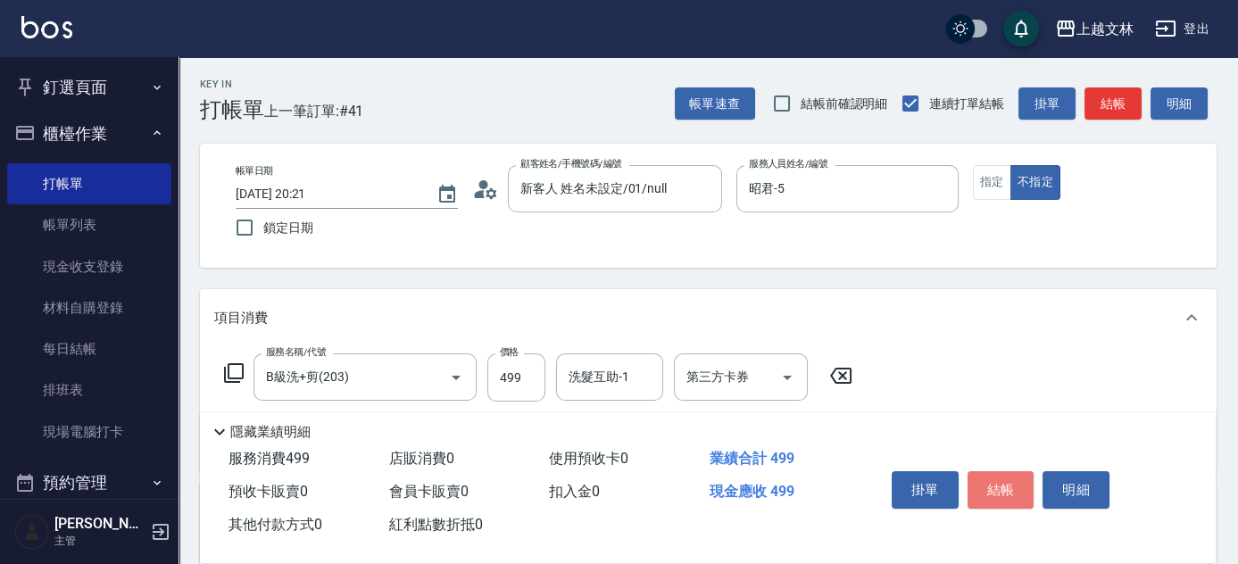
click at [1012, 483] on button "結帳" at bounding box center [1001, 489] width 67 height 37
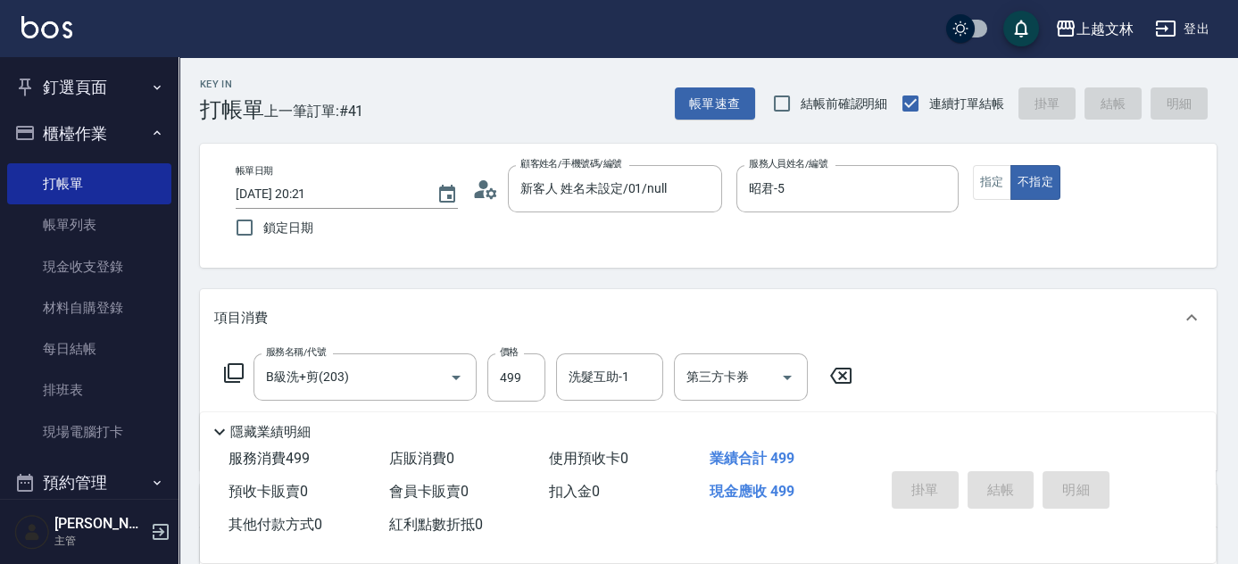
type input "[DATE] 20:29"
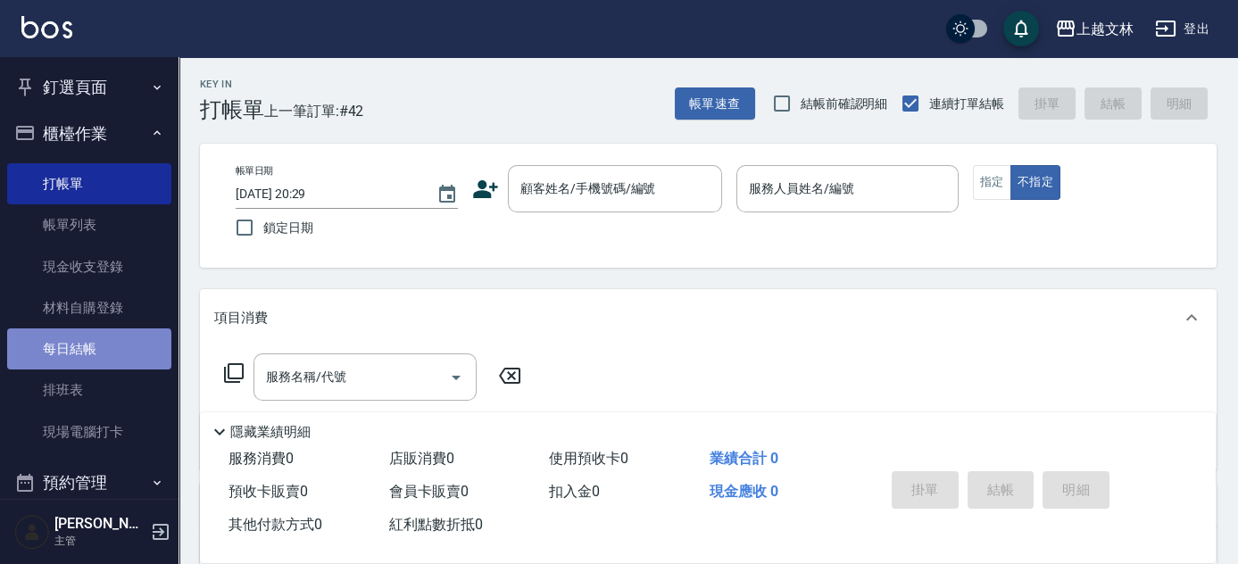
click at [88, 354] on link "每日結帳" at bounding box center [89, 349] width 164 height 41
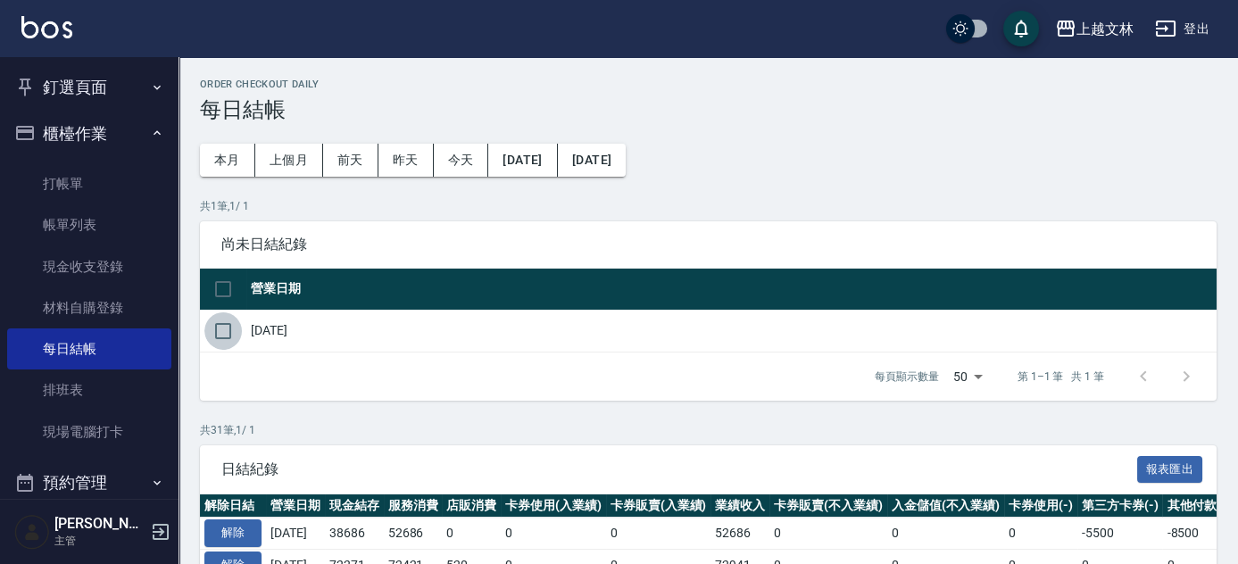
click at [234, 335] on input "checkbox" at bounding box center [222, 330] width 37 height 37
checkbox input "true"
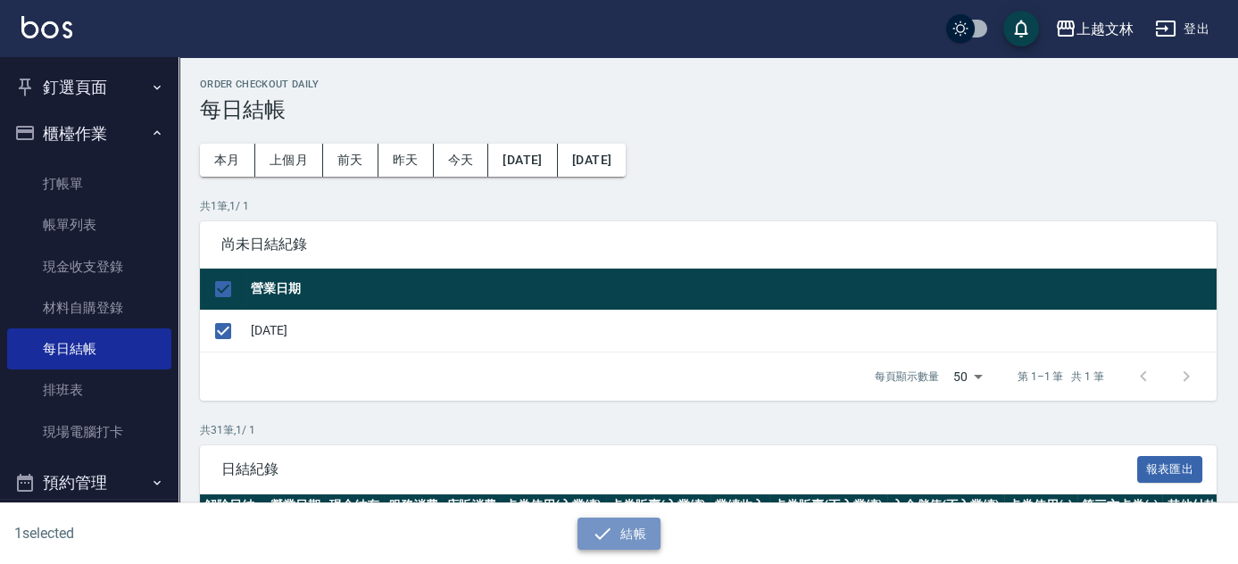
click at [631, 540] on button "結帳" at bounding box center [619, 534] width 83 height 33
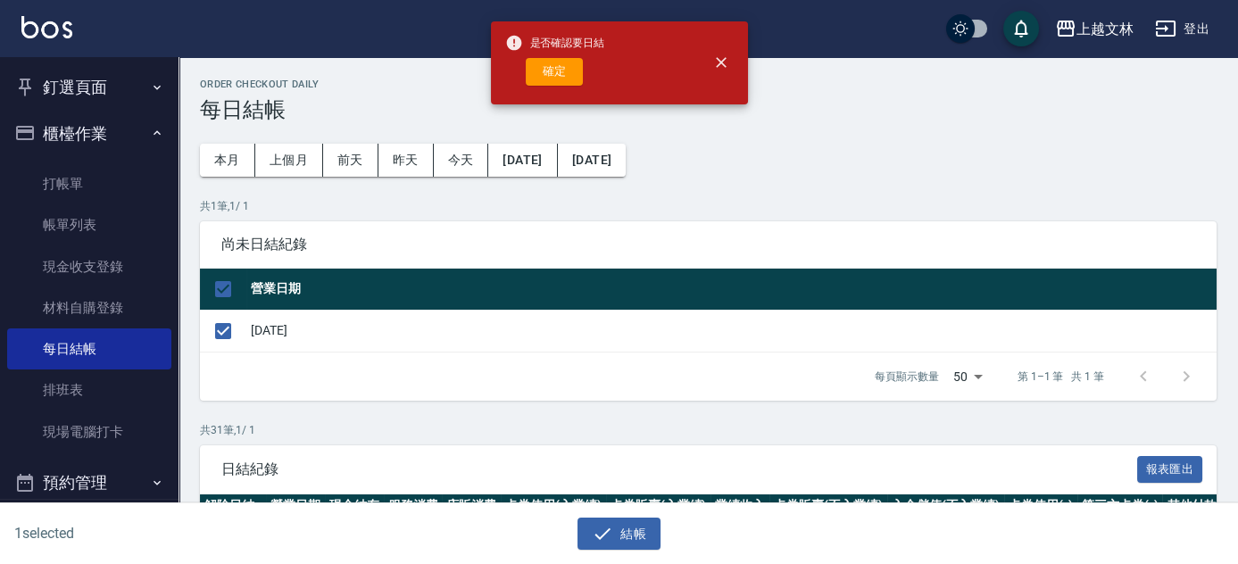
click at [569, 79] on button "確定" at bounding box center [554, 72] width 57 height 28
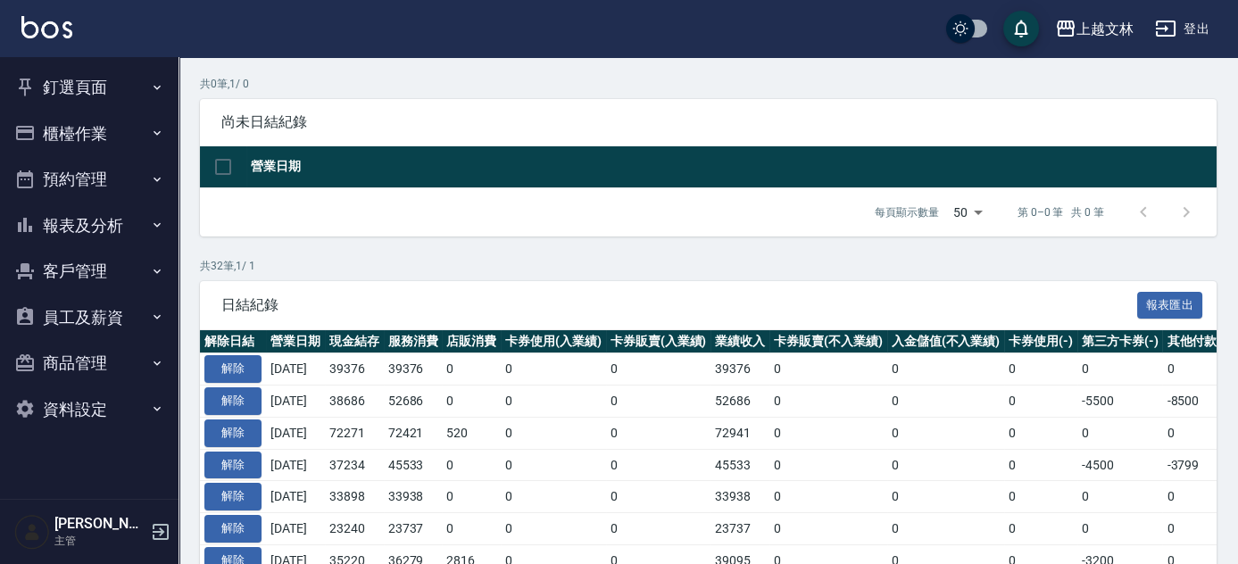
scroll to position [162, 0]
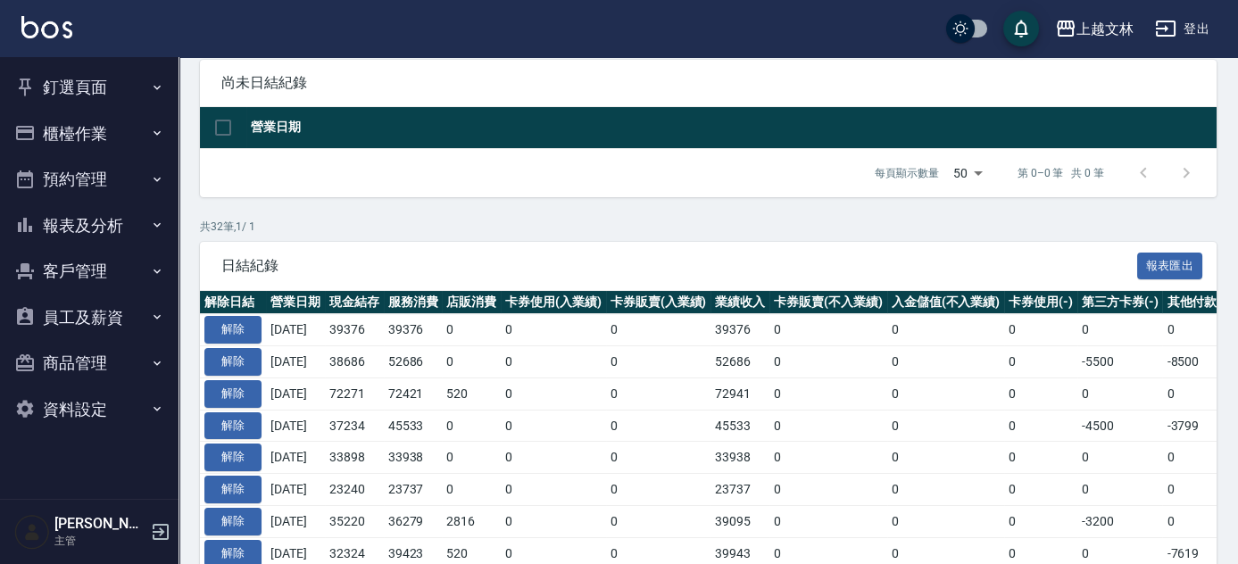
click at [71, 75] on button "釘選頁面" at bounding box center [89, 87] width 164 height 46
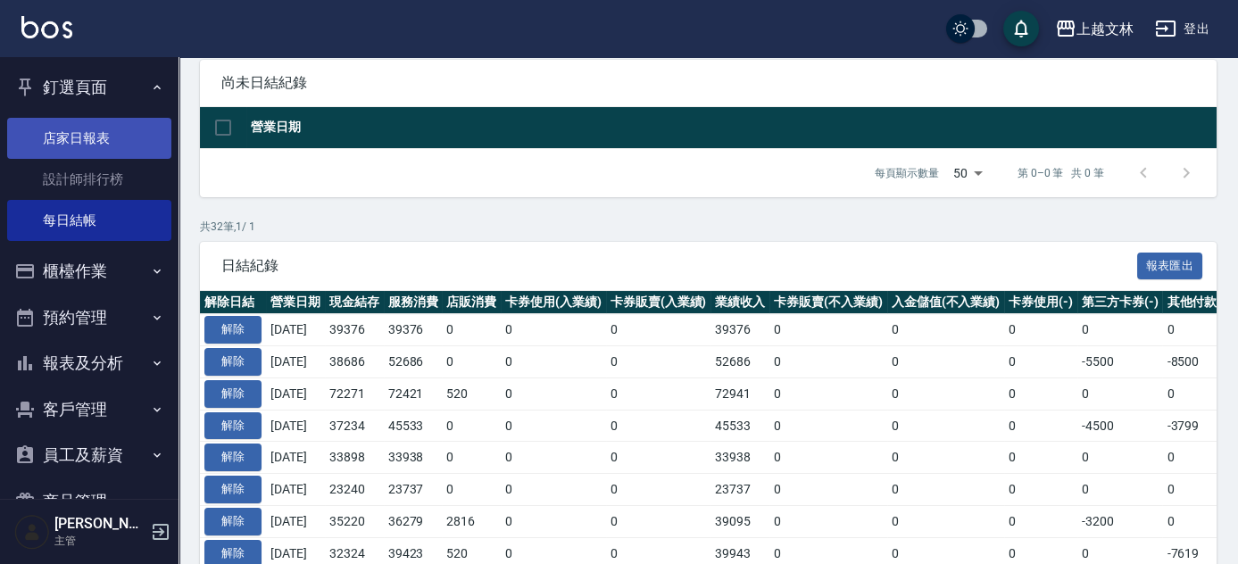
click at [90, 146] on link "店家日報表" at bounding box center [89, 138] width 164 height 41
